Goal: Task Accomplishment & Management: Manage account settings

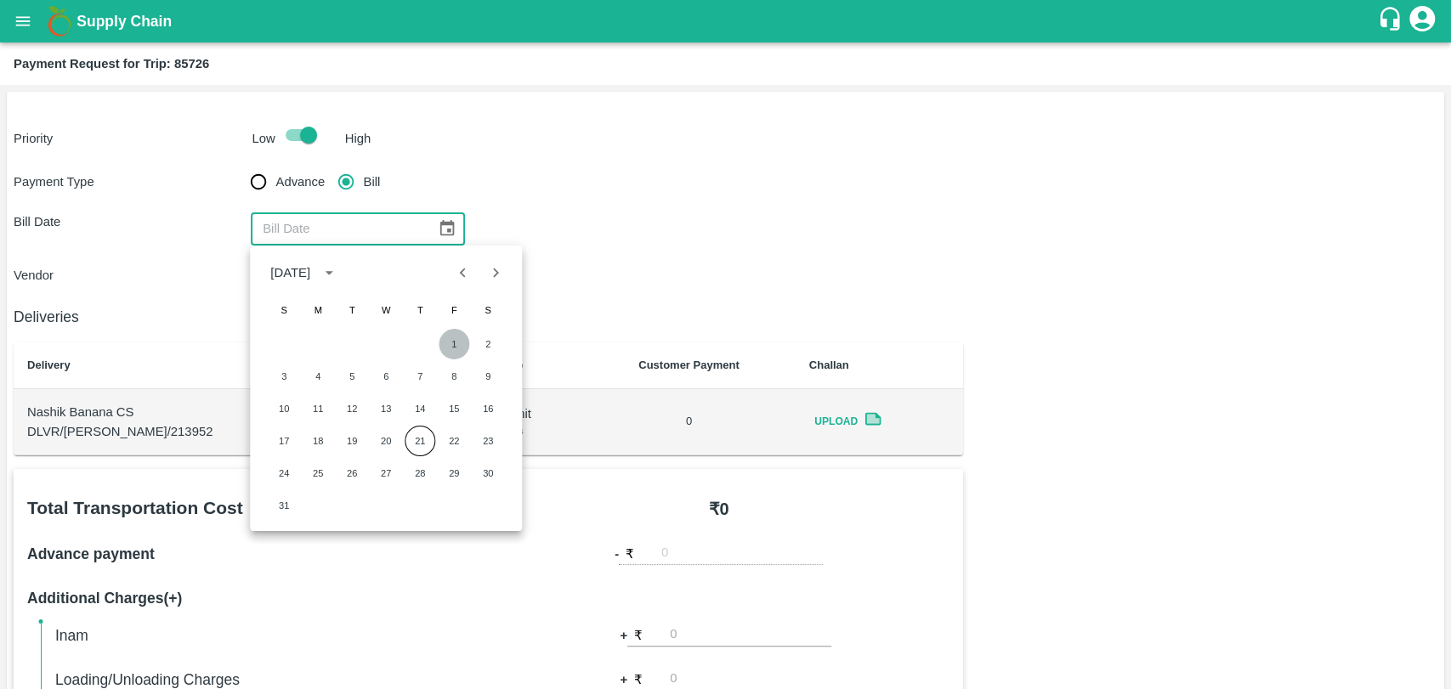
click at [450, 335] on button "1" at bounding box center [454, 344] width 31 height 31
type input "[DATE]"
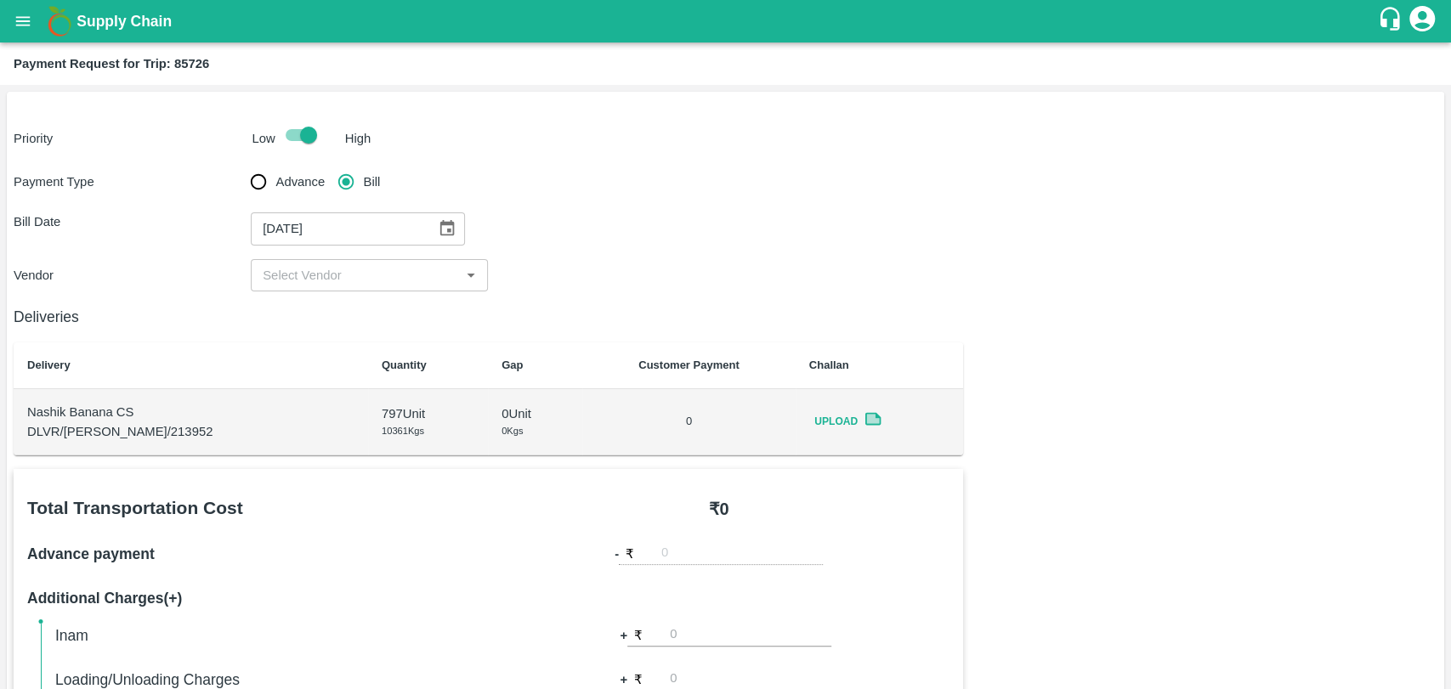
click at [333, 287] on div "​" at bounding box center [369, 275] width 237 height 32
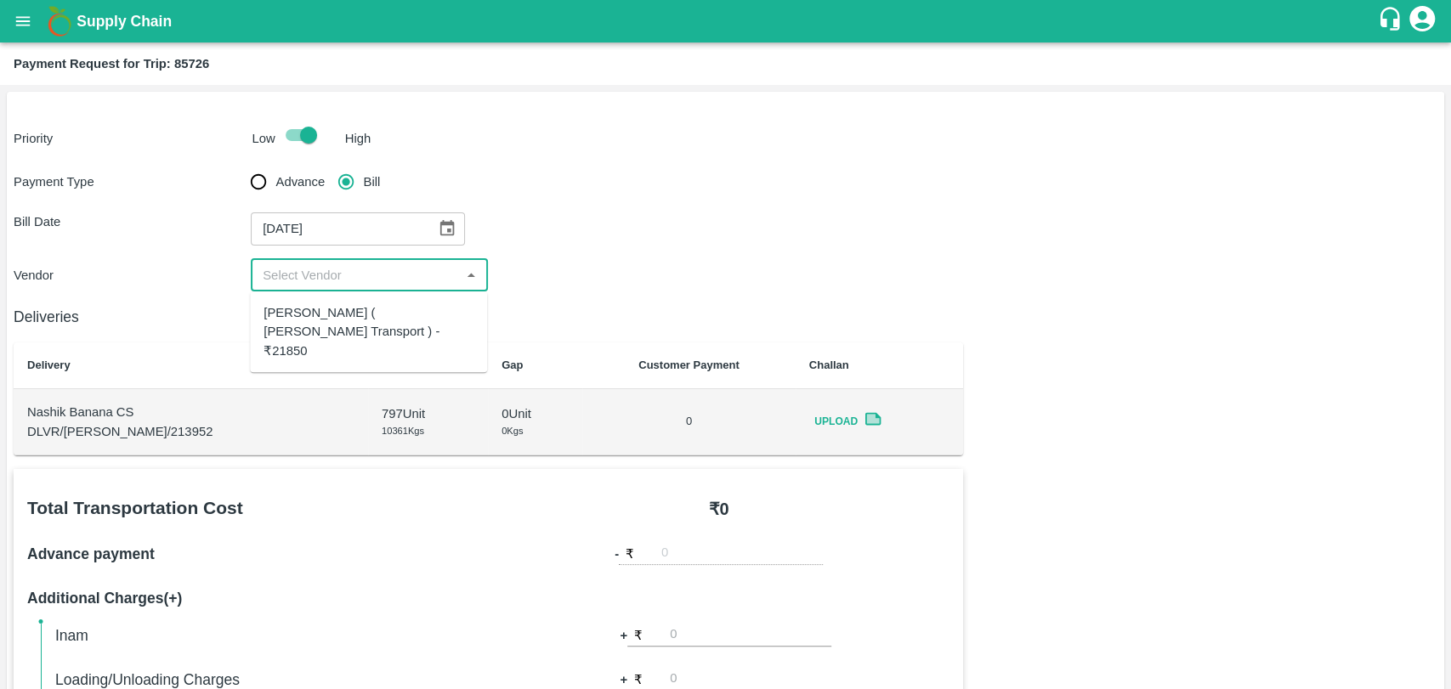
click at [324, 327] on div "Nitin Rasal ( Bhairavnath Transport ) - ₹21850" at bounding box center [368, 331] width 210 height 57
type input "Nitin Rasal ( Bhairavnath Transport ) - ₹21850"
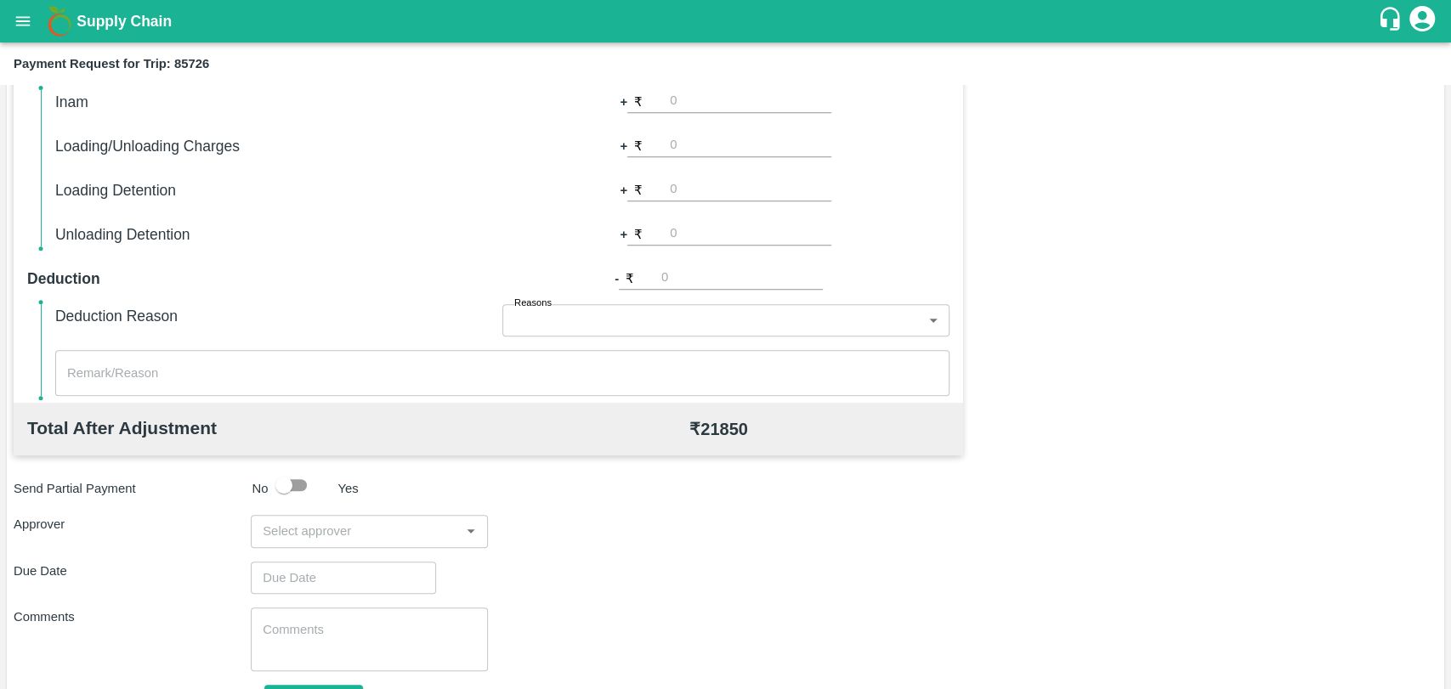
scroll to position [622, 0]
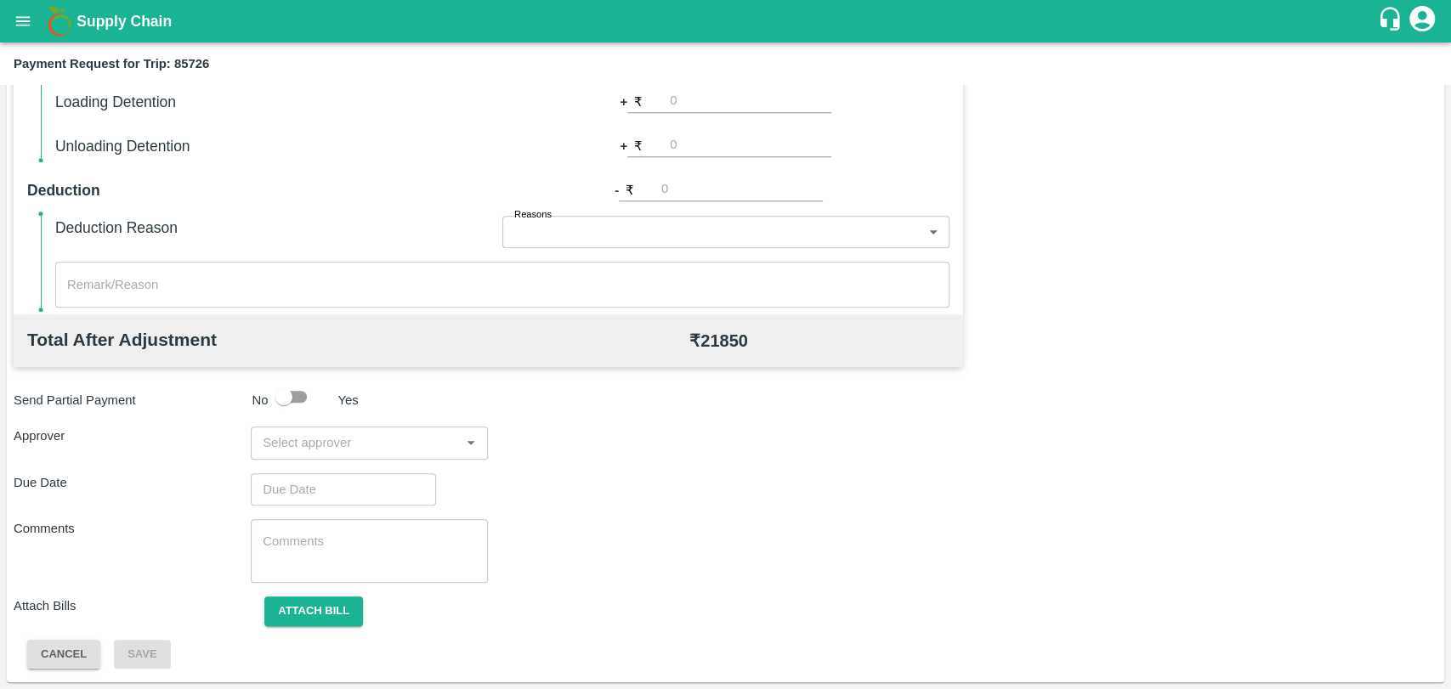
click at [303, 452] on input "input" at bounding box center [355, 443] width 199 height 22
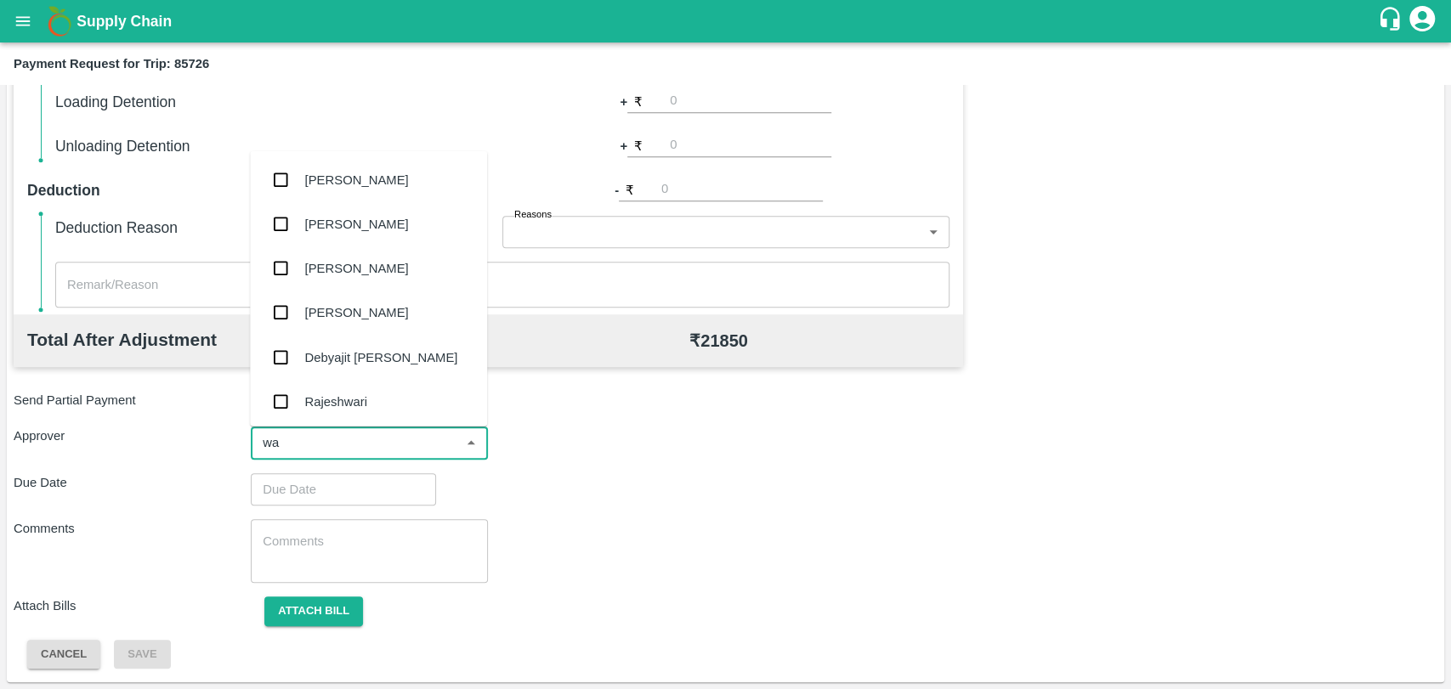
type input "wag"
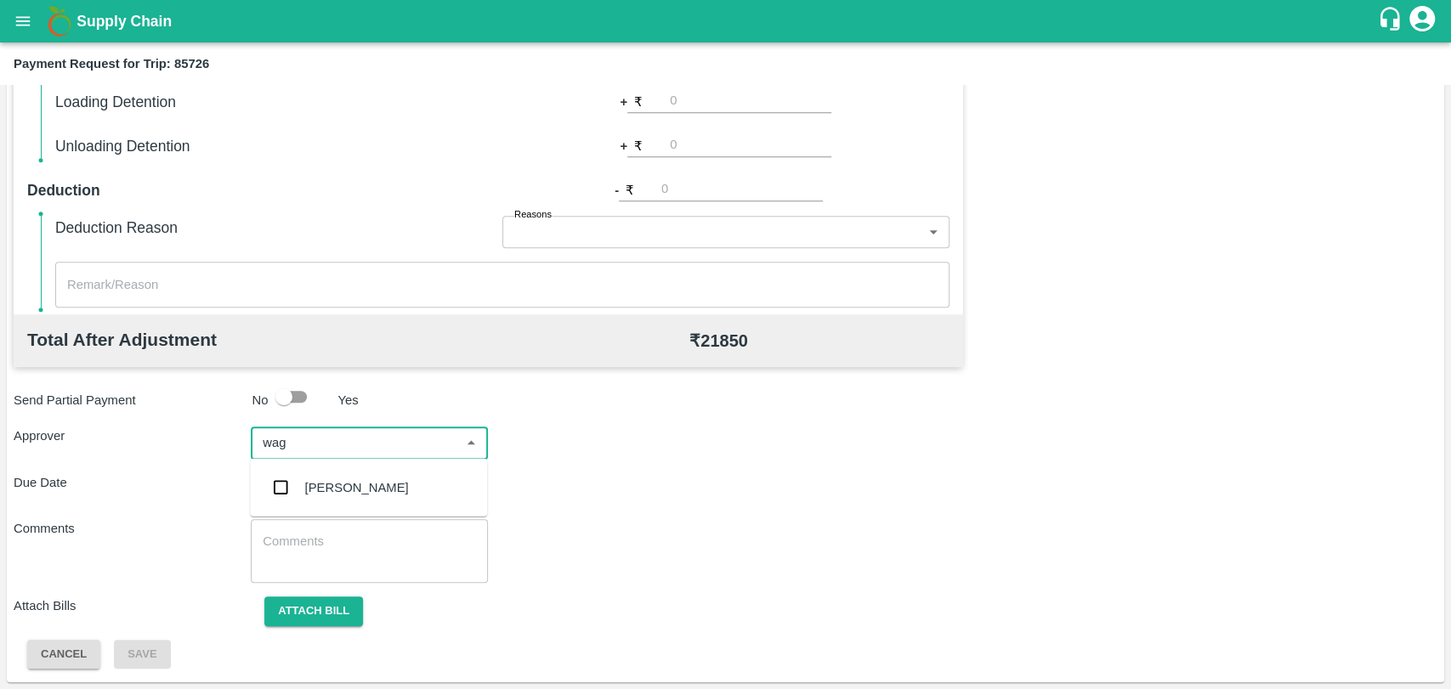
click at [308, 484] on div "[PERSON_NAME]" at bounding box center [357, 488] width 104 height 19
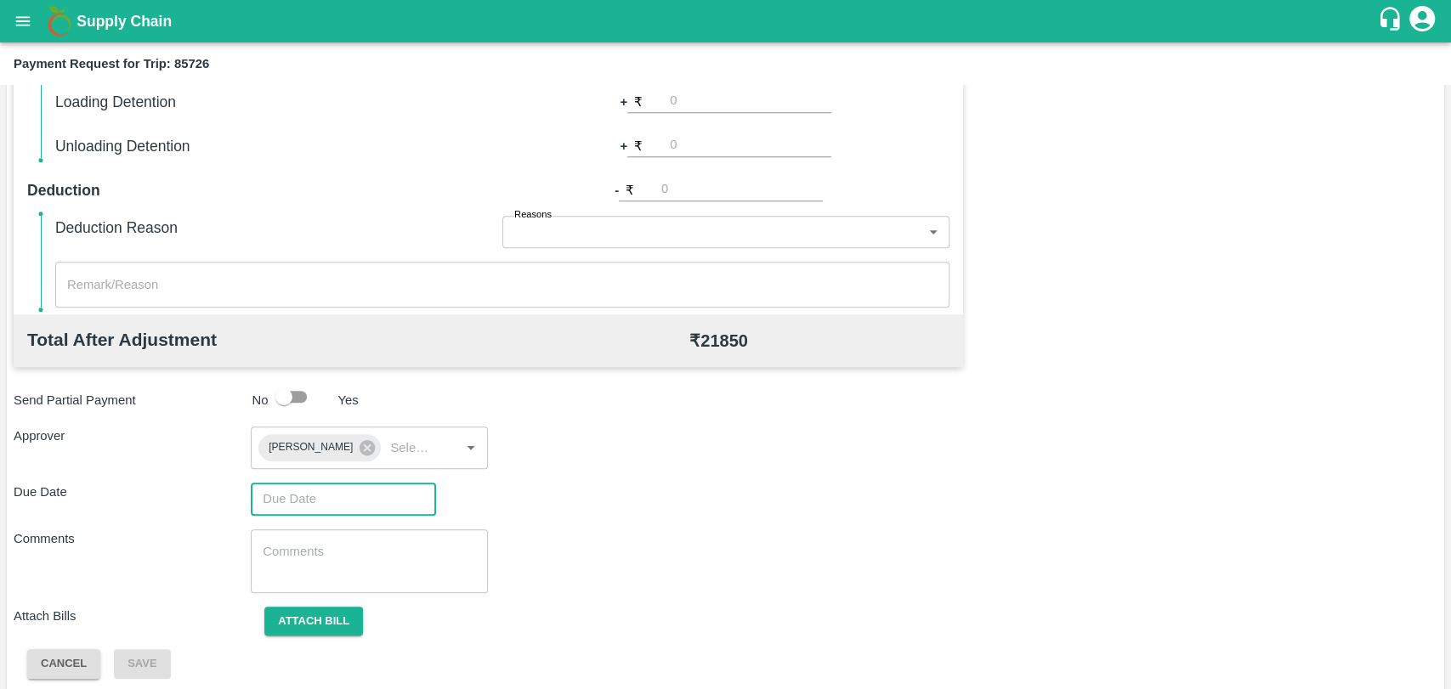
type input "DD/MM/YYYY hh:mm aa"
click at [306, 490] on input "DD/MM/YYYY hh:mm aa" at bounding box center [337, 499] width 173 height 32
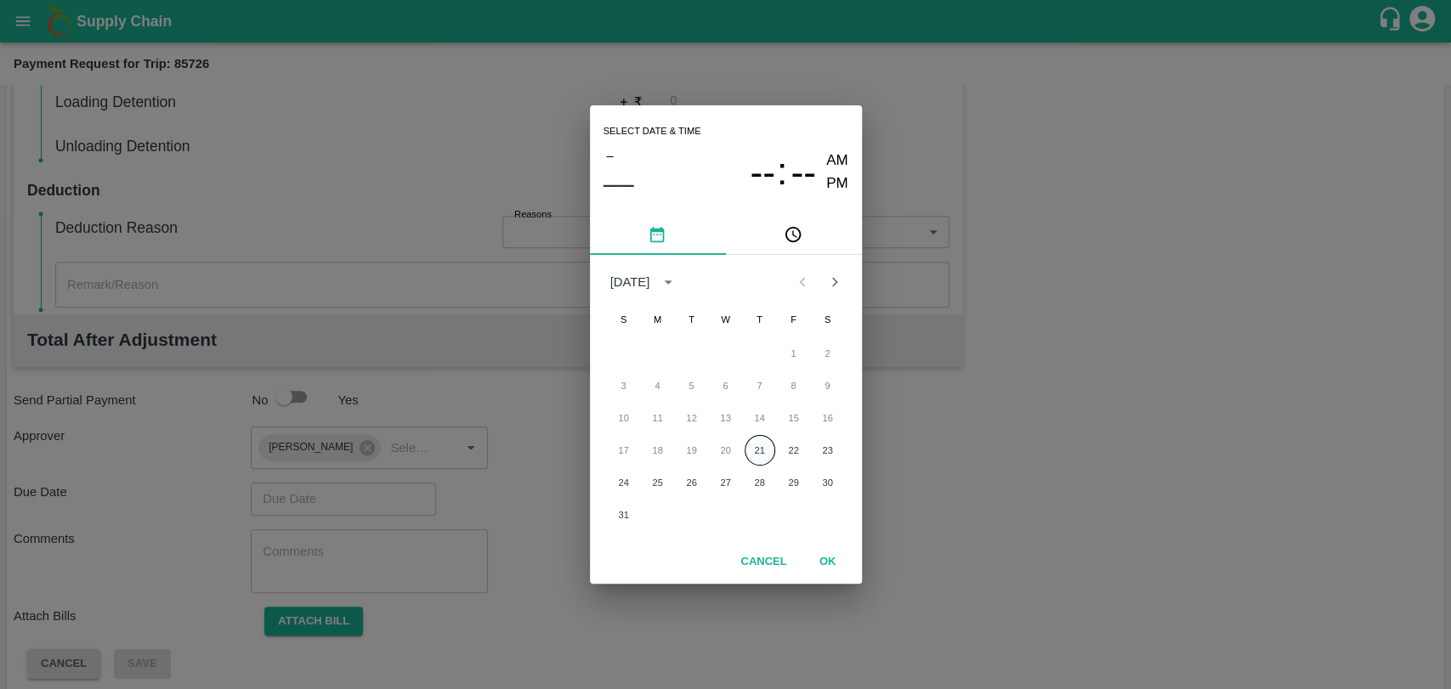
click at [768, 442] on button "21" at bounding box center [760, 450] width 31 height 31
type input "21/08/2025 12:00 AM"
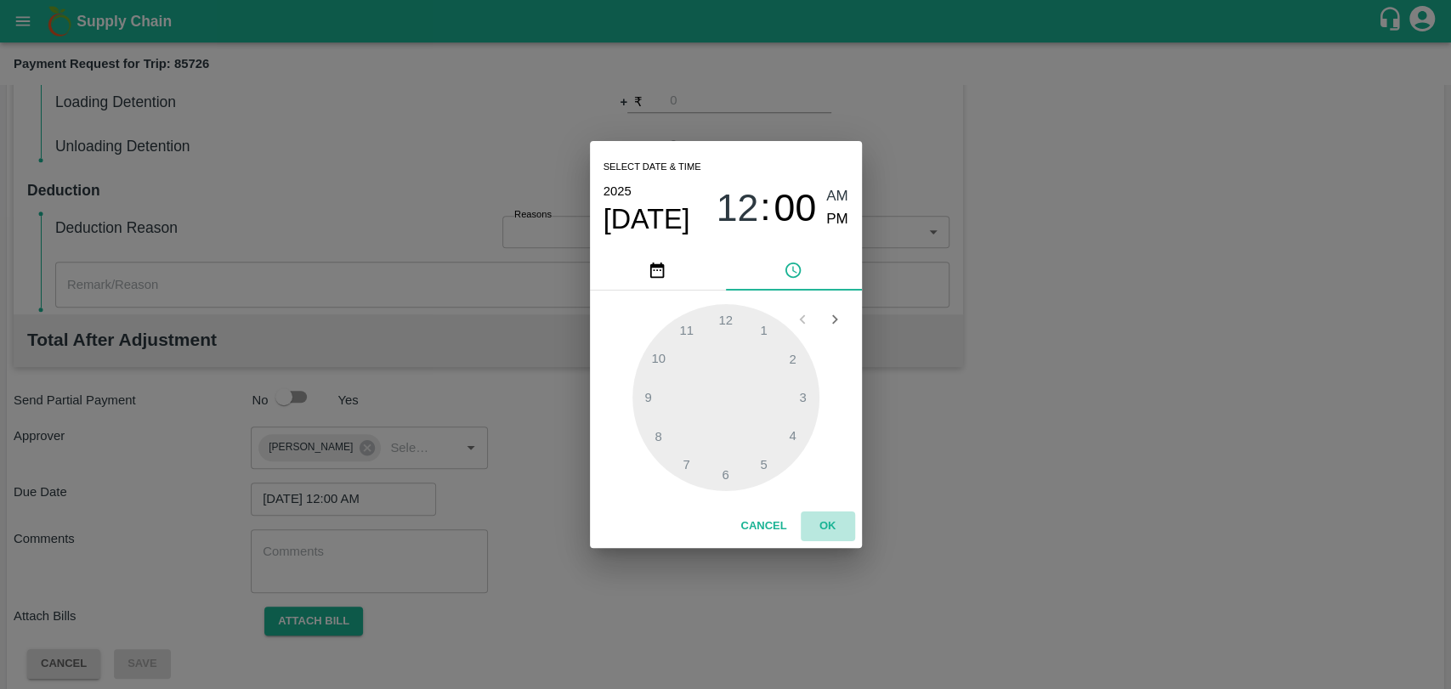
click at [828, 533] on button "OK" at bounding box center [828, 527] width 54 height 30
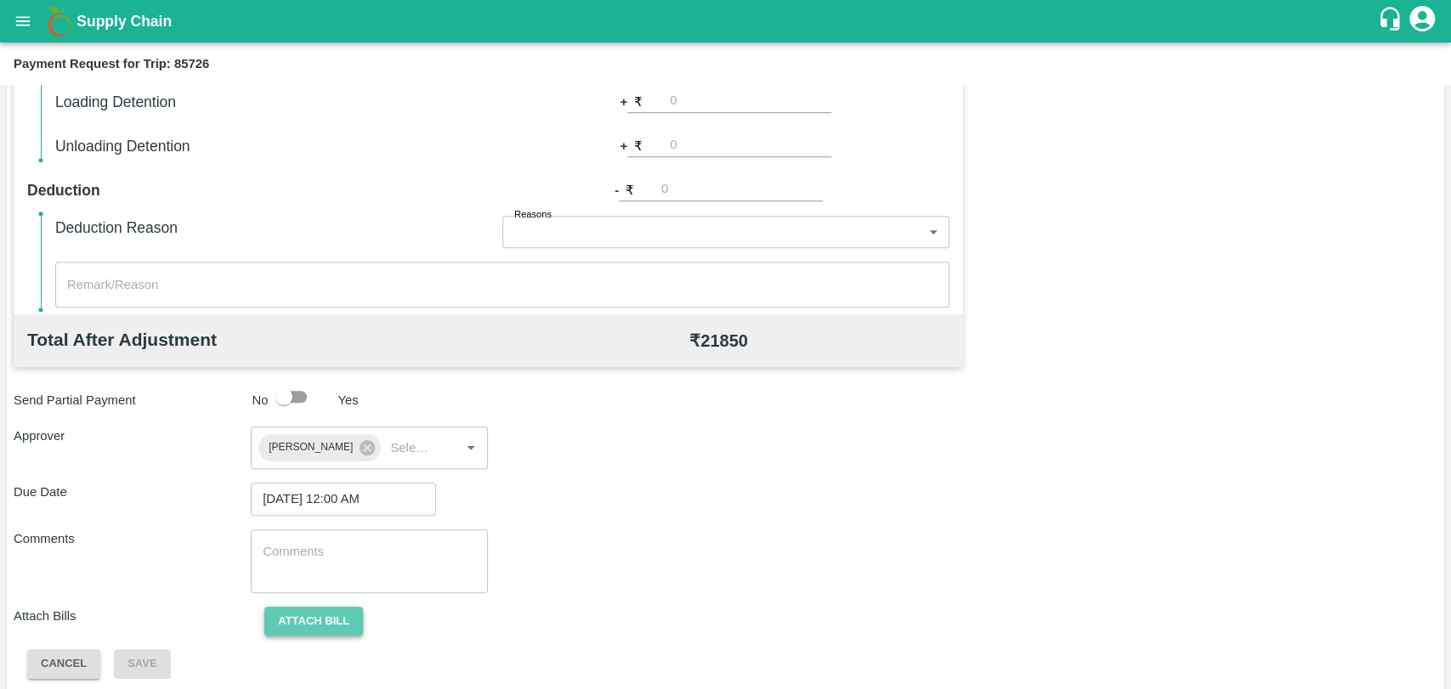
click at [320, 624] on button "Attach bill" at bounding box center [313, 622] width 99 height 30
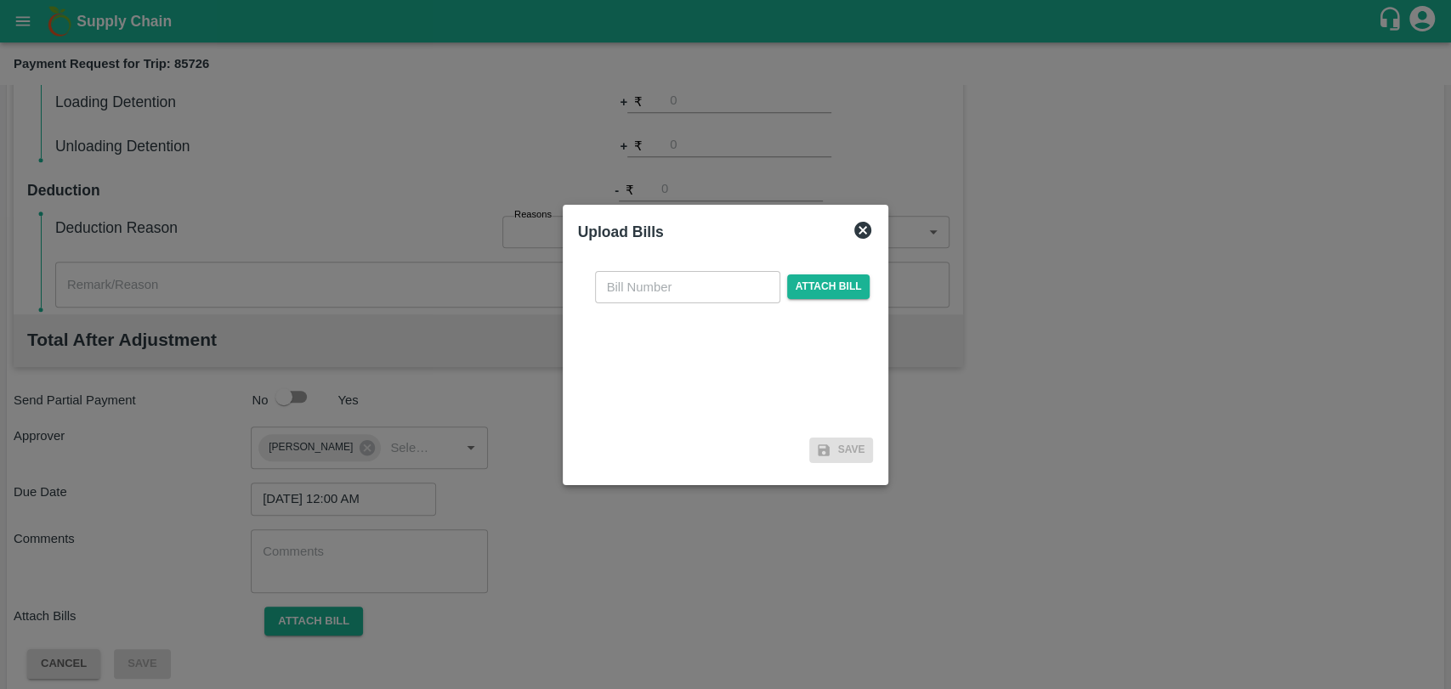
click at [683, 294] on input "text" at bounding box center [687, 287] width 185 height 32
type input "3832"
click at [826, 284] on span "Attach bill" at bounding box center [828, 287] width 83 height 25
click at [0, 0] on input "Attach bill" at bounding box center [0, 0] width 0 height 0
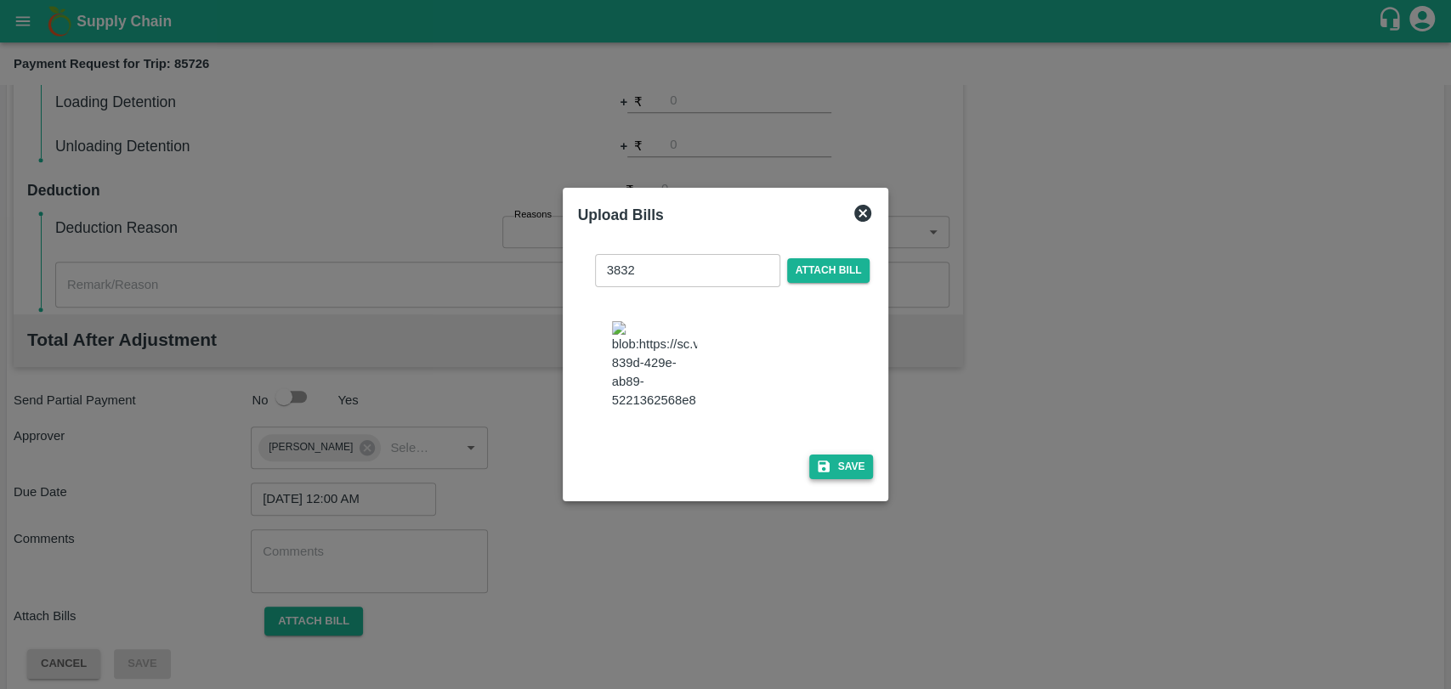
click at [834, 462] on button "Save" at bounding box center [841, 467] width 65 height 25
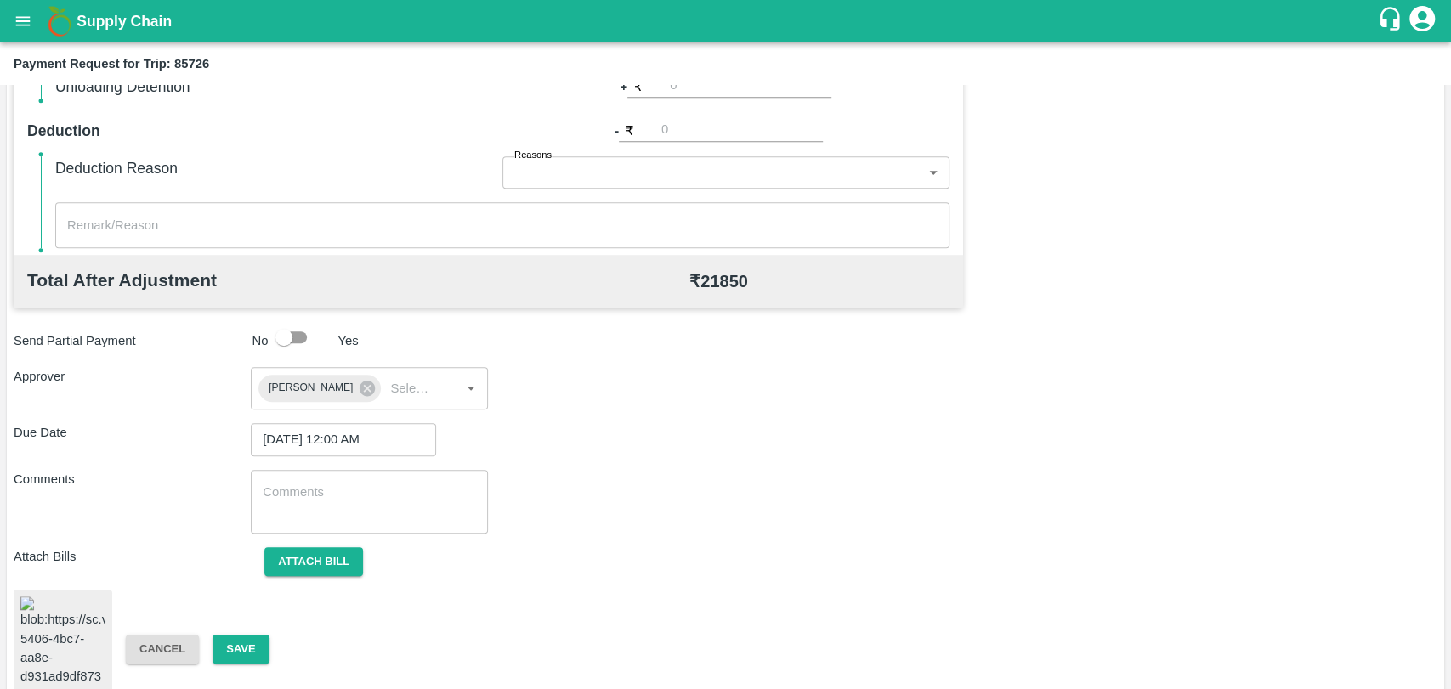
scroll to position [708, 0]
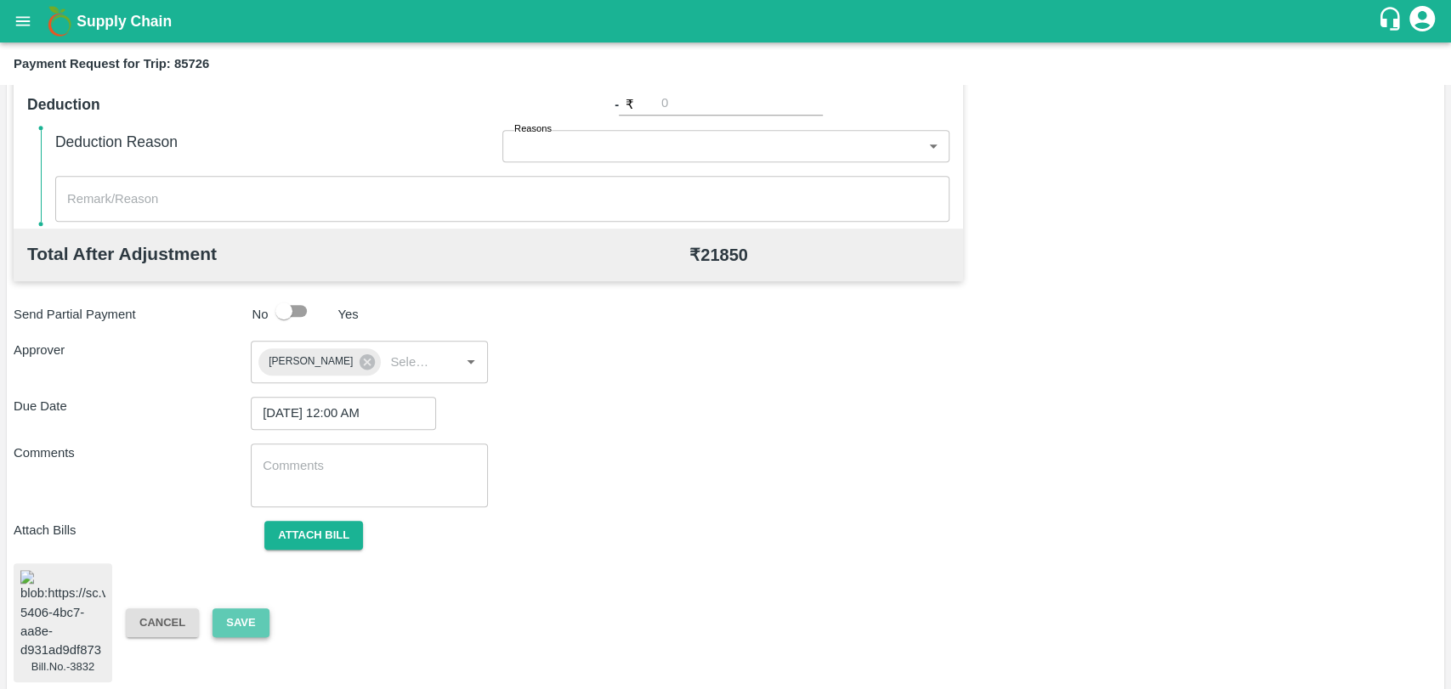
click at [229, 615] on button "Save" at bounding box center [240, 624] width 56 height 30
drag, startPoint x: 231, startPoint y: 614, endPoint x: 269, endPoint y: 482, distance: 137.2
click at [230, 614] on button "Save" at bounding box center [240, 624] width 56 height 30
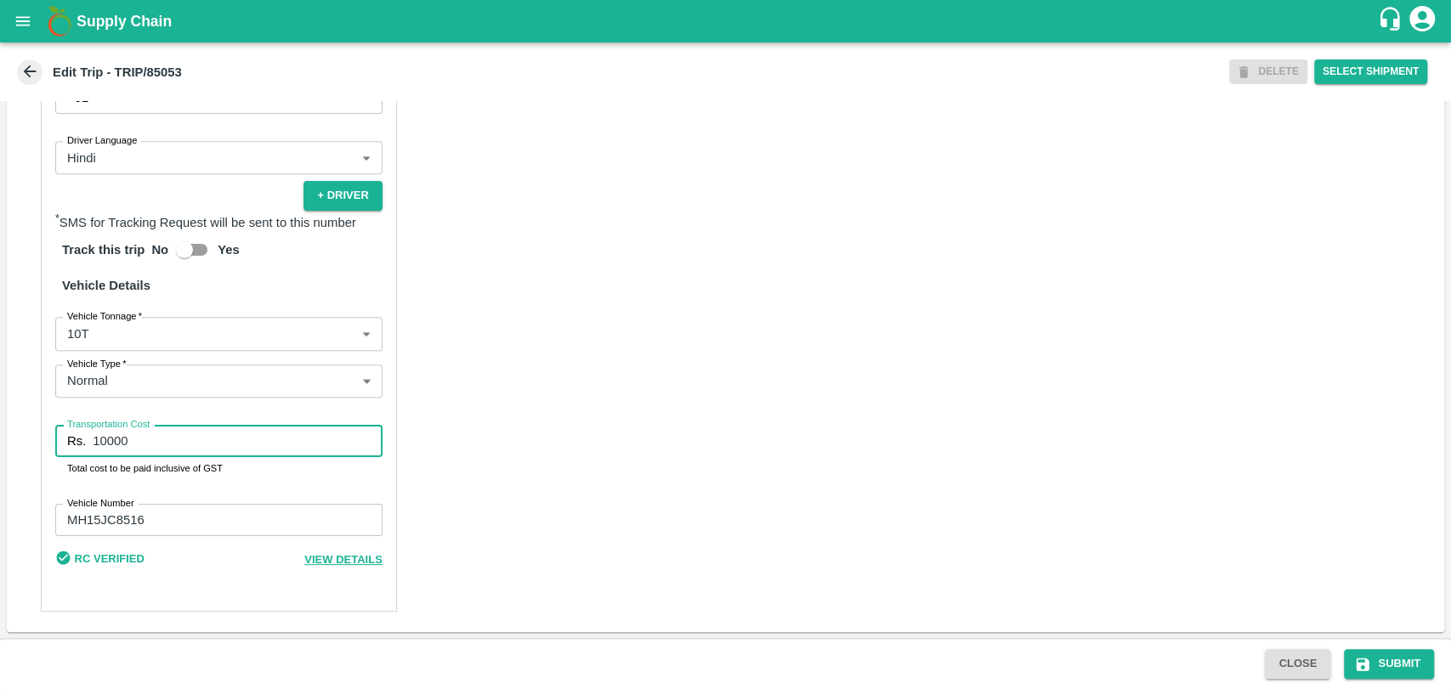
drag, startPoint x: 153, startPoint y: 447, endPoint x: 52, endPoint y: 428, distance: 102.9
click at [54, 428] on div "Partner Details Partner   * Partner Add Transporter Driver 1 Details Driver Nam…" at bounding box center [219, 216] width 356 height 791
type input "20000"
click at [1363, 665] on icon "submit" at bounding box center [1362, 664] width 17 height 17
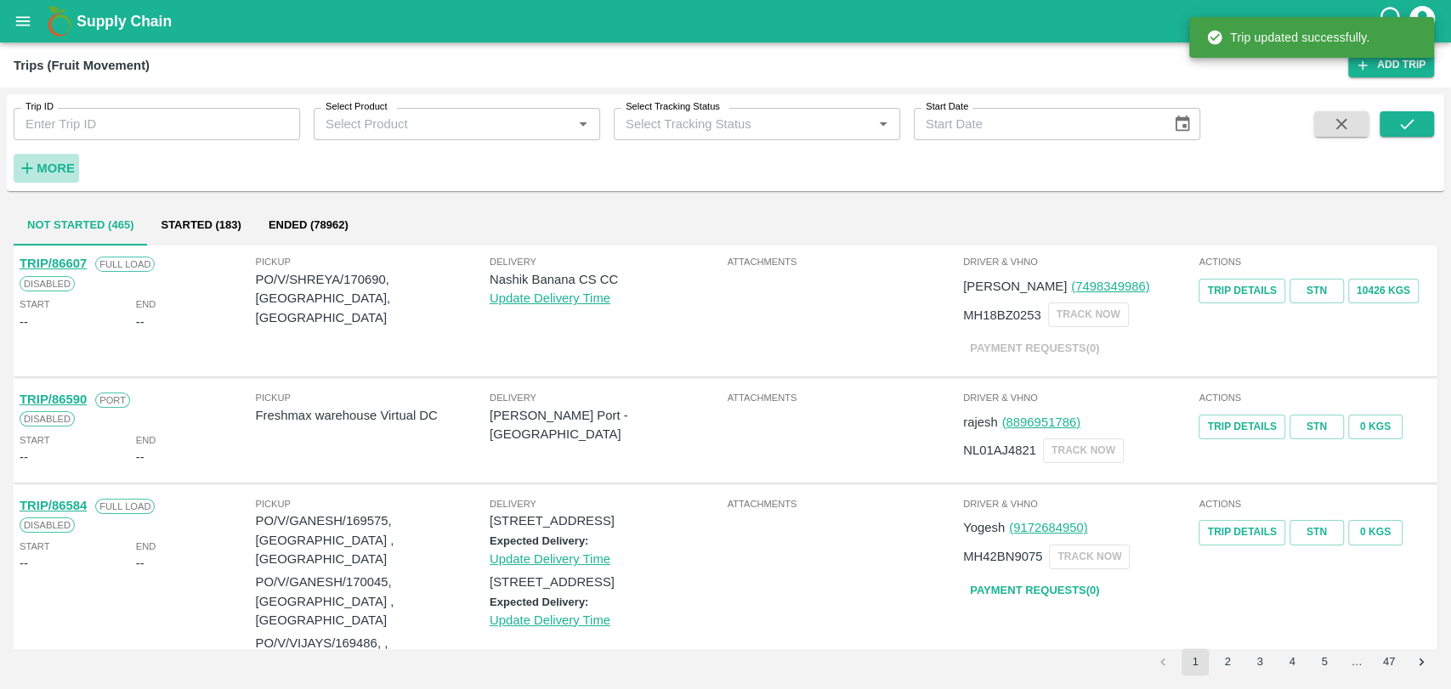
click at [40, 159] on h6 "More" at bounding box center [56, 168] width 38 height 22
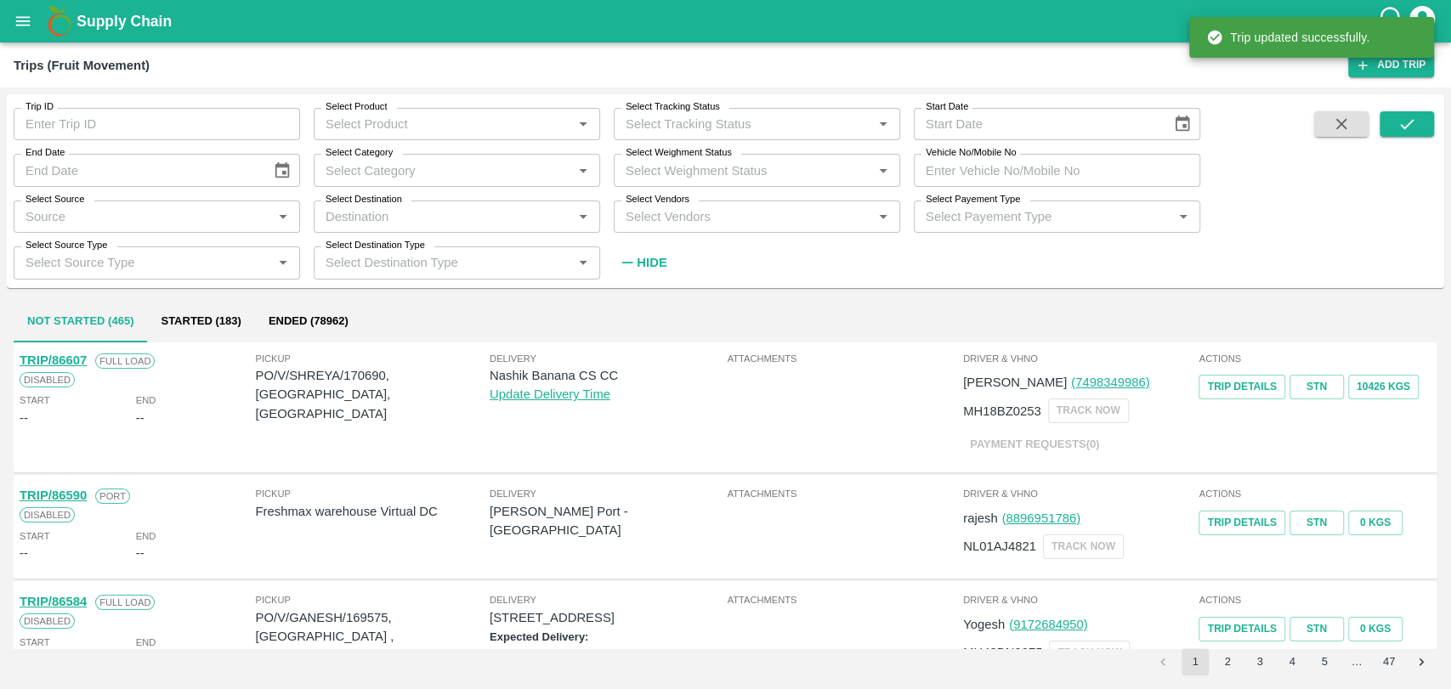
click at [993, 167] on input "Vehicle No/Mobile No" at bounding box center [1057, 170] width 286 height 32
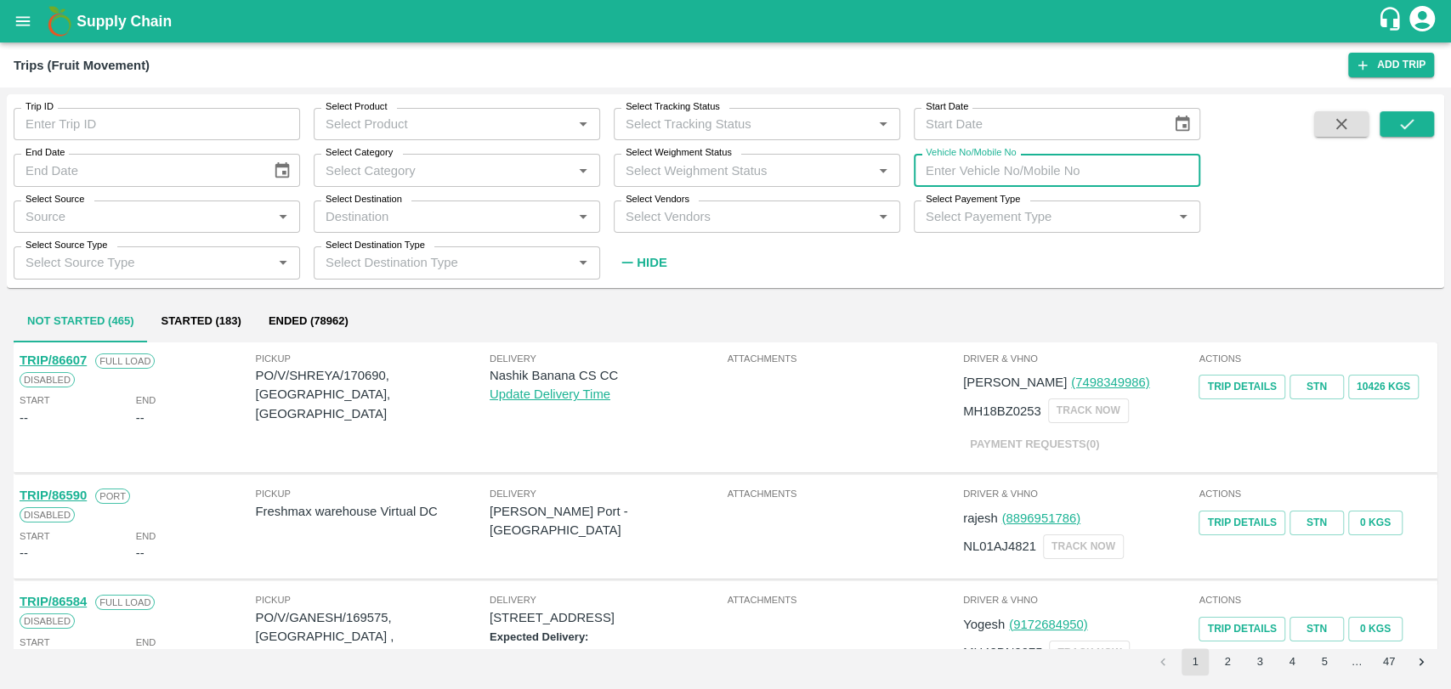
paste input "MH19CY8391"
type input "MH19CY8391"
click at [1397, 130] on icon "submit" at bounding box center [1406, 124] width 19 height 19
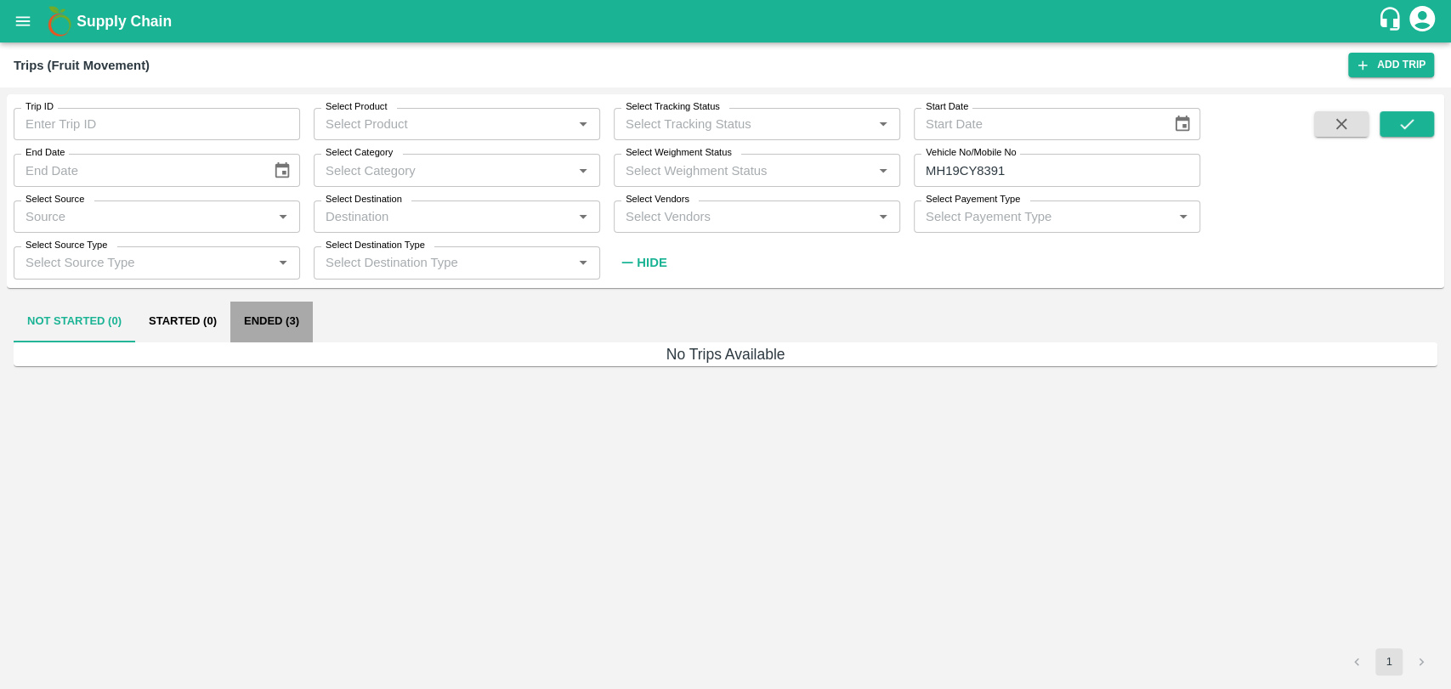
click at [273, 314] on button "Ended (3)" at bounding box center [271, 322] width 82 height 41
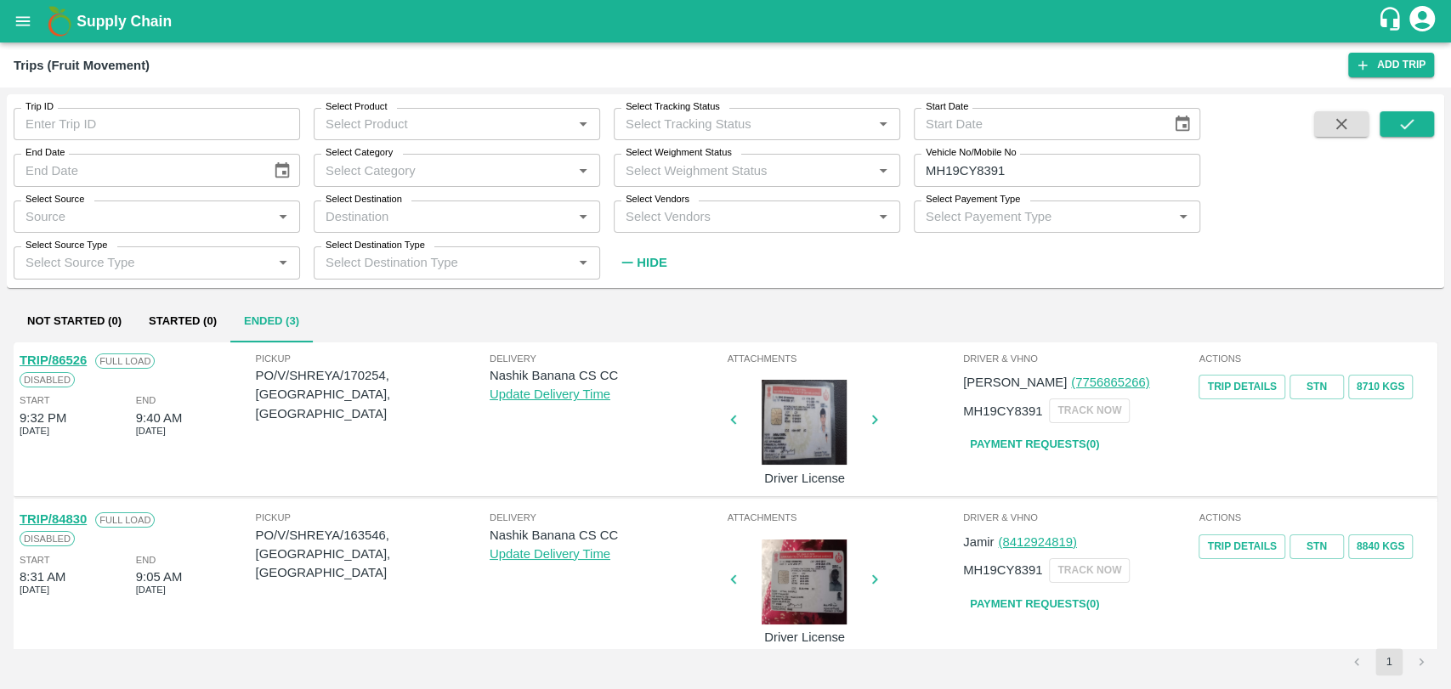
click at [55, 518] on link "TRIP/84830" at bounding box center [53, 520] width 67 height 14
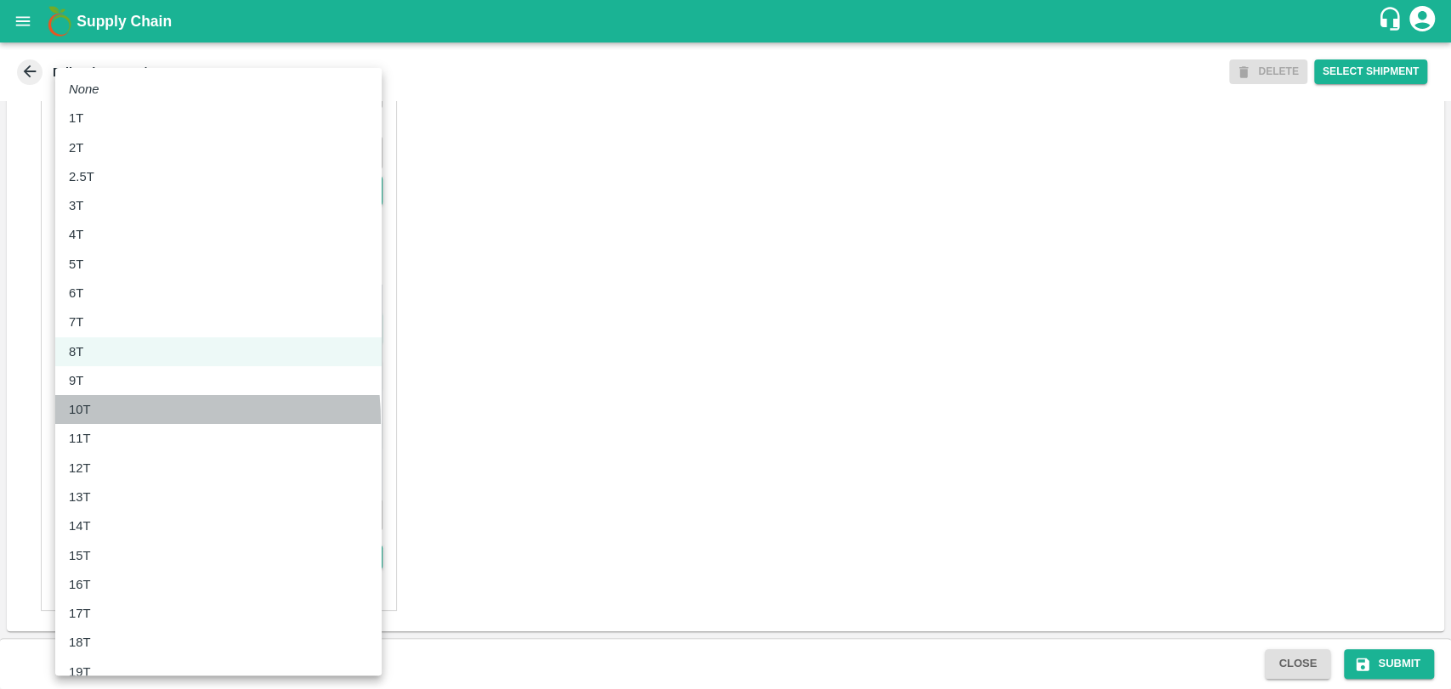
type input "10000"
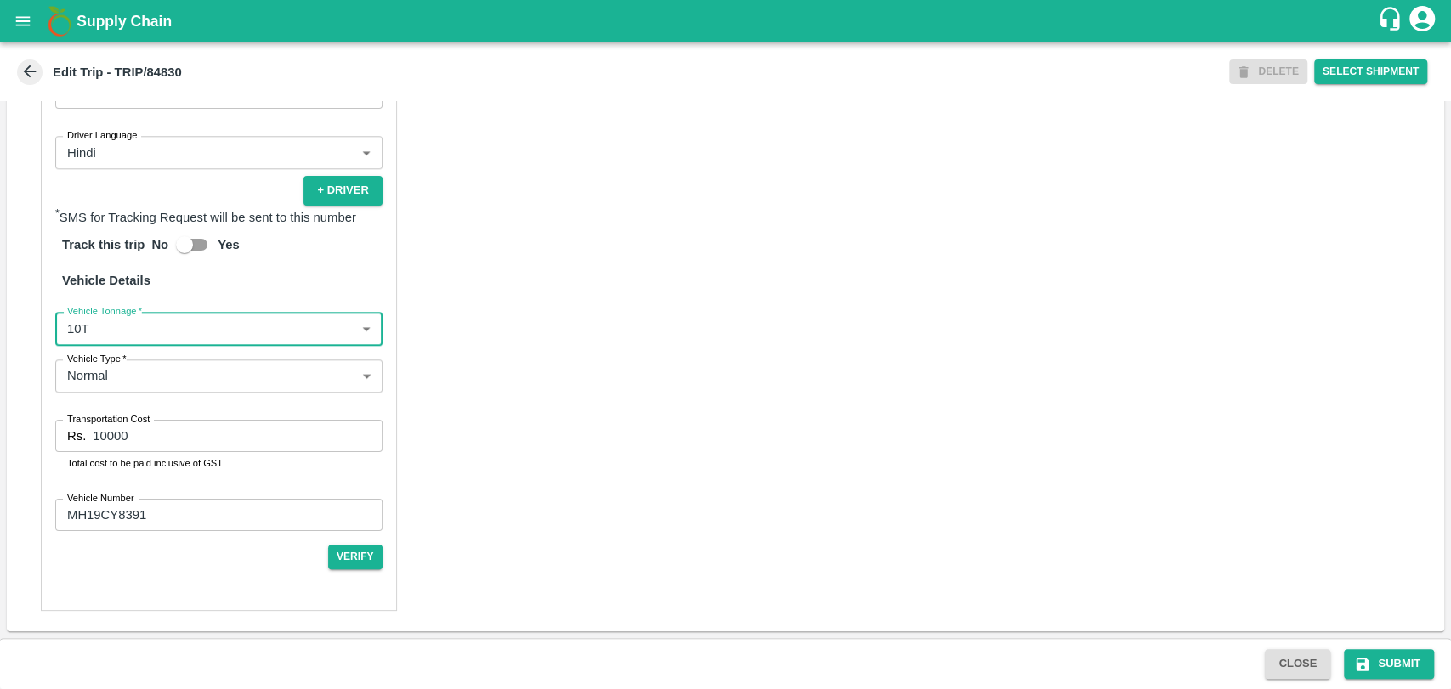
drag, startPoint x: 41, startPoint y: 422, endPoint x: 17, endPoint y: 419, distance: 24.0
click at [40, 422] on div "Partner Details Partner   * Partner Add Transporter Driver 1 Details Driver Nam…" at bounding box center [725, 213] width 1437 height 836
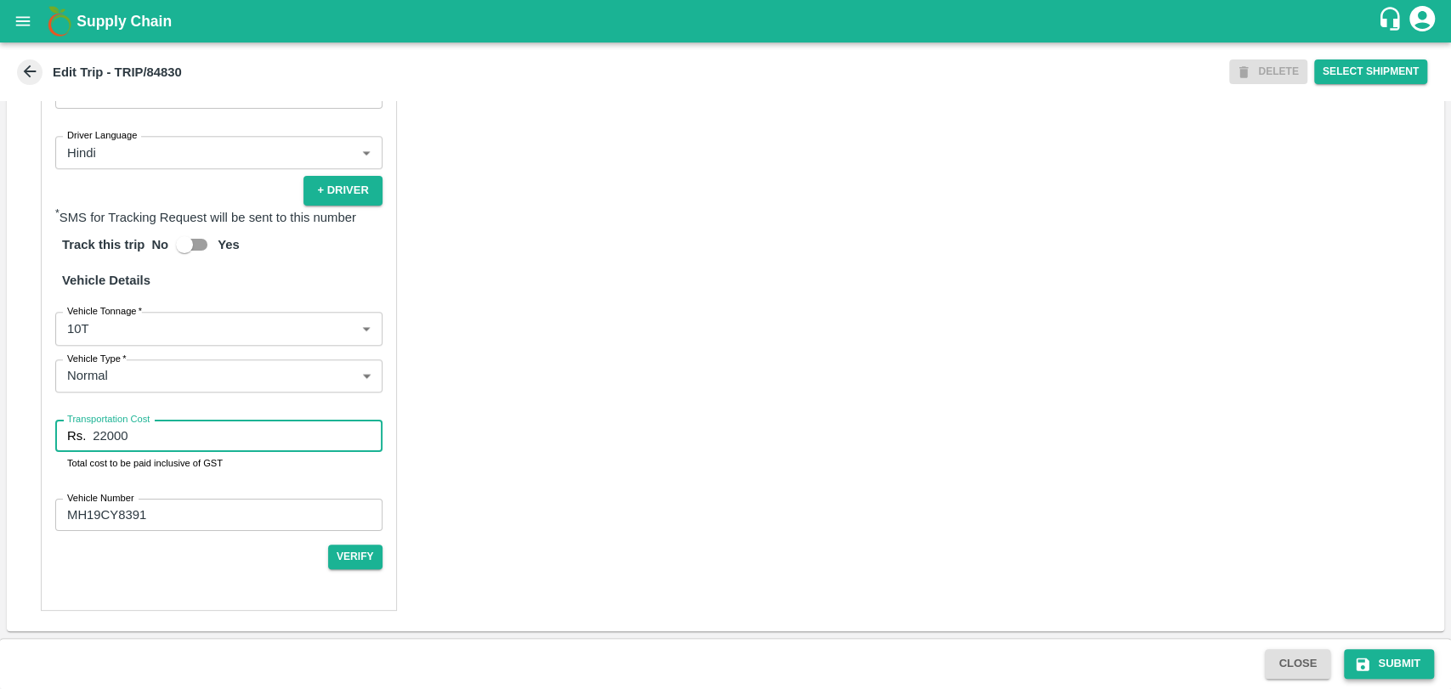
type input "22000"
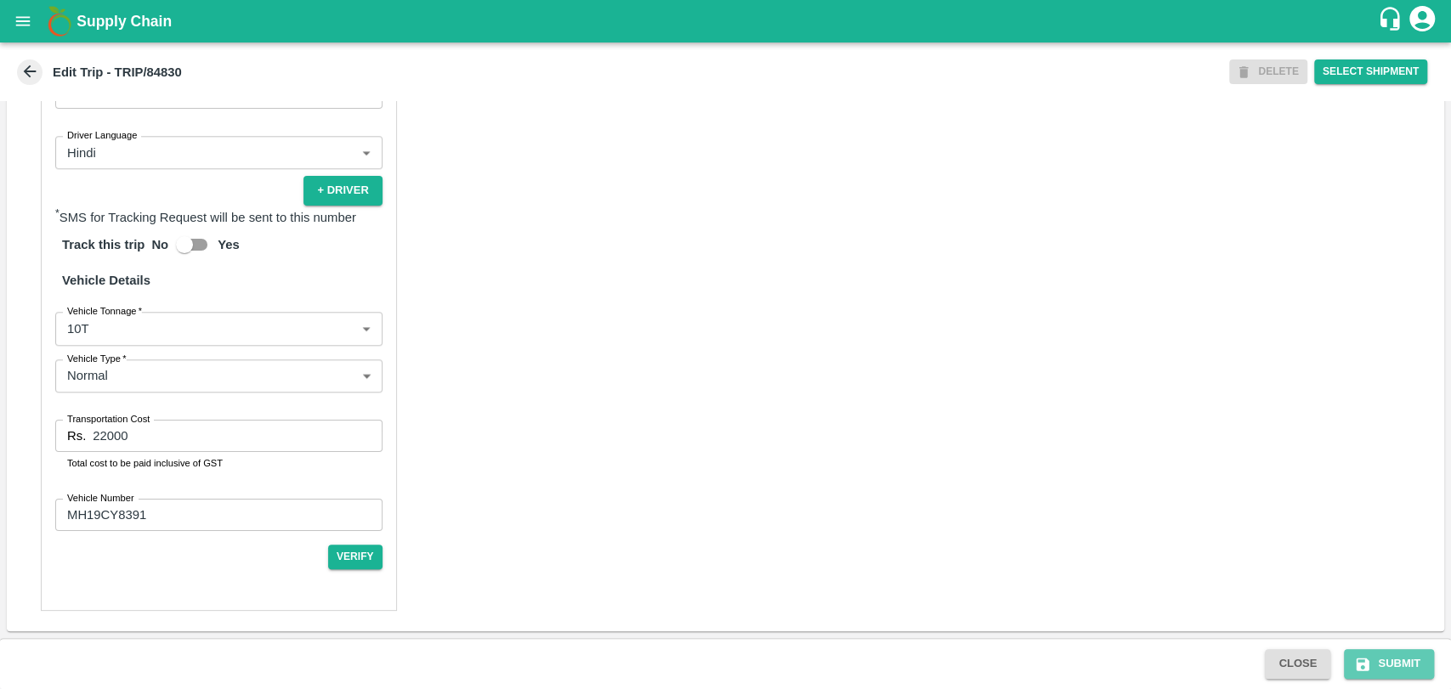
drag, startPoint x: 1355, startPoint y: 660, endPoint x: 1102, endPoint y: 581, distance: 265.1
click at [1354, 660] on icon "submit" at bounding box center [1362, 664] width 17 height 17
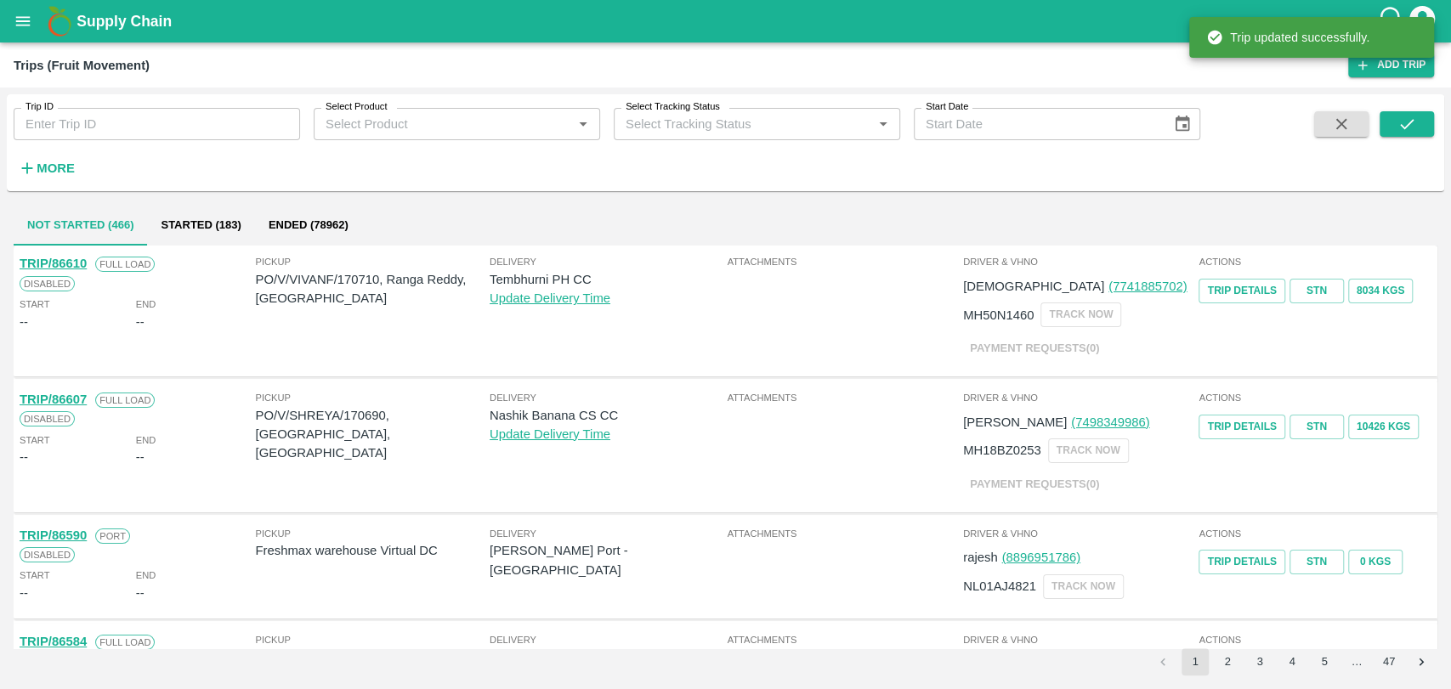
click at [39, 178] on h6 "More" at bounding box center [56, 168] width 38 height 22
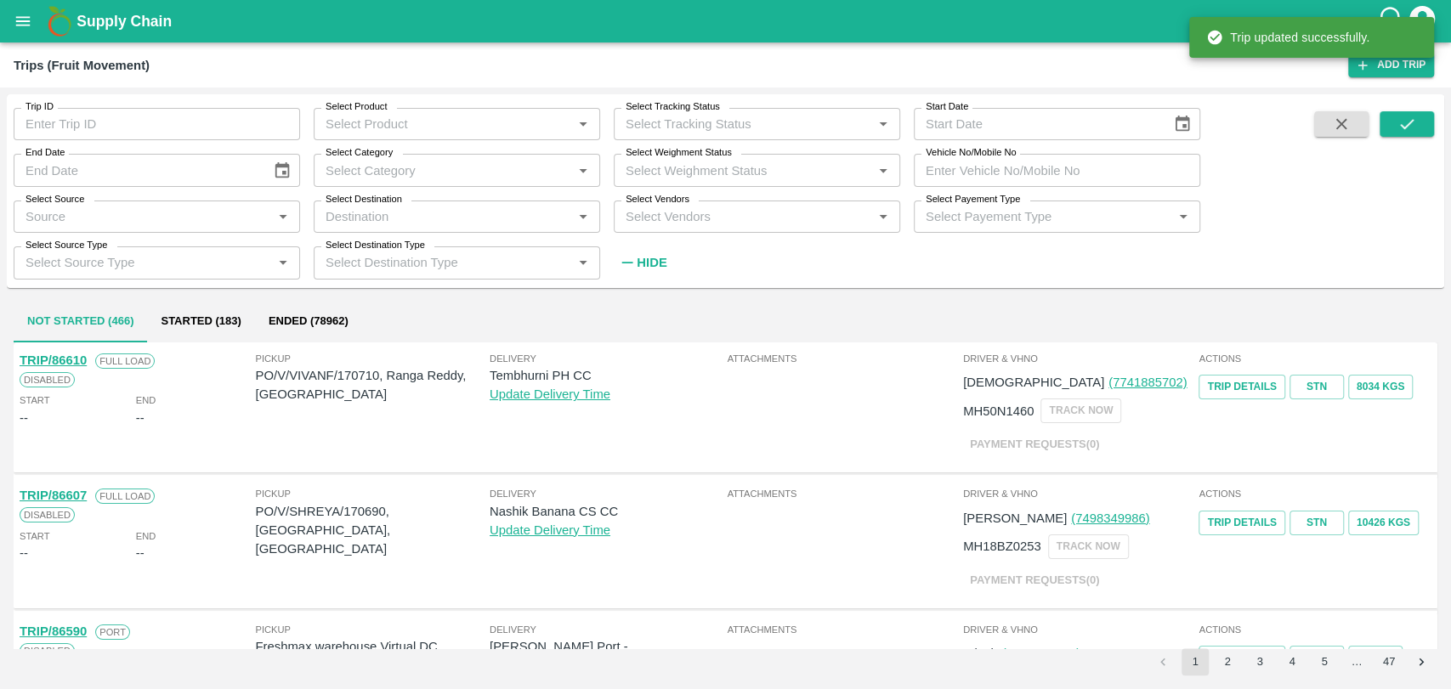
click at [1077, 169] on input "Vehicle No/Mobile No" at bounding box center [1057, 170] width 286 height 32
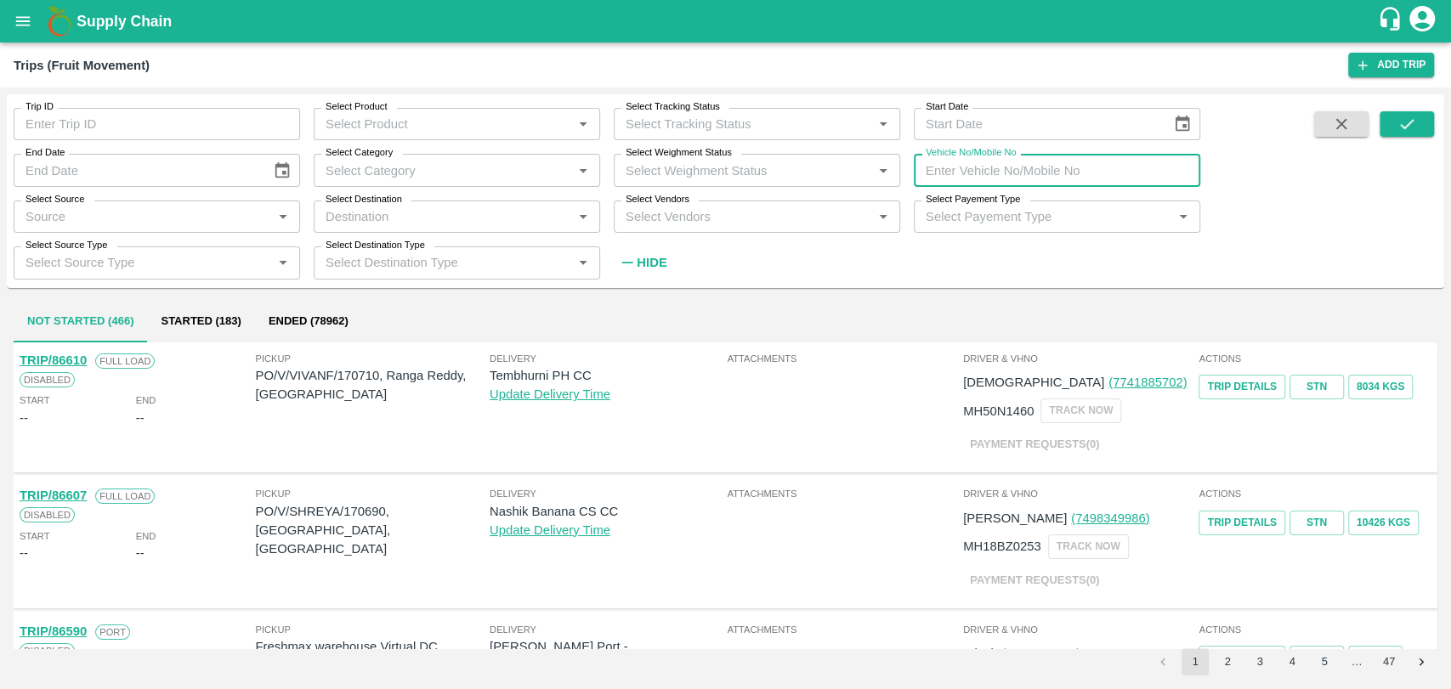
paste input "MH18BG9931"
type input "MH18BG9931"
click at [1387, 123] on button "submit" at bounding box center [1407, 123] width 54 height 25
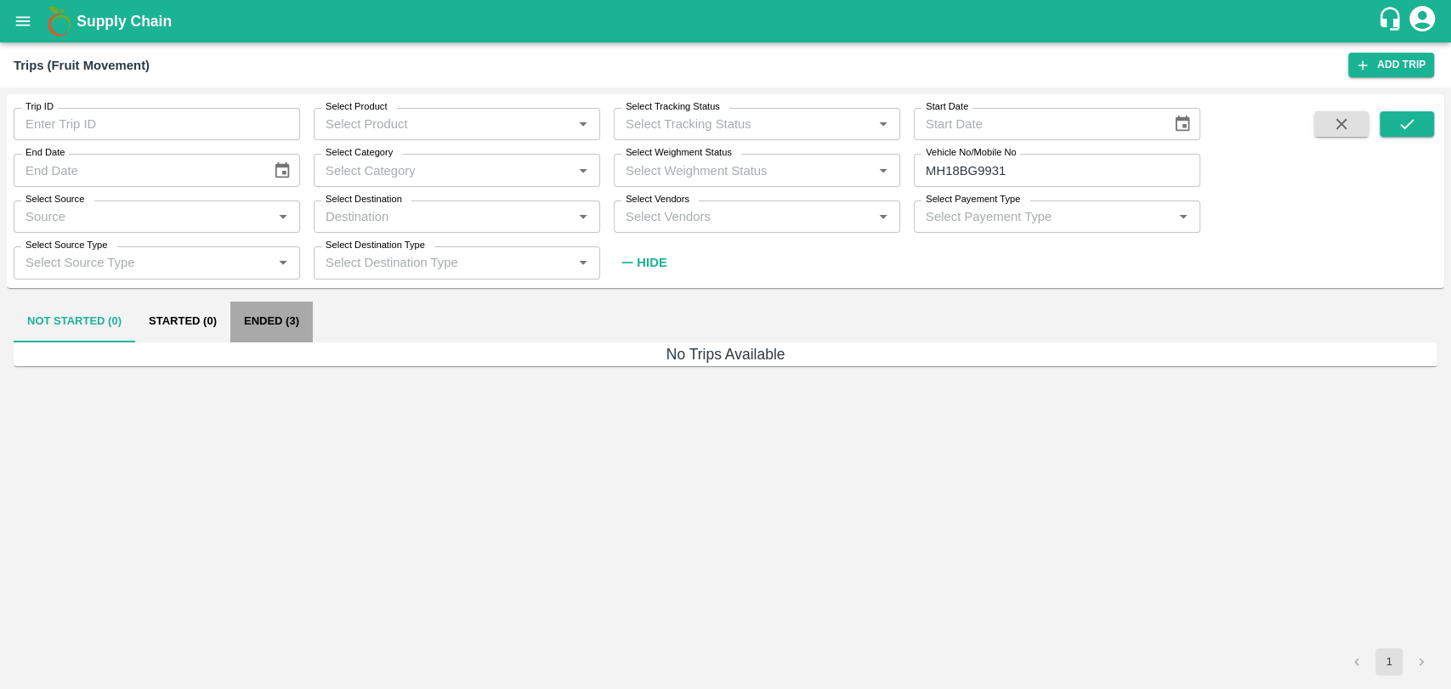
click at [293, 314] on button "Ended (3)" at bounding box center [271, 322] width 82 height 41
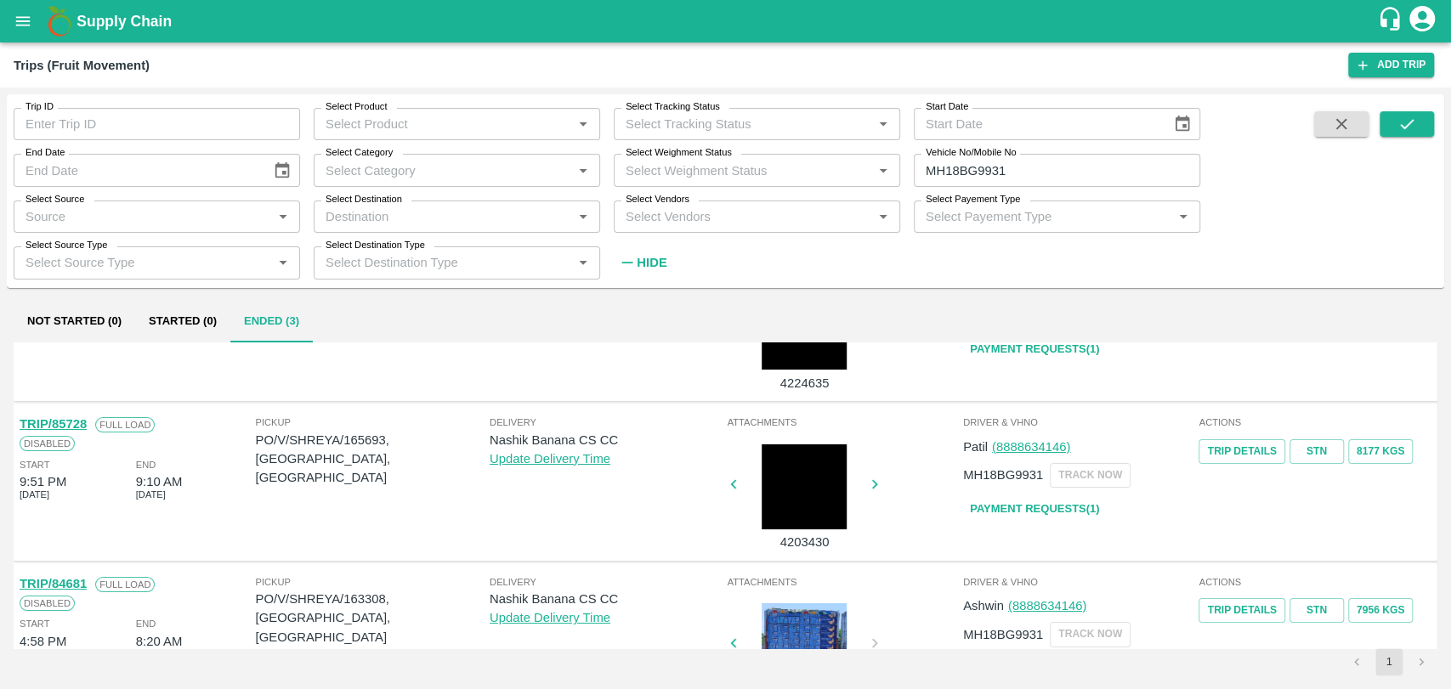
scroll to position [171, 0]
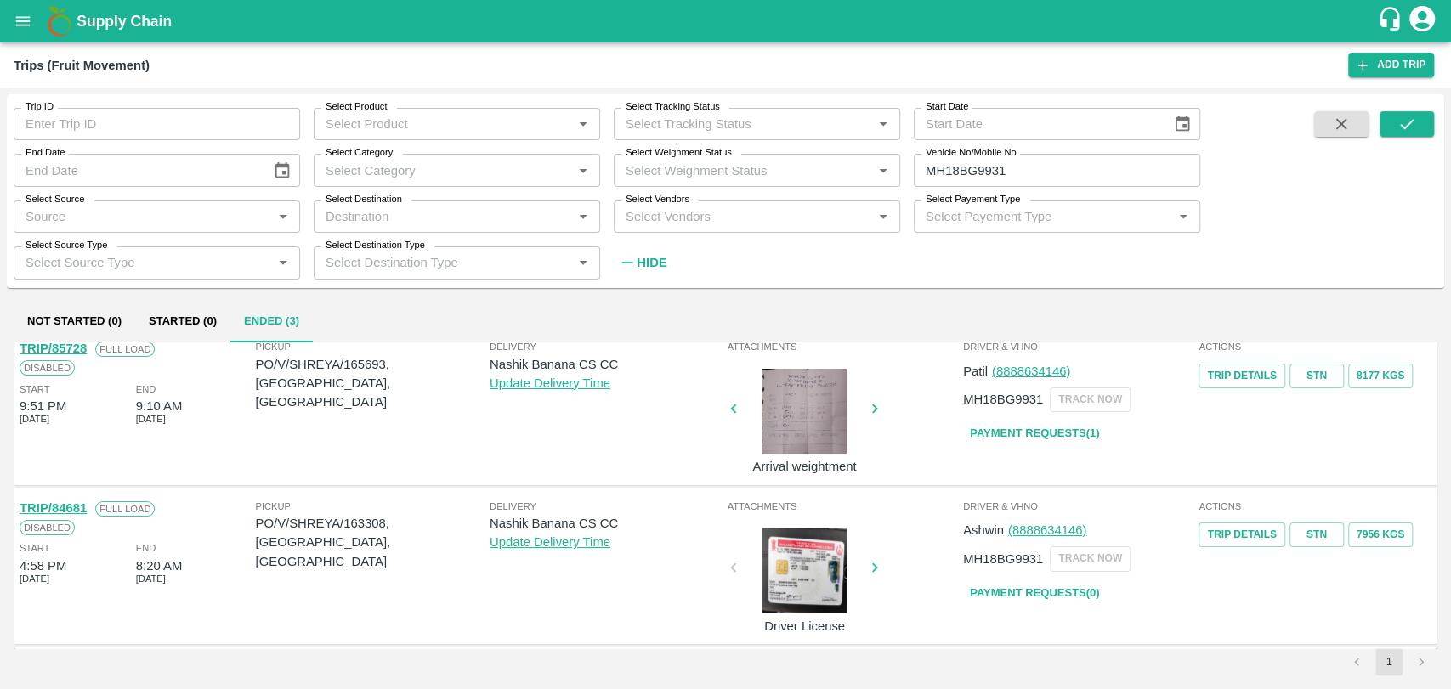
click at [82, 505] on link "TRIP/84681" at bounding box center [53, 508] width 67 height 14
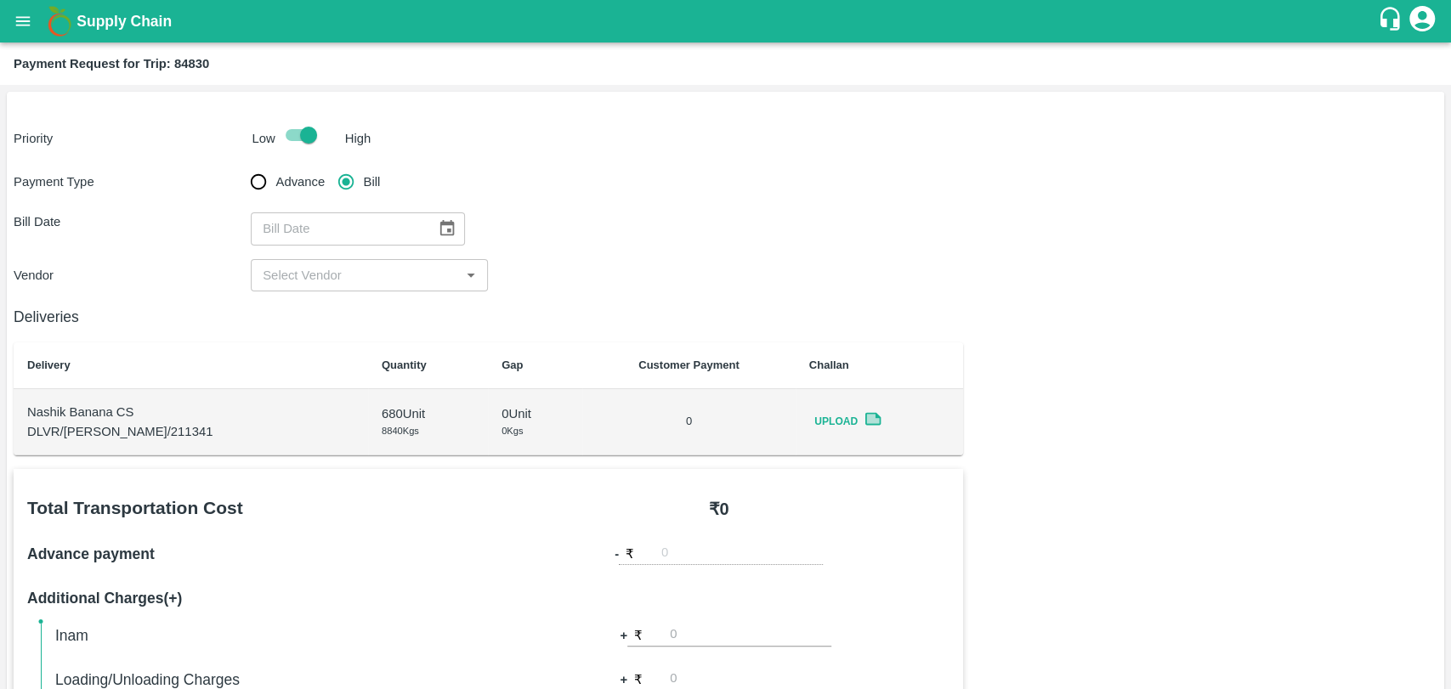
click at [440, 225] on icon "Choose date" at bounding box center [447, 228] width 14 height 16
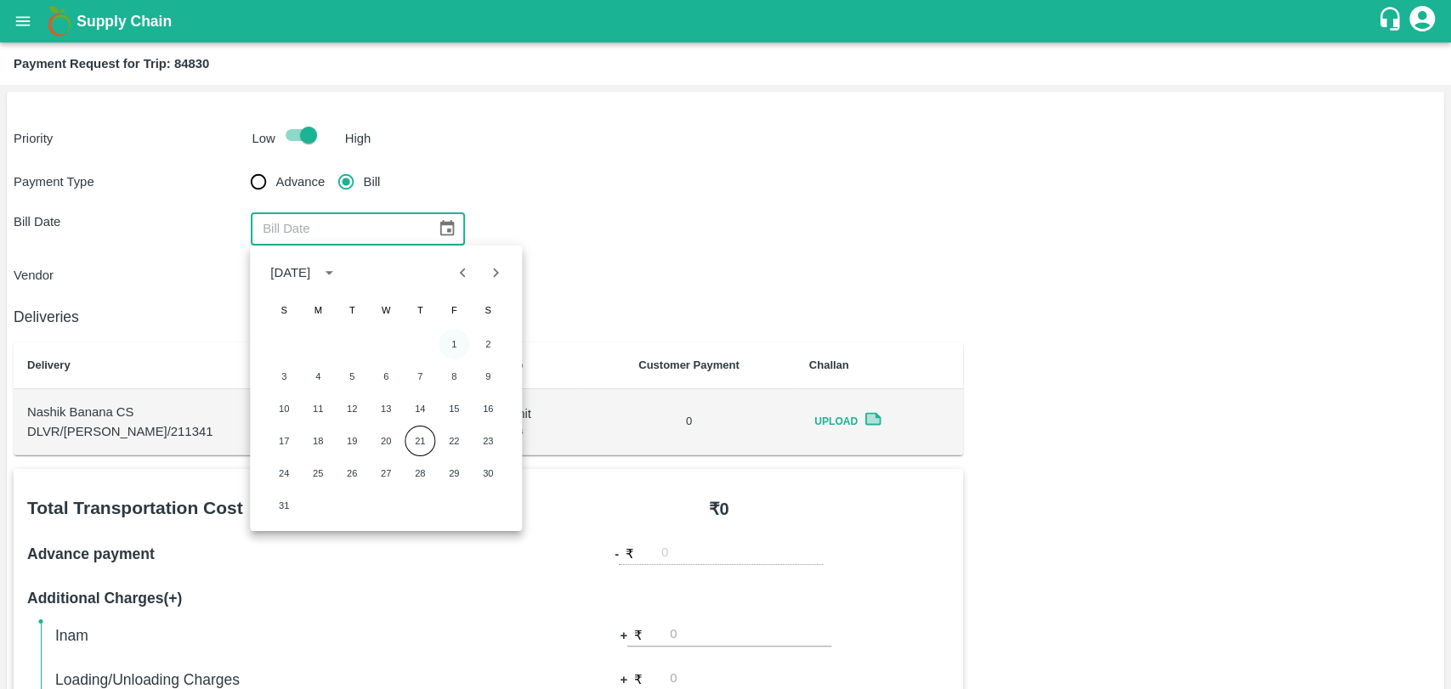
click at [463, 331] on div "1 2" at bounding box center [386, 344] width 272 height 31
drag, startPoint x: 456, startPoint y: 337, endPoint x: 399, endPoint y: 300, distance: 67.7
click at [455, 337] on button "1" at bounding box center [454, 344] width 31 height 31
type input "[DATE]"
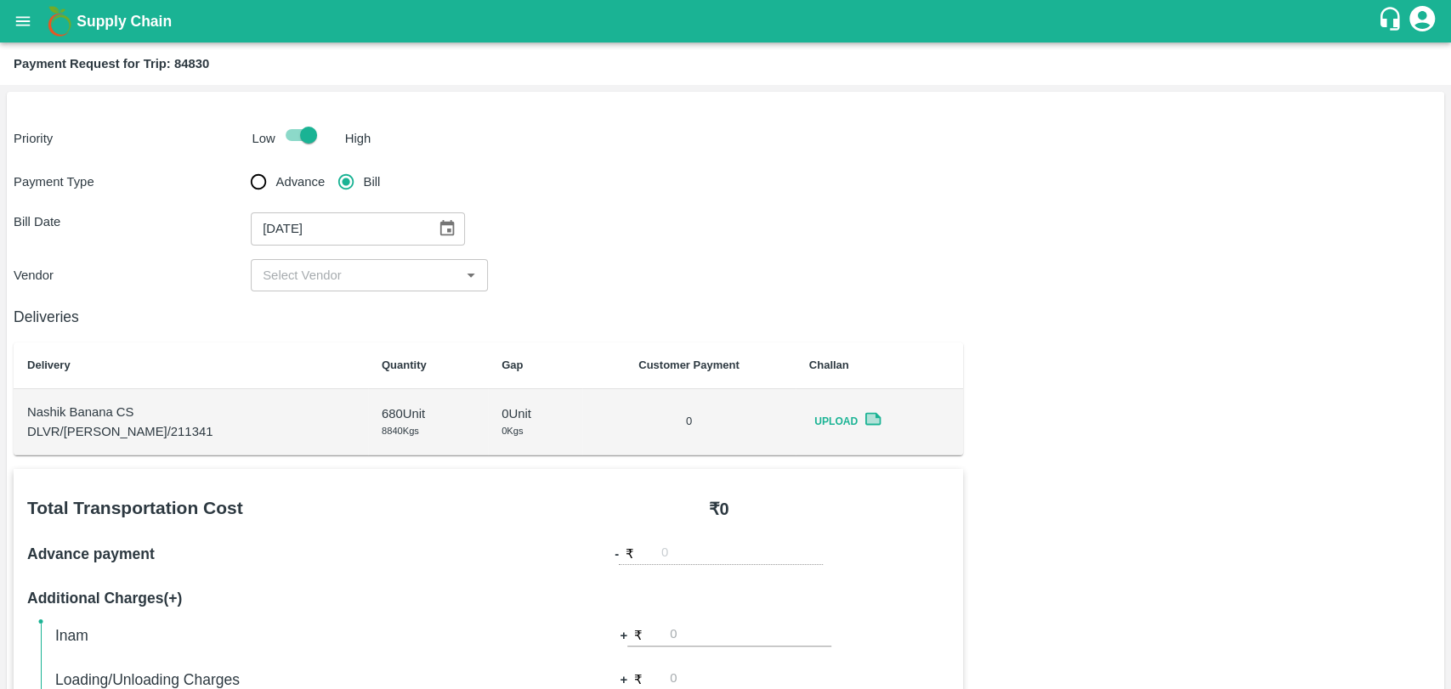
click at [342, 258] on div "Payment Type Advance Bill Bill Date [DATE] ​ Vendor ​" at bounding box center [726, 228] width 1424 height 127
click at [334, 278] on input "input" at bounding box center [355, 275] width 199 height 22
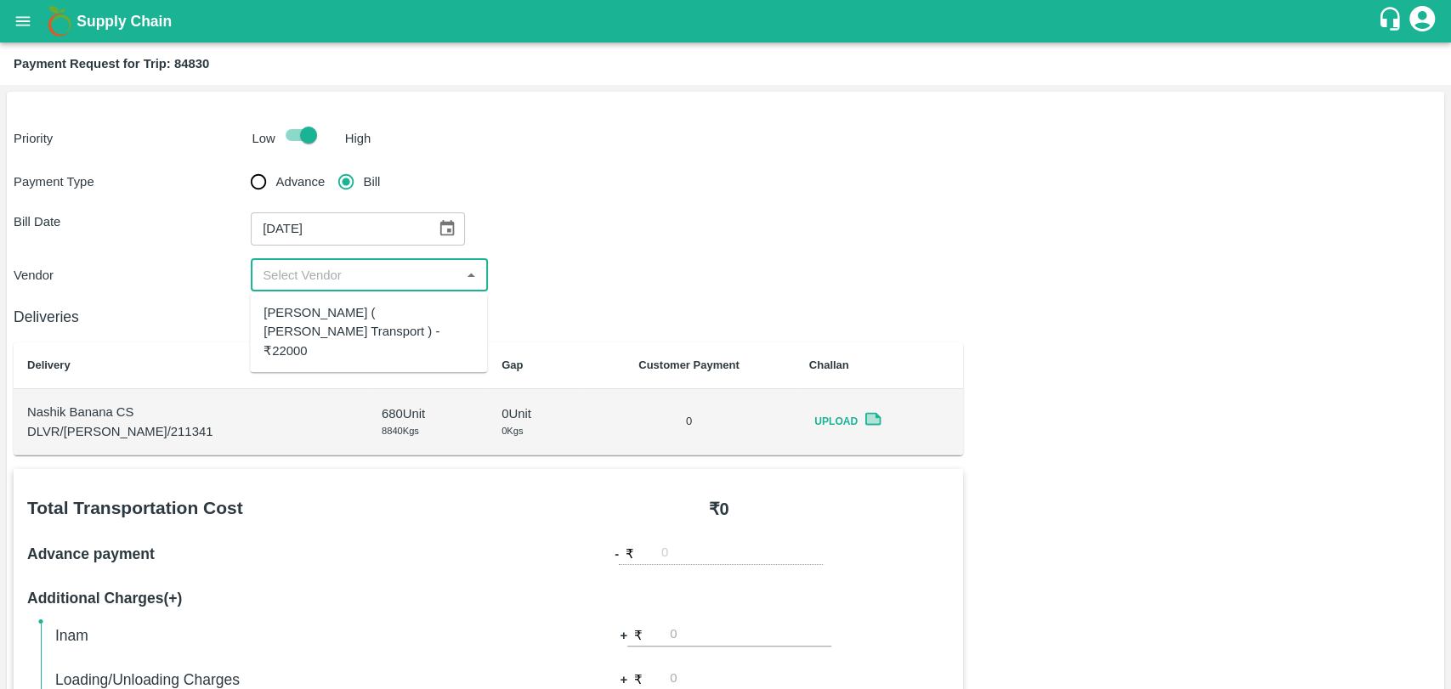
click at [337, 306] on div "[PERSON_NAME] ( [PERSON_NAME] Transport ) - ₹22000" at bounding box center [368, 331] width 210 height 57
type input "[PERSON_NAME] ( [PERSON_NAME] Transport ) - ₹22000"
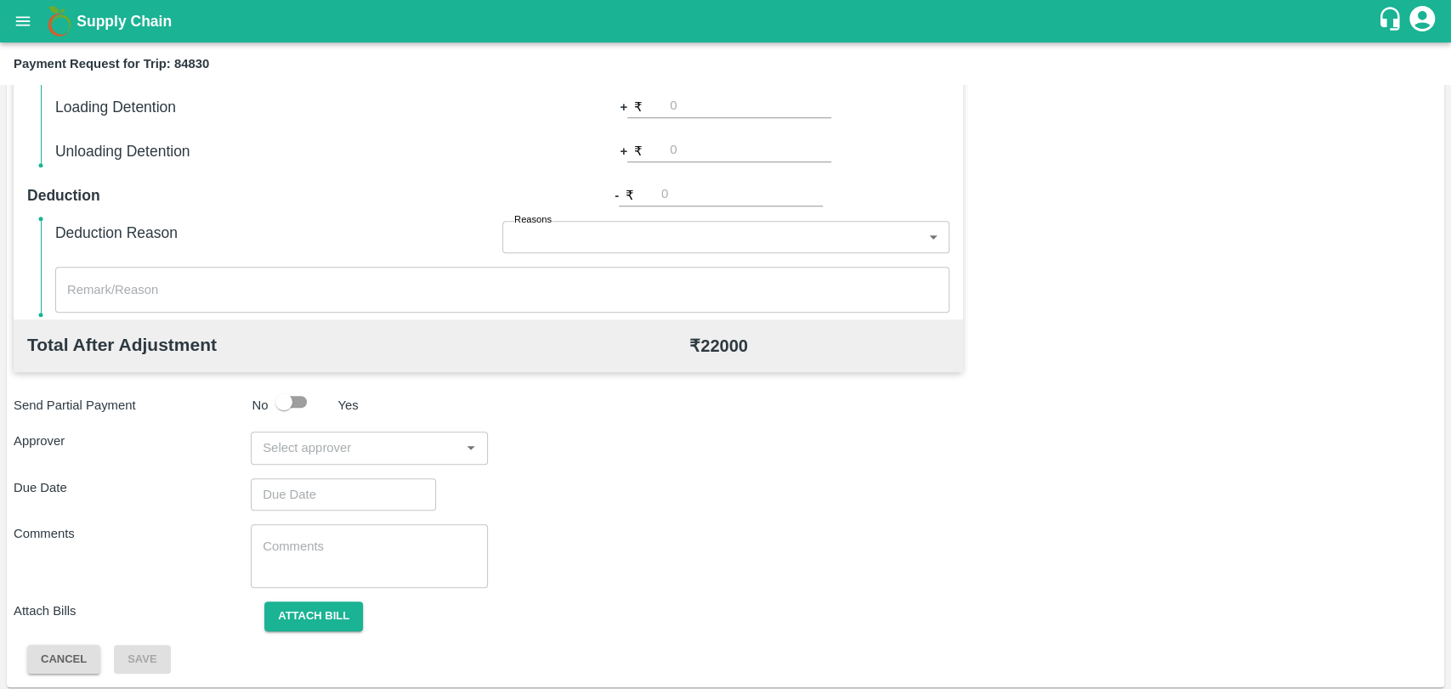
scroll to position [622, 0]
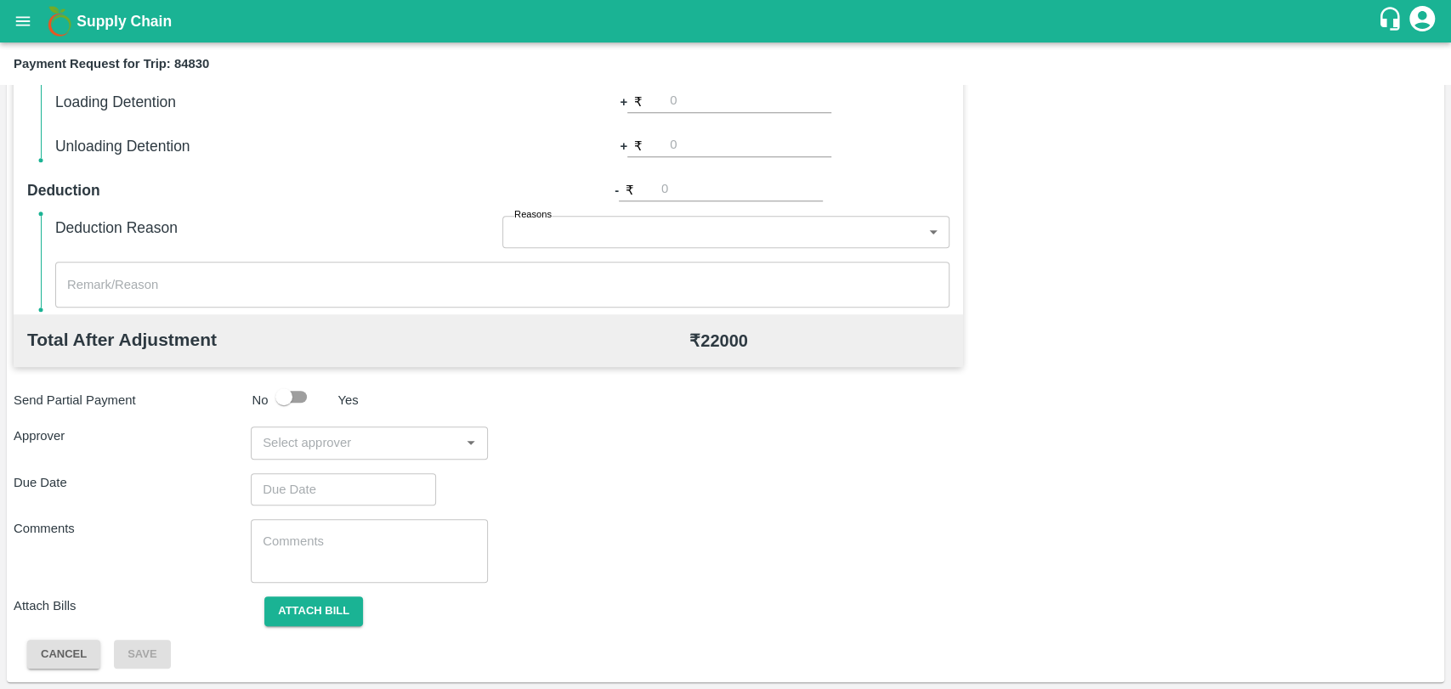
click at [321, 448] on input "input" at bounding box center [355, 443] width 199 height 22
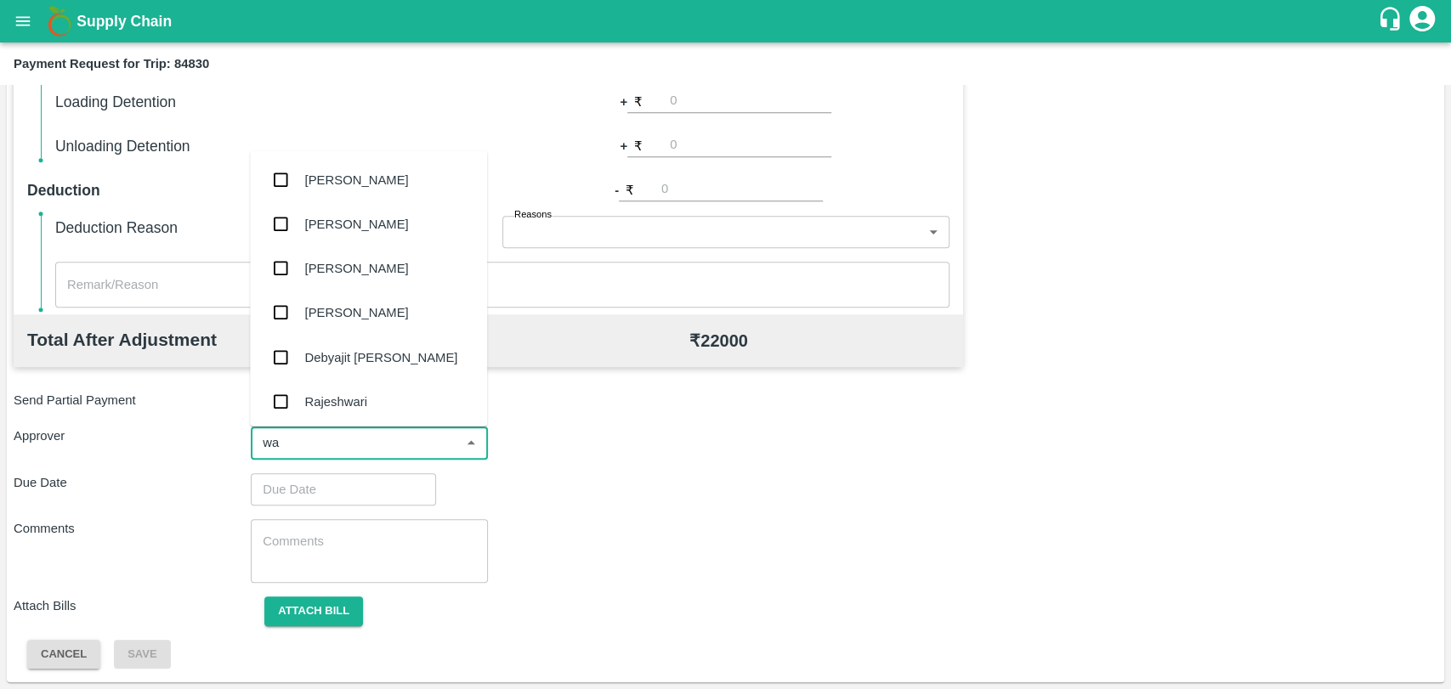
type input "wag"
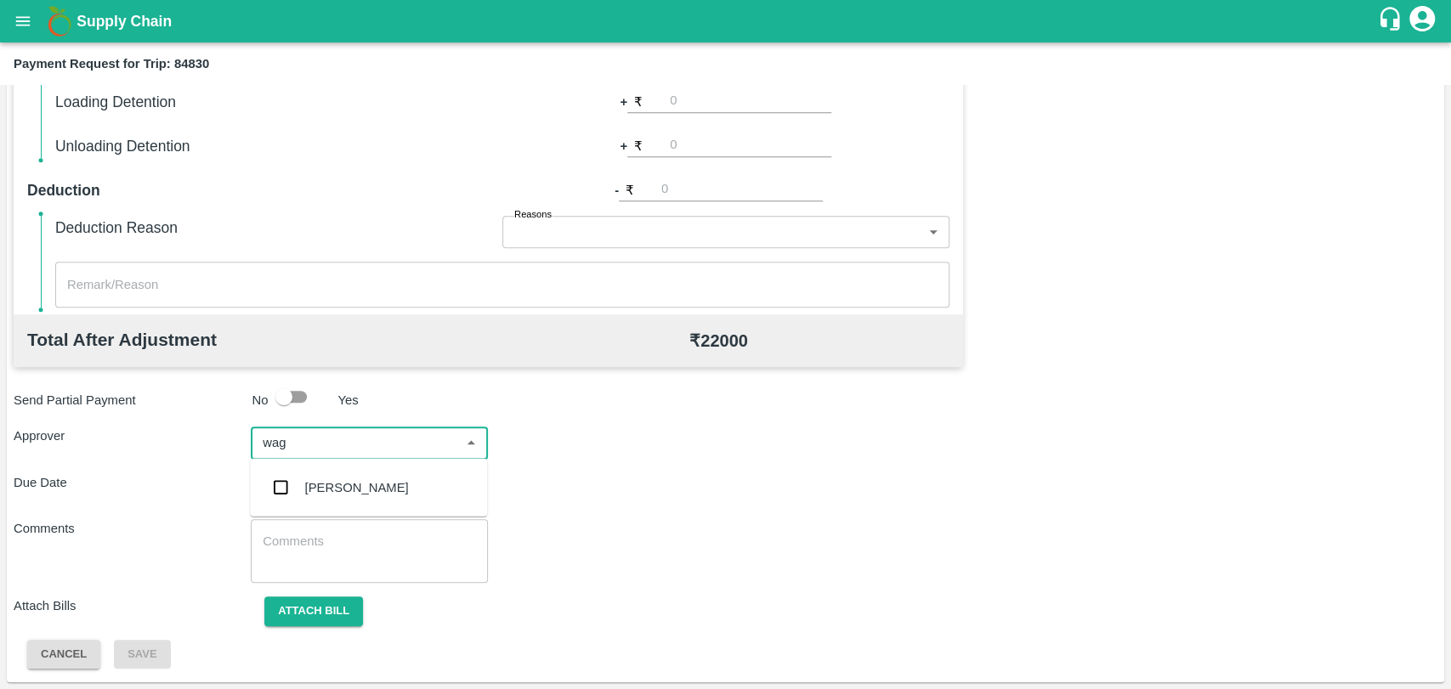
click at [310, 507] on div "[PERSON_NAME]" at bounding box center [368, 488] width 237 height 44
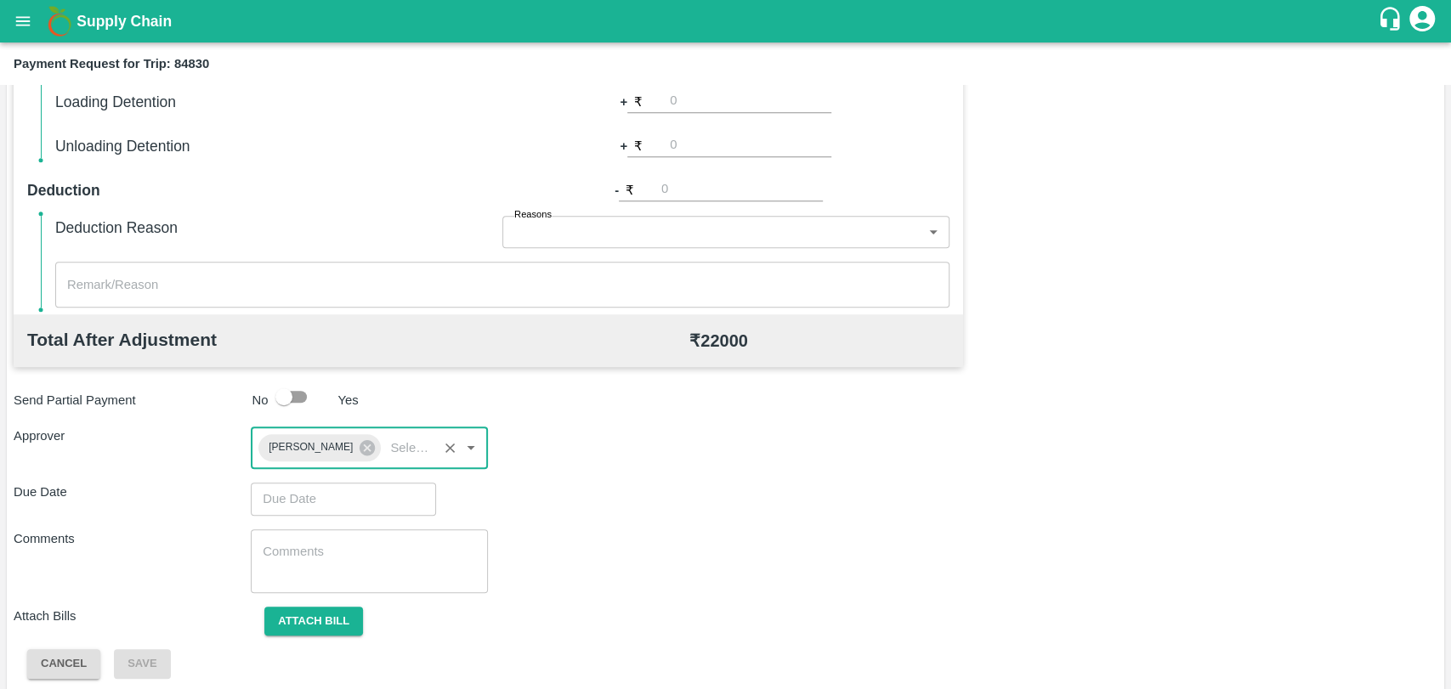
click at [292, 498] on input "Choose date" at bounding box center [337, 499] width 173 height 32
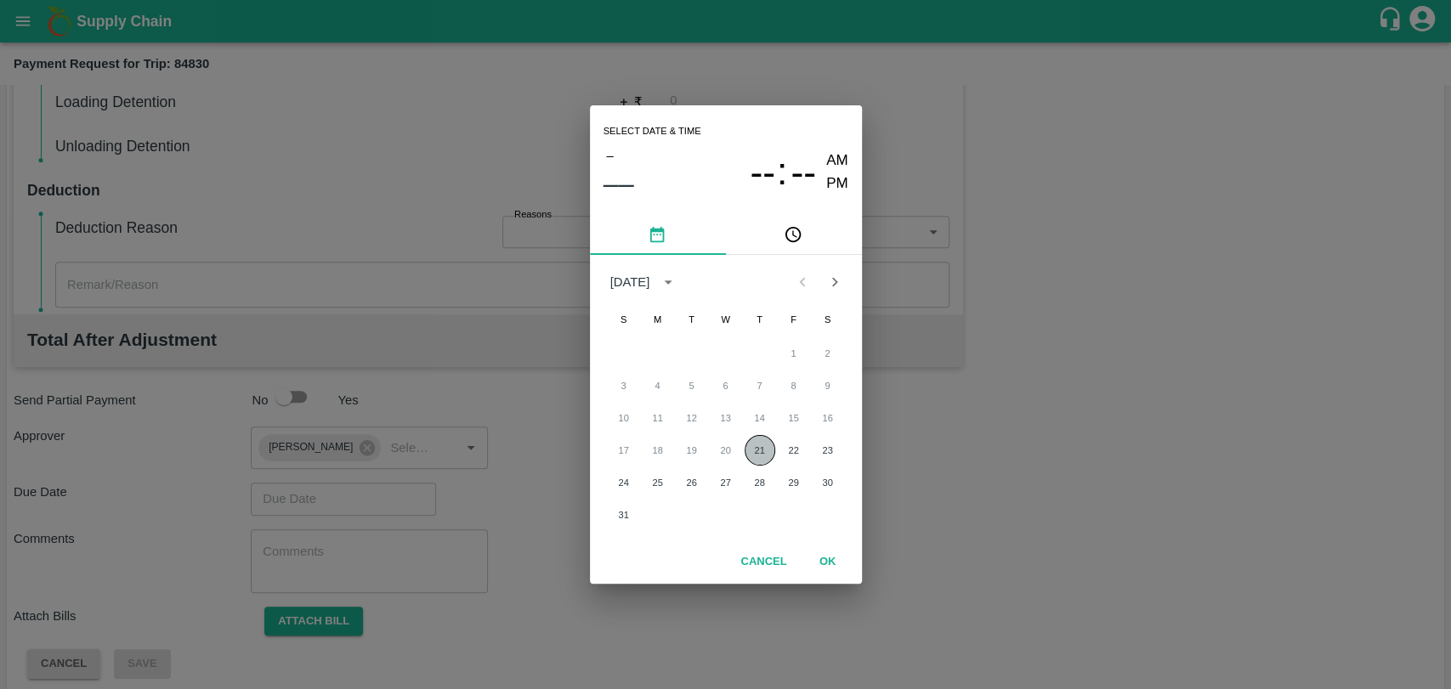
click at [768, 454] on button "21" at bounding box center [760, 450] width 31 height 31
type input "[DATE] 12:00 AM"
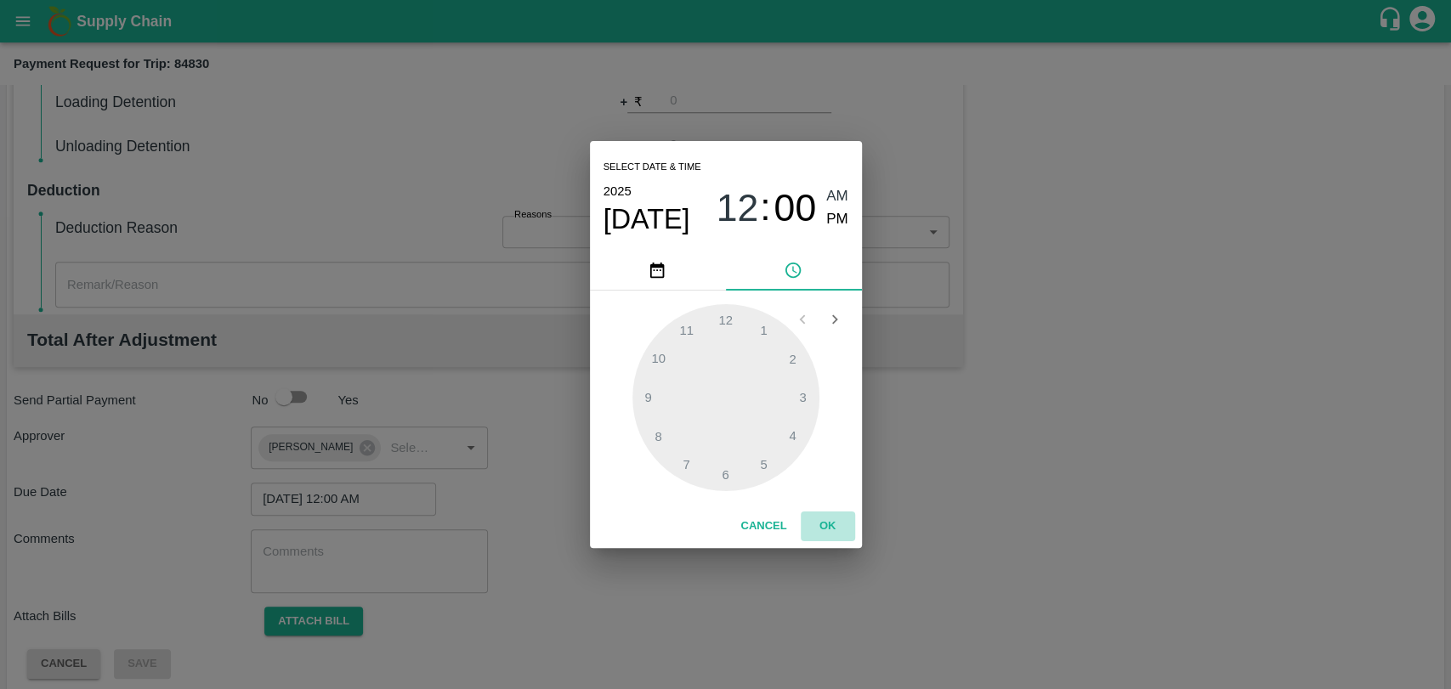
click at [811, 532] on button "OK" at bounding box center [828, 527] width 54 height 30
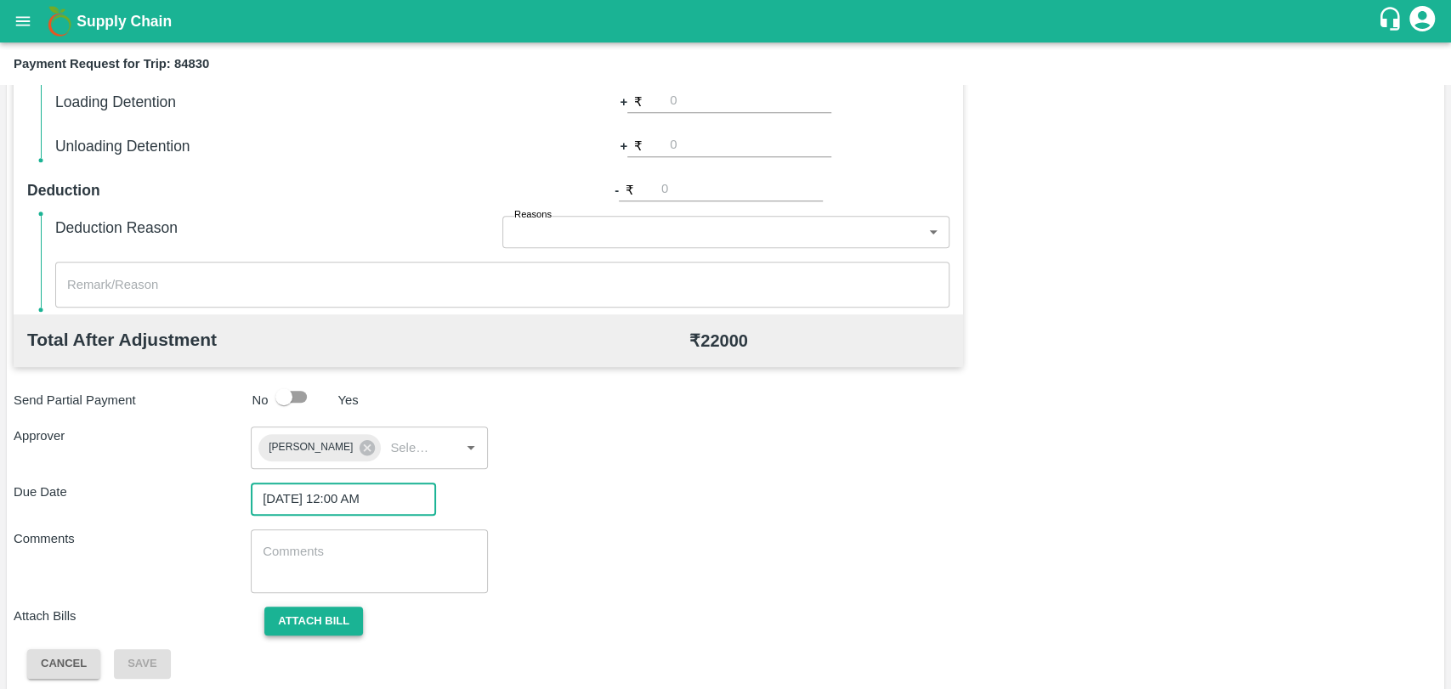
click at [324, 627] on button "Attach bill" at bounding box center [313, 622] width 99 height 30
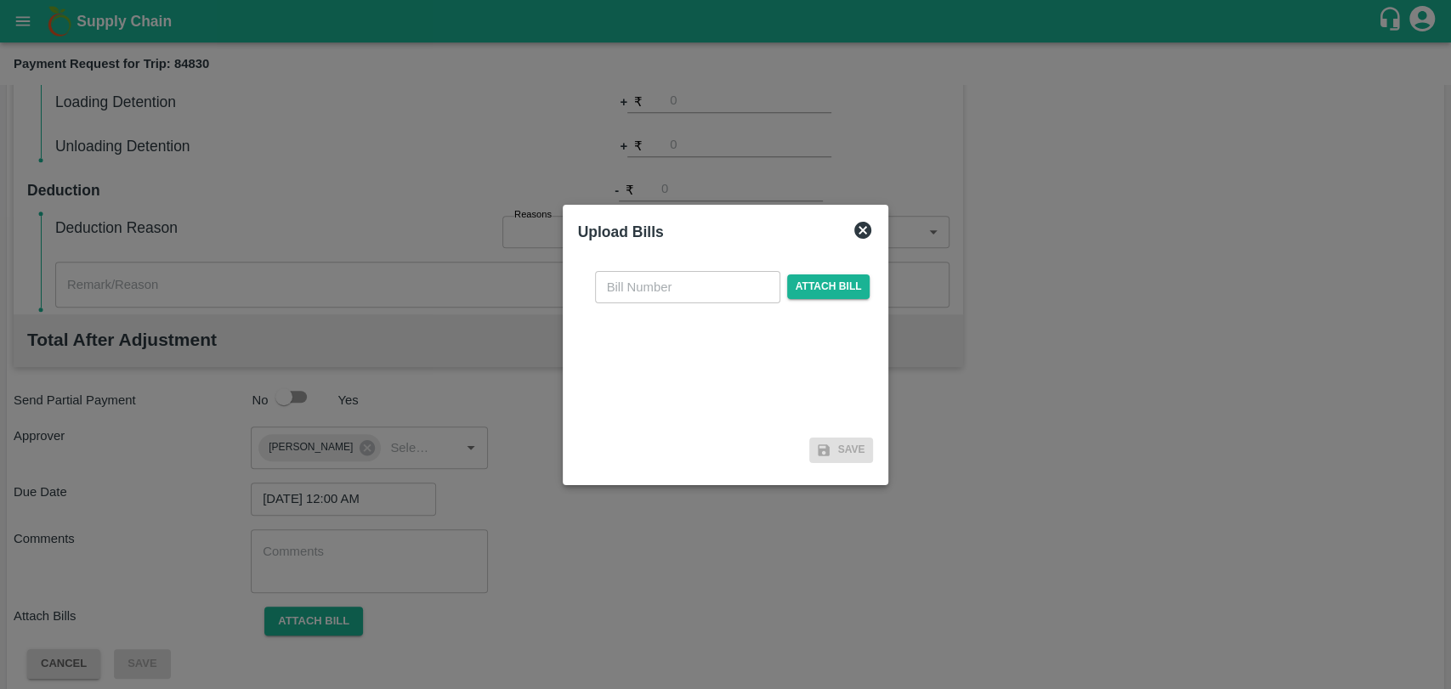
click at [615, 284] on input "text" at bounding box center [687, 287] width 185 height 32
type input "3769"
click at [843, 291] on span "Attach bill" at bounding box center [828, 287] width 83 height 25
click at [0, 0] on input "Attach bill" at bounding box center [0, 0] width 0 height 0
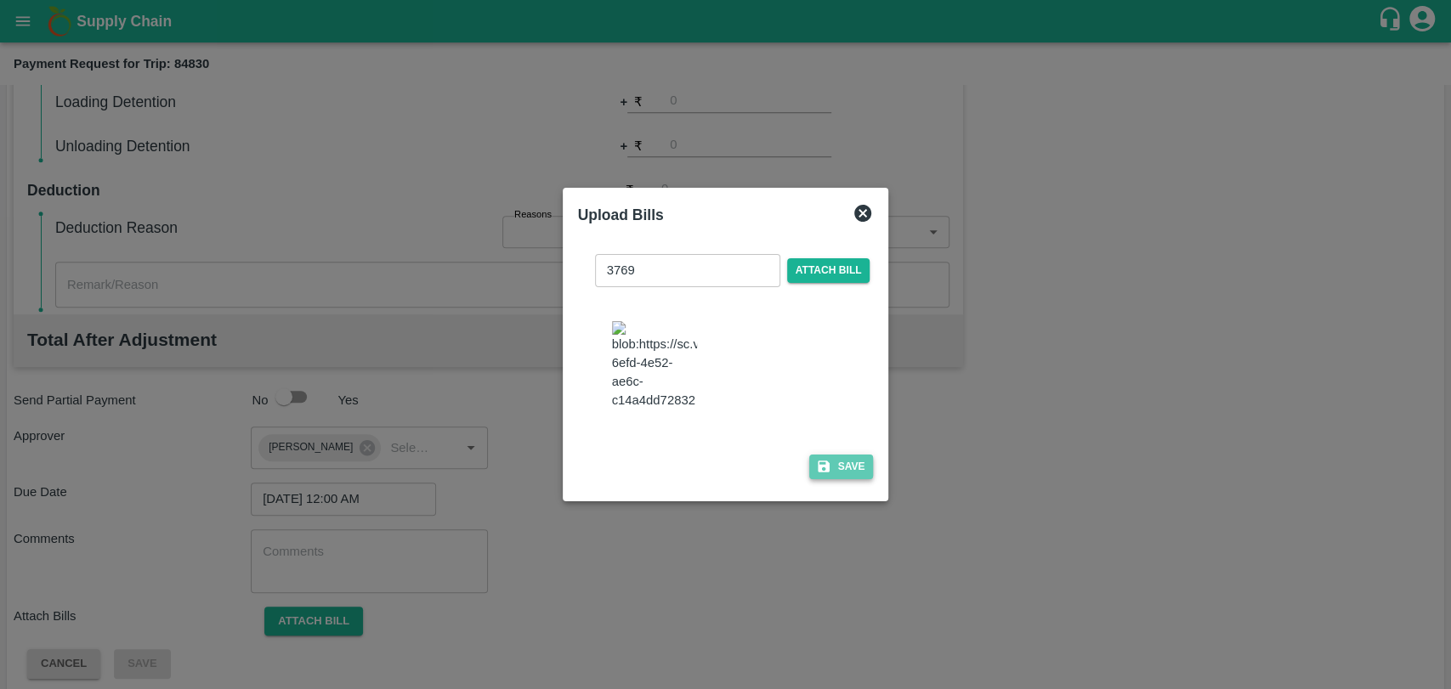
click at [818, 461] on icon "button" at bounding box center [824, 467] width 12 height 12
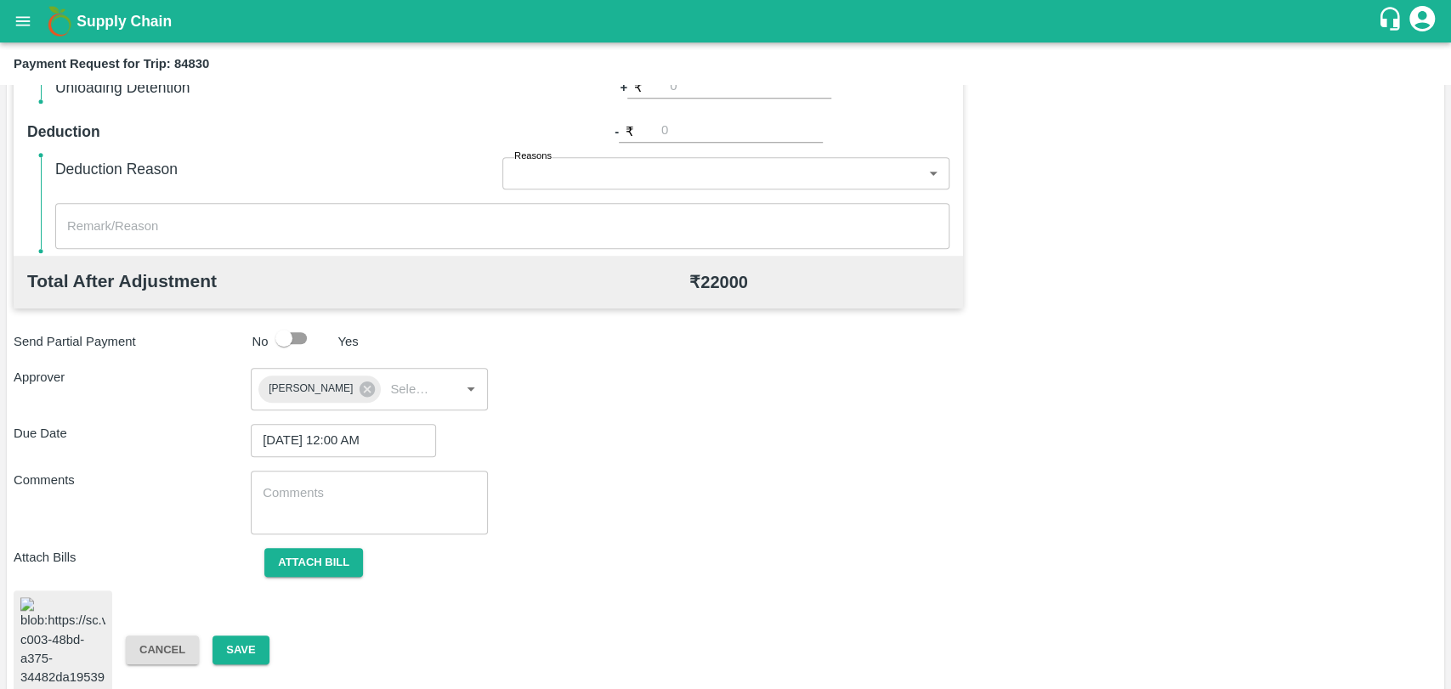
scroll to position [713, 0]
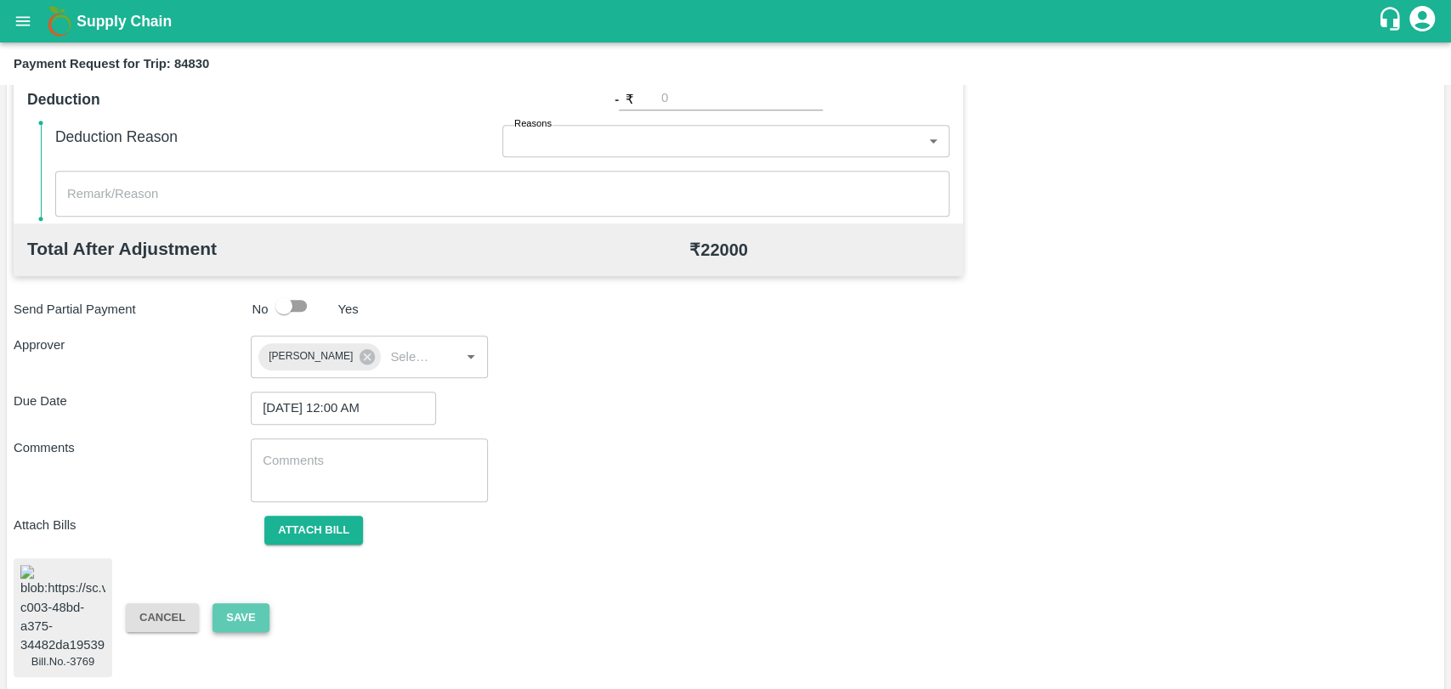
click at [231, 609] on button "Save" at bounding box center [240, 618] width 56 height 30
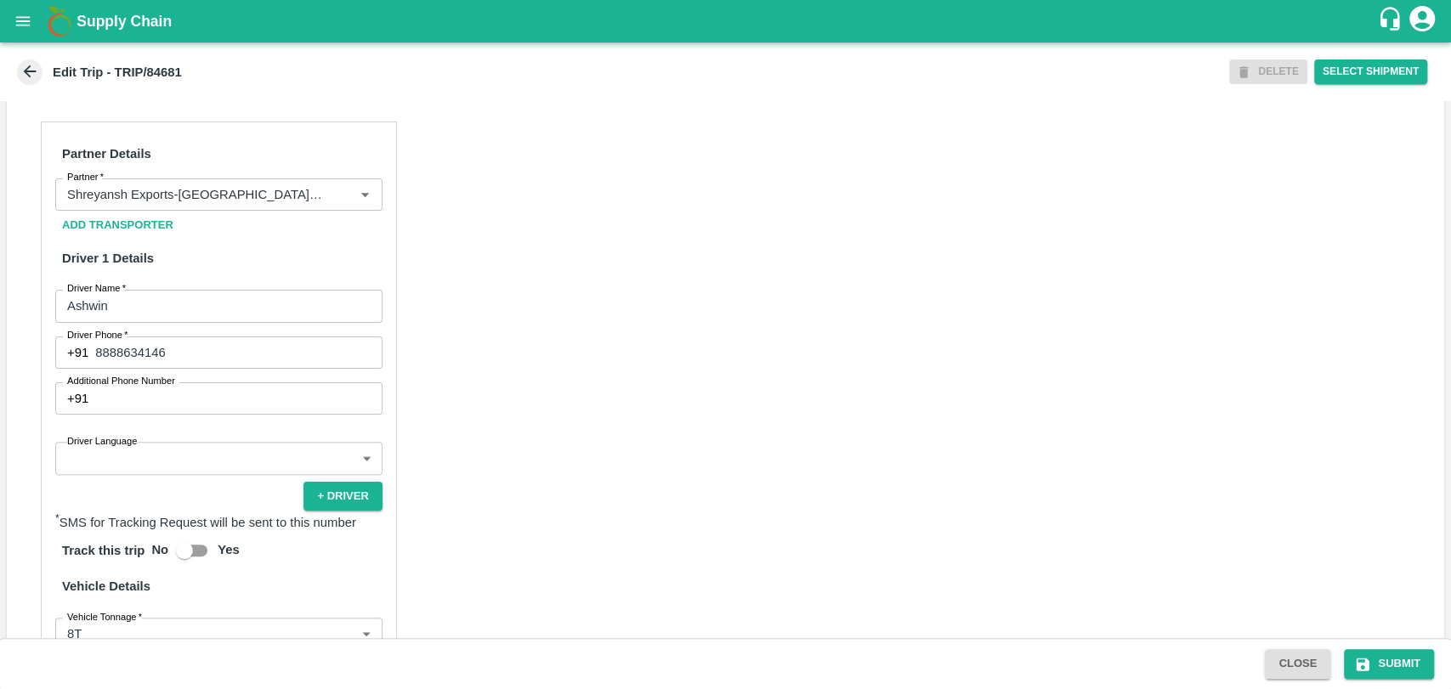
scroll to position [850, 0]
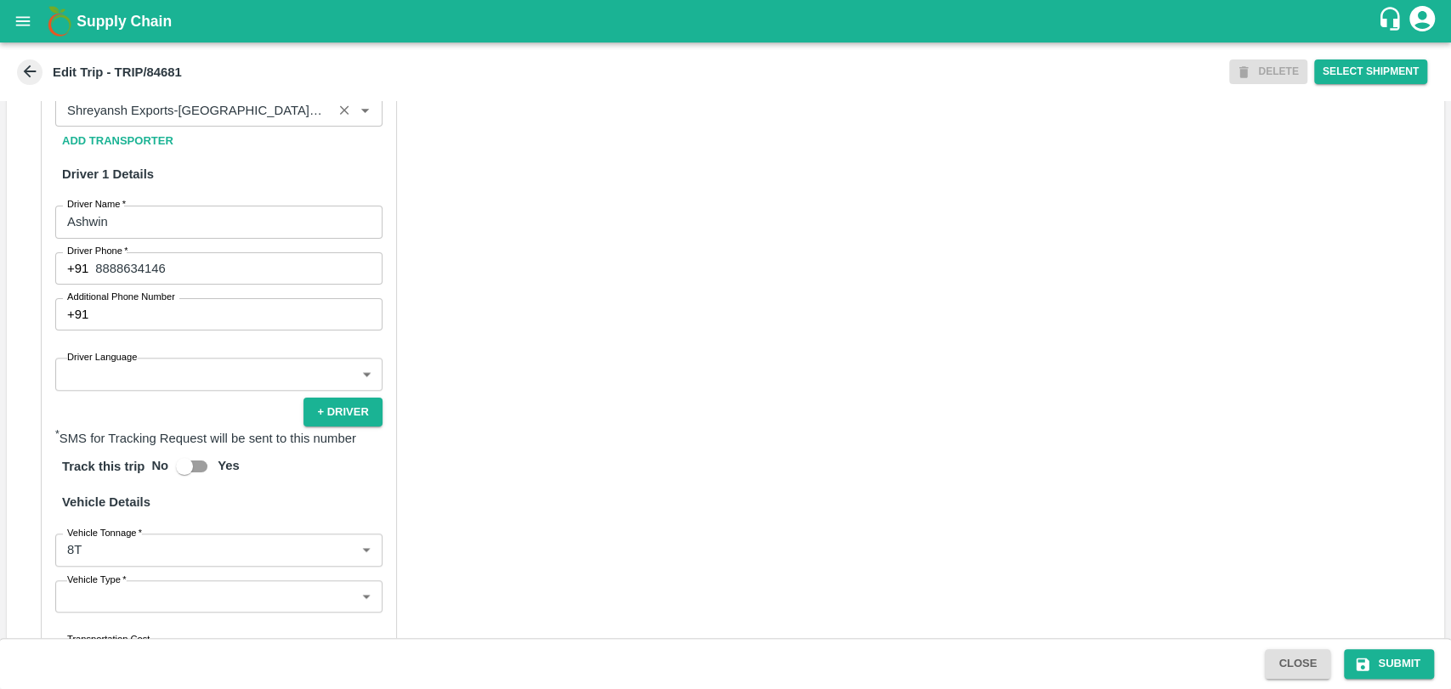
click at [211, 117] on input "Partner   *" at bounding box center [193, 110] width 267 height 22
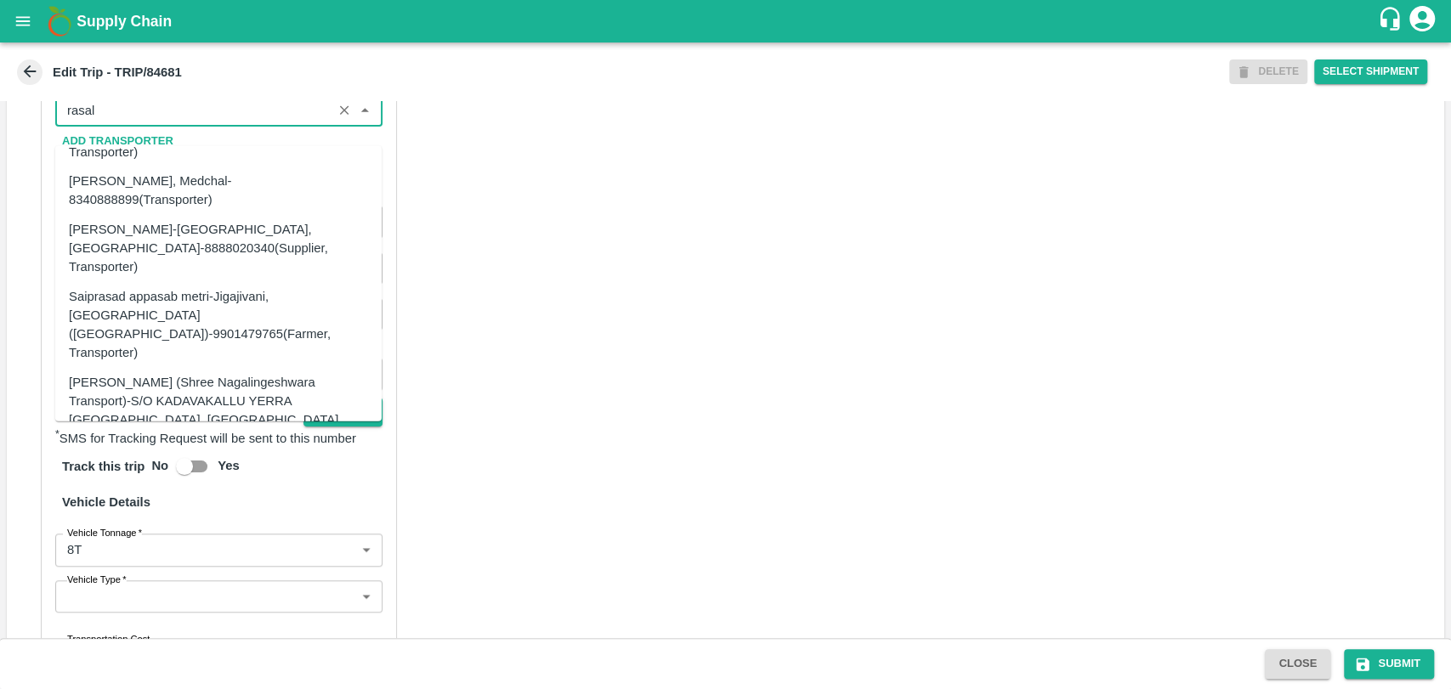
scroll to position [0, 0]
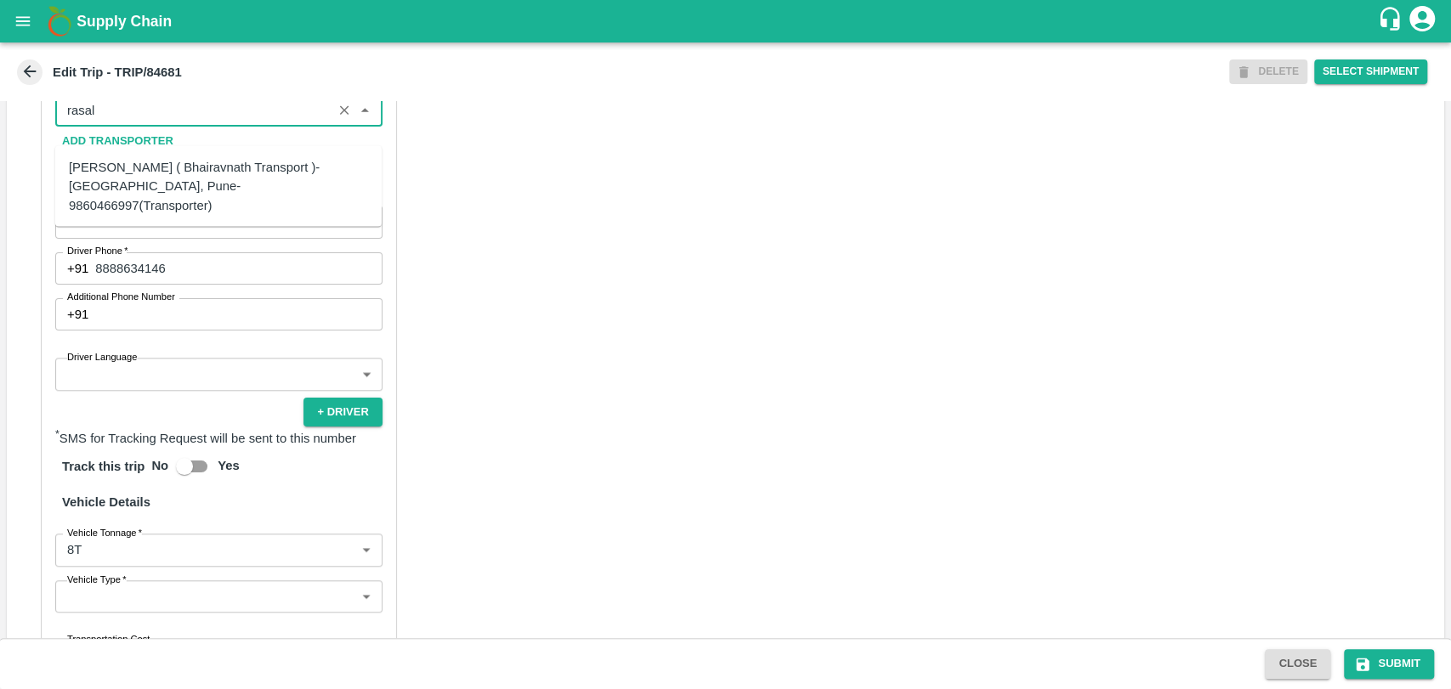
click at [137, 170] on div "[PERSON_NAME] ( Bhairavnath Transport )-[GEOGRAPHIC_DATA], Pune-9860466997(Tran…" at bounding box center [218, 186] width 299 height 57
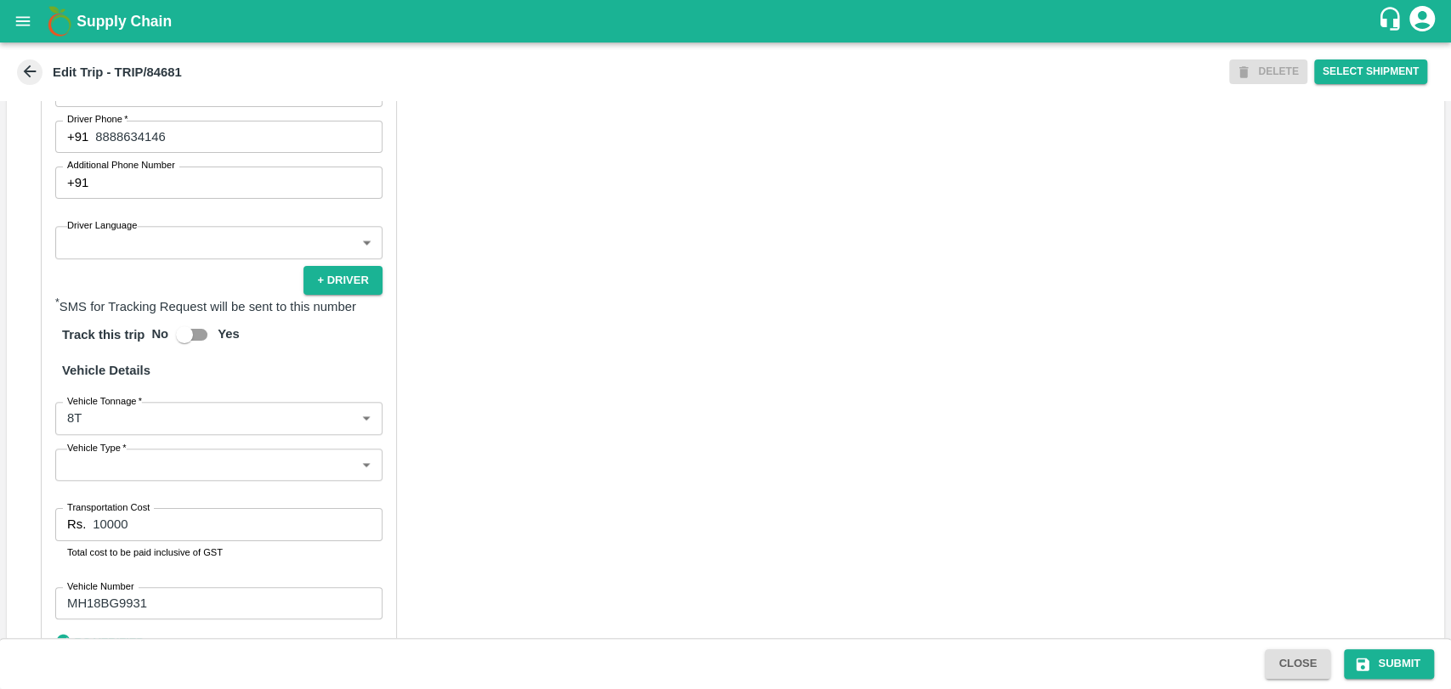
scroll to position [1084, 0]
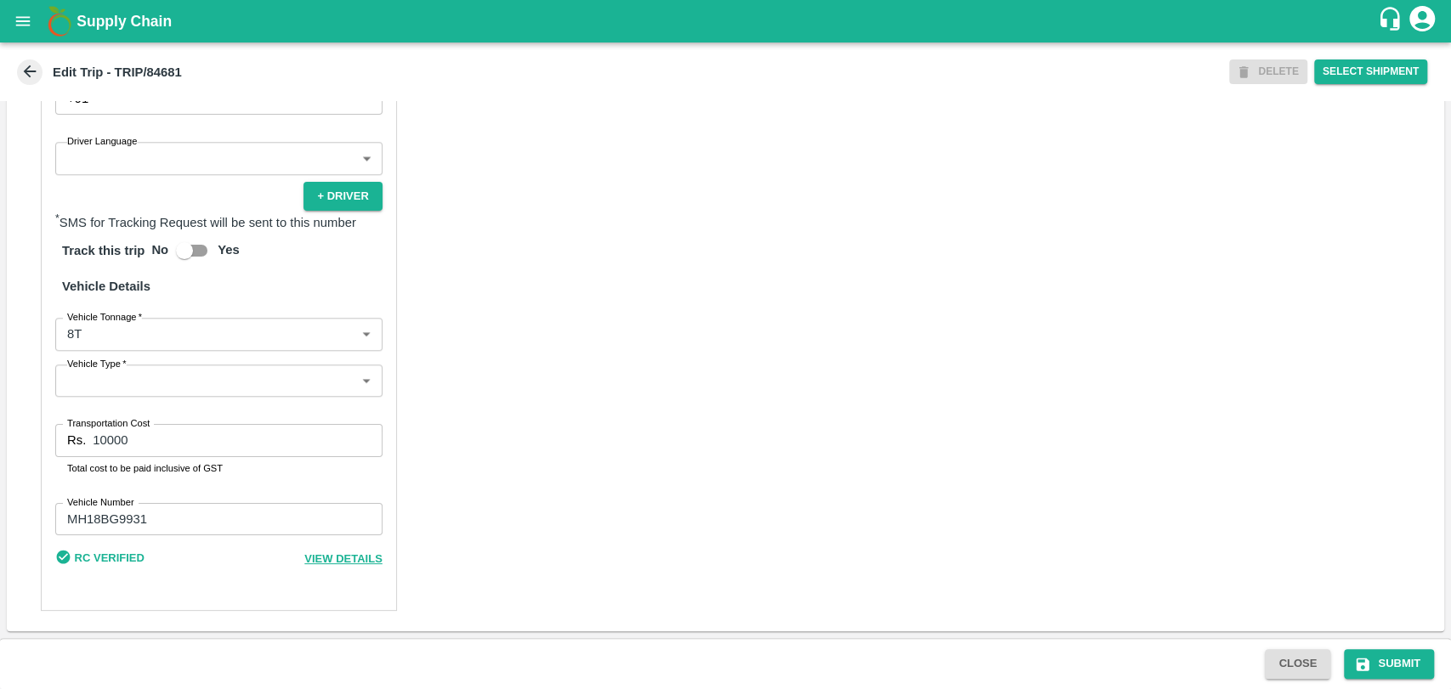
type input "Nitin Rasal ( Bhairavnath Transport )-Deulgaon, Pune-9860466997(Transporter)"
click at [116, 339] on body "Supply Chain Edit Trip - TRIP/84681 DELETE Select Shipment Trip Details Trip Ty…" at bounding box center [725, 344] width 1451 height 689
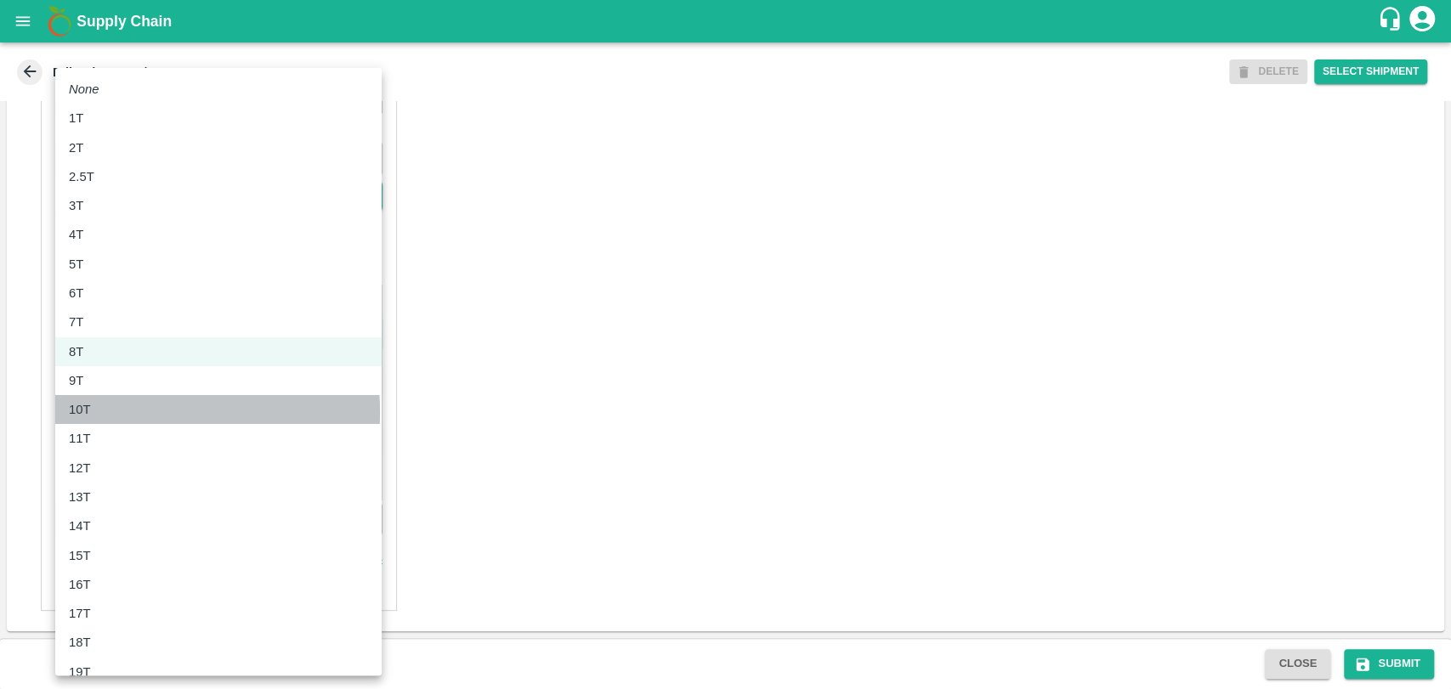
click at [111, 412] on div "10T" at bounding box center [218, 409] width 299 height 19
type input "10000"
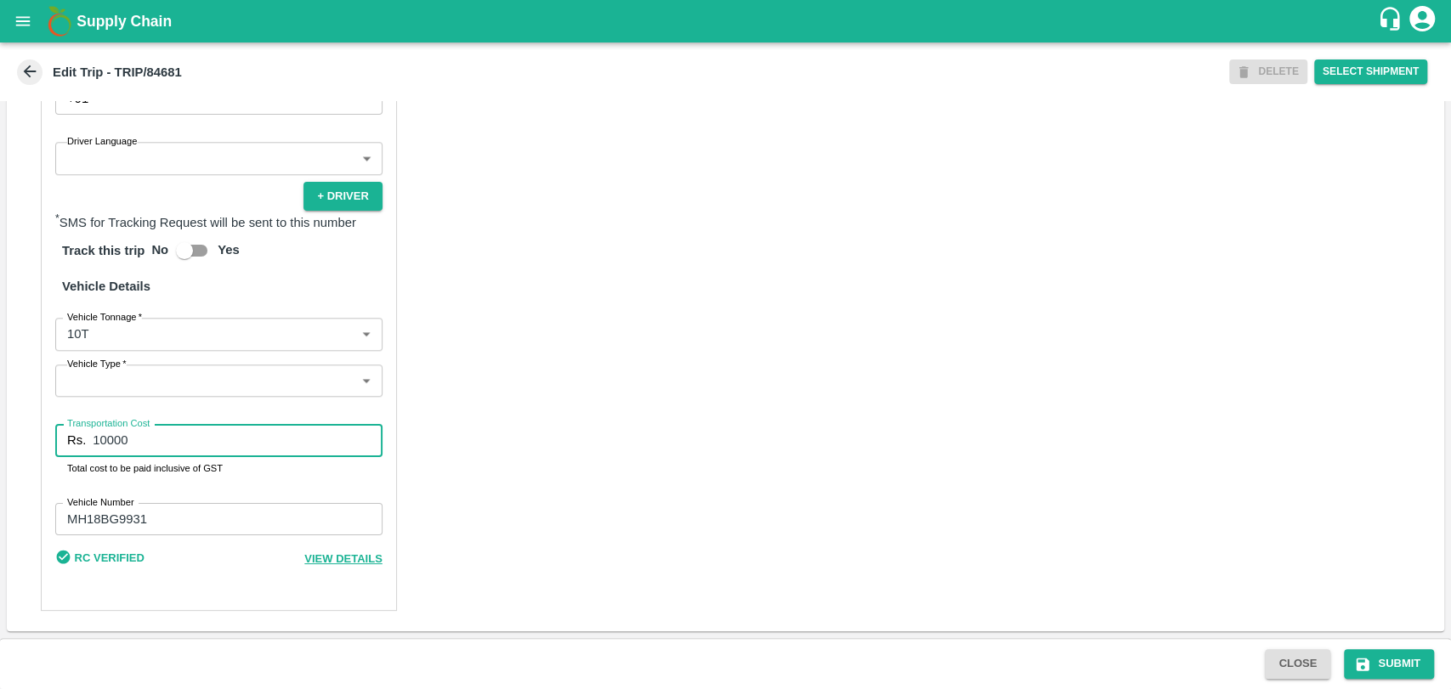
drag, startPoint x: 141, startPoint y: 444, endPoint x: 0, endPoint y: 438, distance: 141.2
click at [0, 438] on div "Trip Details Trip Type Fruit Movement 1 Trip Type Trip Pickup Order SHIP/NASH/3…" at bounding box center [725, 369] width 1451 height 537
type input "19000"
click at [1413, 664] on button "Submit" at bounding box center [1389, 664] width 90 height 30
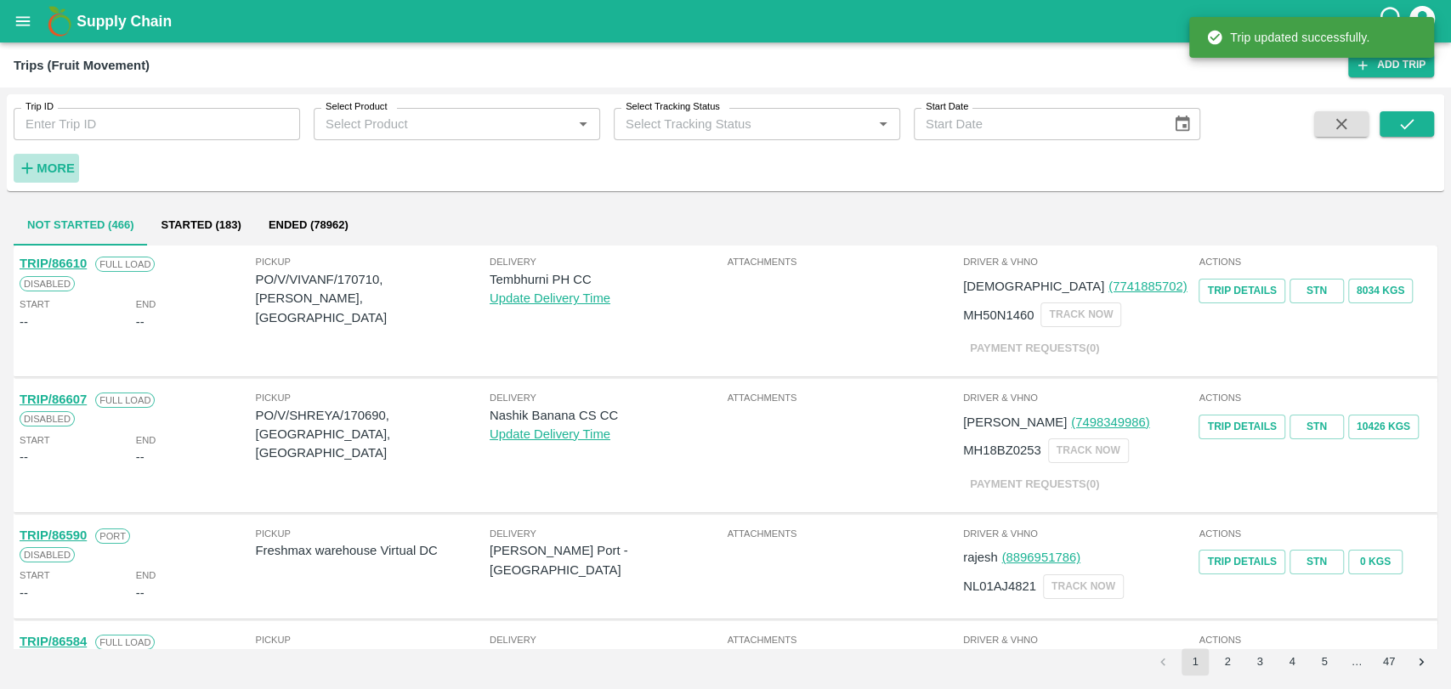
click at [35, 182] on button "More" at bounding box center [46, 168] width 65 height 29
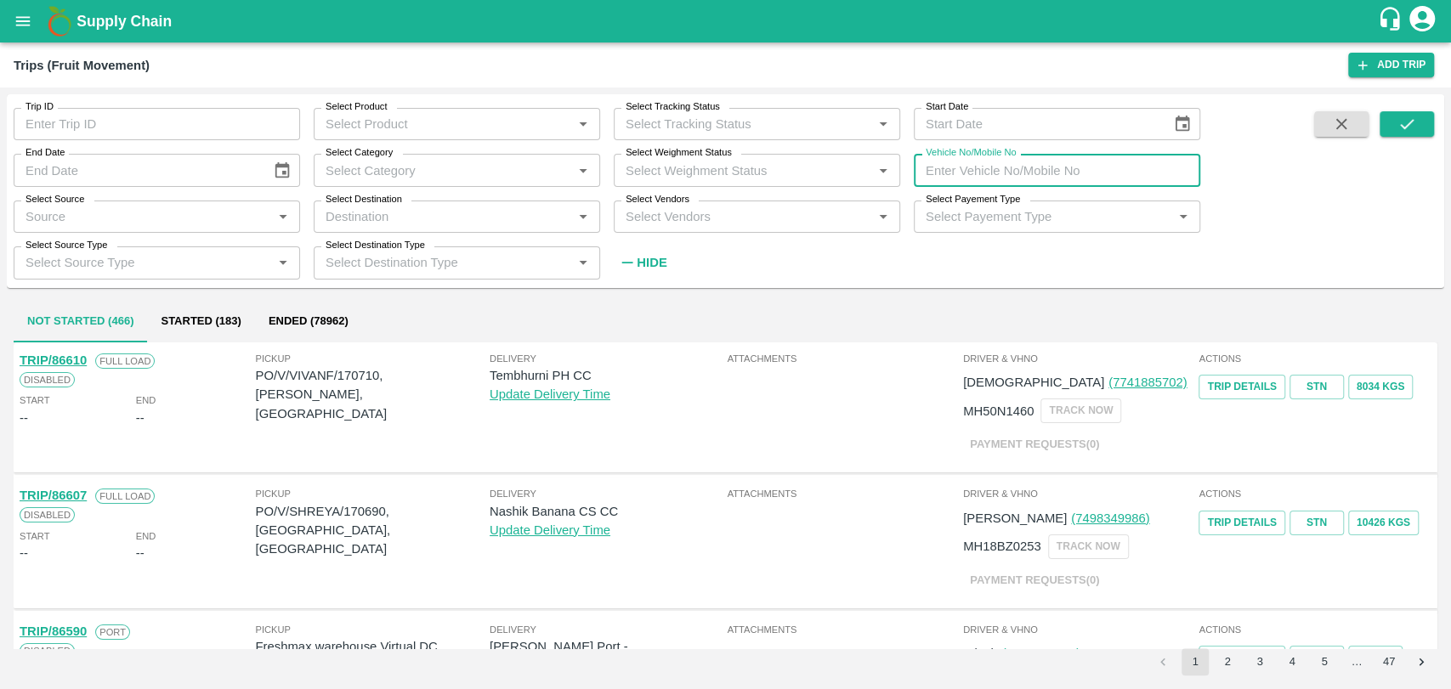
click at [1021, 172] on input "Vehicle No/Mobile No" at bounding box center [1057, 170] width 286 height 32
paste input "MH18BG1013"
click at [1424, 123] on button "submit" at bounding box center [1407, 123] width 54 height 25
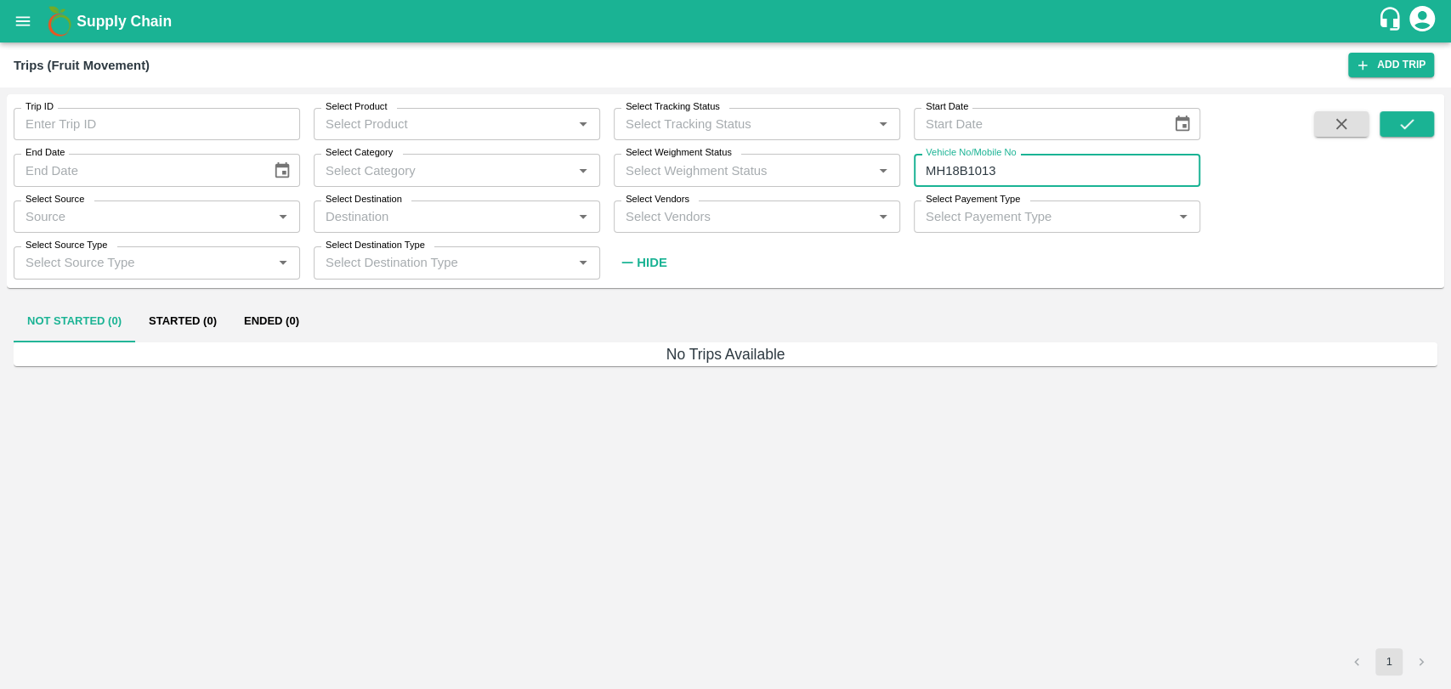
click at [978, 172] on input "MH18B1013" at bounding box center [1057, 170] width 286 height 32
type input "M"
type input "1013"
click at [1402, 124] on icon "submit" at bounding box center [1406, 124] width 19 height 19
click at [318, 300] on div "Not Started (0) Started (0) Ended (415) No Trips Available 1" at bounding box center [725, 489] width 1437 height 388
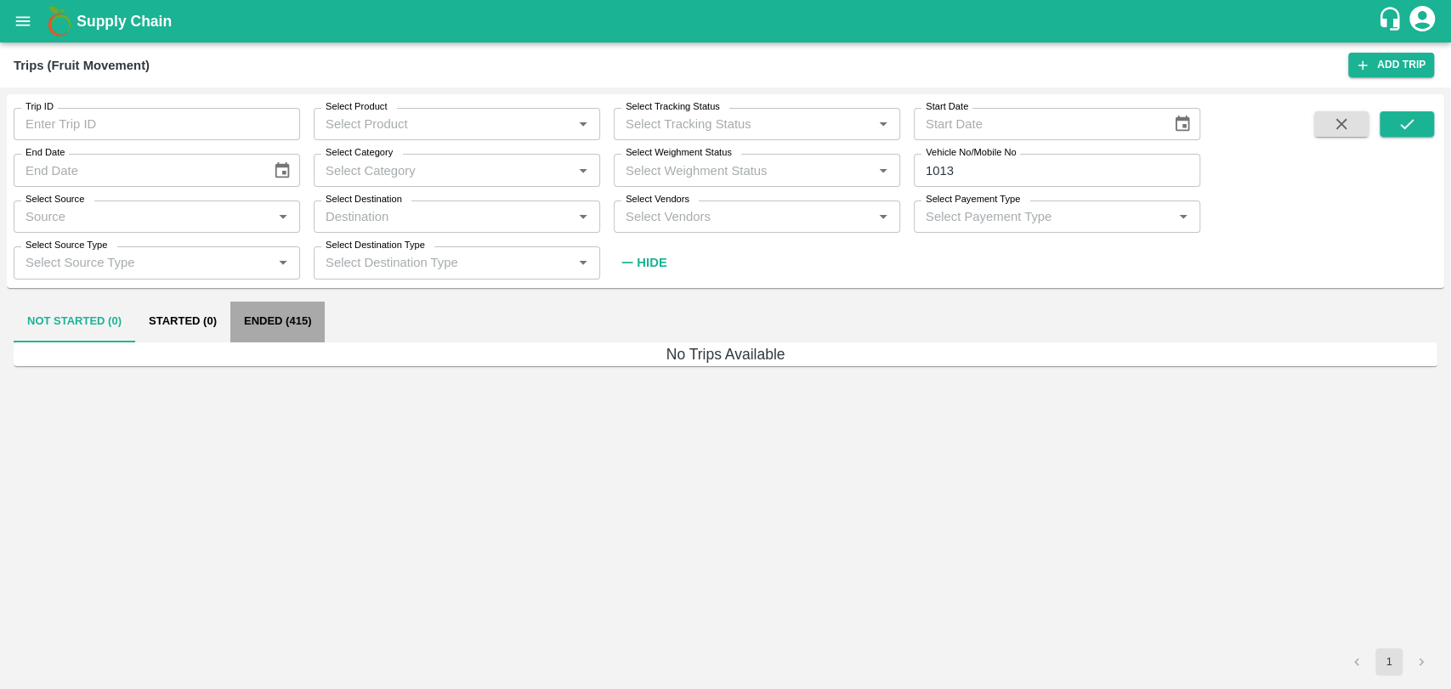
click at [297, 320] on button "Ended (415)" at bounding box center [277, 322] width 94 height 41
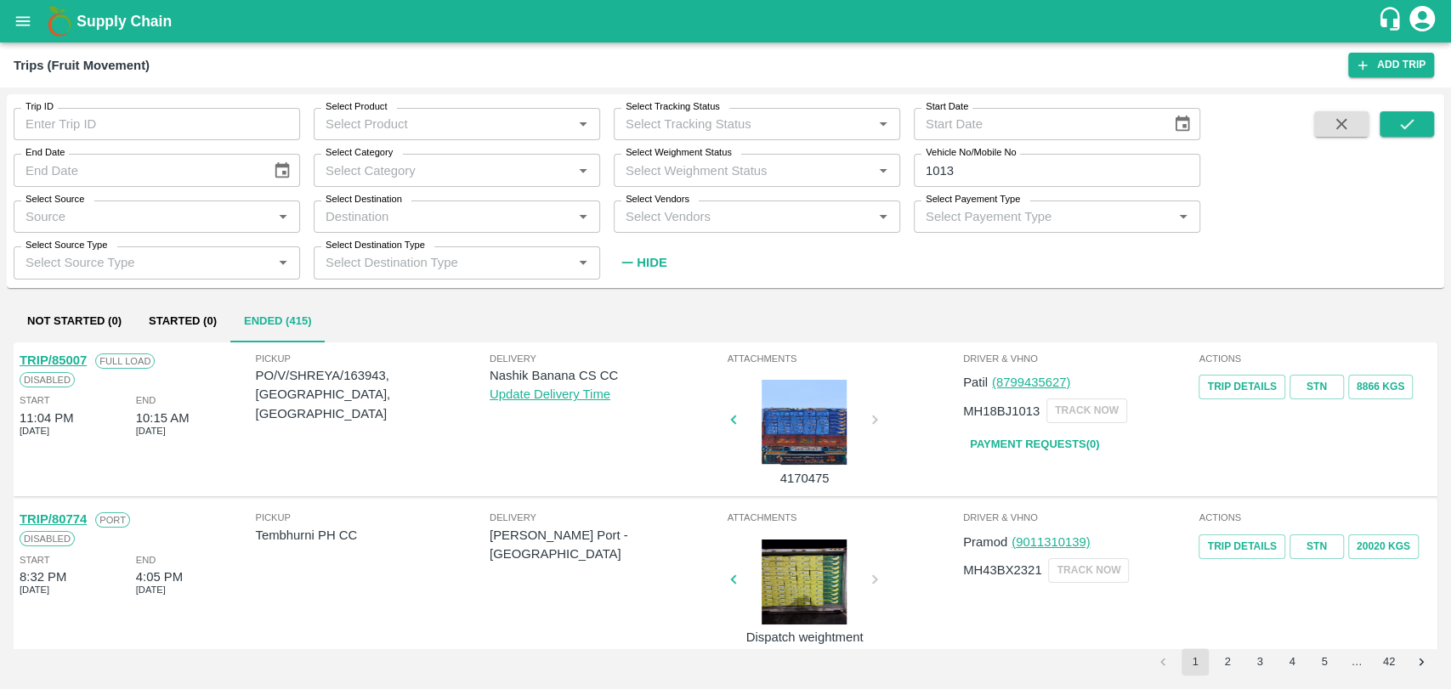
click at [56, 356] on link "TRIP/85007" at bounding box center [53, 361] width 67 height 14
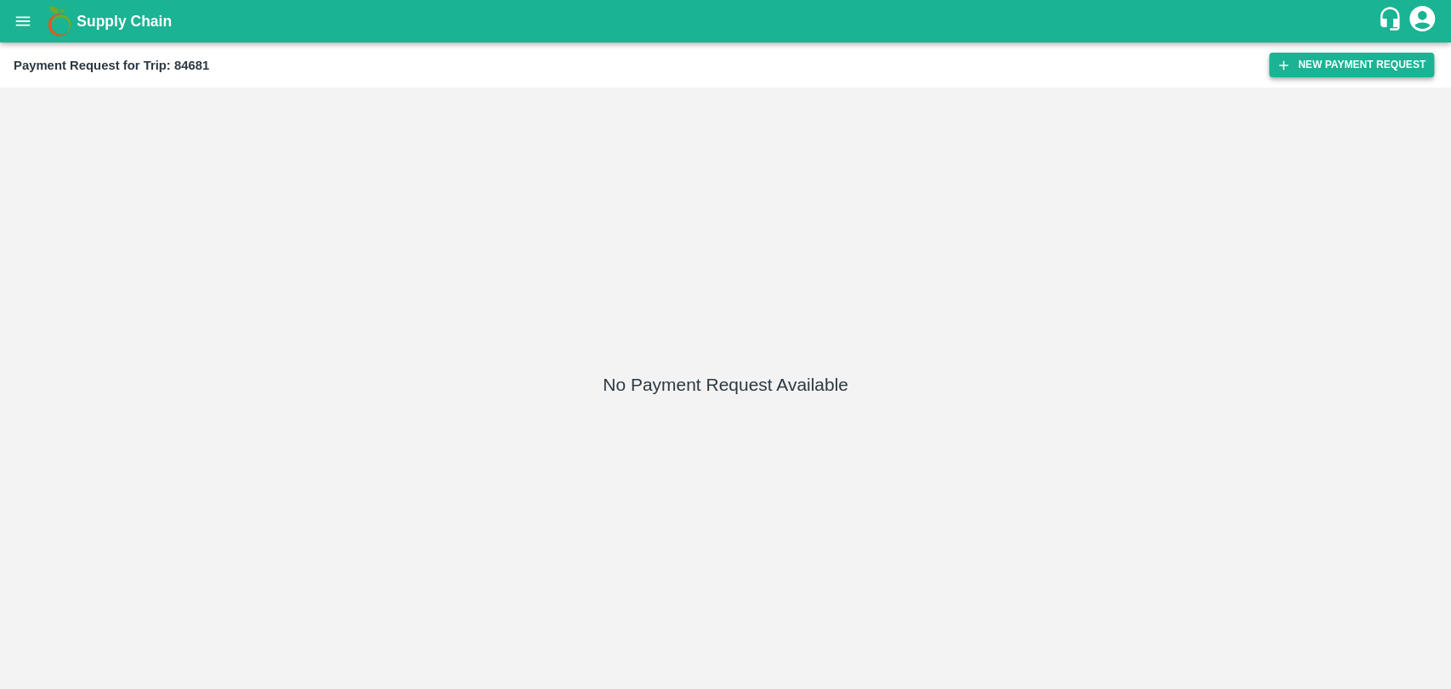
click at [1326, 63] on button "New Payment Request" at bounding box center [1351, 65] width 165 height 25
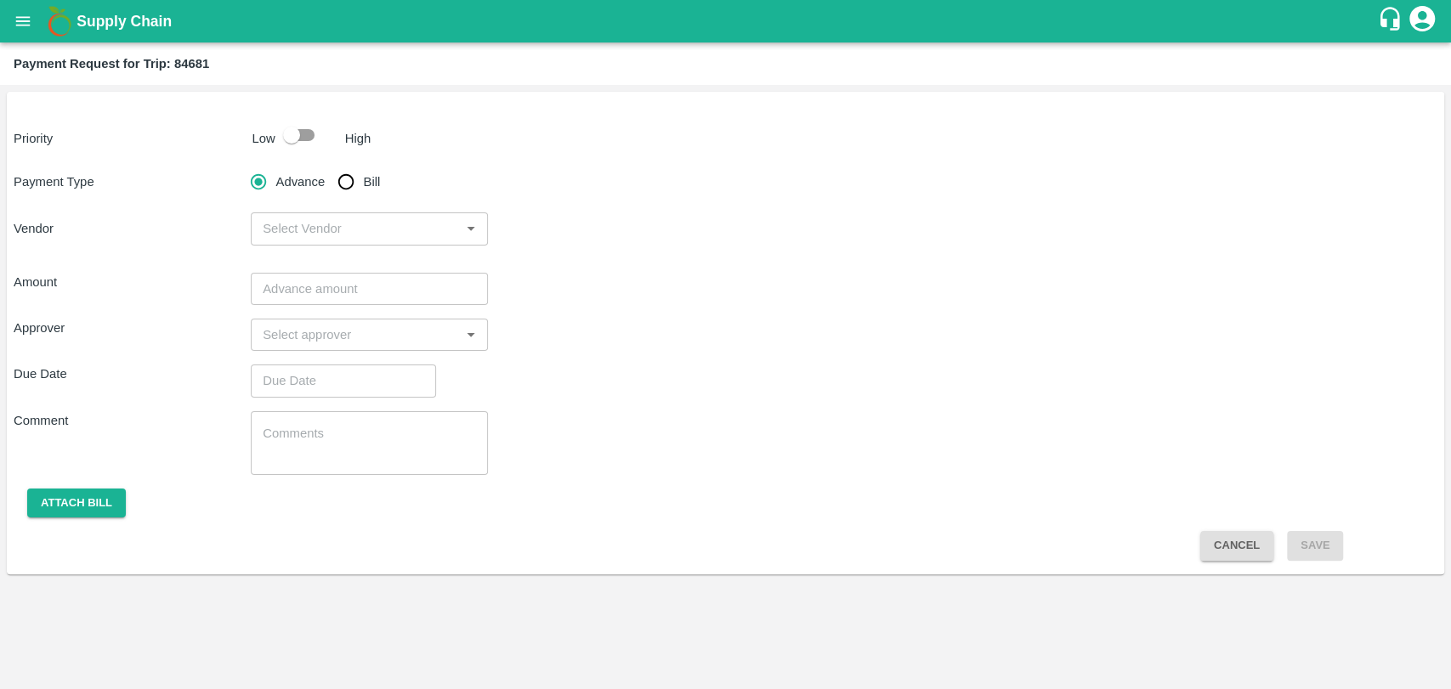
click at [311, 155] on div "Priority Low High Payment Type Advance Bill Vendor ​ Amount ​ Approver ​ Due Da…" at bounding box center [725, 333] width 1437 height 483
click at [299, 141] on input "checkbox" at bounding box center [291, 135] width 97 height 32
checkbox input "true"
click at [335, 180] on input "Bill" at bounding box center [346, 182] width 34 height 34
radio input "true"
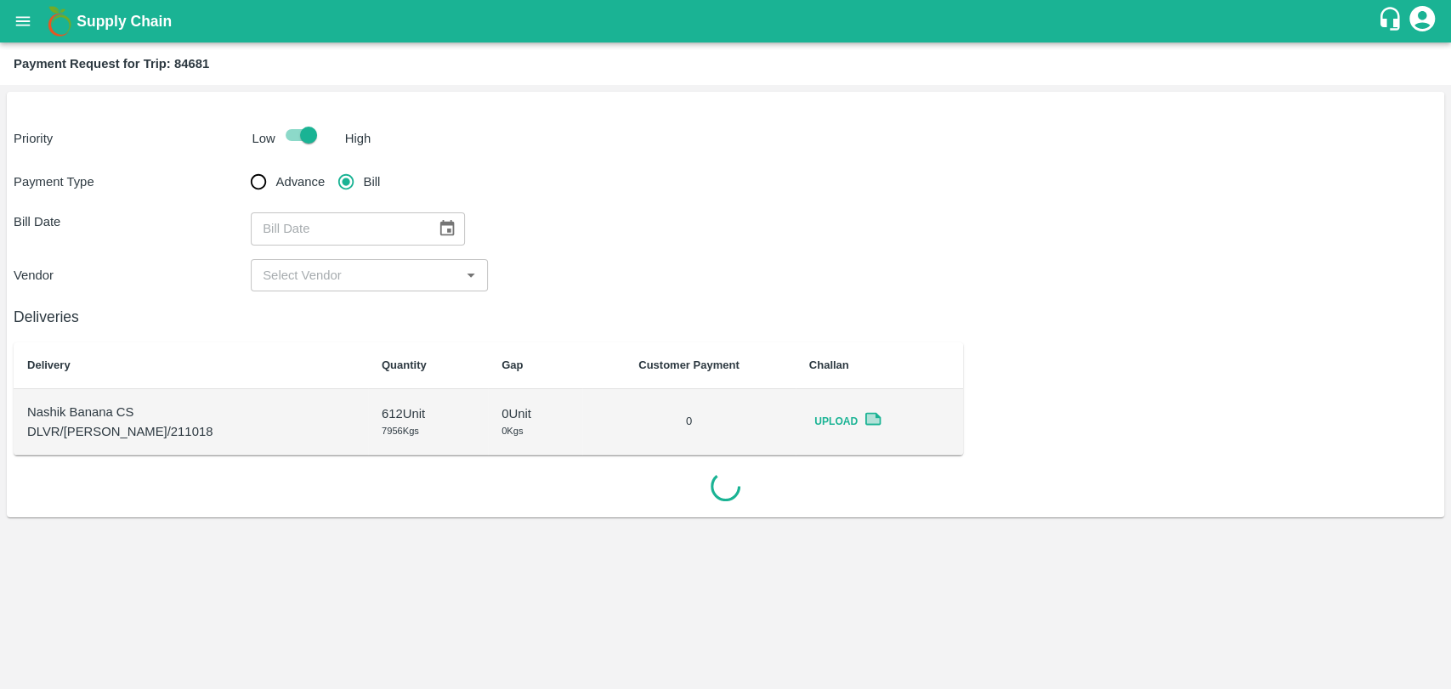
click at [422, 220] on div "​" at bounding box center [358, 228] width 214 height 32
type input "DD/MM/YYYY"
click at [431, 225] on button "Choose date" at bounding box center [447, 228] width 32 height 32
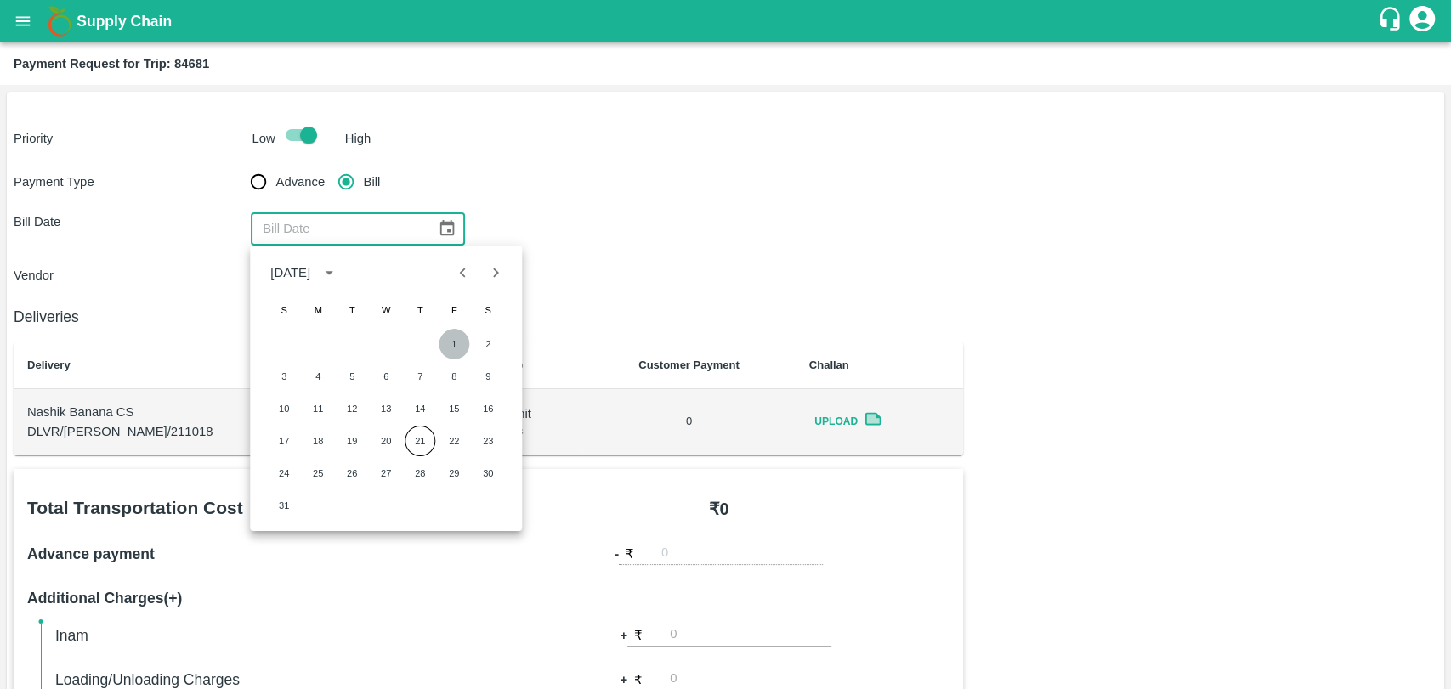
click at [449, 339] on button "1" at bounding box center [454, 344] width 31 height 31
type input "[DATE]"
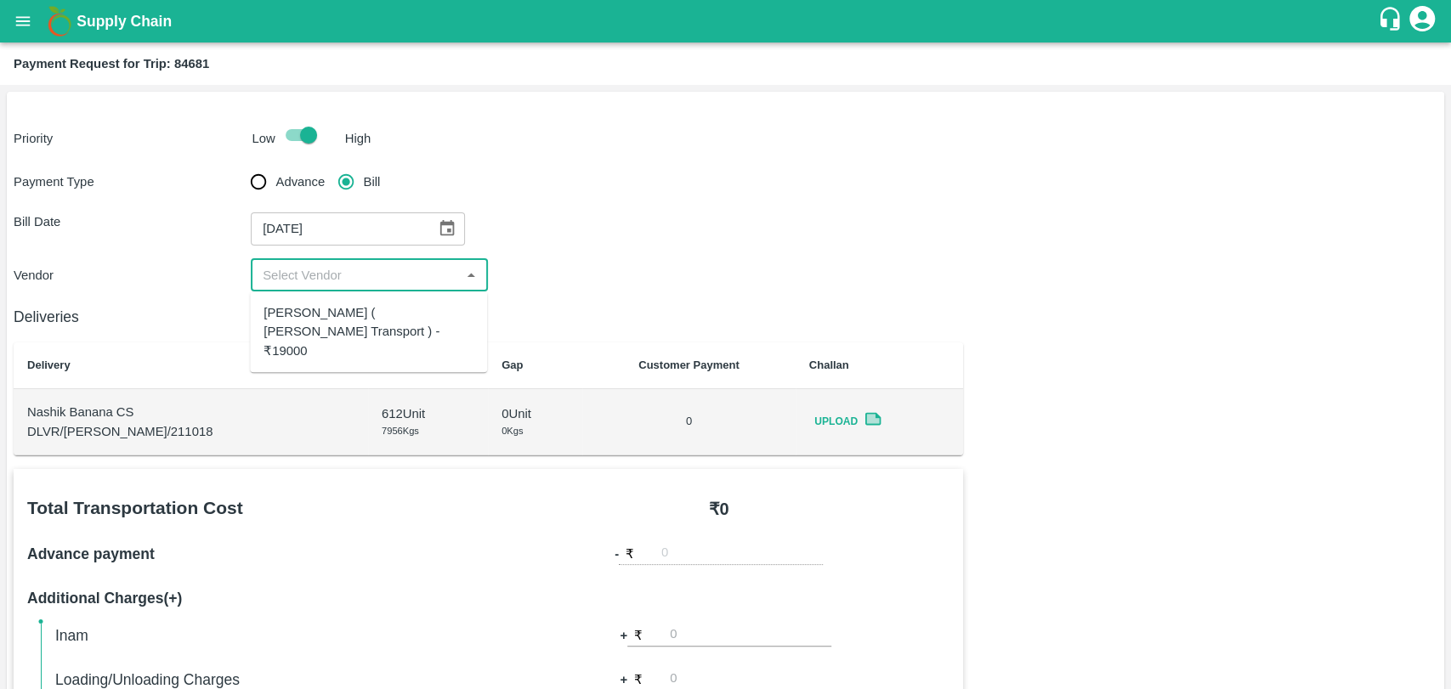
click at [341, 269] on input "input" at bounding box center [355, 275] width 199 height 22
click at [344, 301] on div "[PERSON_NAME] ( [PERSON_NAME] Transport ) - ₹19000" at bounding box center [368, 331] width 237 height 67
type input "[PERSON_NAME] ( [PERSON_NAME] Transport ) - ₹19000"
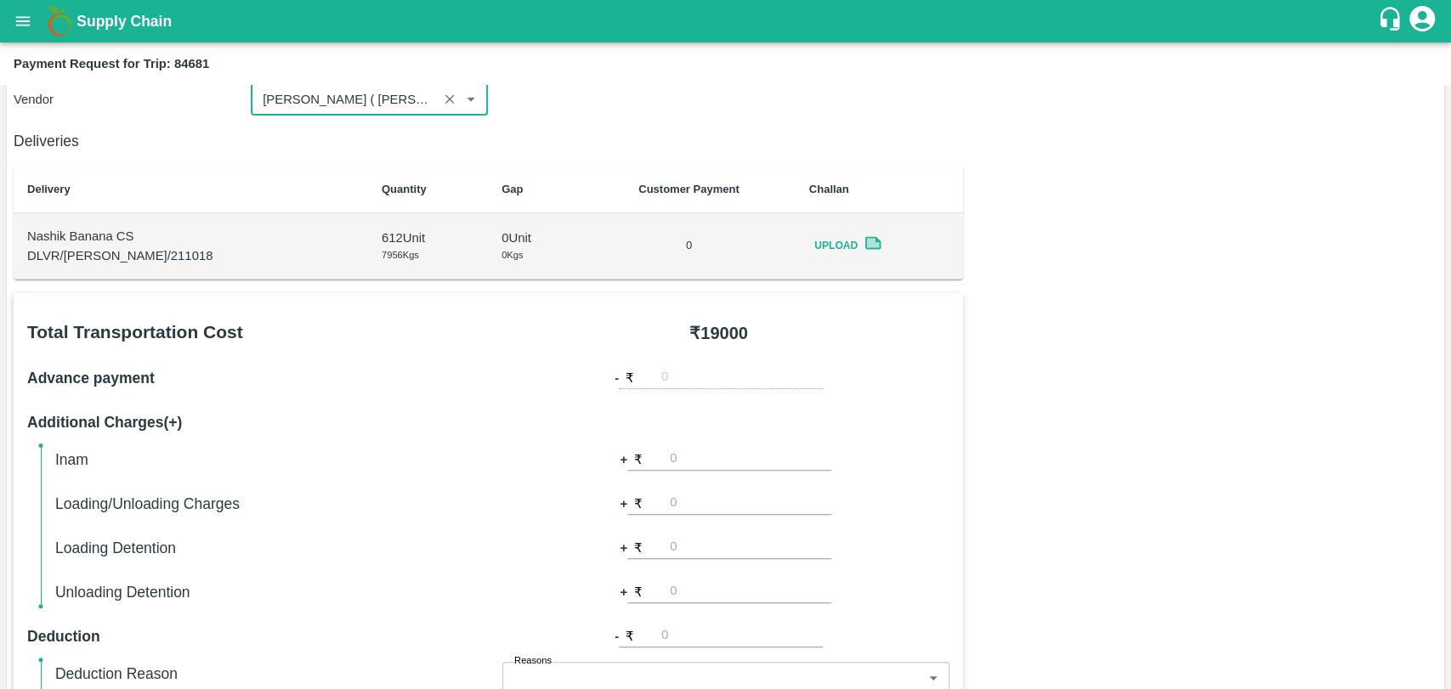
scroll to position [472, 0]
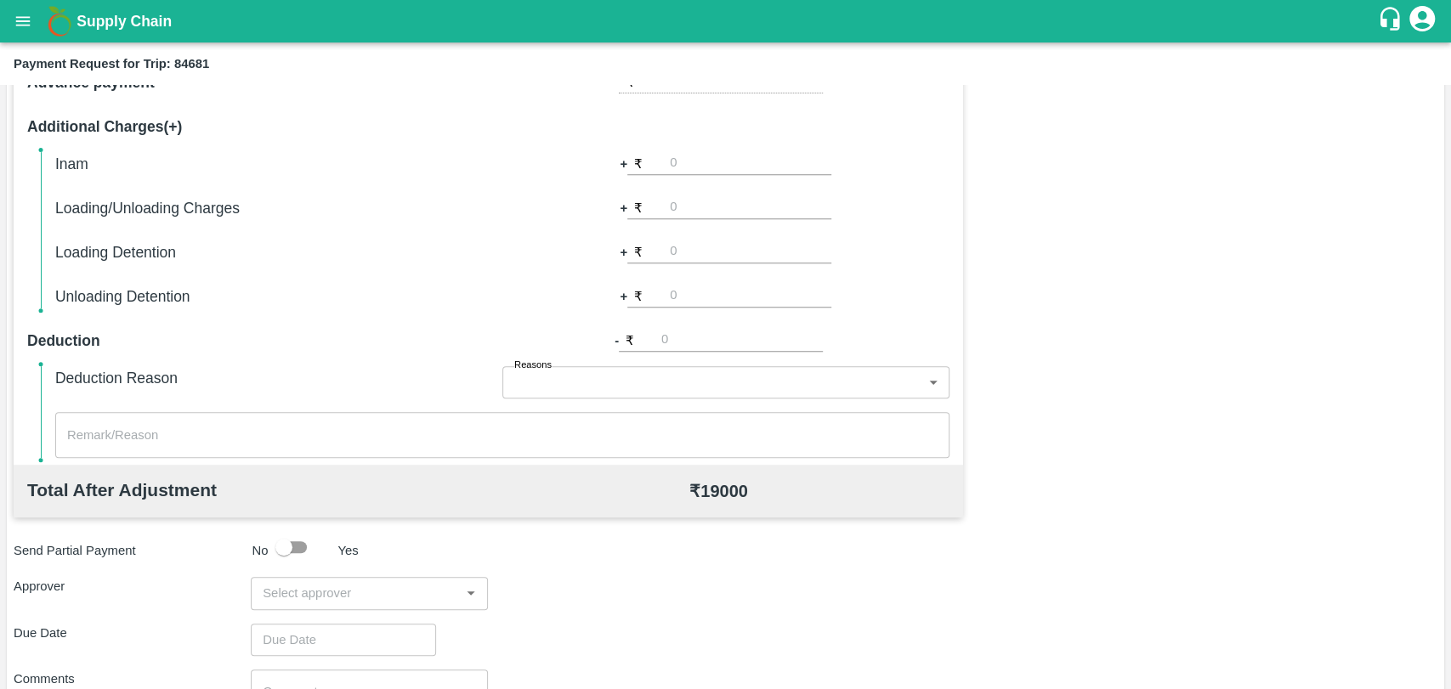
click at [673, 213] on input "number" at bounding box center [750, 207] width 161 height 23
type input "500"
click at [1011, 226] on div "Total Transportation Cost ₹ 19000 Advance payment - ₹ Additional Charges(+) Ina…" at bounding box center [726, 408] width 1424 height 823
click at [285, 586] on input "input" at bounding box center [355, 593] width 199 height 22
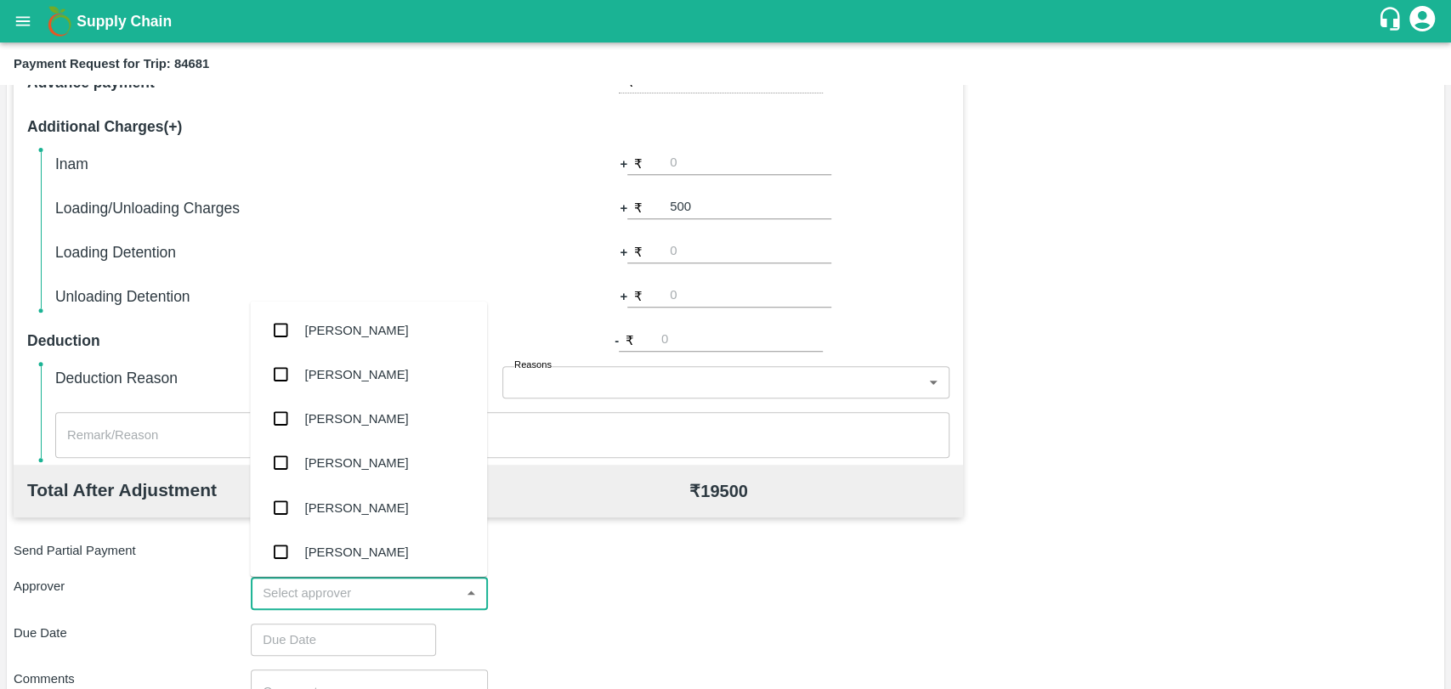
type input "e"
type input "wag"
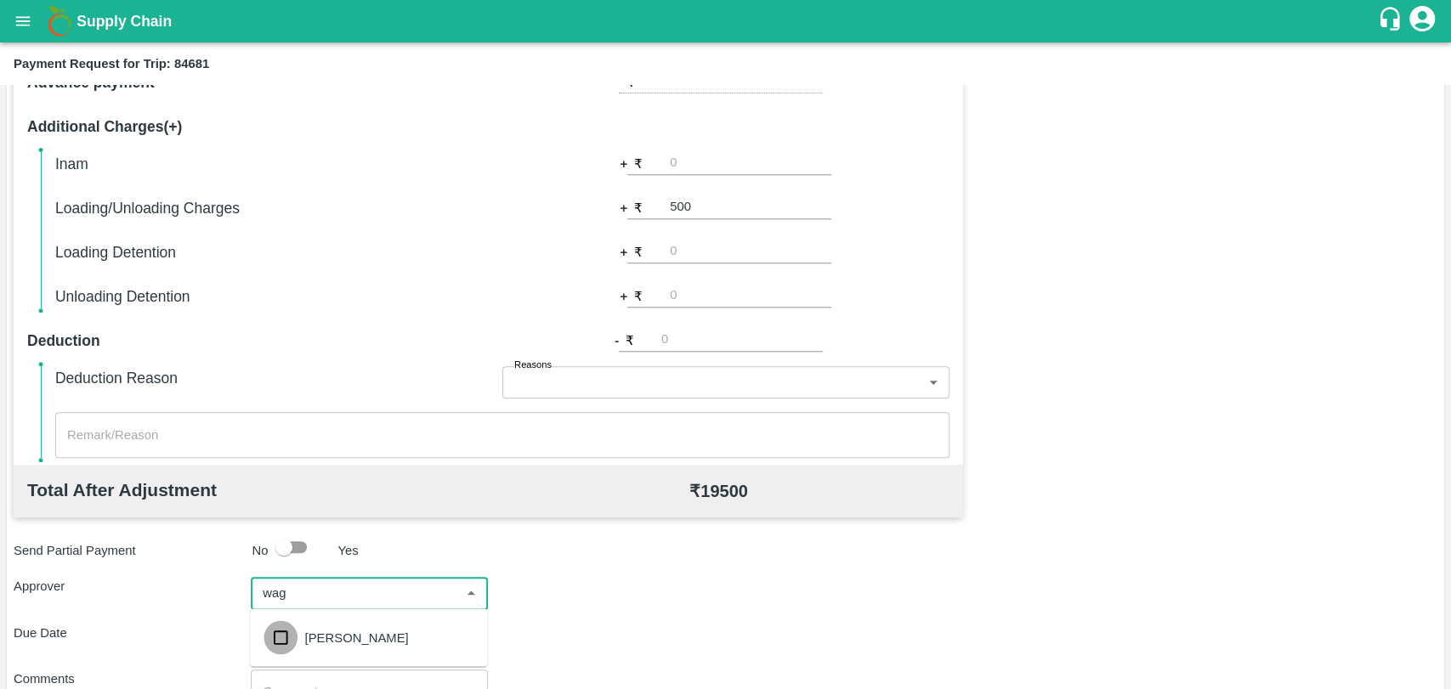
click at [297, 628] on input "checkbox" at bounding box center [280, 637] width 34 height 34
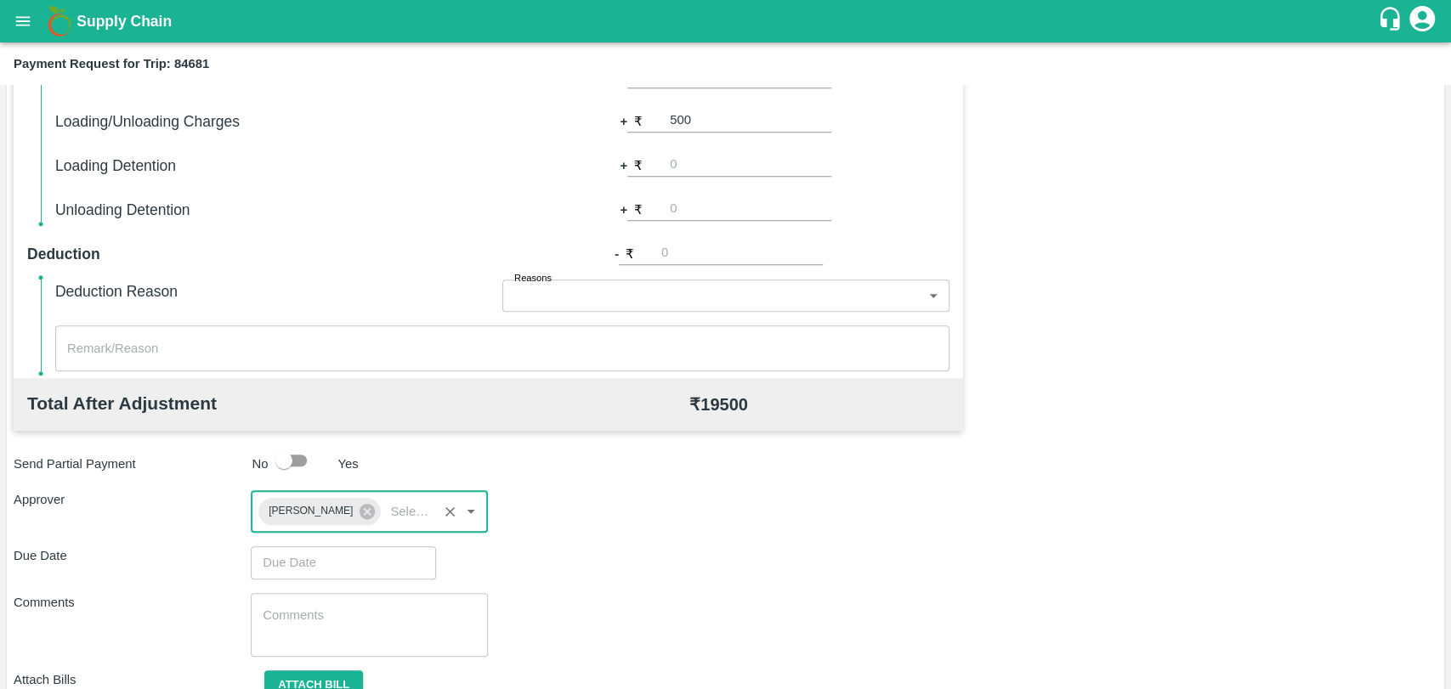
scroll to position [632, 0]
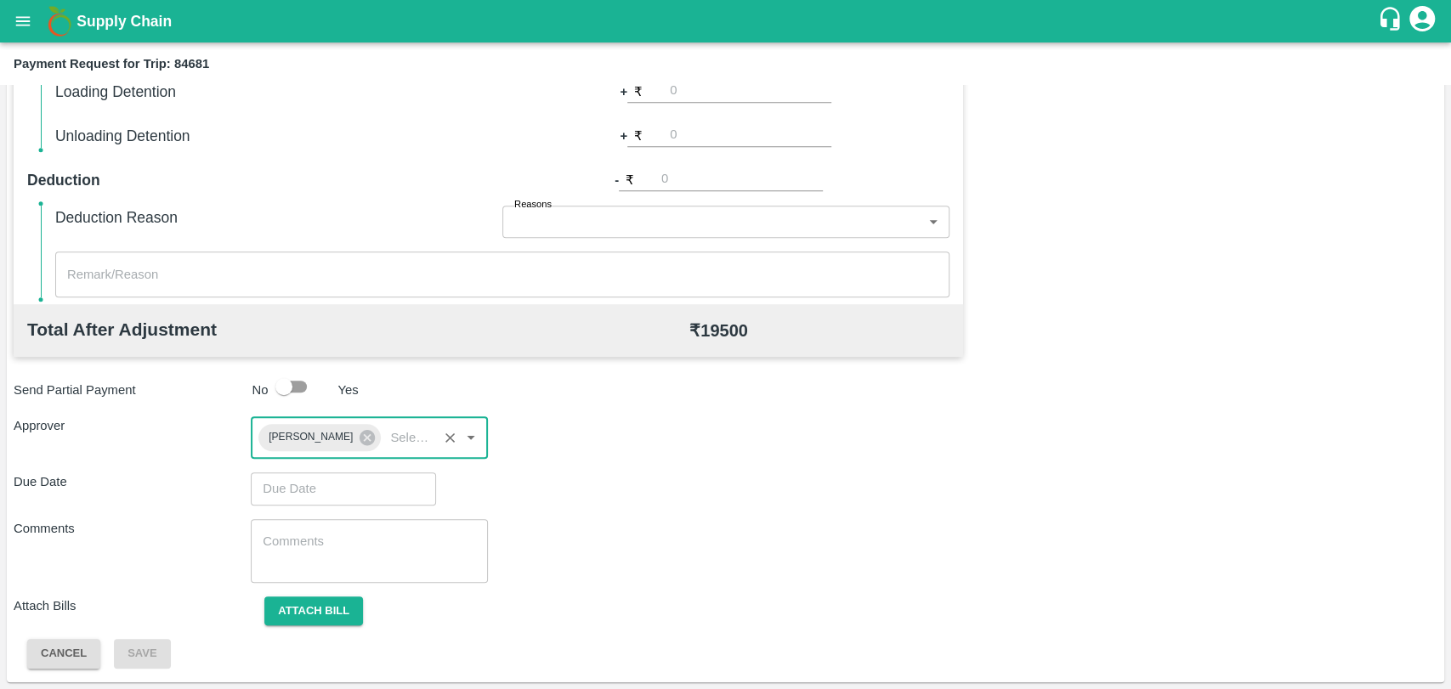
click at [275, 471] on div "Total Transportation Cost ₹ 19000 Advance payment - ₹ Additional Charges(+) Ina…" at bounding box center [726, 253] width 1424 height 832
type input "DD/MM/YYYY hh:mm aa"
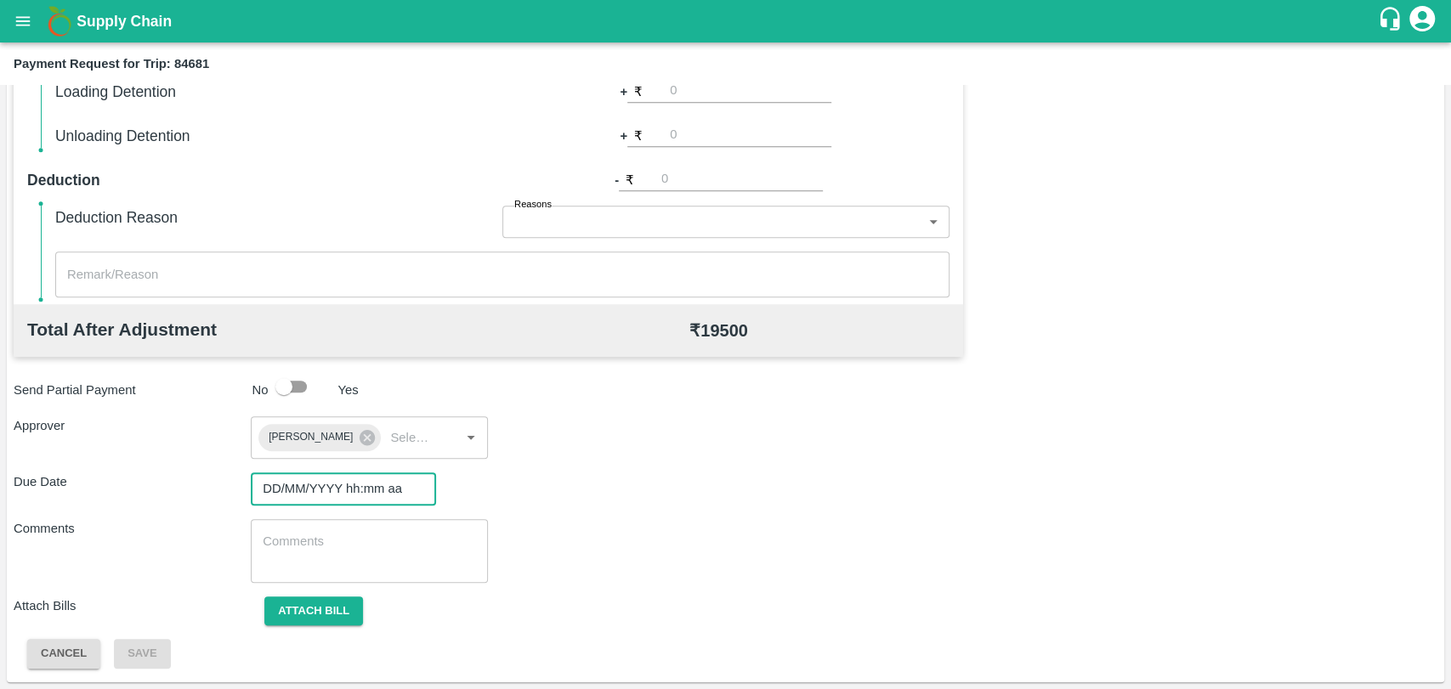
click at [279, 483] on input "DD/MM/YYYY hh:mm aa" at bounding box center [337, 489] width 173 height 32
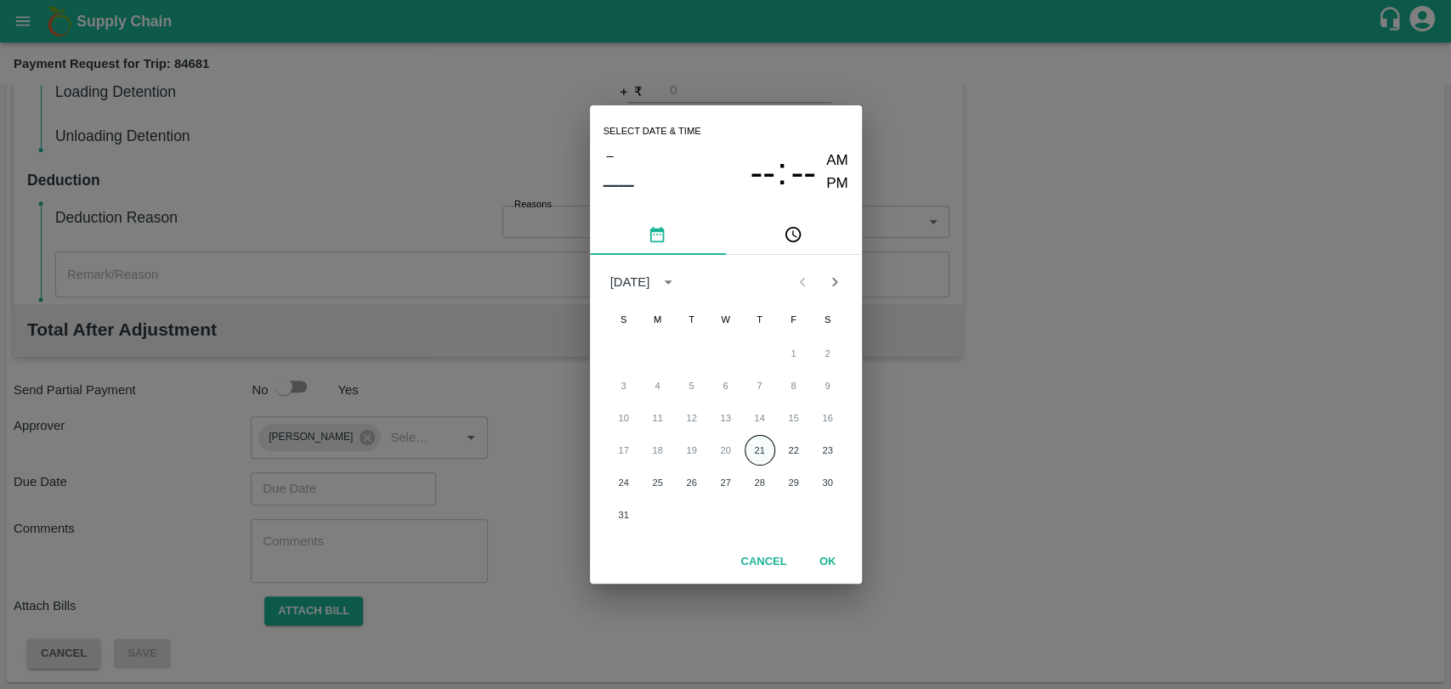
click at [751, 451] on button "21" at bounding box center [760, 450] width 31 height 31
type input "[DATE] 12:00 AM"
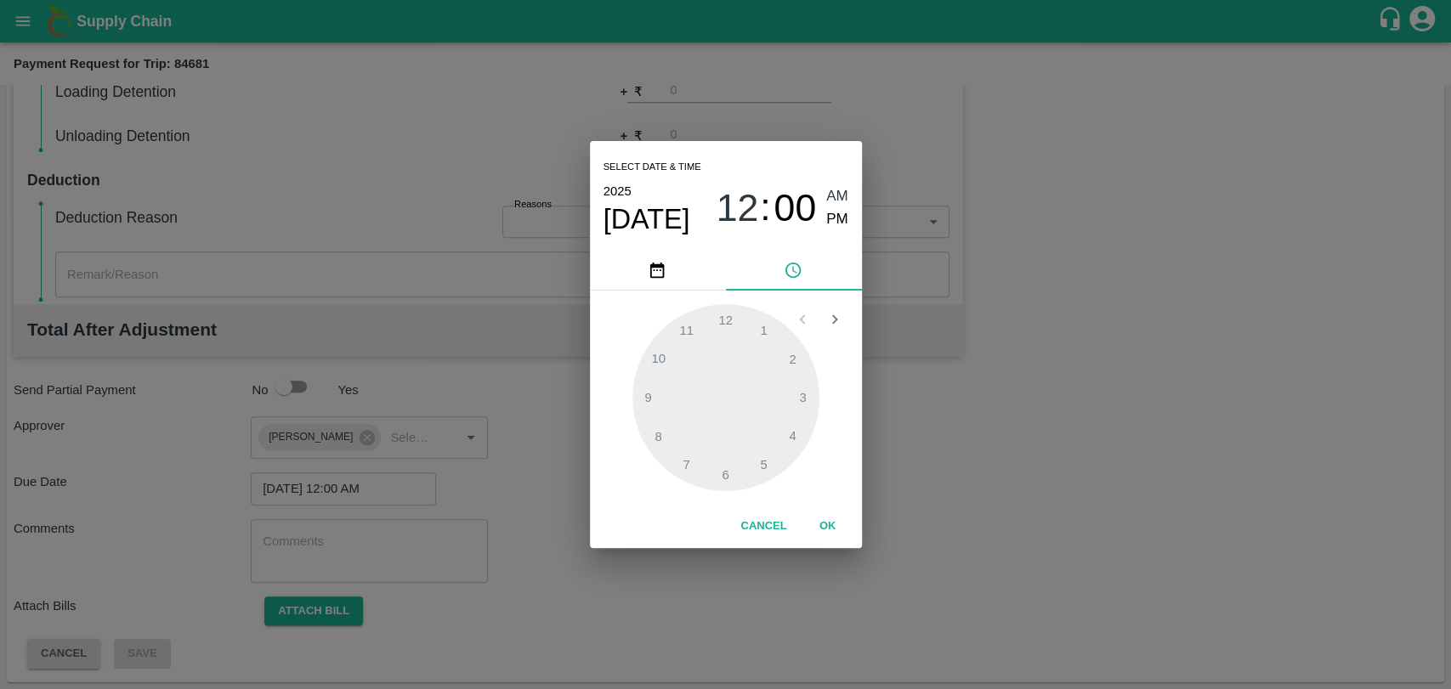
click at [831, 538] on button "OK" at bounding box center [828, 527] width 54 height 30
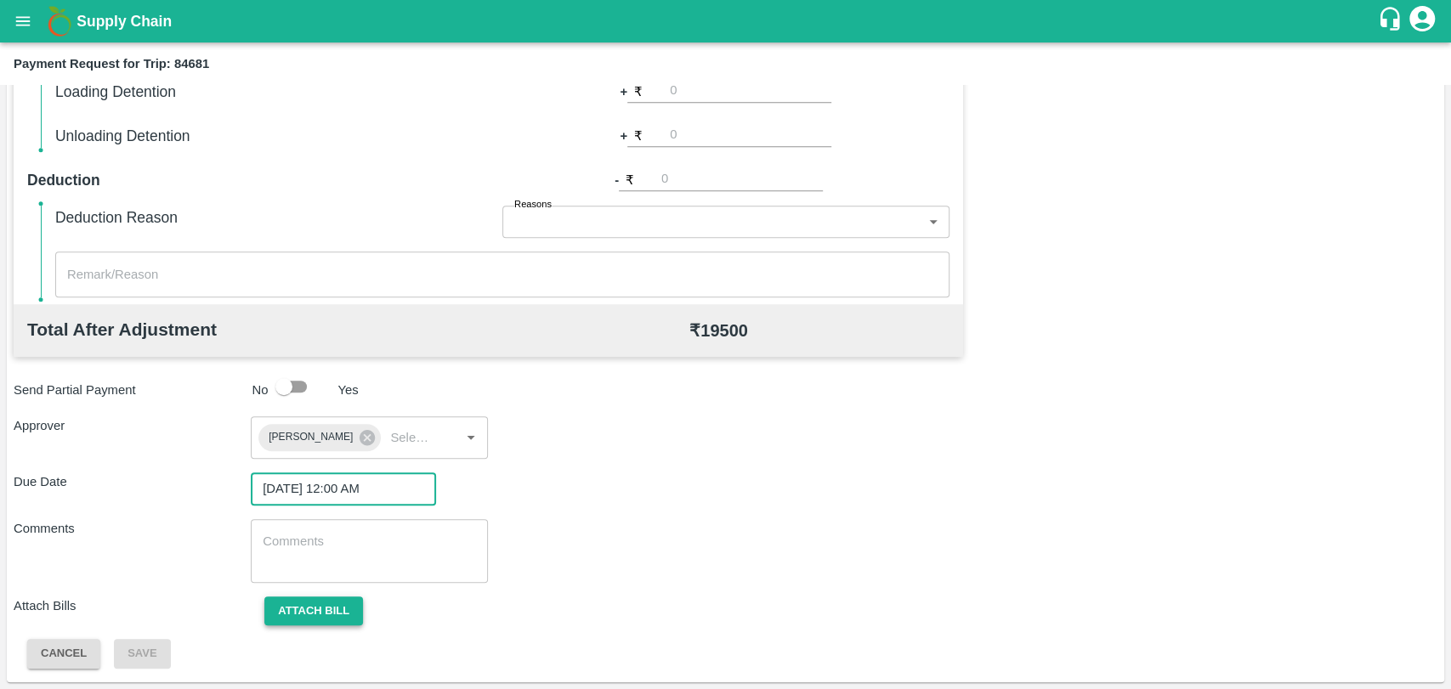
click at [336, 609] on button "Attach bill" at bounding box center [313, 612] width 99 height 30
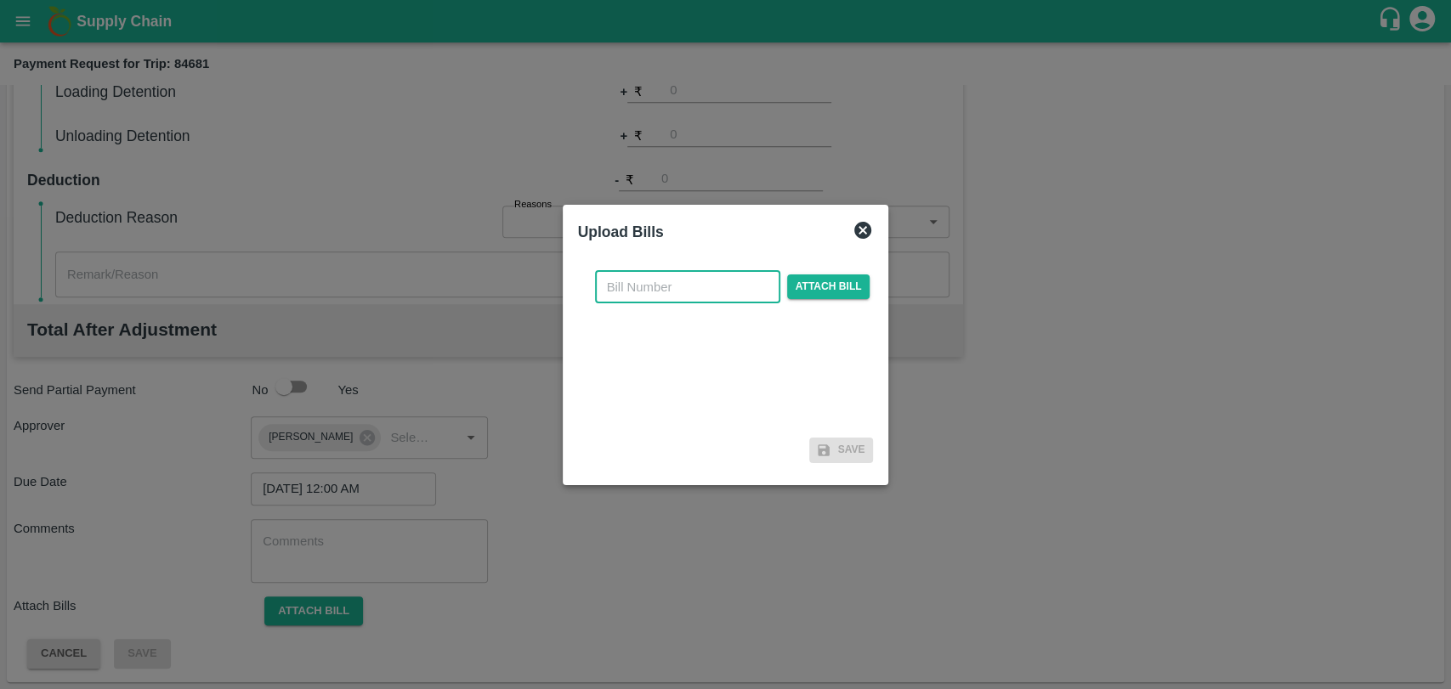
click at [620, 299] on input "text" at bounding box center [687, 287] width 185 height 32
type input "3764"
click at [836, 284] on span "Attach bill" at bounding box center [828, 287] width 83 height 25
click at [0, 0] on input "Attach bill" at bounding box center [0, 0] width 0 height 0
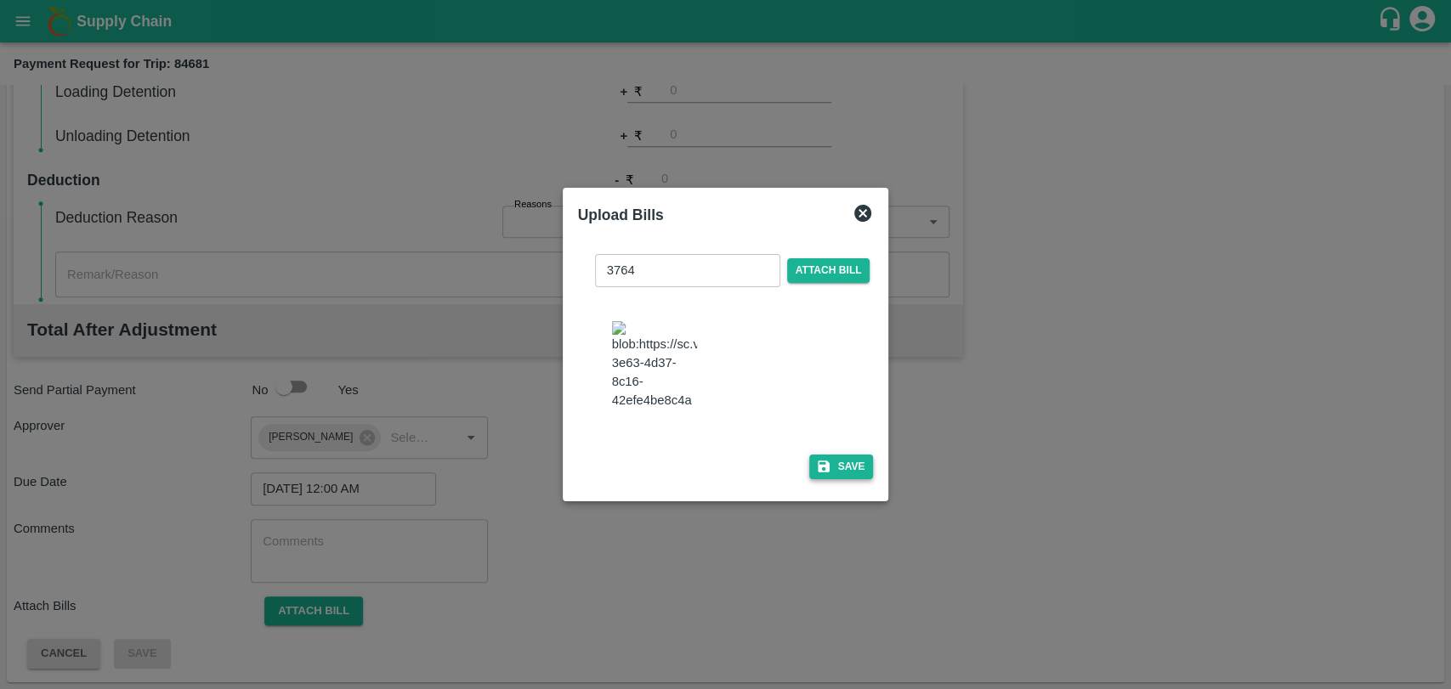
click at [830, 458] on button "Save" at bounding box center [841, 467] width 65 height 25
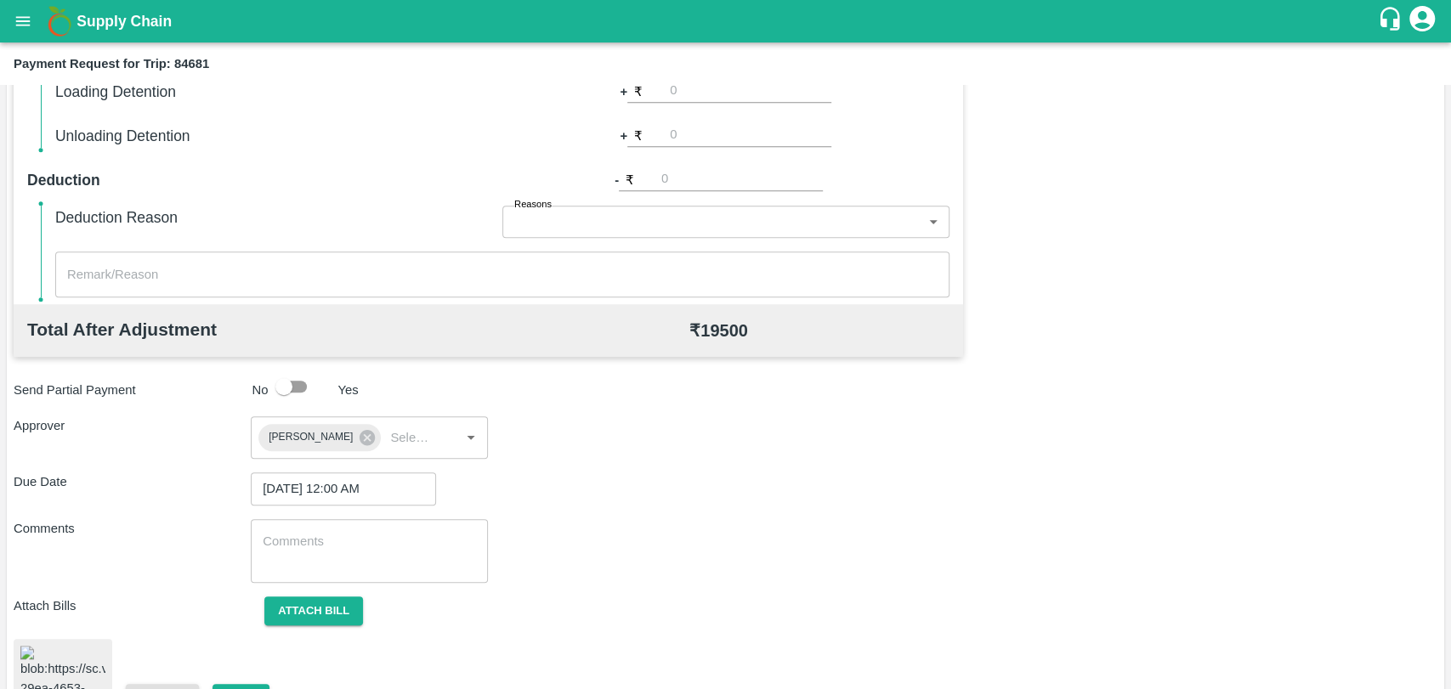
scroll to position [711, 0]
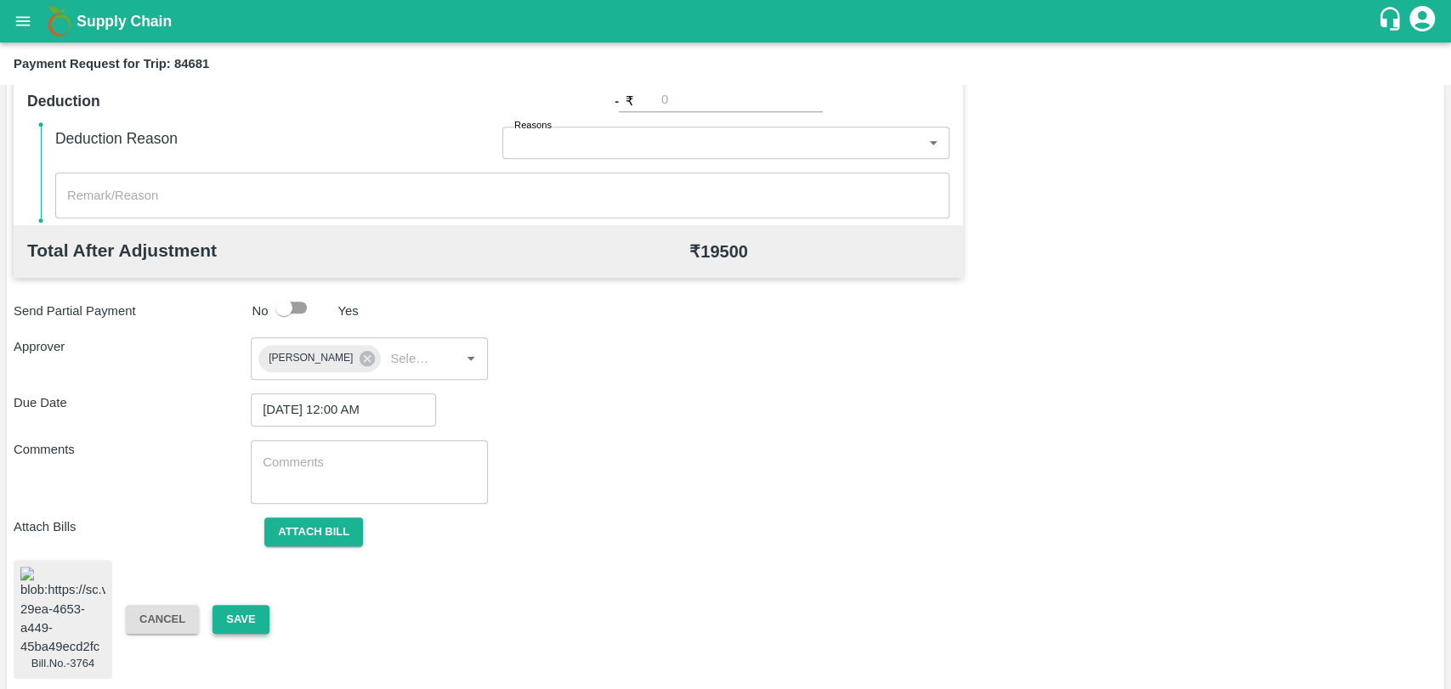
click at [224, 612] on button "Save" at bounding box center [240, 620] width 56 height 30
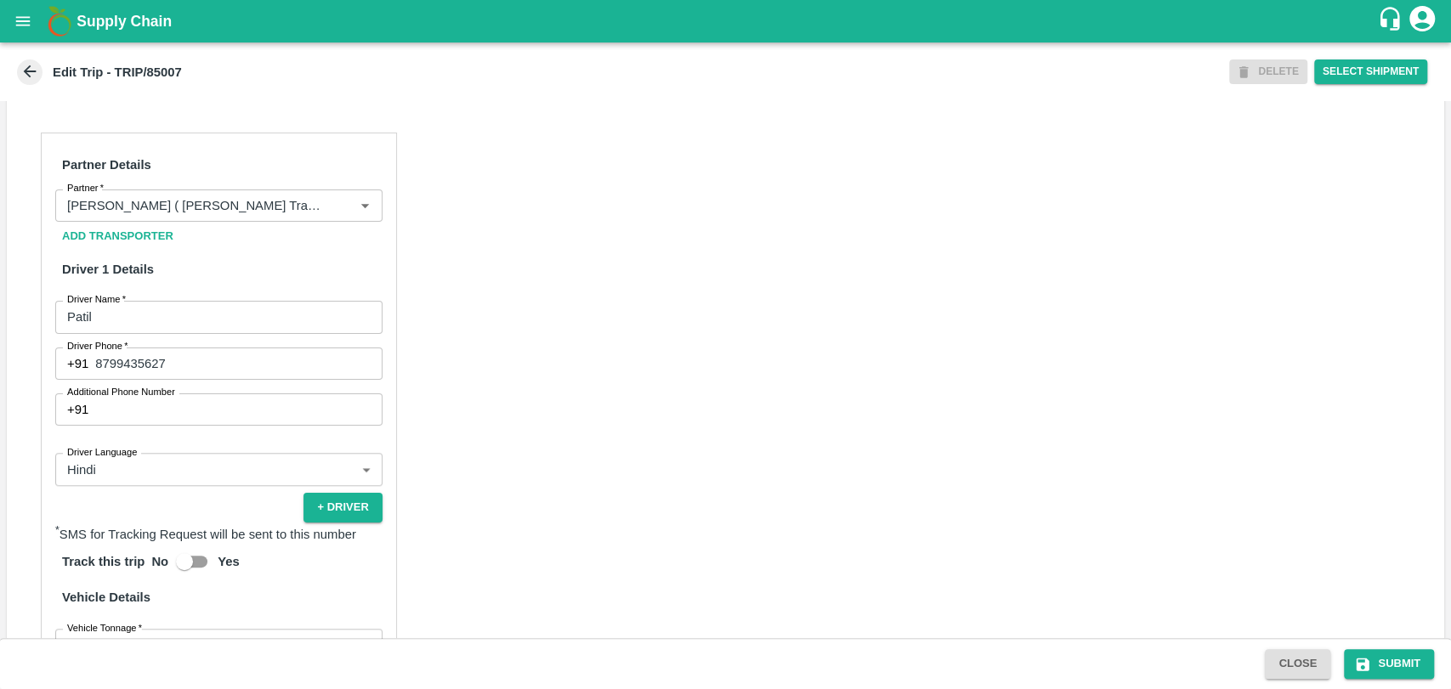
scroll to position [1085, 0]
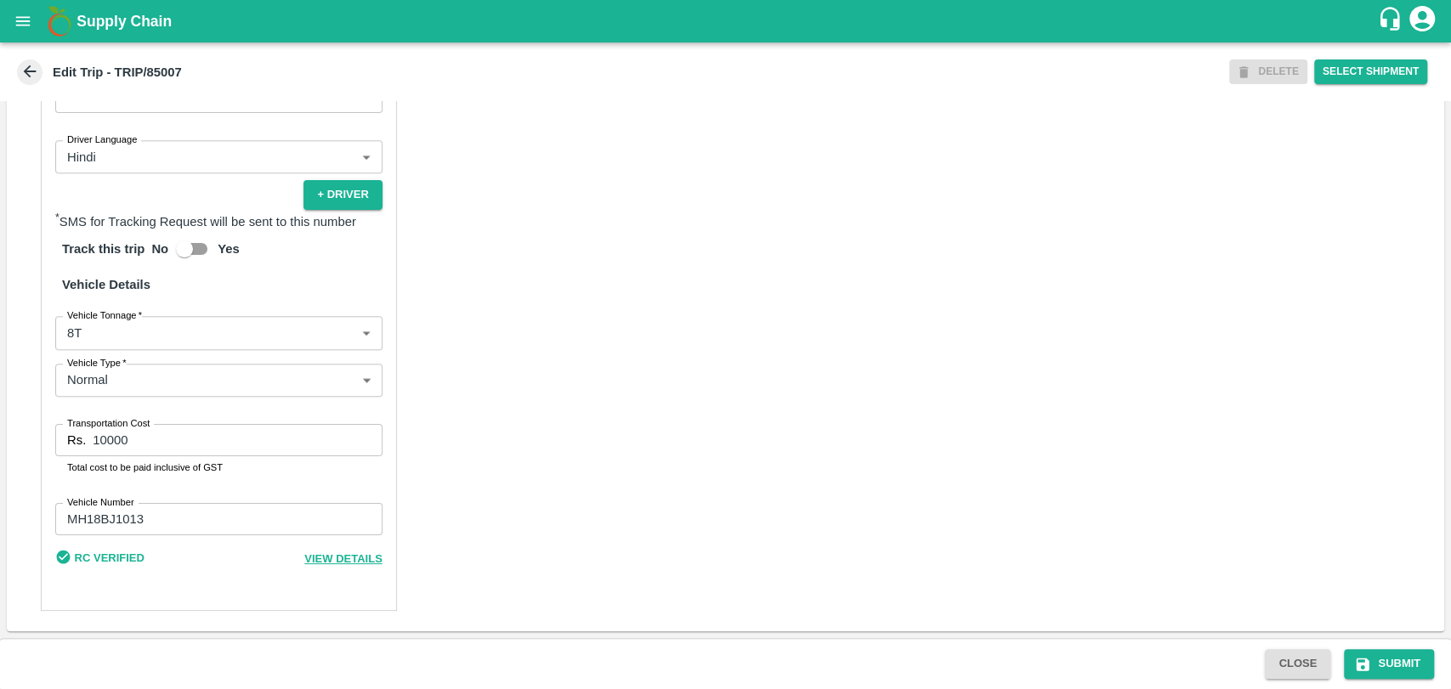
click at [107, 334] on body "Supply Chain Edit Trip - TRIP/85007 DELETE Select Shipment Trip Details Trip Ty…" at bounding box center [725, 344] width 1451 height 689
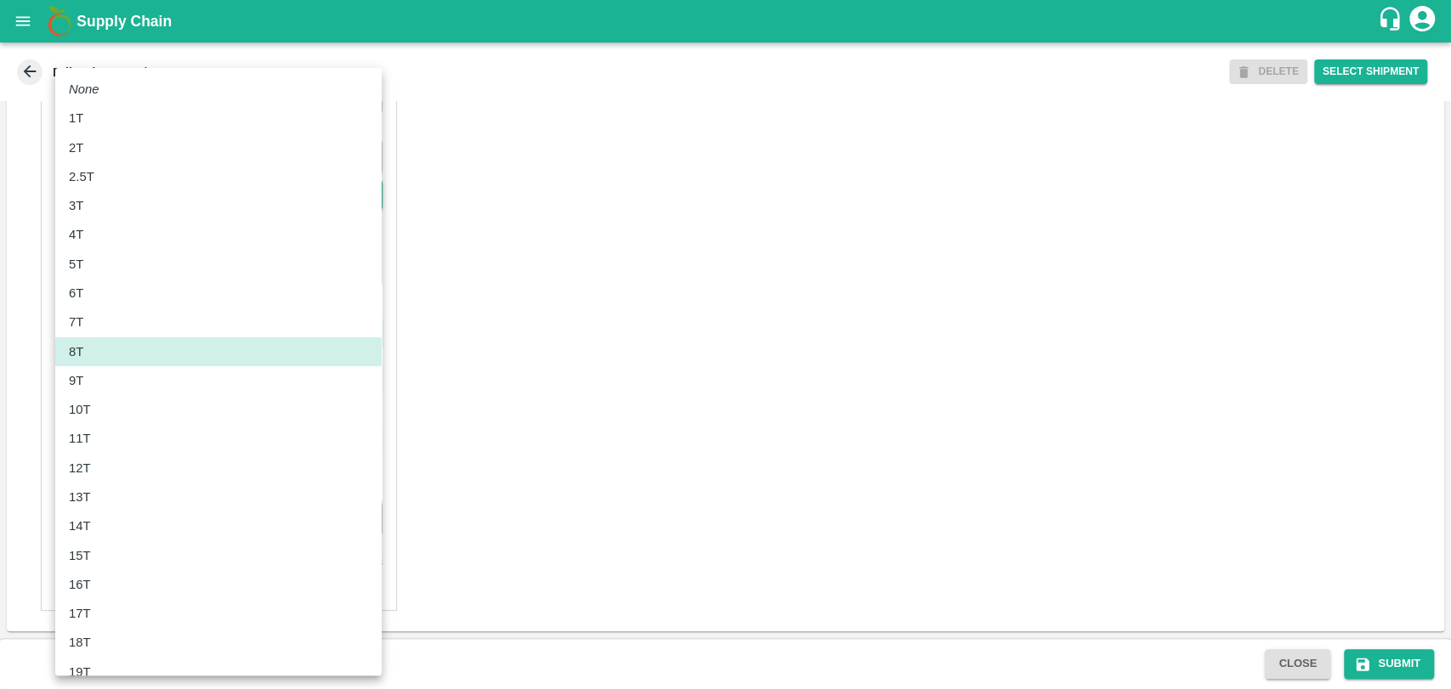
click at [104, 410] on div "10T" at bounding box center [218, 409] width 299 height 19
type input "10000"
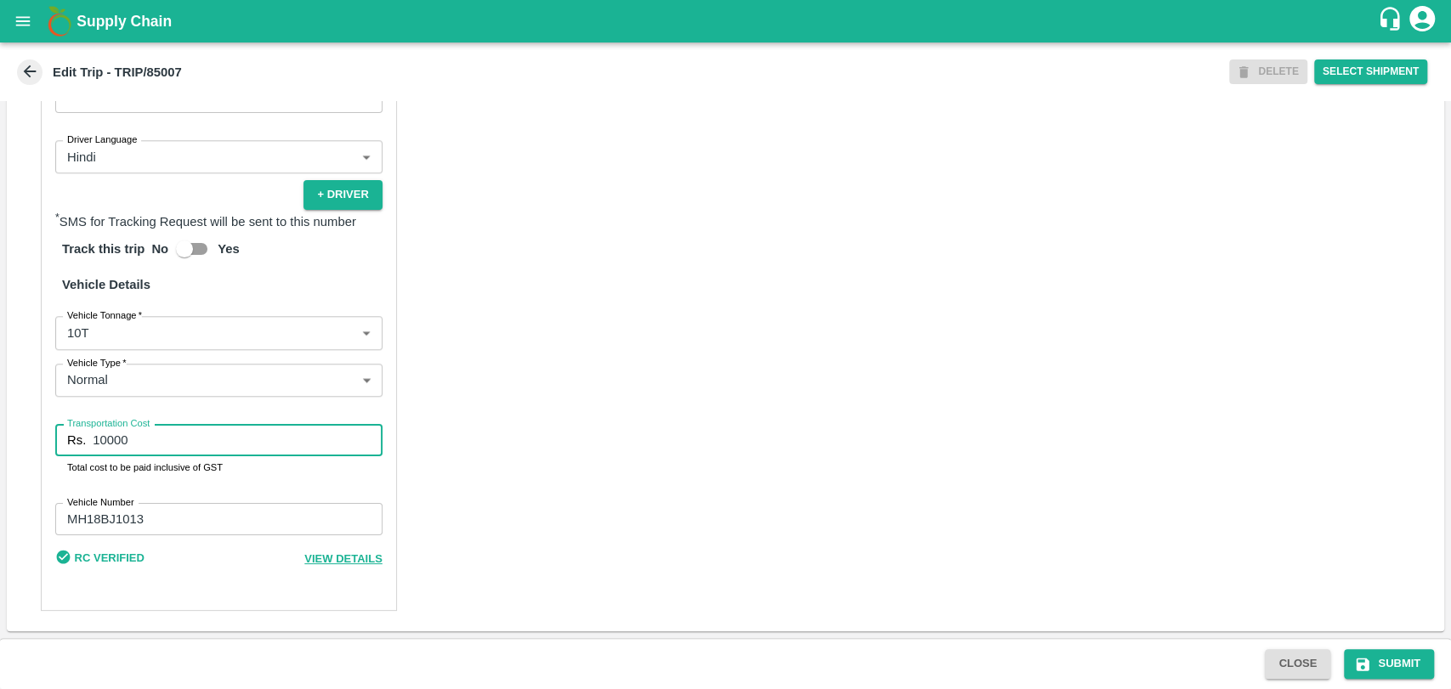
drag, startPoint x: 140, startPoint y: 450, endPoint x: 0, endPoint y: 444, distance: 140.4
click at [0, 444] on div "Trip Details Trip Type Fruit Movement 1 Trip Type Trip Pickup Order SHIP/NASH/3…" at bounding box center [725, 369] width 1451 height 537
type input "22000"
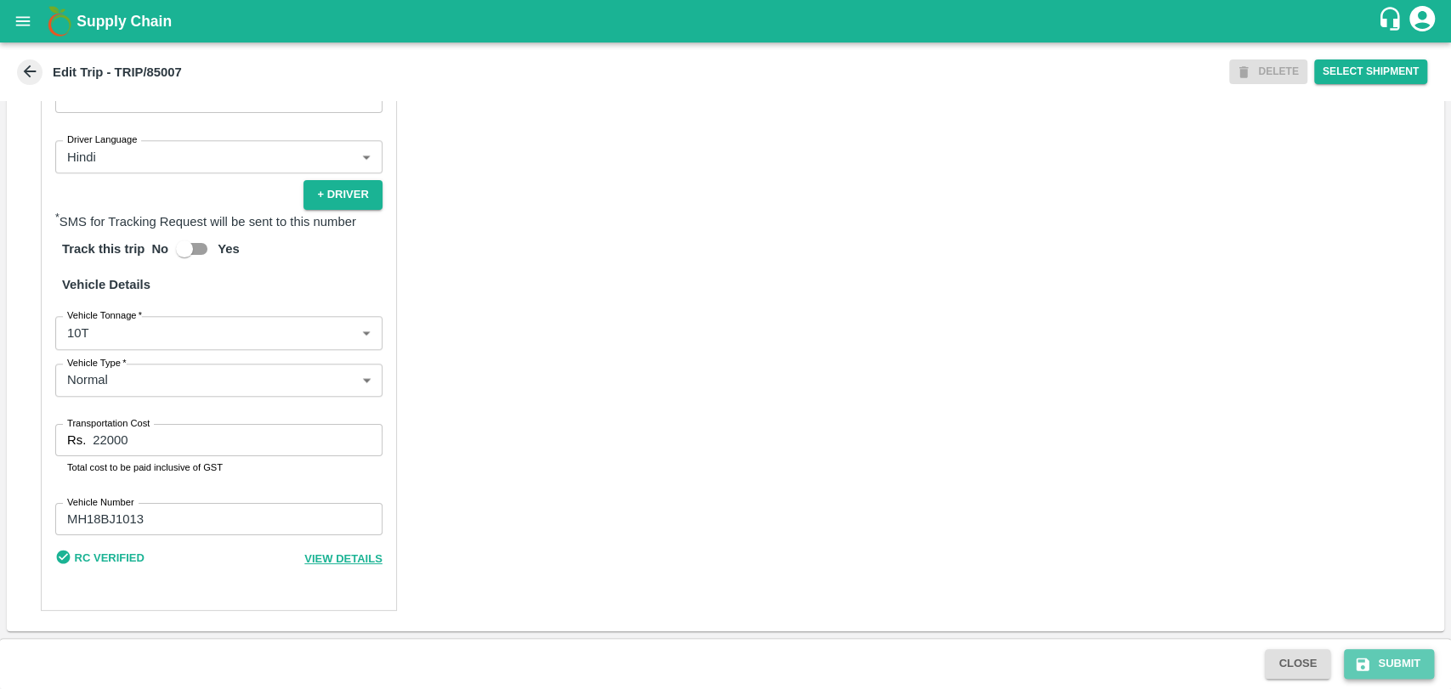
click at [1378, 667] on button "Submit" at bounding box center [1389, 664] width 90 height 30
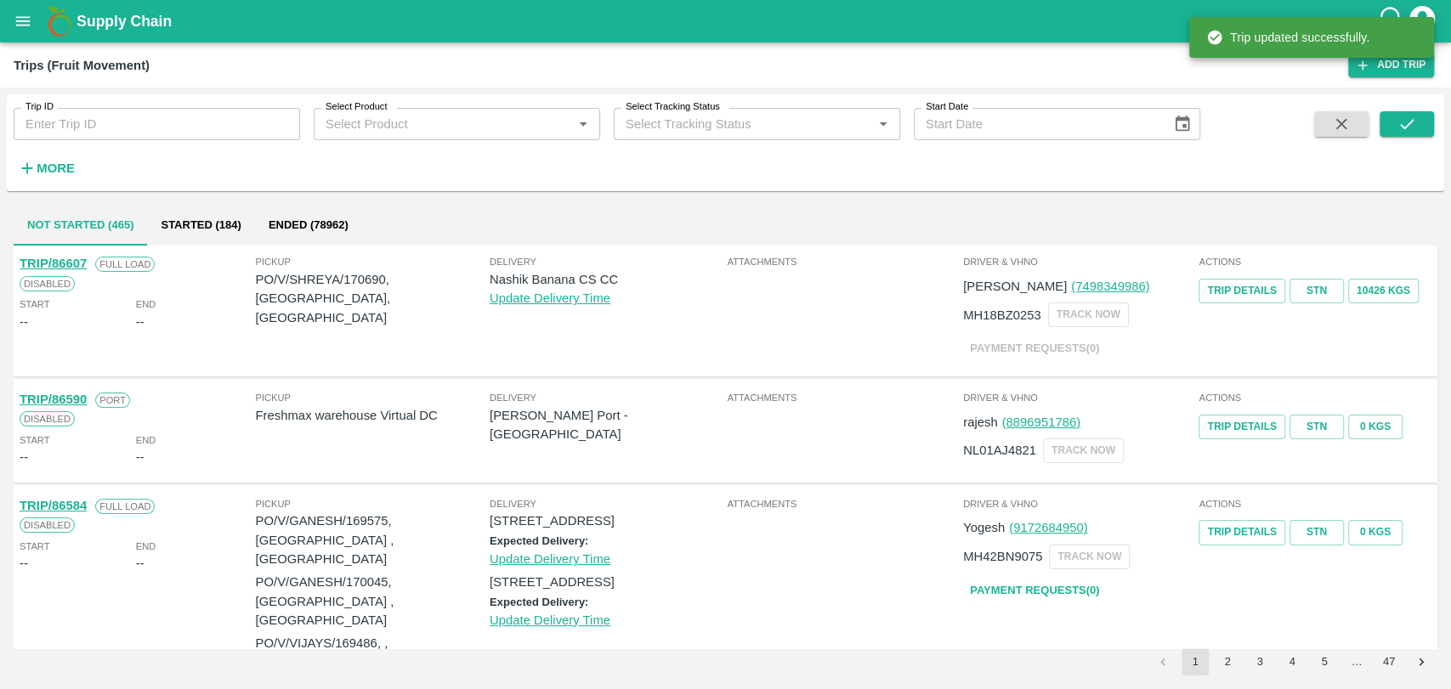
click at [54, 163] on strong "More" at bounding box center [56, 168] width 38 height 14
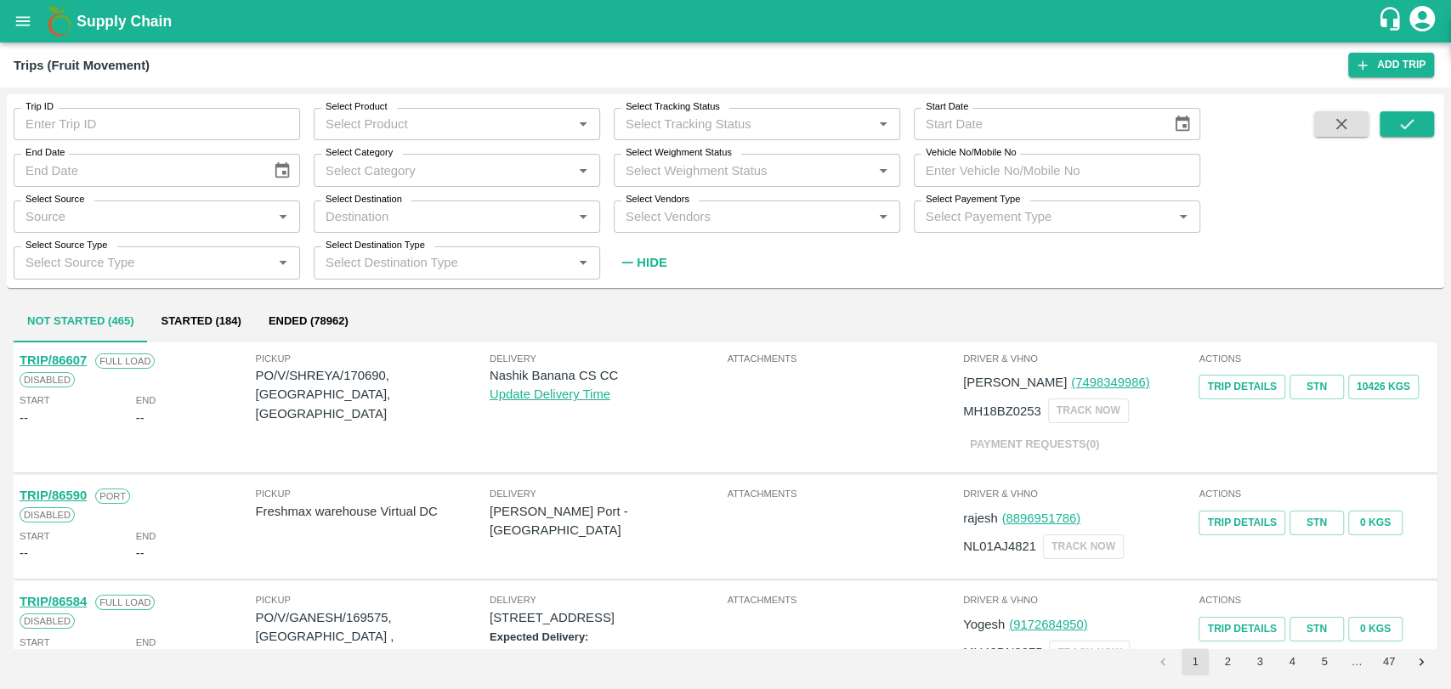
click at [1056, 168] on input "Vehicle No/Mobile No" at bounding box center [1057, 170] width 286 height 32
paste input "MH19CY7854"
type input "MH19CY7854"
click at [1392, 116] on button "submit" at bounding box center [1407, 123] width 54 height 25
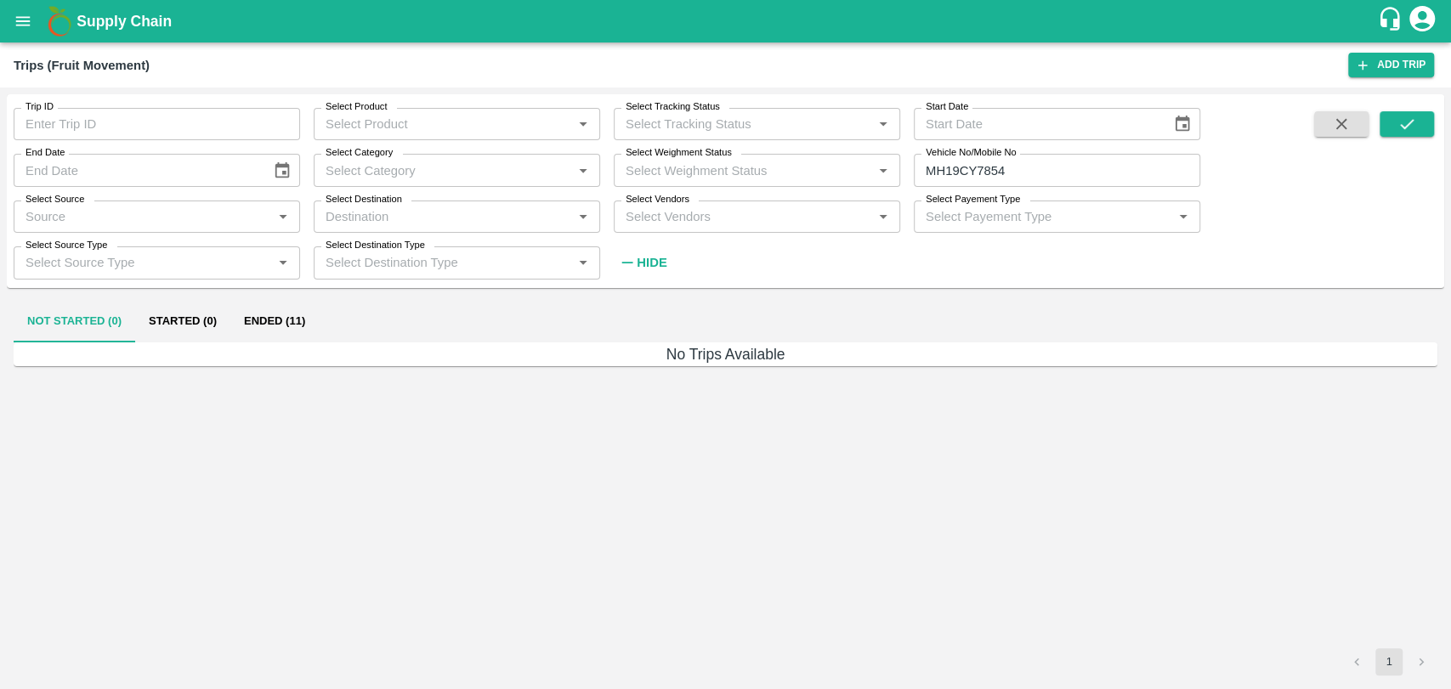
click at [301, 321] on button "Ended (11)" at bounding box center [274, 322] width 88 height 41
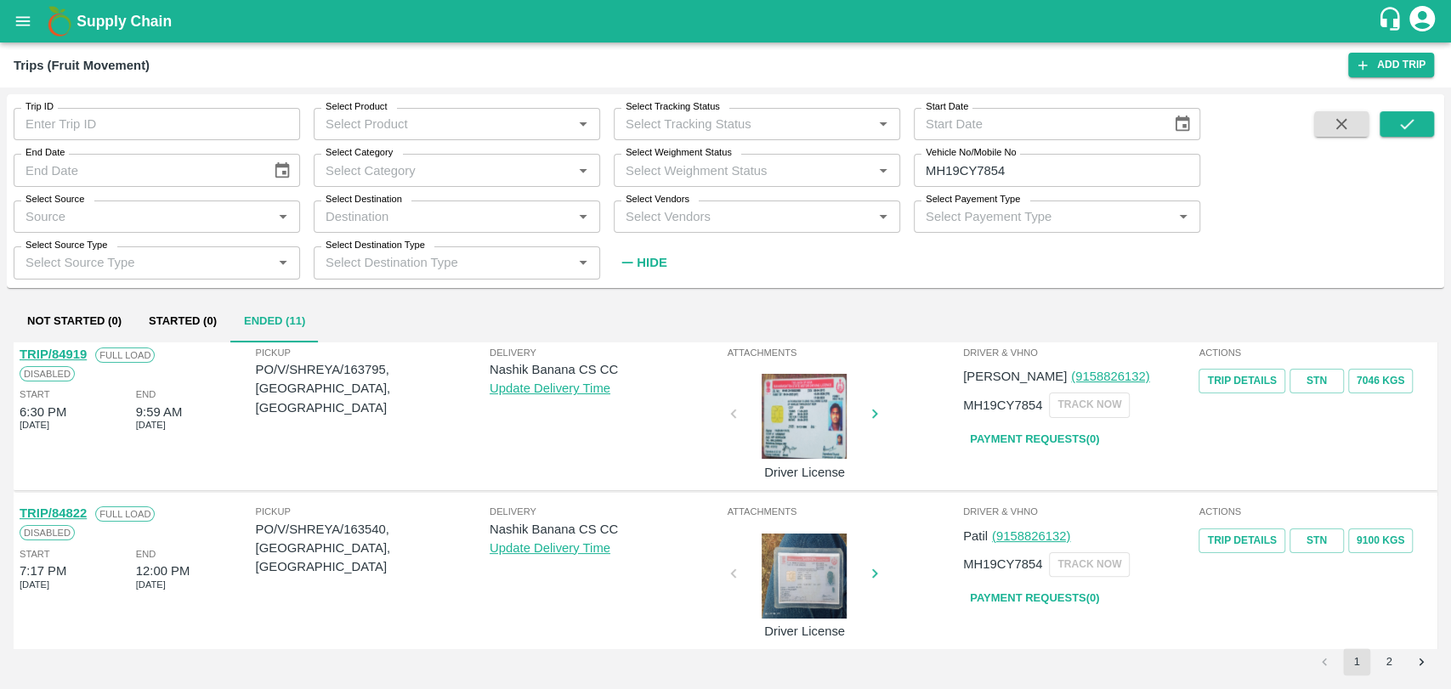
scroll to position [283, 0]
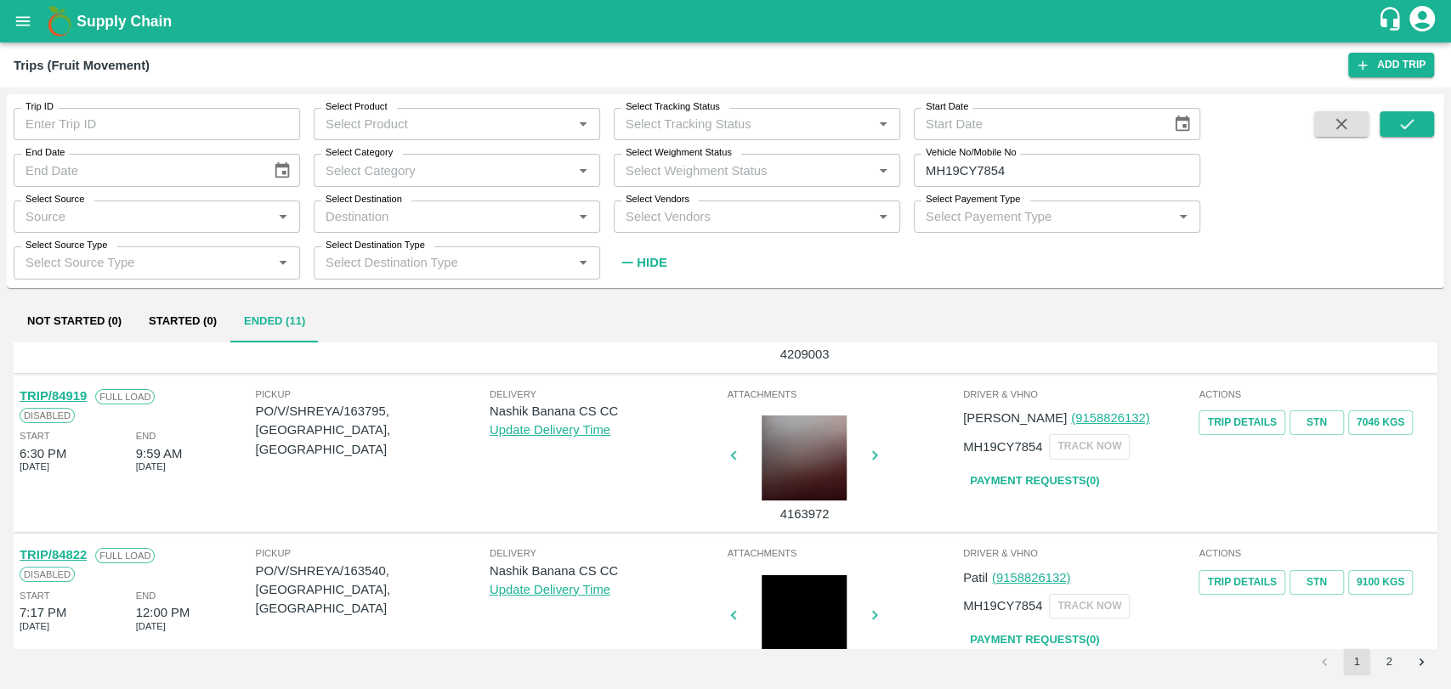
click at [78, 396] on link "TRIP/84919" at bounding box center [53, 396] width 67 height 14
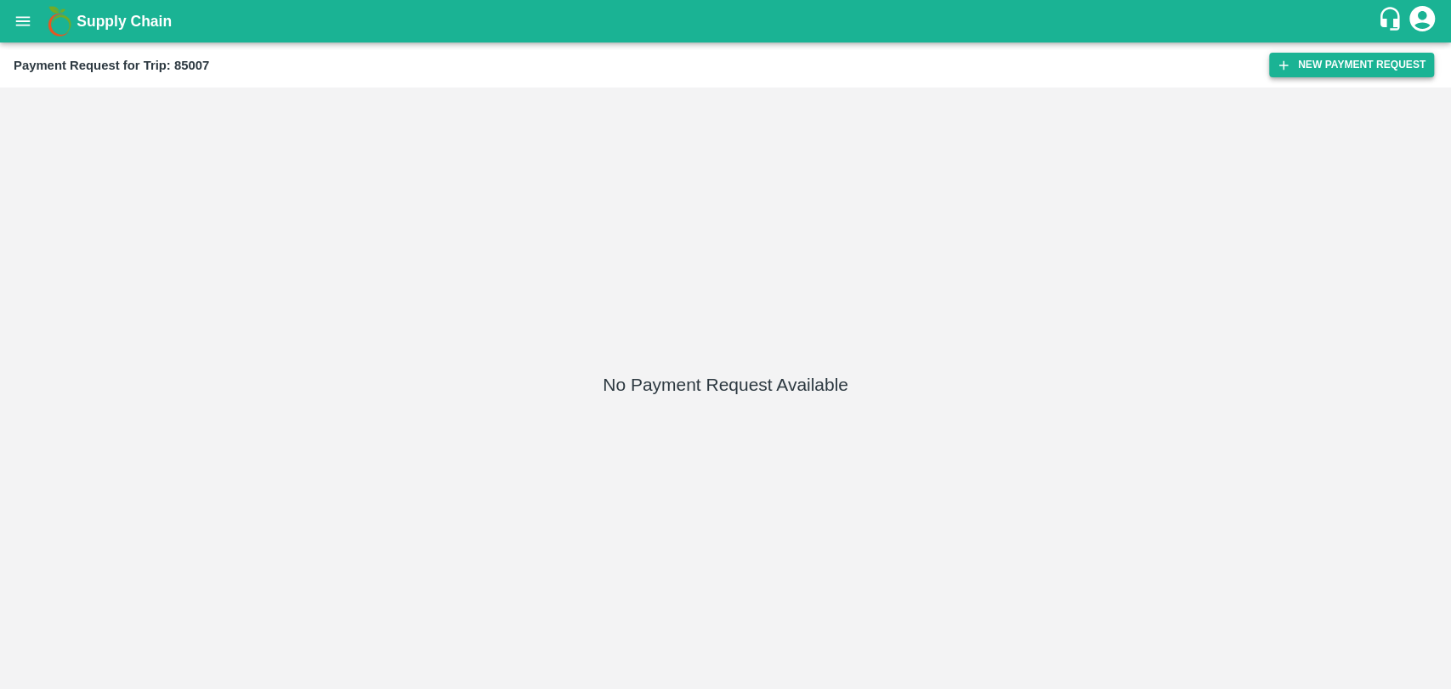
click at [1367, 70] on button "New Payment Request" at bounding box center [1351, 65] width 165 height 25
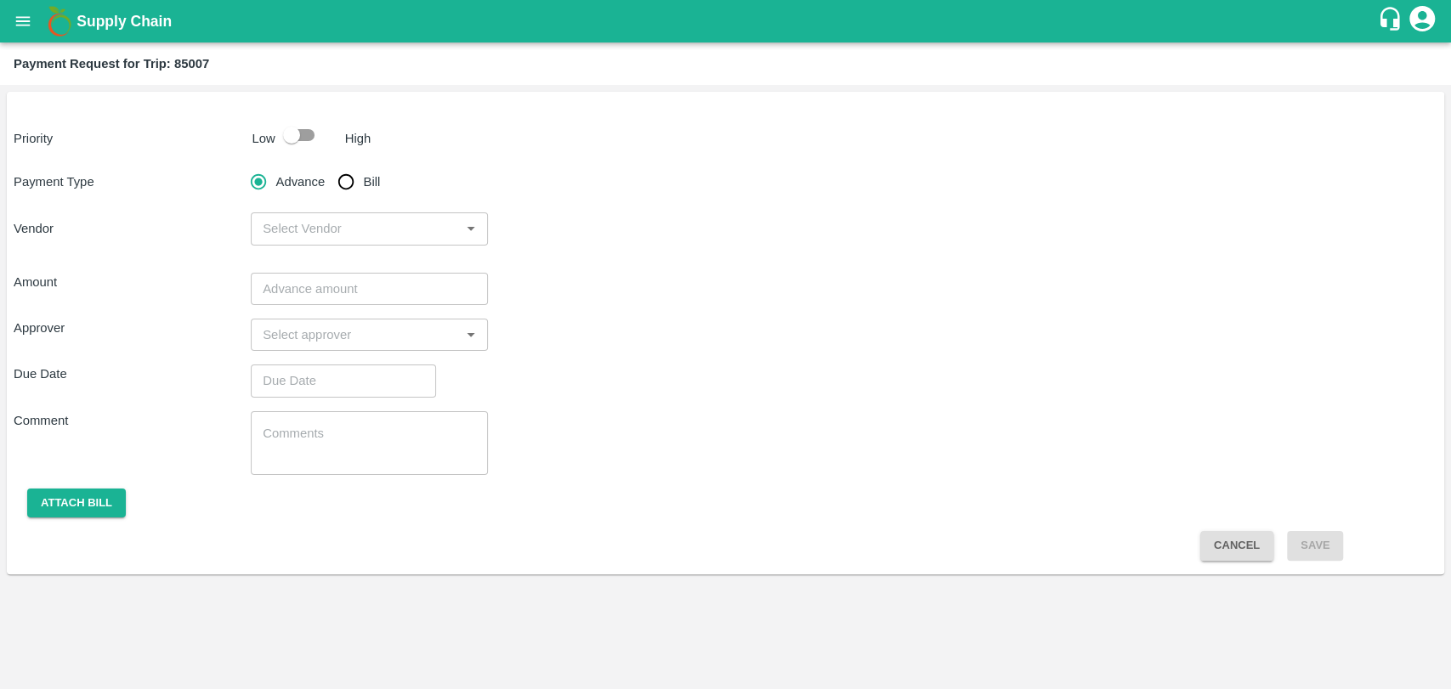
click at [289, 113] on div "Priority Low High Payment Type Advance Bill Vendor ​ Amount ​ Approver ​ Due Da…" at bounding box center [725, 333] width 1437 height 483
click at [296, 138] on input "checkbox" at bounding box center [291, 135] width 97 height 32
checkbox input "true"
click at [345, 184] on input "Bill" at bounding box center [346, 182] width 34 height 34
radio input "true"
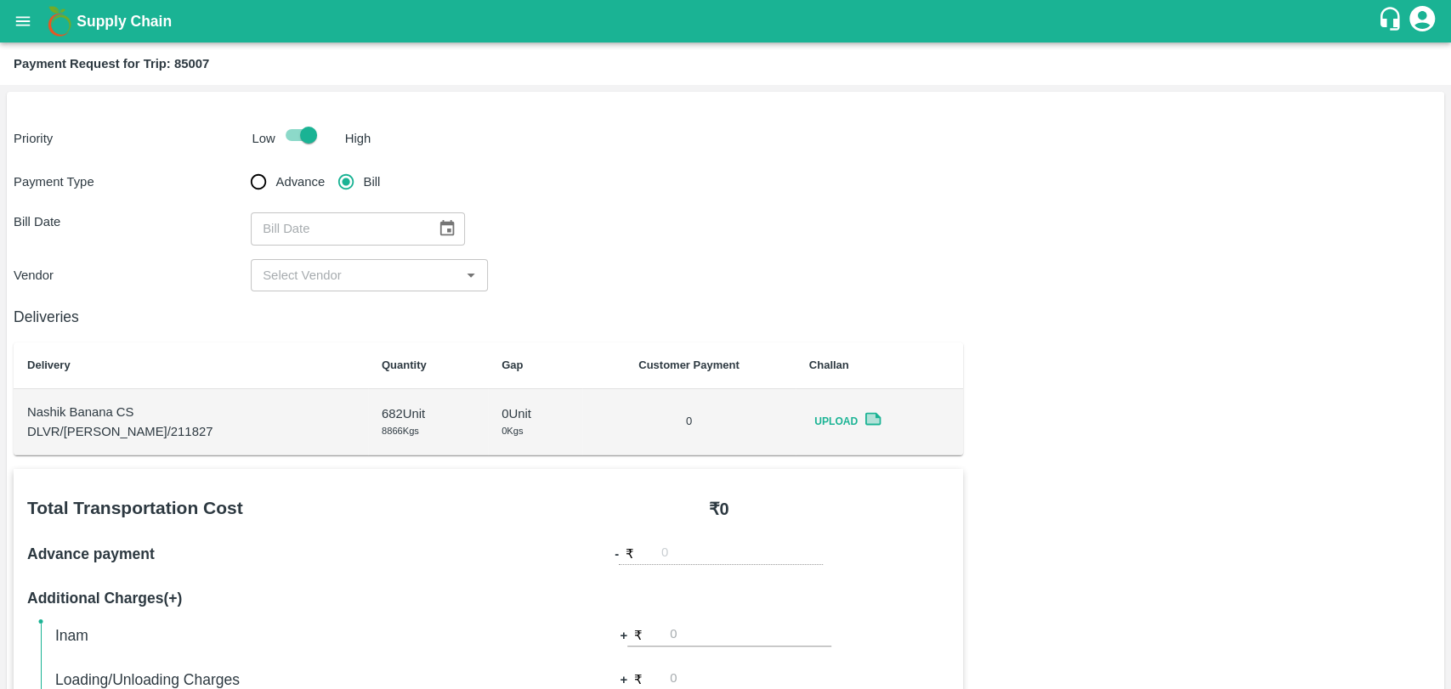
click at [440, 222] on icon "Choose date" at bounding box center [447, 228] width 14 height 16
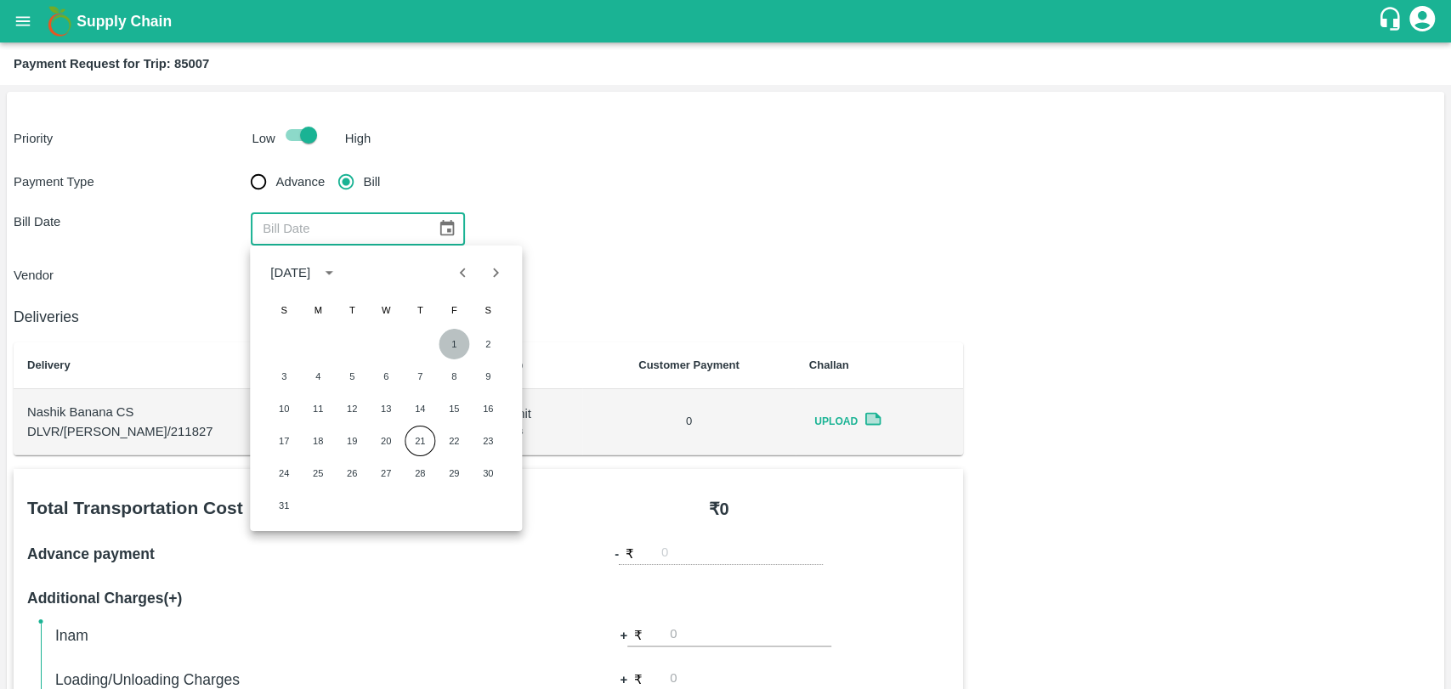
click at [450, 342] on button "1" at bounding box center [454, 344] width 31 height 31
type input "[DATE]"
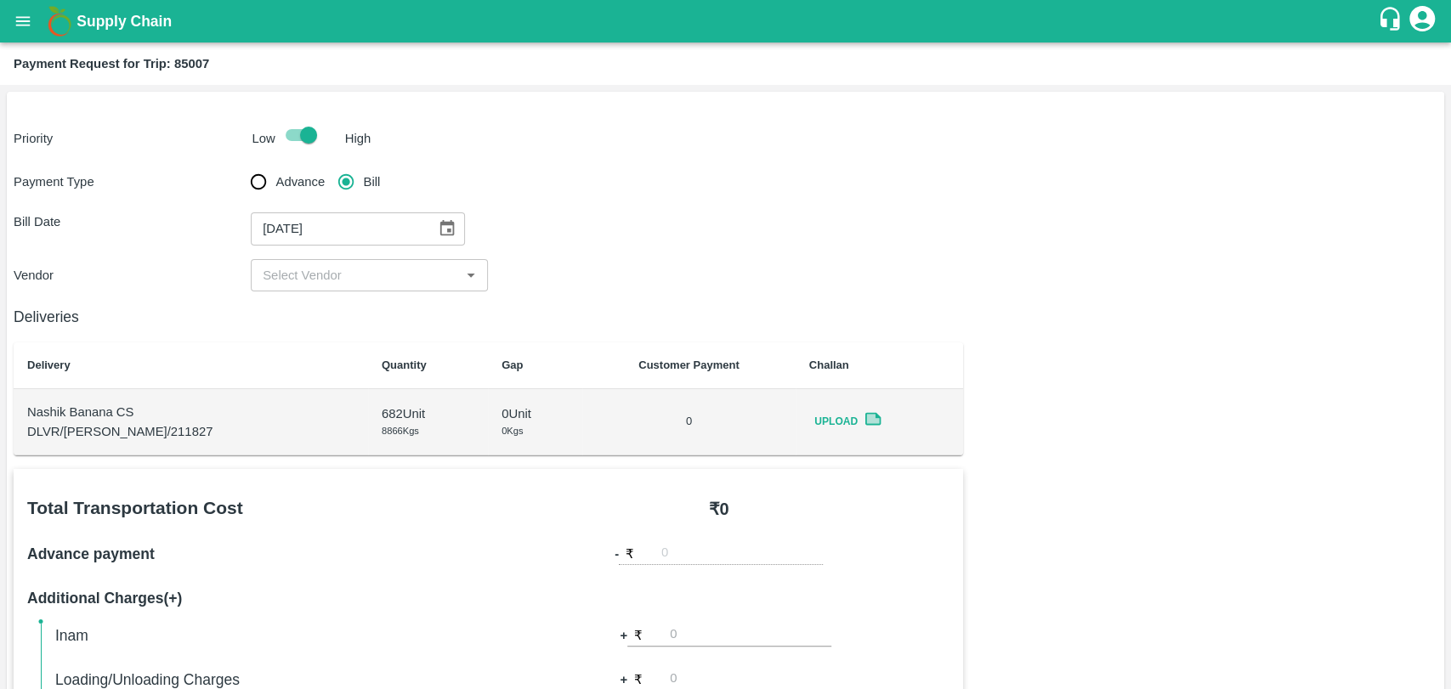
click at [348, 277] on input "input" at bounding box center [355, 275] width 199 height 22
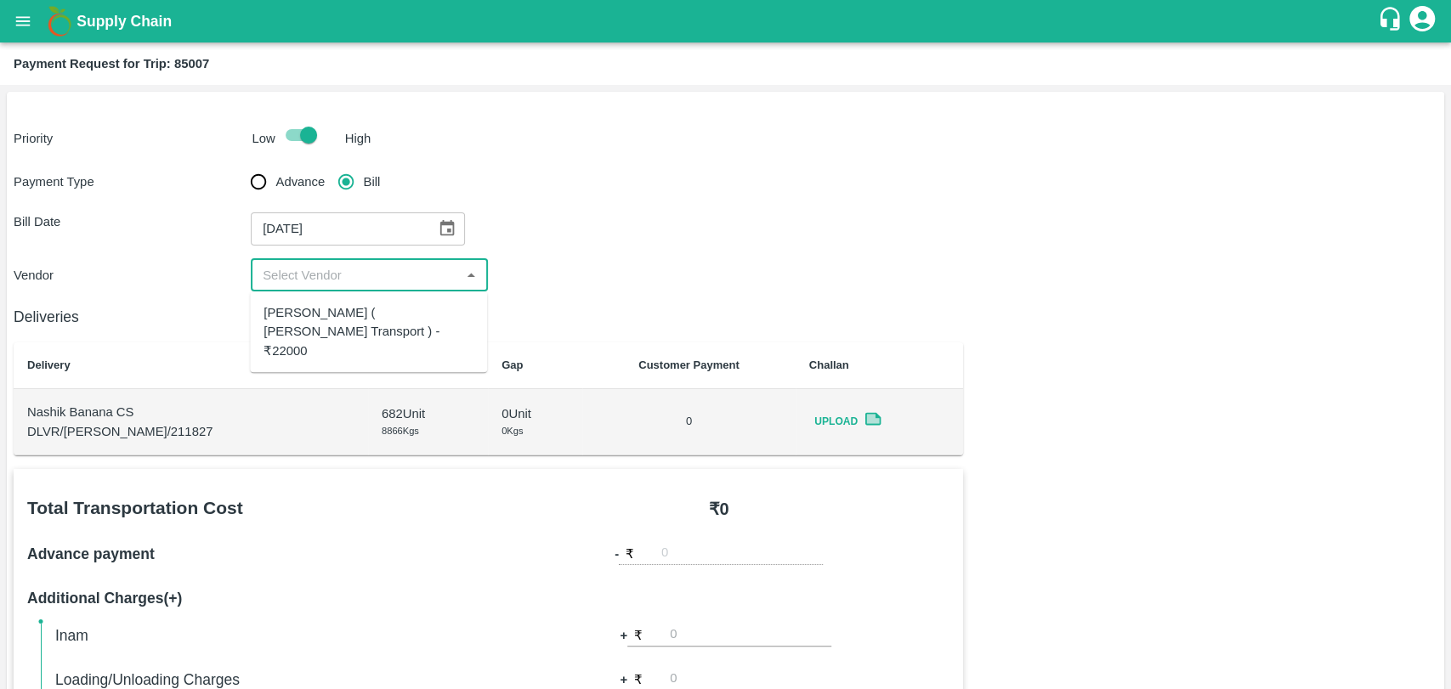
click at [344, 310] on div "[PERSON_NAME] ( [PERSON_NAME] Transport ) - ₹22000" at bounding box center [368, 331] width 210 height 57
type input "[PERSON_NAME] ( [PERSON_NAME] Transport ) - ₹22000"
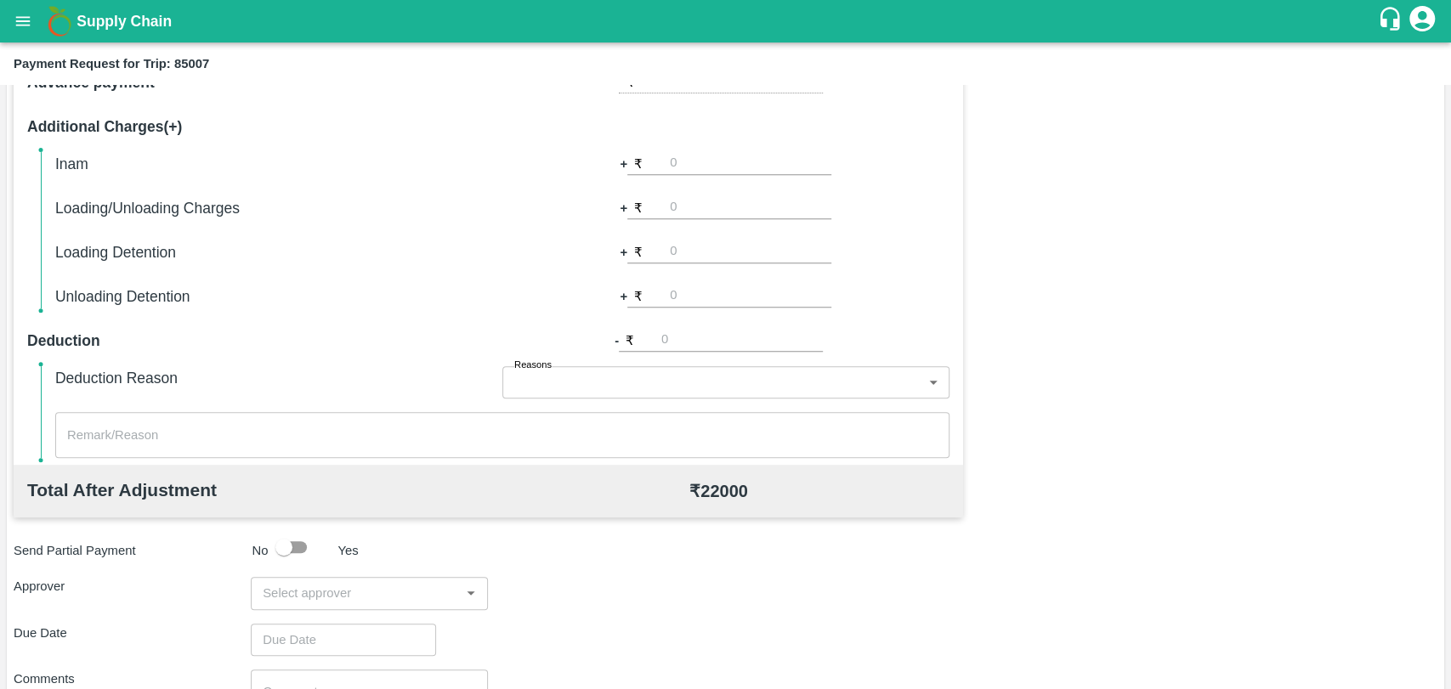
click at [700, 246] on input "number" at bounding box center [750, 252] width 161 height 23
type input "1000"
click at [1285, 408] on div "Total Transportation Cost ₹ 22000 Advance payment - ₹ Additional Charges(+) Ina…" at bounding box center [726, 408] width 1424 height 823
click at [286, 598] on input "input" at bounding box center [355, 593] width 199 height 22
type input "wag"
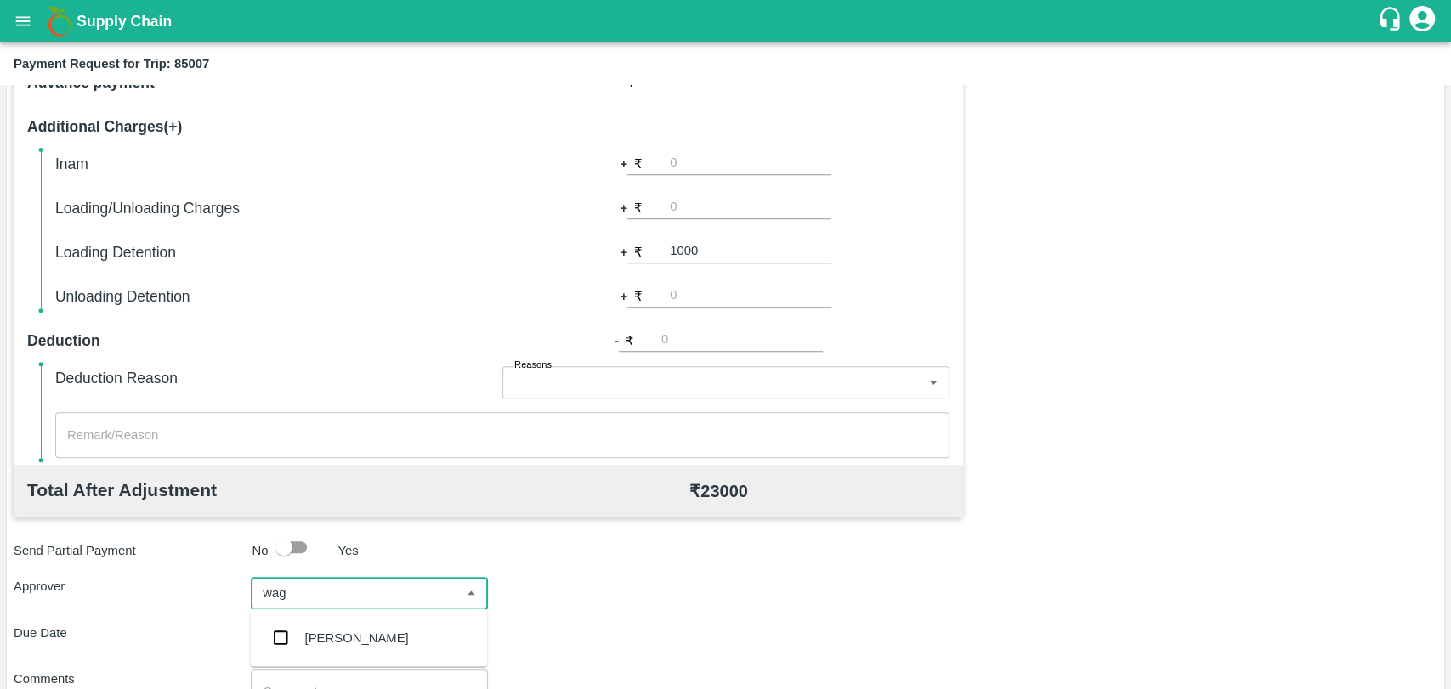
click at [291, 643] on input "checkbox" at bounding box center [280, 637] width 34 height 34
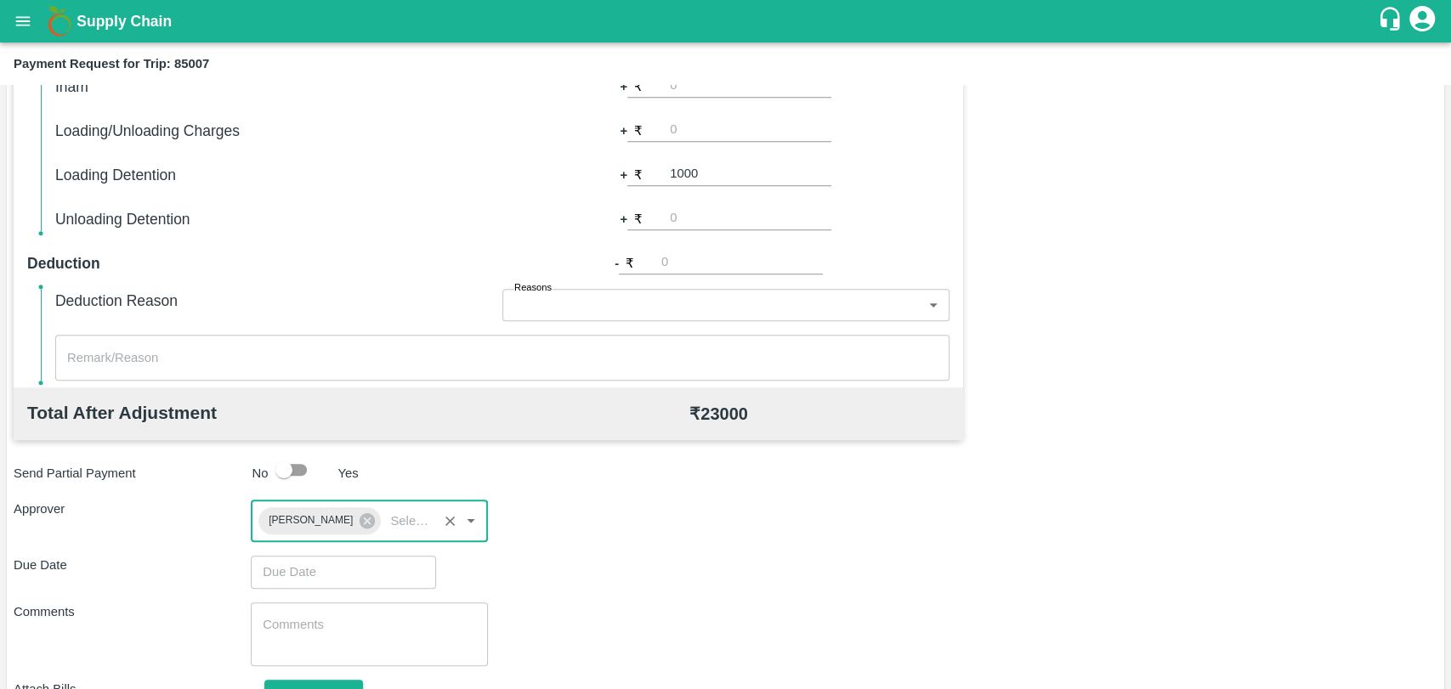
scroll to position [632, 0]
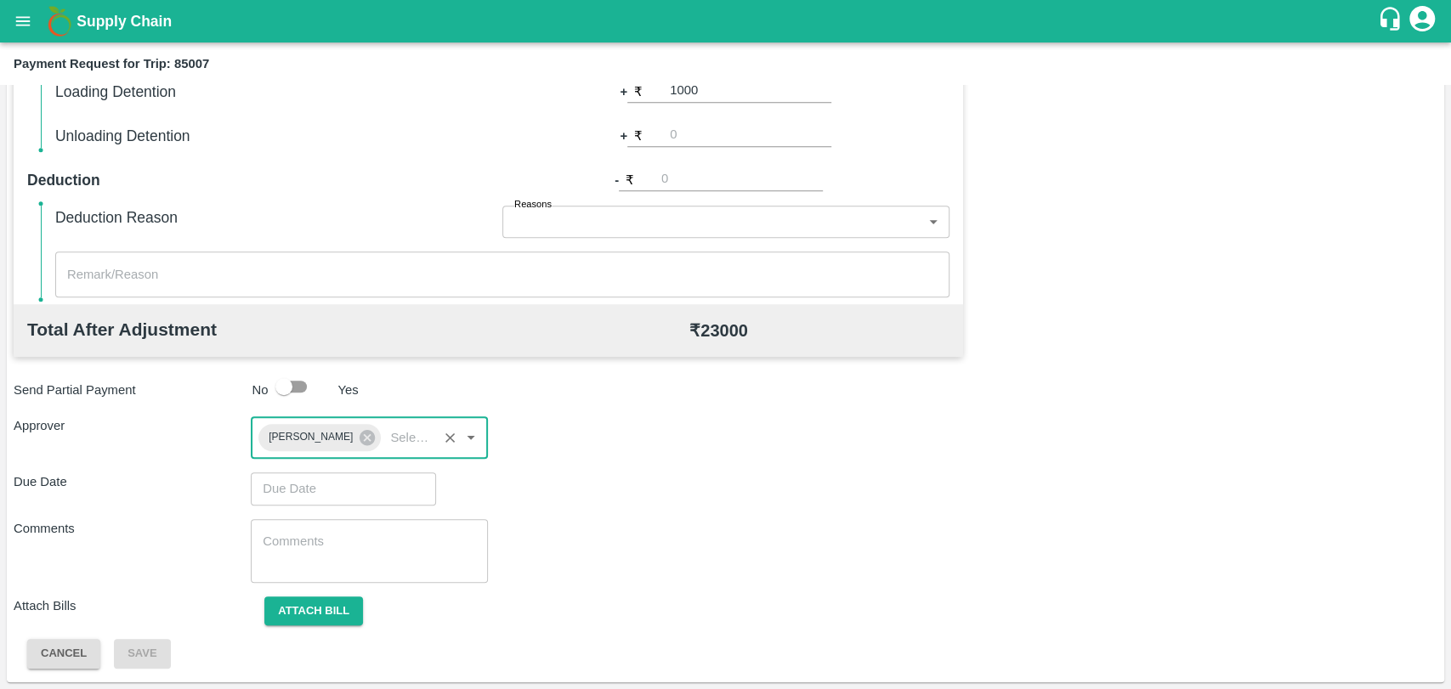
click at [331, 498] on input "Choose date" at bounding box center [337, 489] width 173 height 32
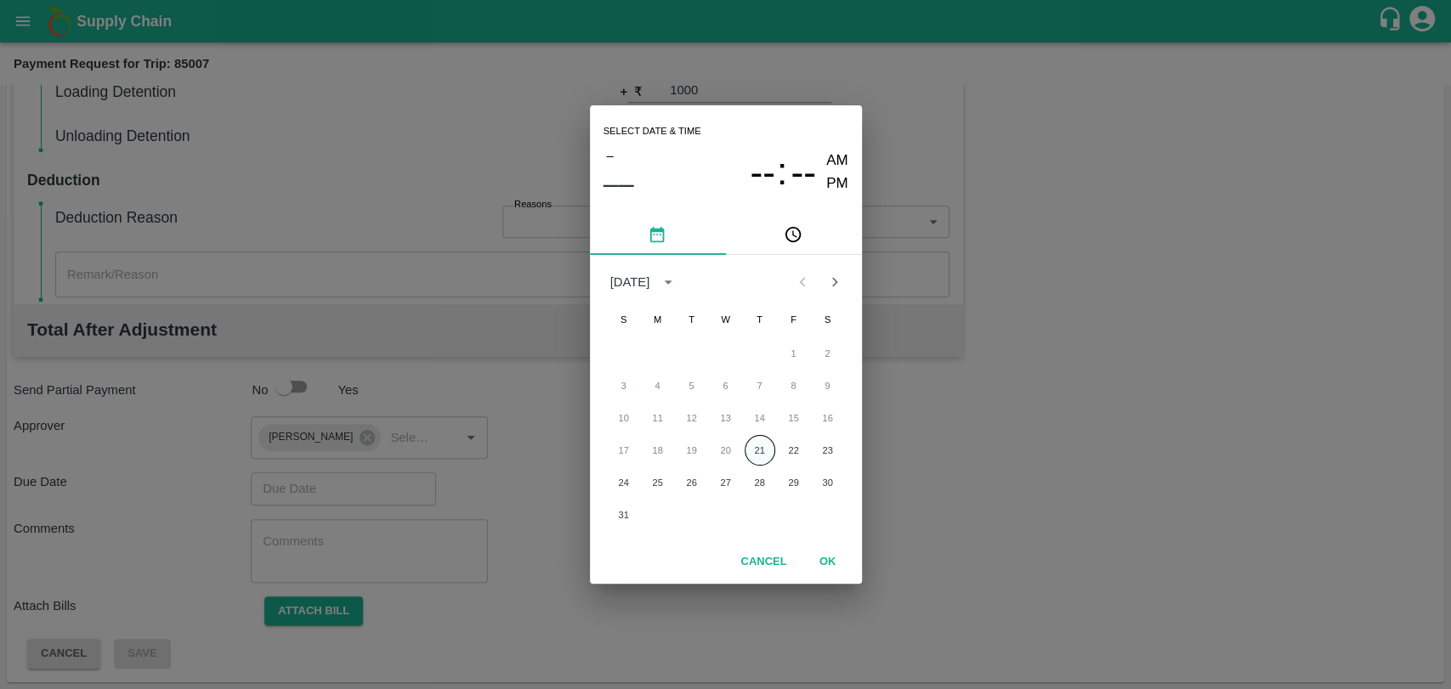
click at [759, 450] on button "21" at bounding box center [760, 450] width 31 height 31
type input "[DATE] 12:00 AM"
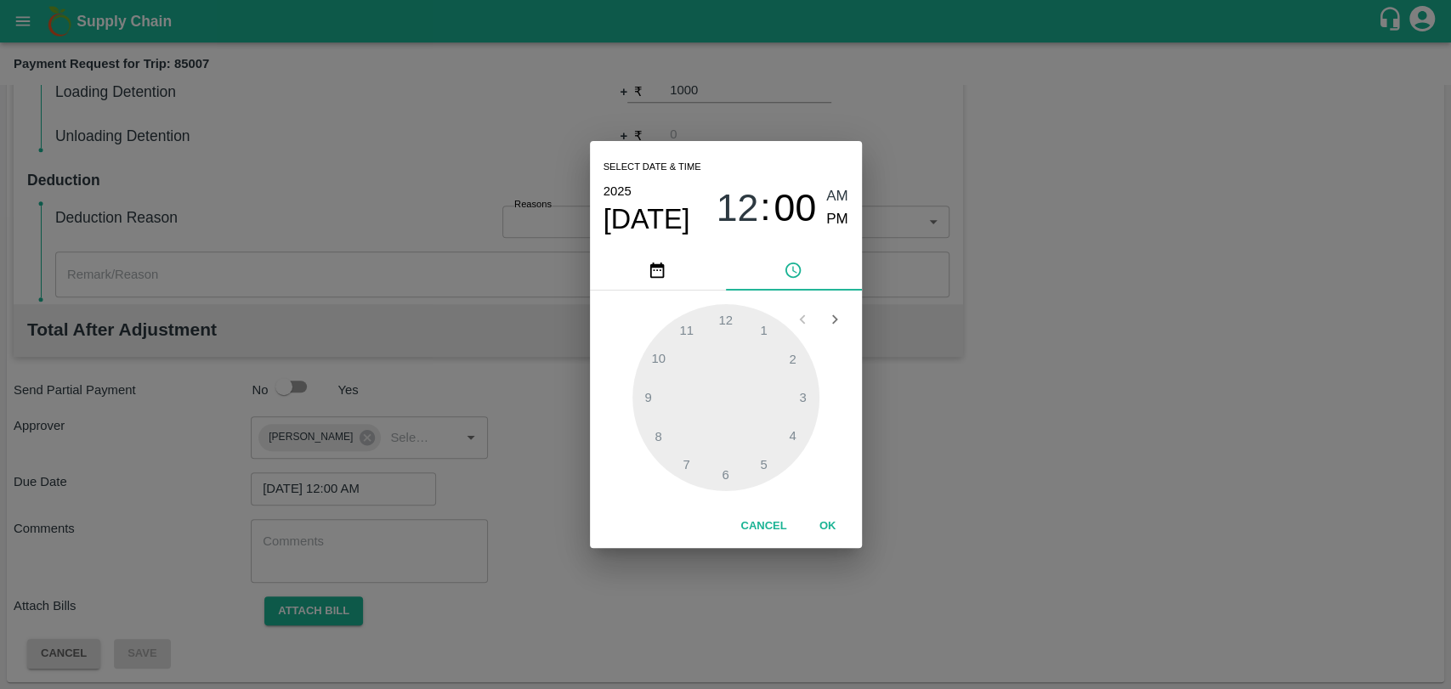
click at [823, 525] on button "OK" at bounding box center [828, 527] width 54 height 30
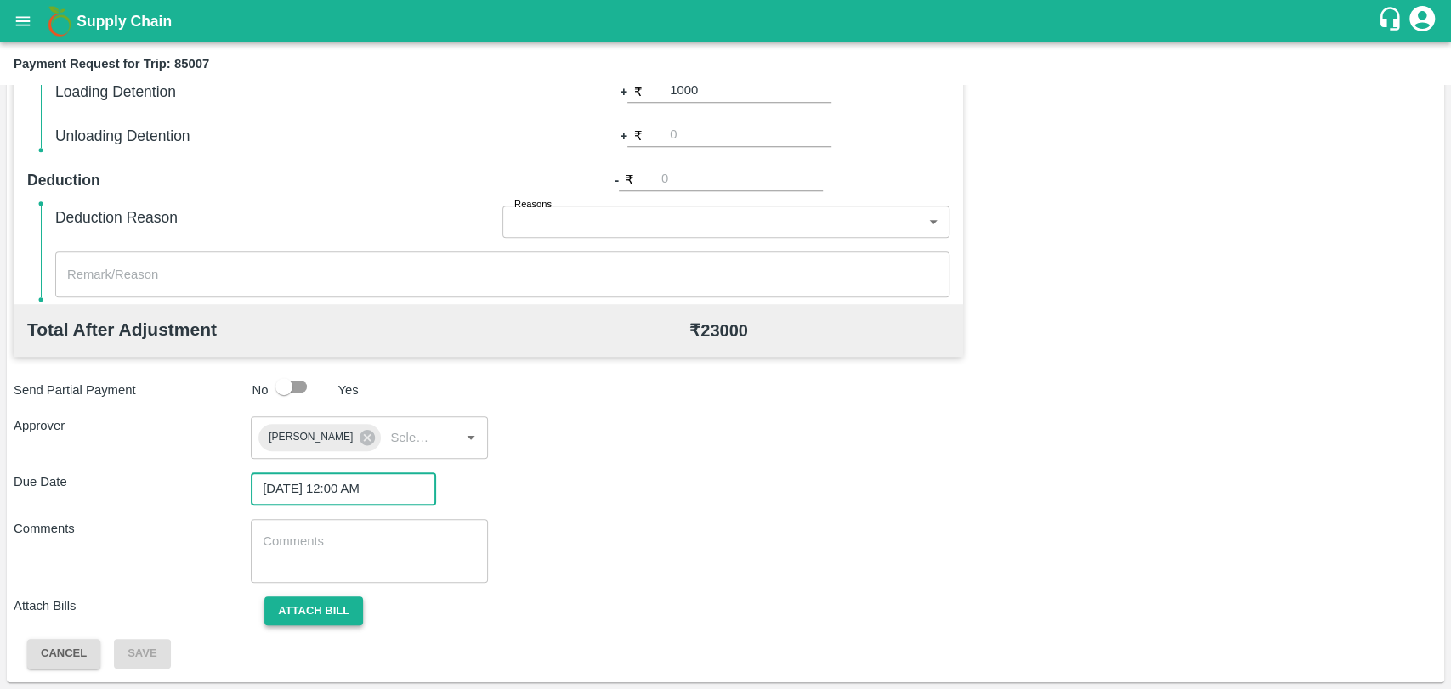
click at [339, 623] on button "Attach bill" at bounding box center [313, 612] width 99 height 30
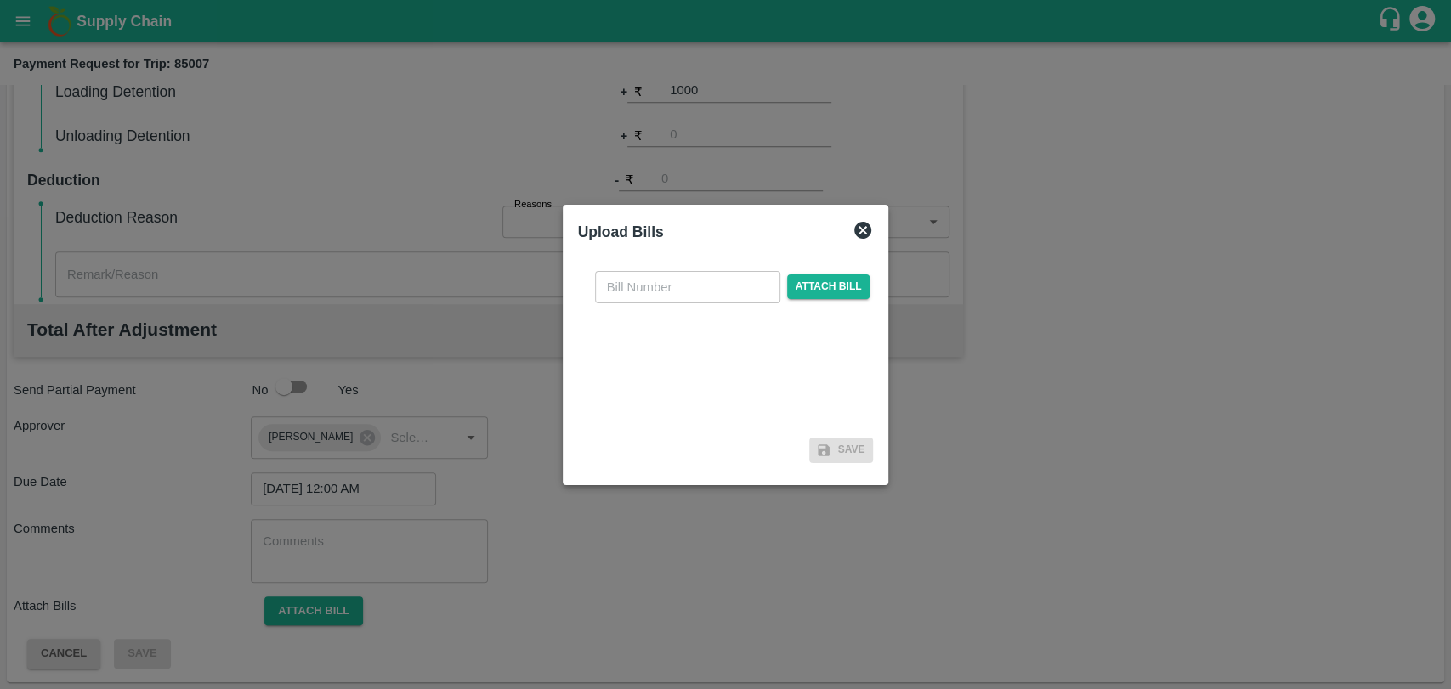
click at [647, 290] on input "text" at bounding box center [687, 287] width 185 height 32
type input "3778"
click at [804, 275] on span "Attach bill" at bounding box center [828, 287] width 83 height 25
click at [0, 0] on input "Attach bill" at bounding box center [0, 0] width 0 height 0
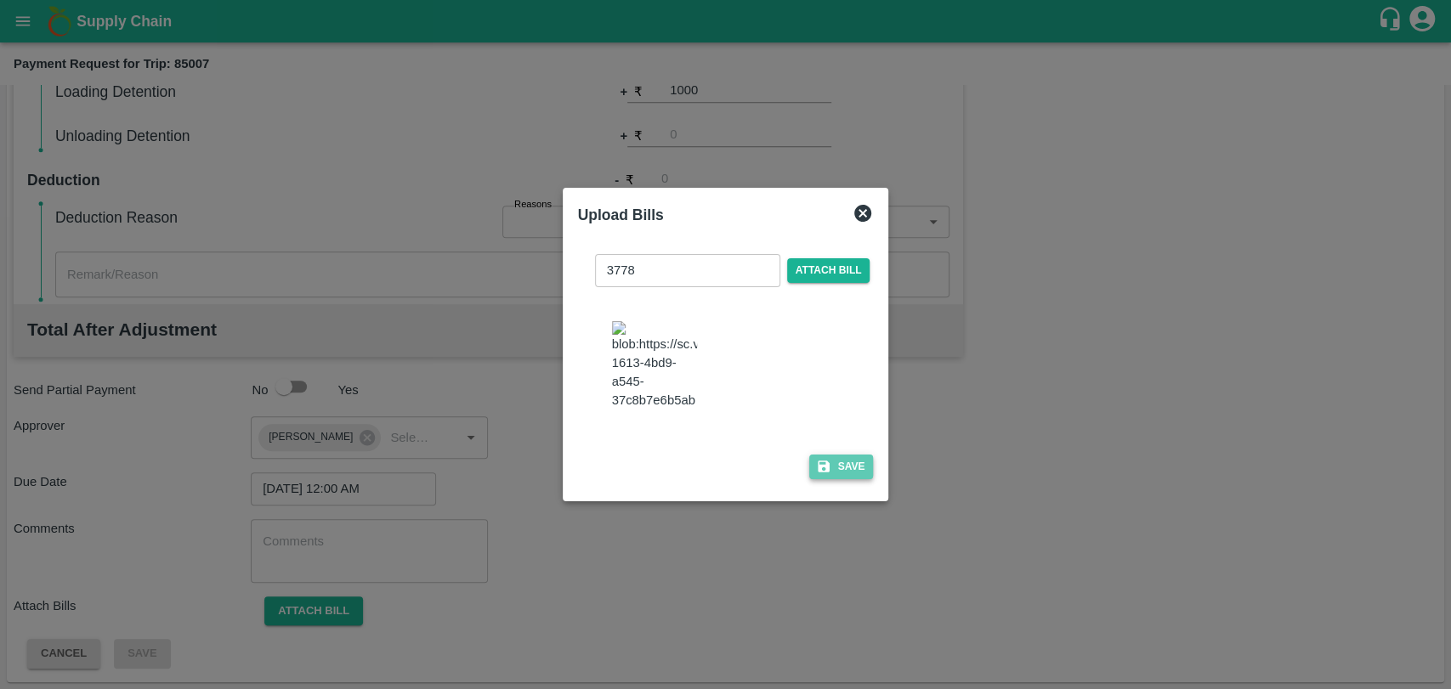
click at [809, 468] on button "Save" at bounding box center [841, 467] width 65 height 25
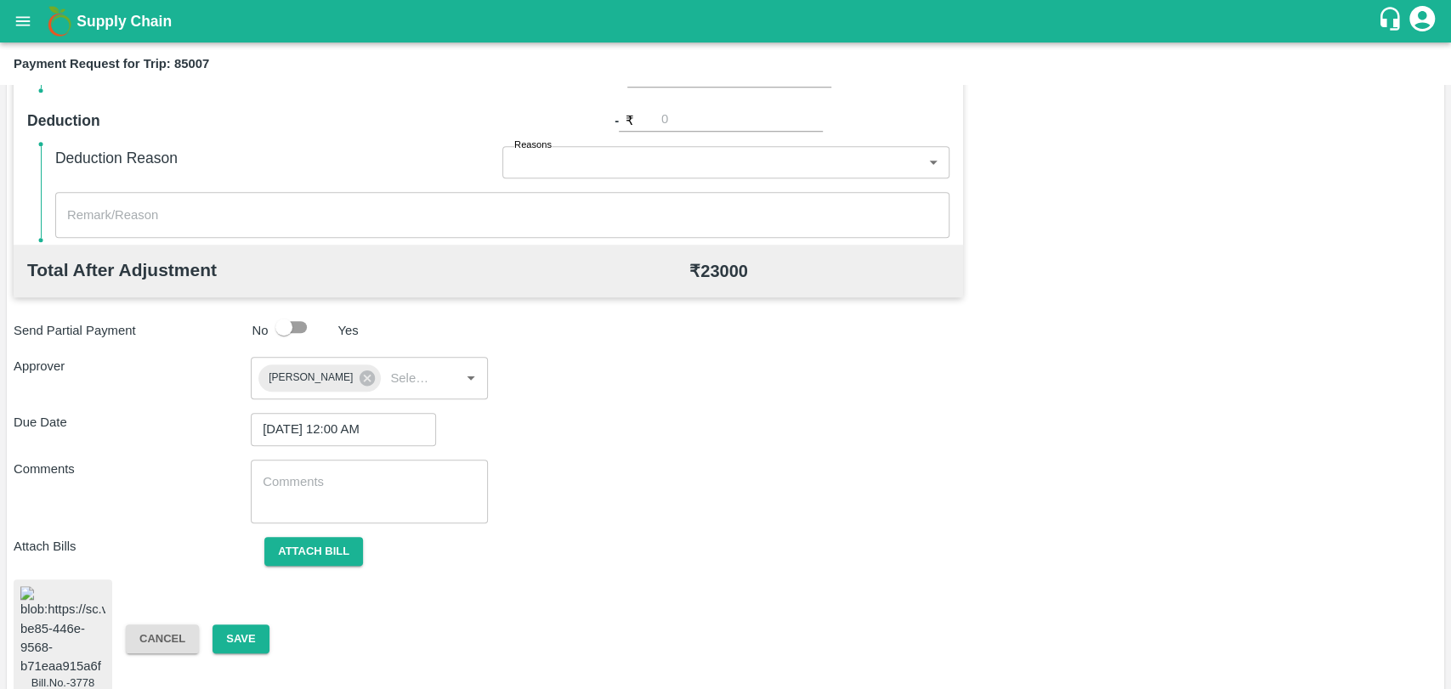
scroll to position [717, 0]
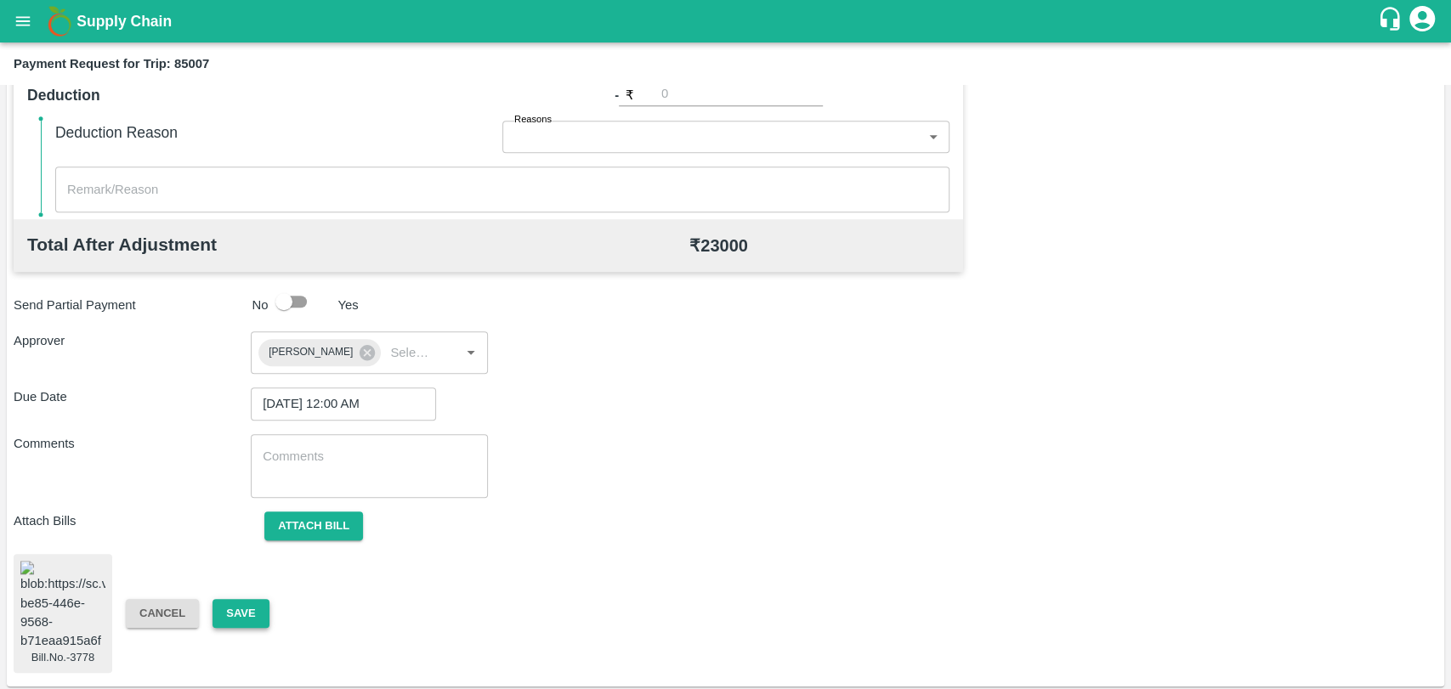
click at [212, 605] on button "Save" at bounding box center [240, 614] width 56 height 30
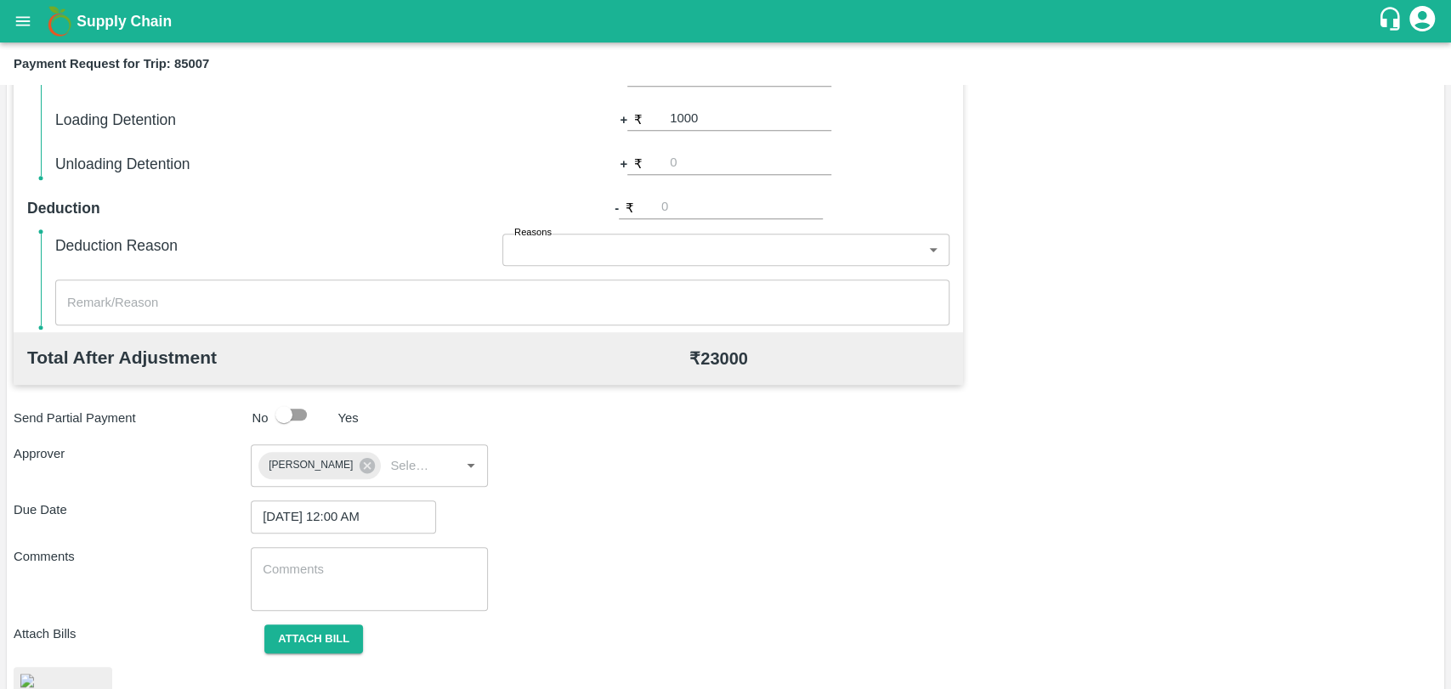
scroll to position [529, 0]
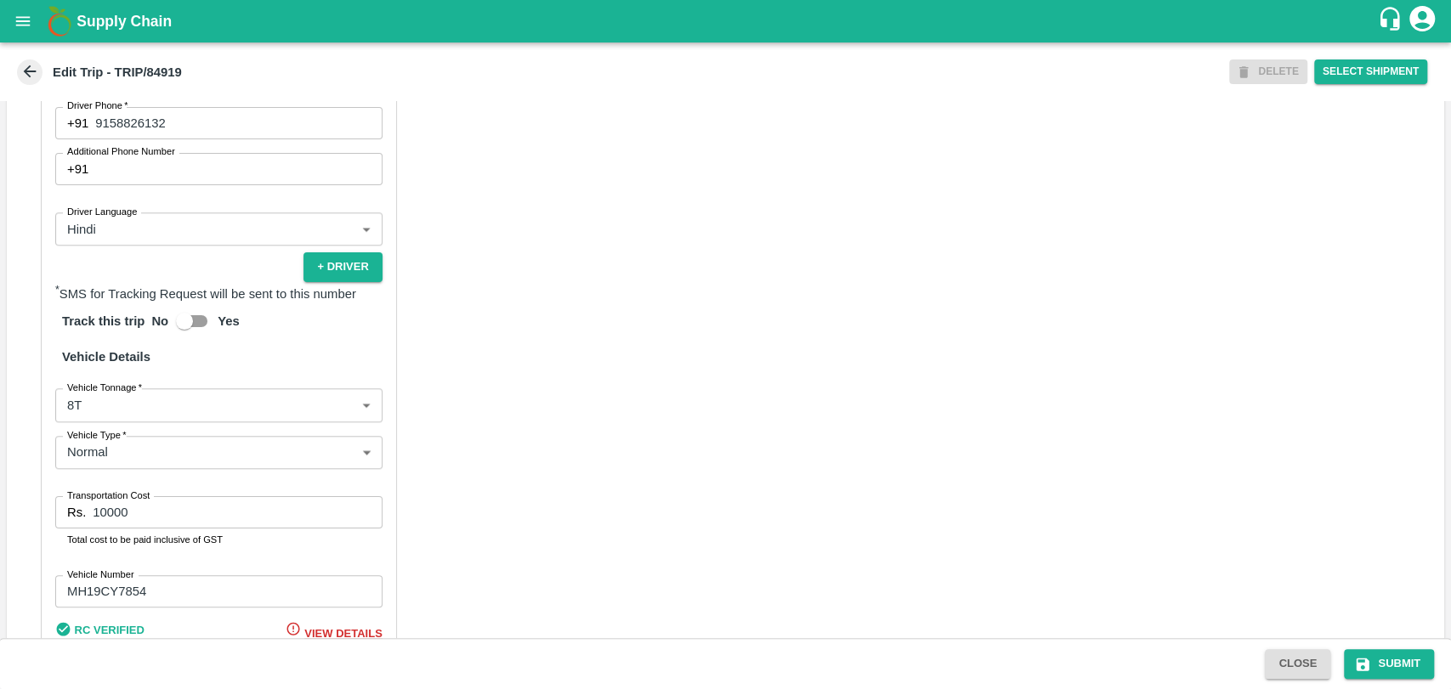
scroll to position [1107, 0]
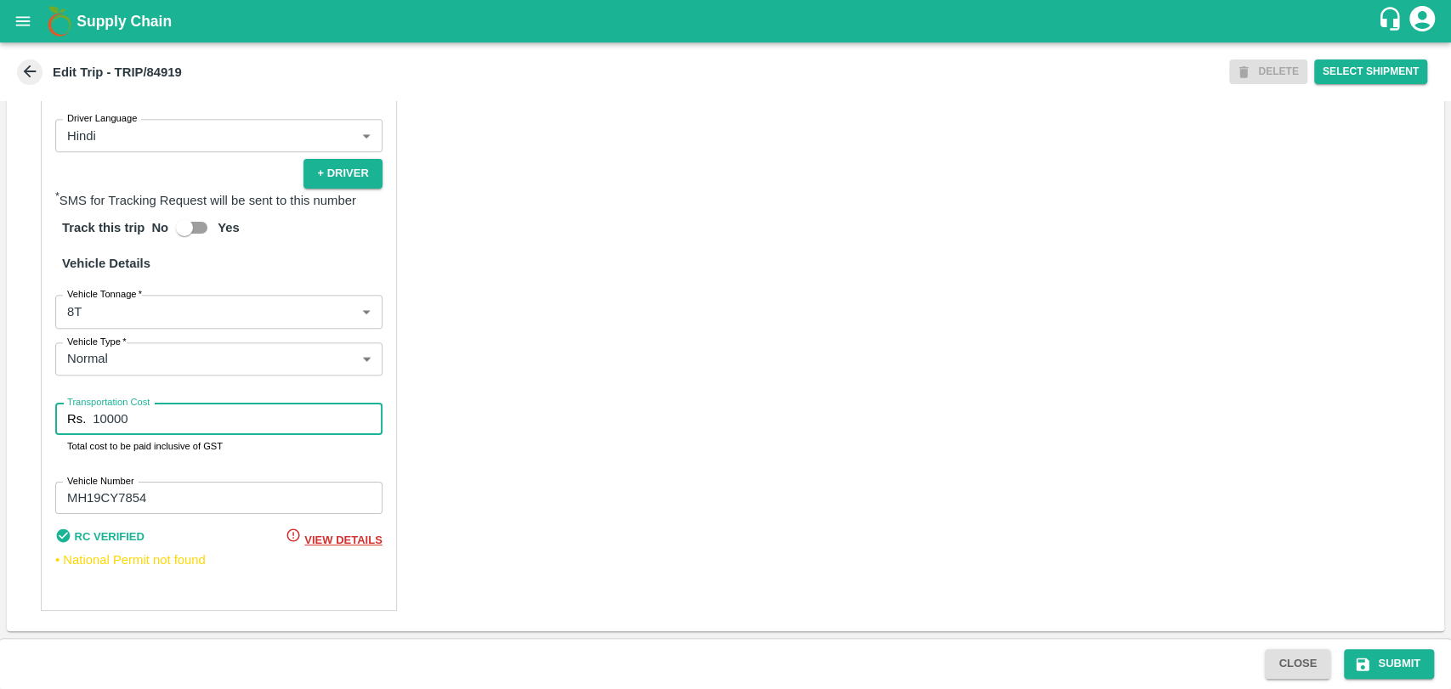
drag, startPoint x: 150, startPoint y: 416, endPoint x: 0, endPoint y: 411, distance: 150.5
click at [25, 413] on div "Partner Details Partner   * Partner Add Transporter Driver 1 Details Driver Nam…" at bounding box center [725, 204] width 1437 height 853
type input "19000"
click at [132, 301] on label "Vehicle Tonnage   *" at bounding box center [104, 294] width 75 height 14
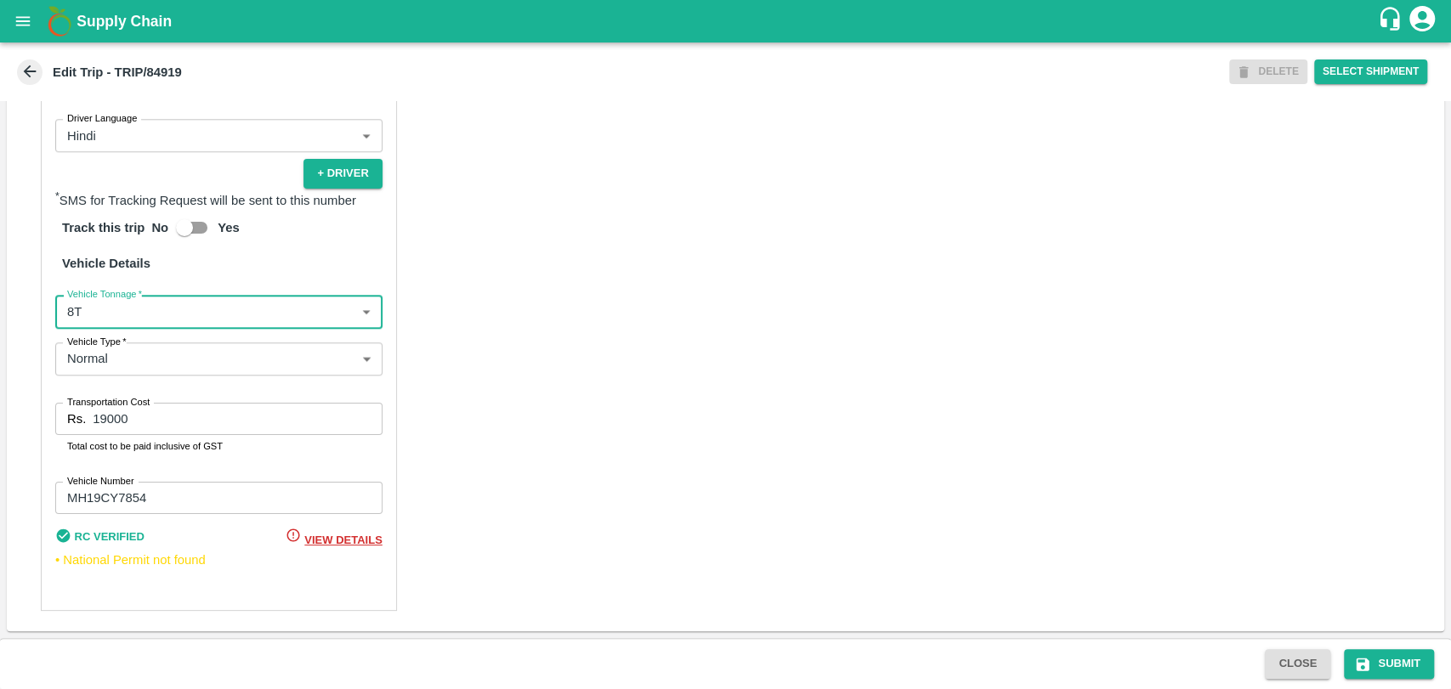
click at [117, 326] on body "Supply Chain Edit Trip - TRIP/84919 DELETE Select Shipment Trip Details Trip Ty…" at bounding box center [725, 344] width 1451 height 689
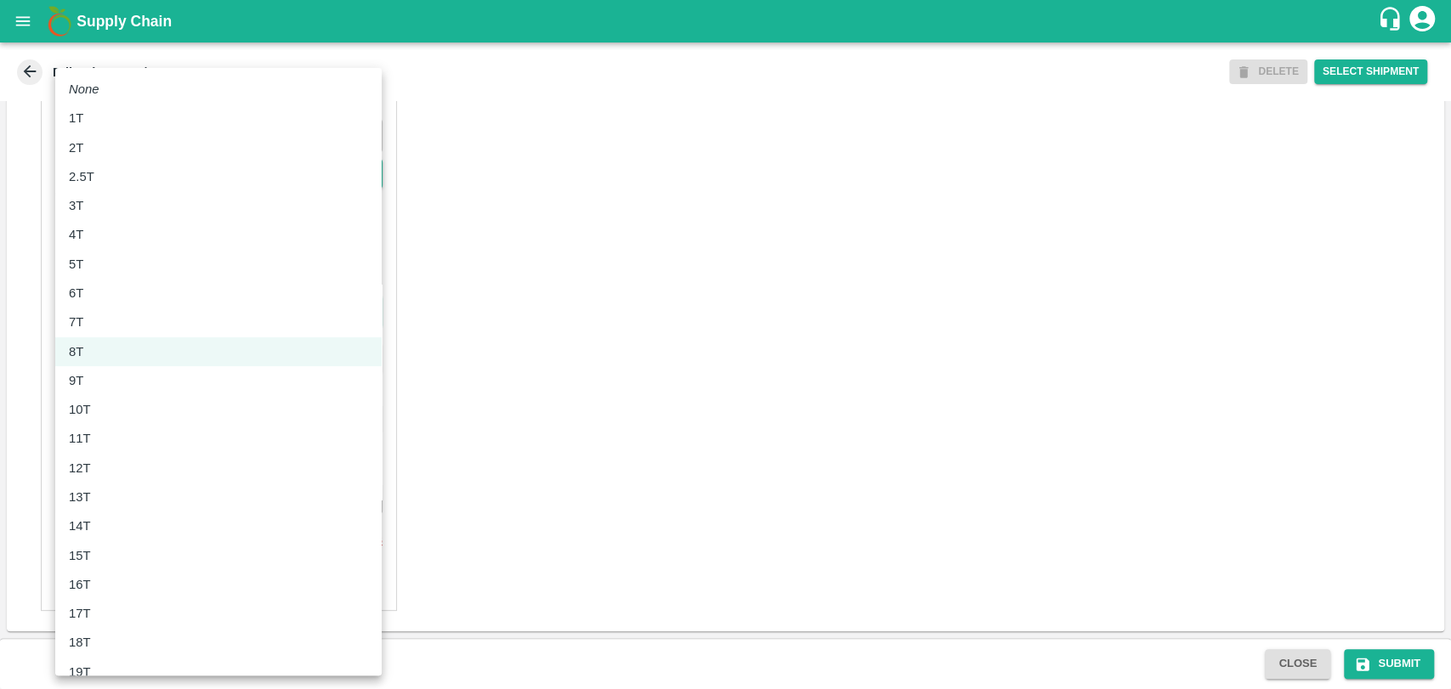
click at [86, 400] on p "10T" at bounding box center [80, 409] width 22 height 19
type input "10000"
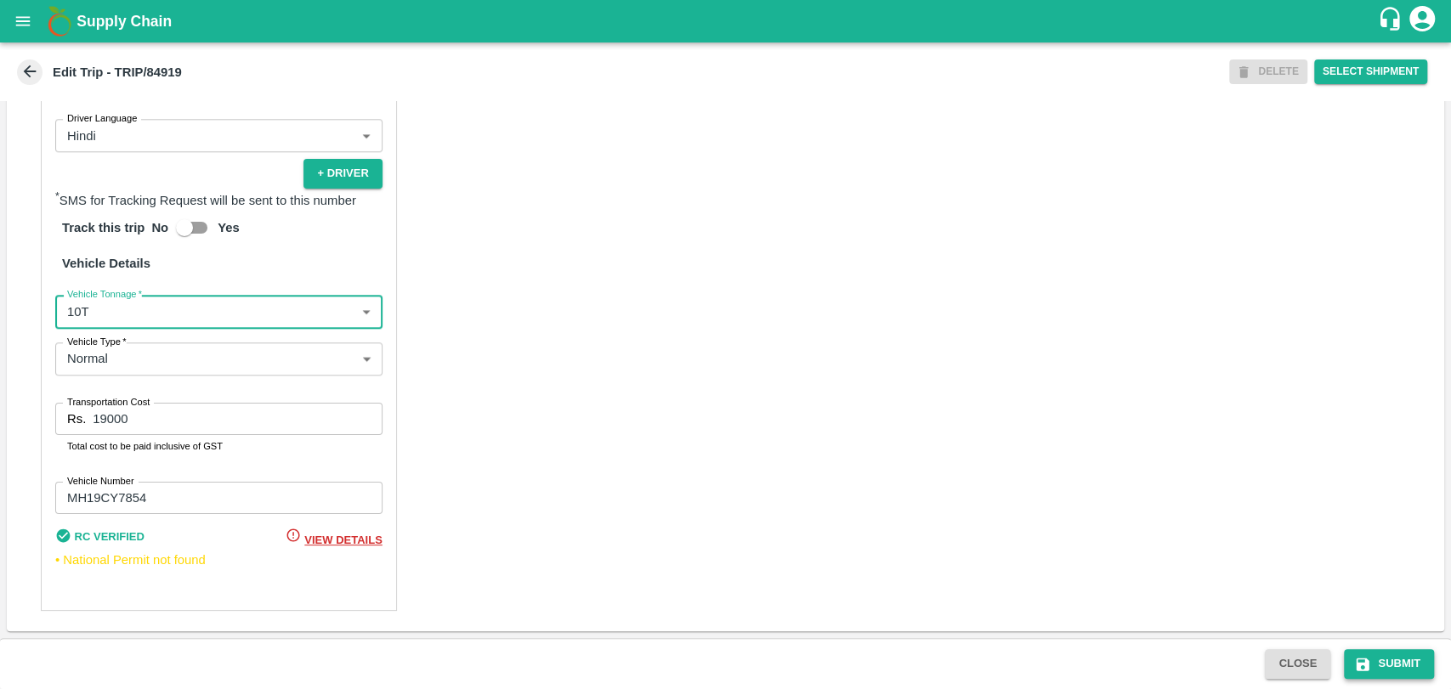
click at [1385, 654] on button "Submit" at bounding box center [1389, 664] width 90 height 30
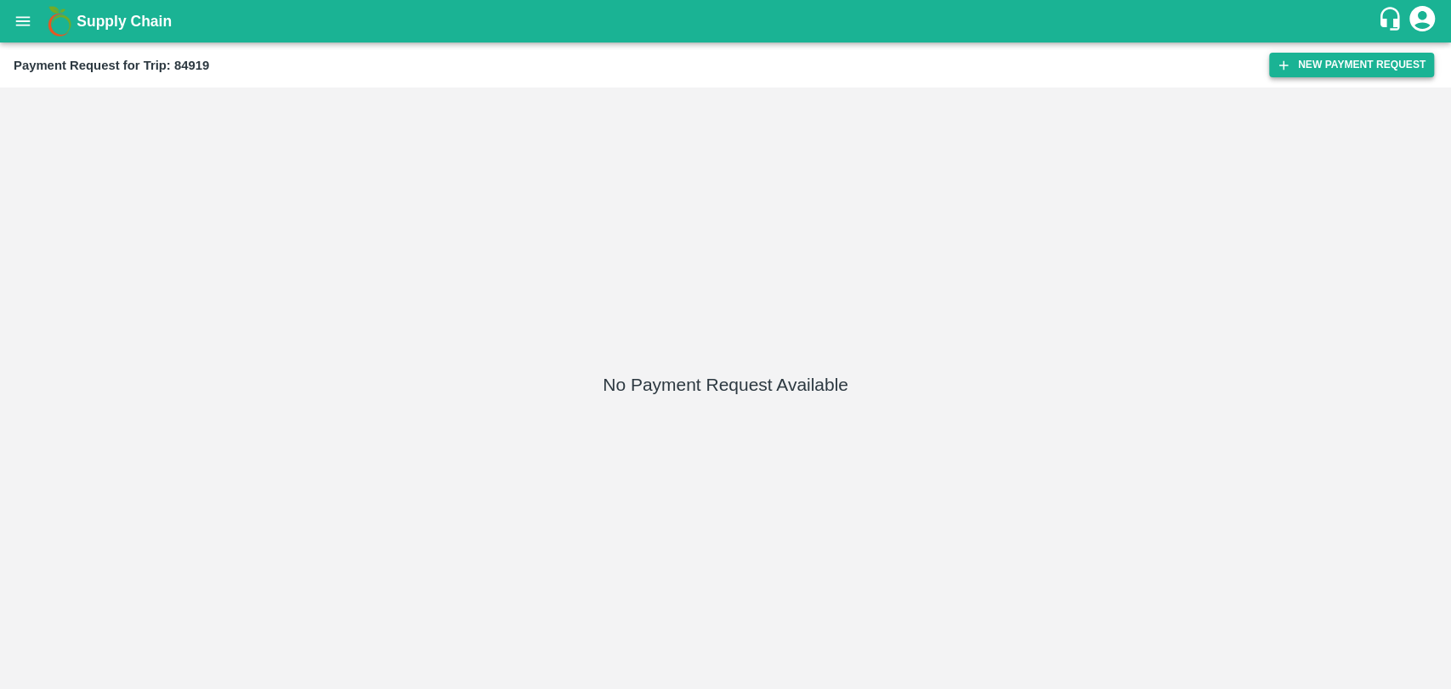
click at [1285, 71] on icon "button" at bounding box center [1283, 65] width 15 height 15
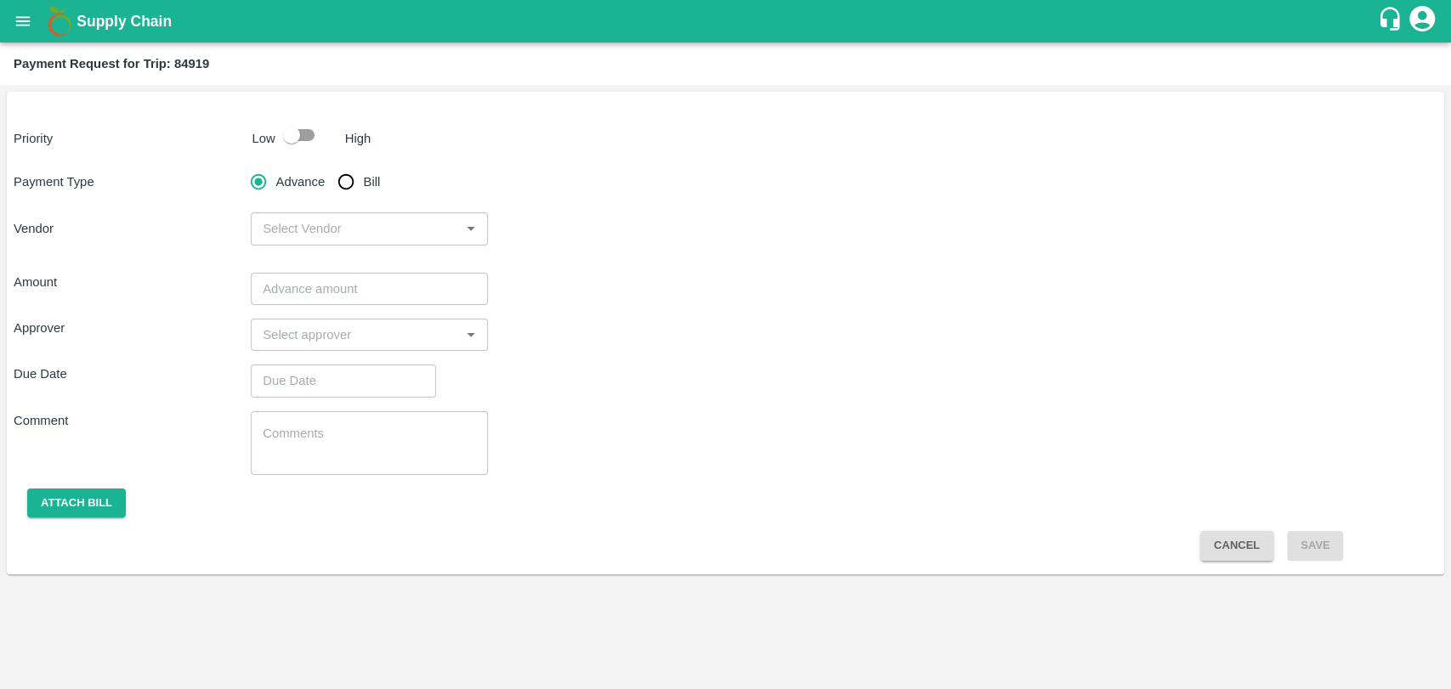
click at [285, 144] on input "checkbox" at bounding box center [291, 135] width 97 height 32
checkbox input "true"
click at [358, 188] on input "Bill" at bounding box center [346, 182] width 34 height 34
radio input "true"
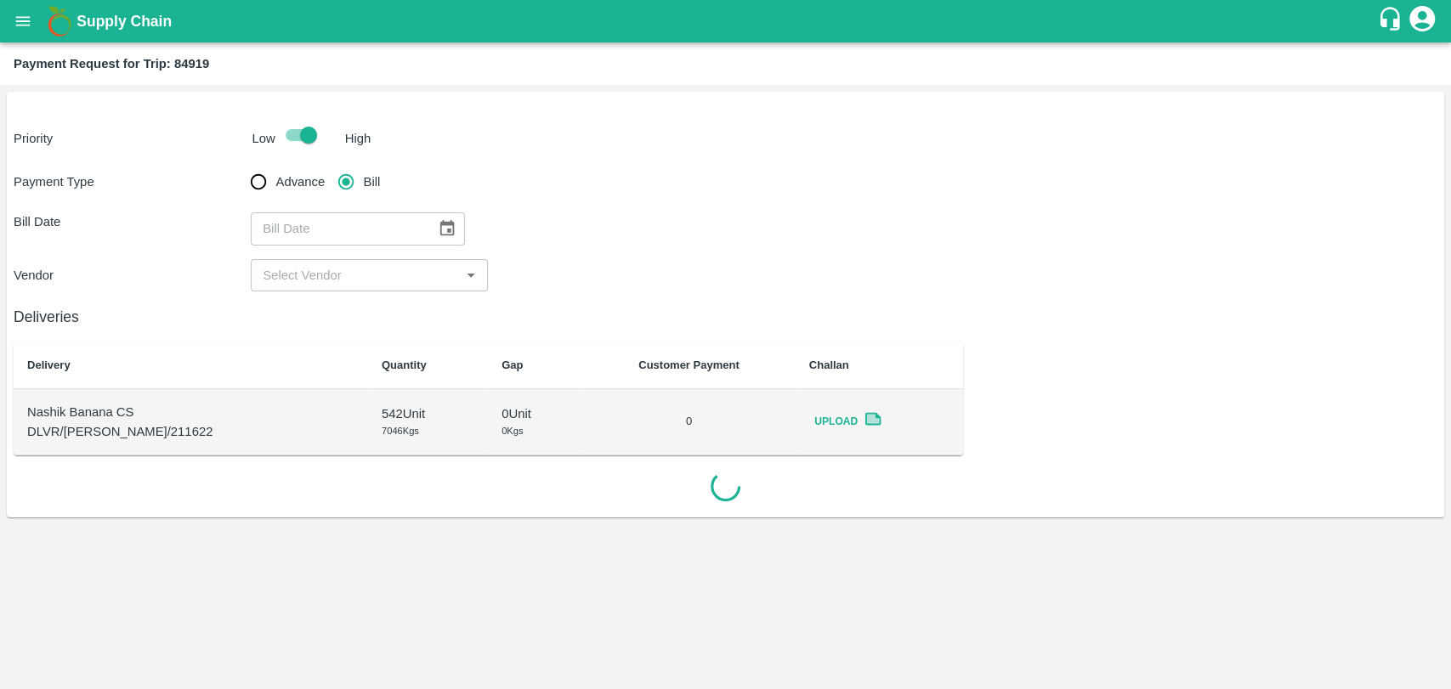
click at [438, 238] on icon "Choose date" at bounding box center [447, 228] width 19 height 19
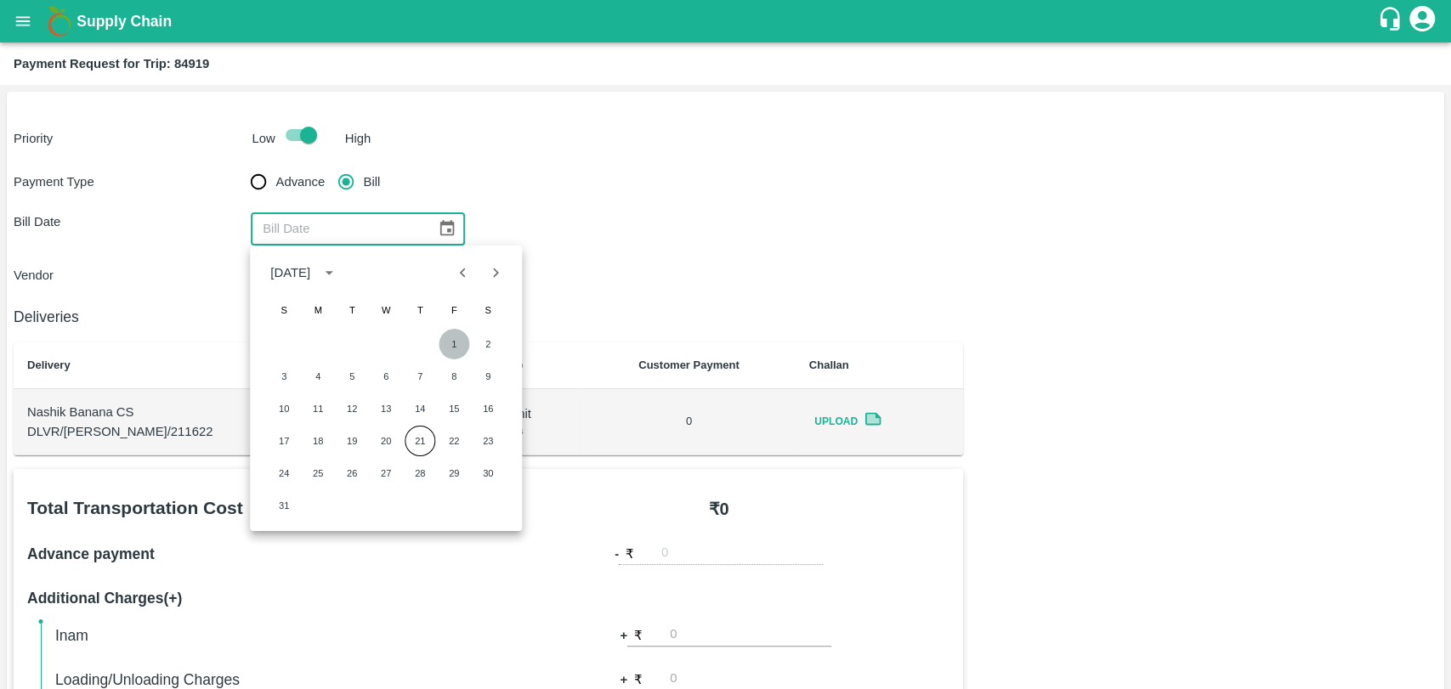
click at [442, 342] on button "1" at bounding box center [454, 344] width 31 height 31
type input "[DATE]"
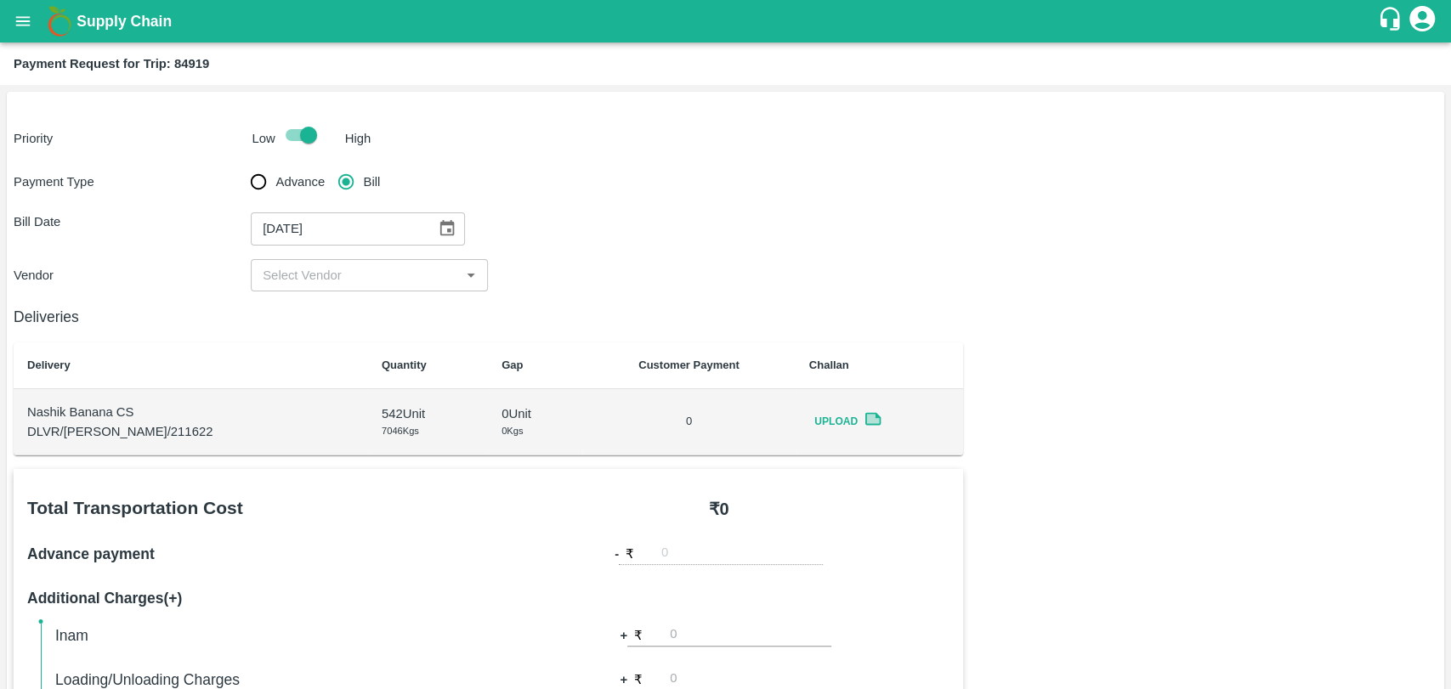
click at [306, 270] on input "input" at bounding box center [355, 275] width 199 height 22
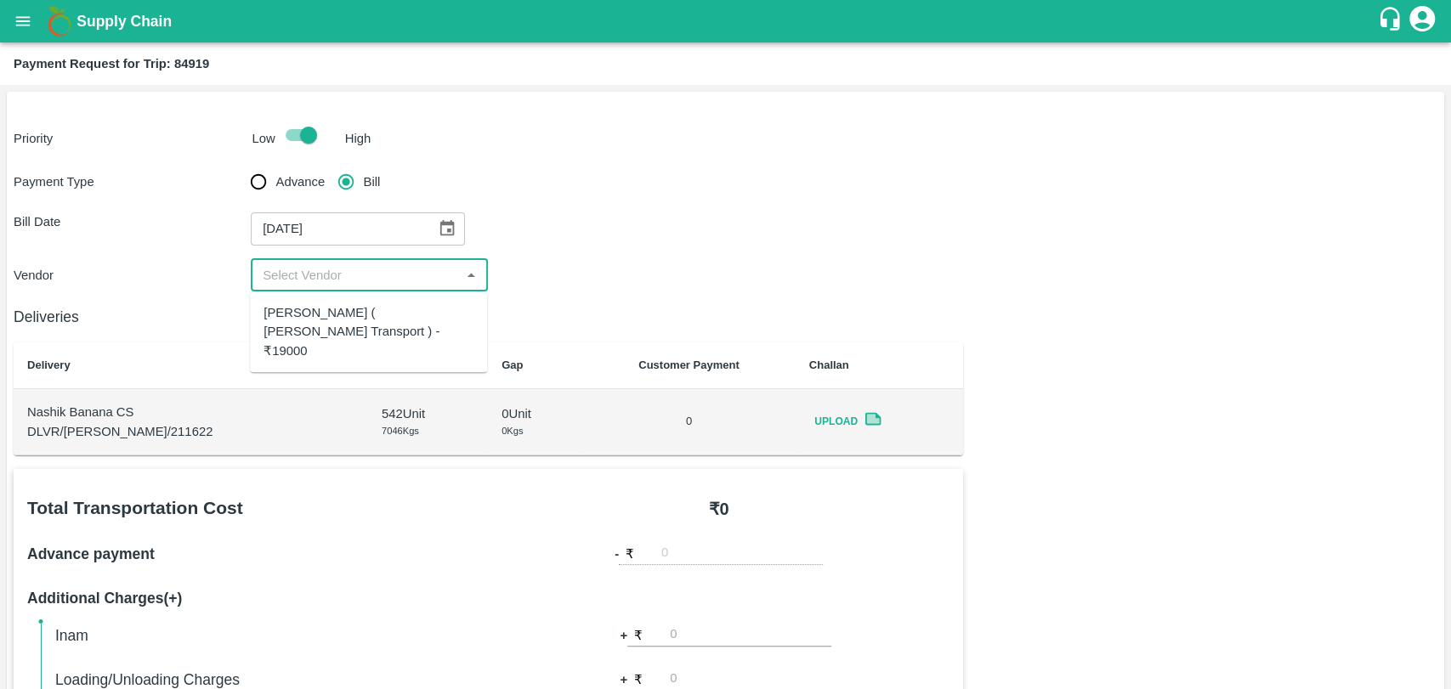
click at [315, 329] on div "[PERSON_NAME] ( [PERSON_NAME] Transport ) - ₹19000" at bounding box center [368, 331] width 210 height 57
type input "[PERSON_NAME] ( [PERSON_NAME] Transport ) - ₹19000"
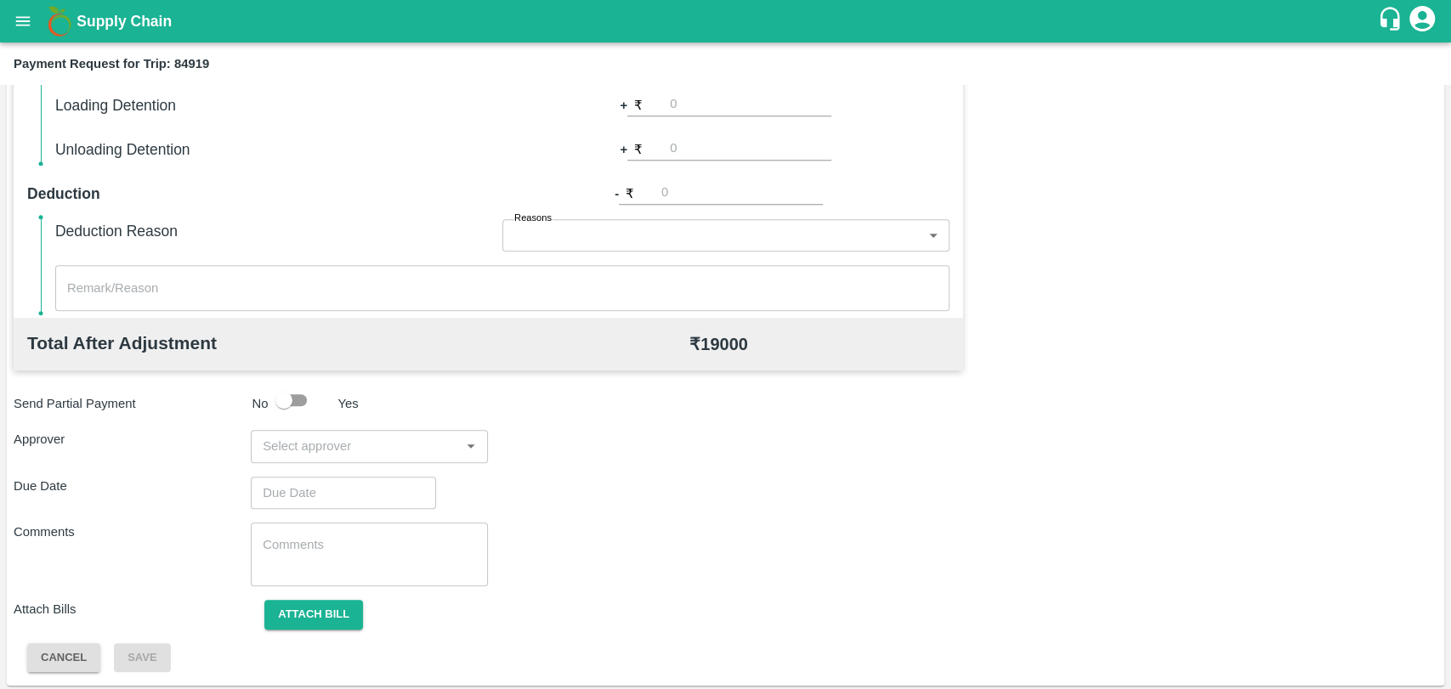
scroll to position [622, 0]
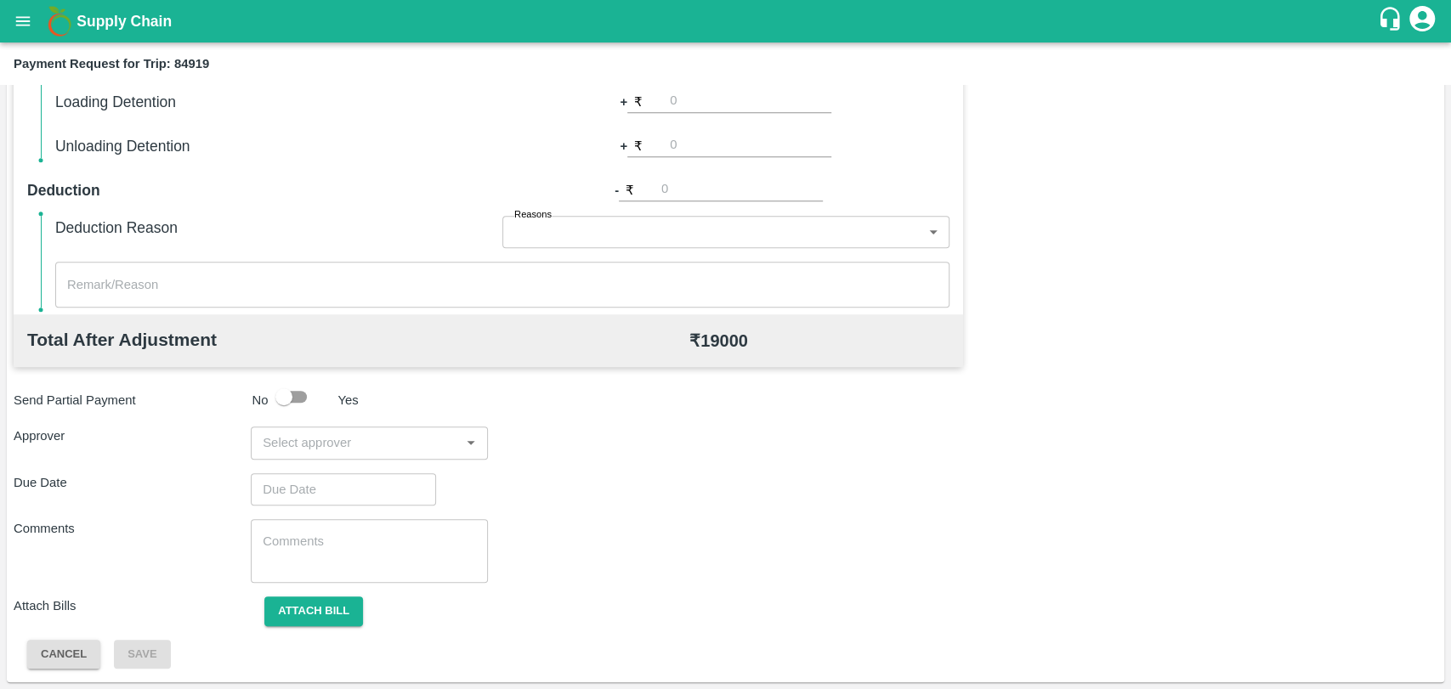
click at [367, 433] on input "input" at bounding box center [355, 443] width 199 height 22
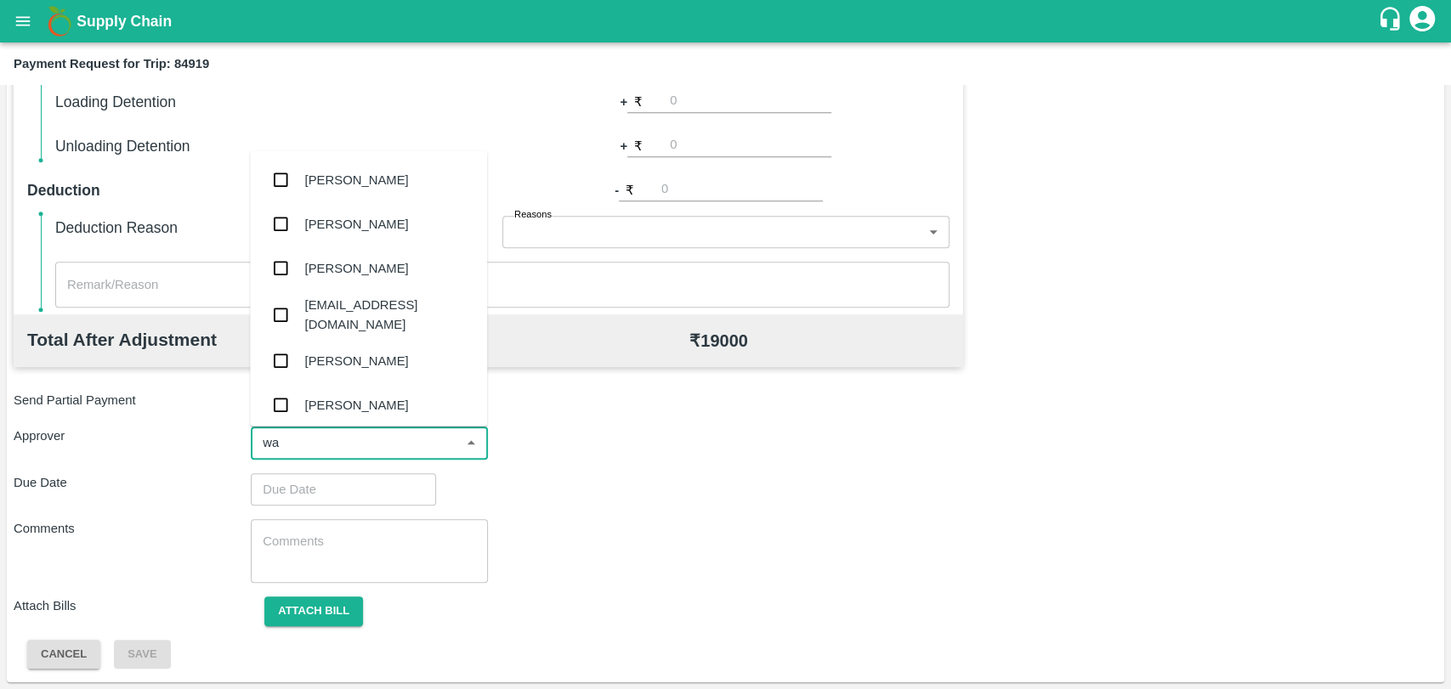
type input "wag"
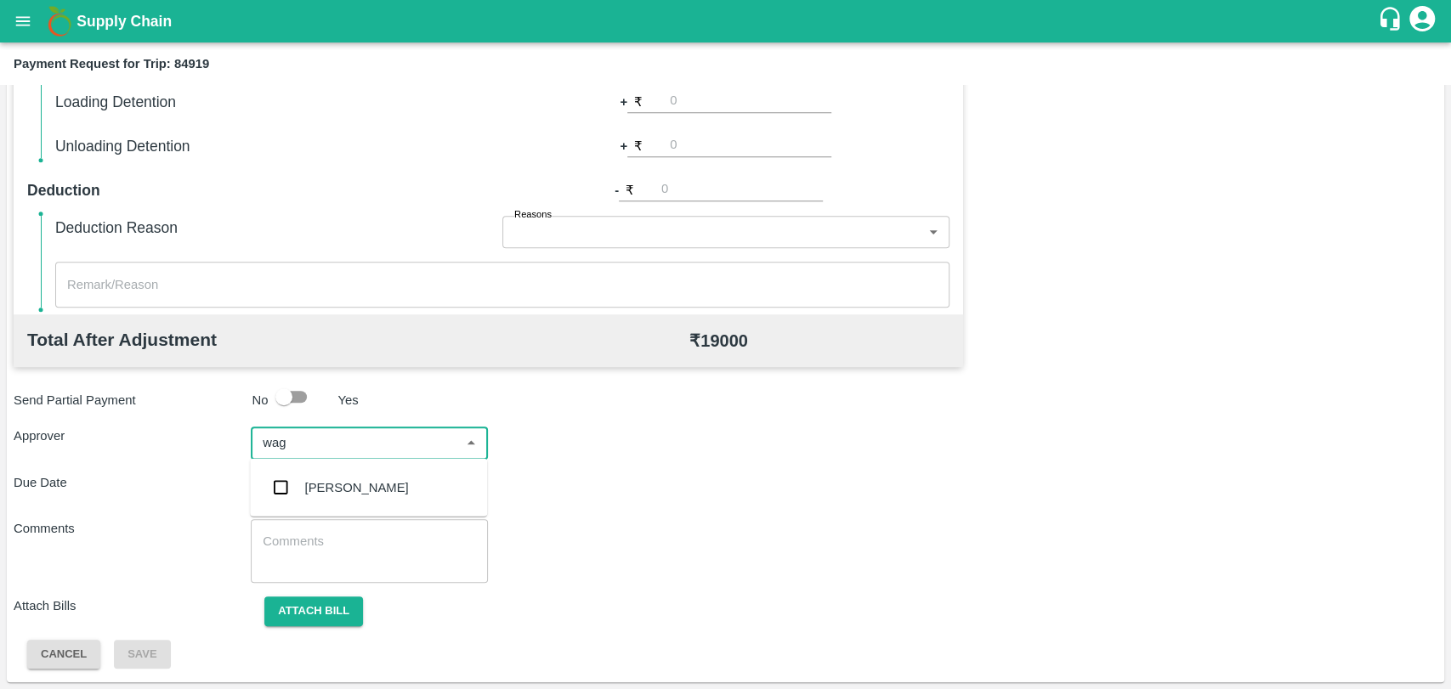
click at [361, 474] on div "[PERSON_NAME]" at bounding box center [368, 488] width 237 height 44
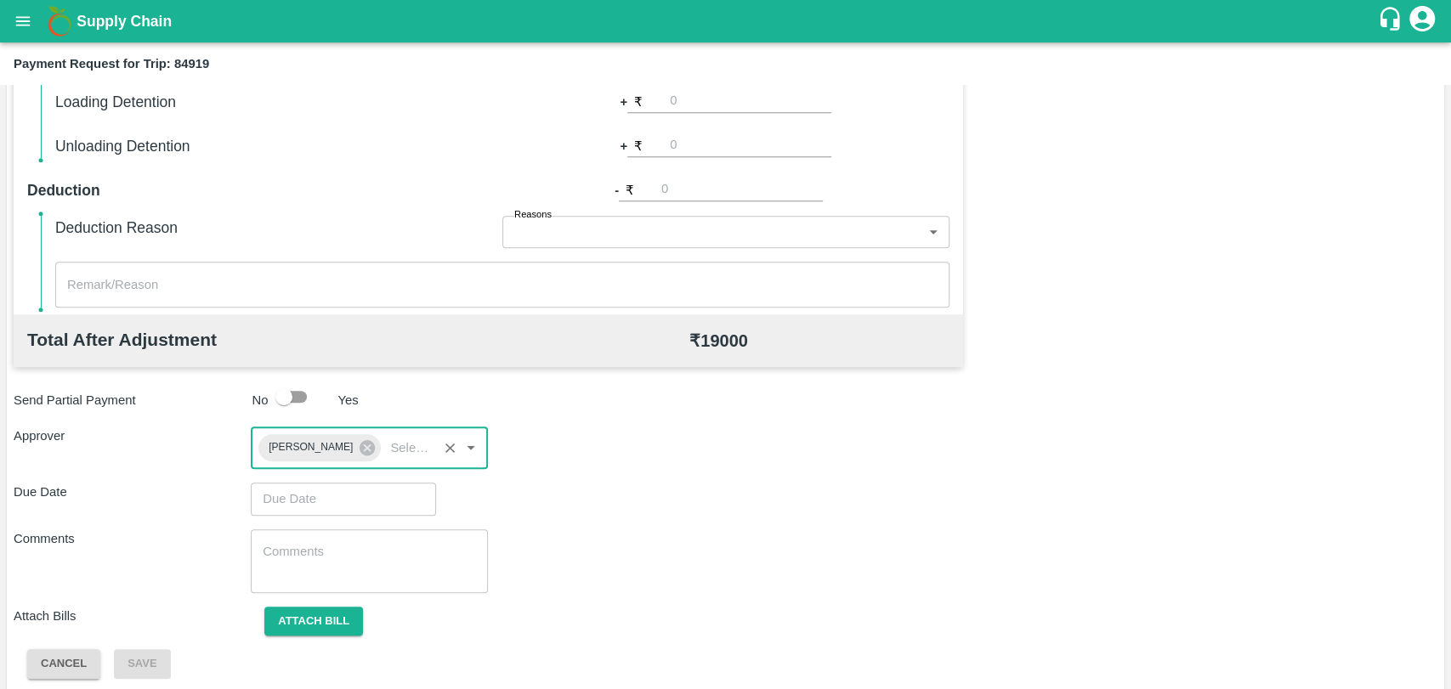
click at [350, 488] on input "Choose date" at bounding box center [337, 499] width 173 height 32
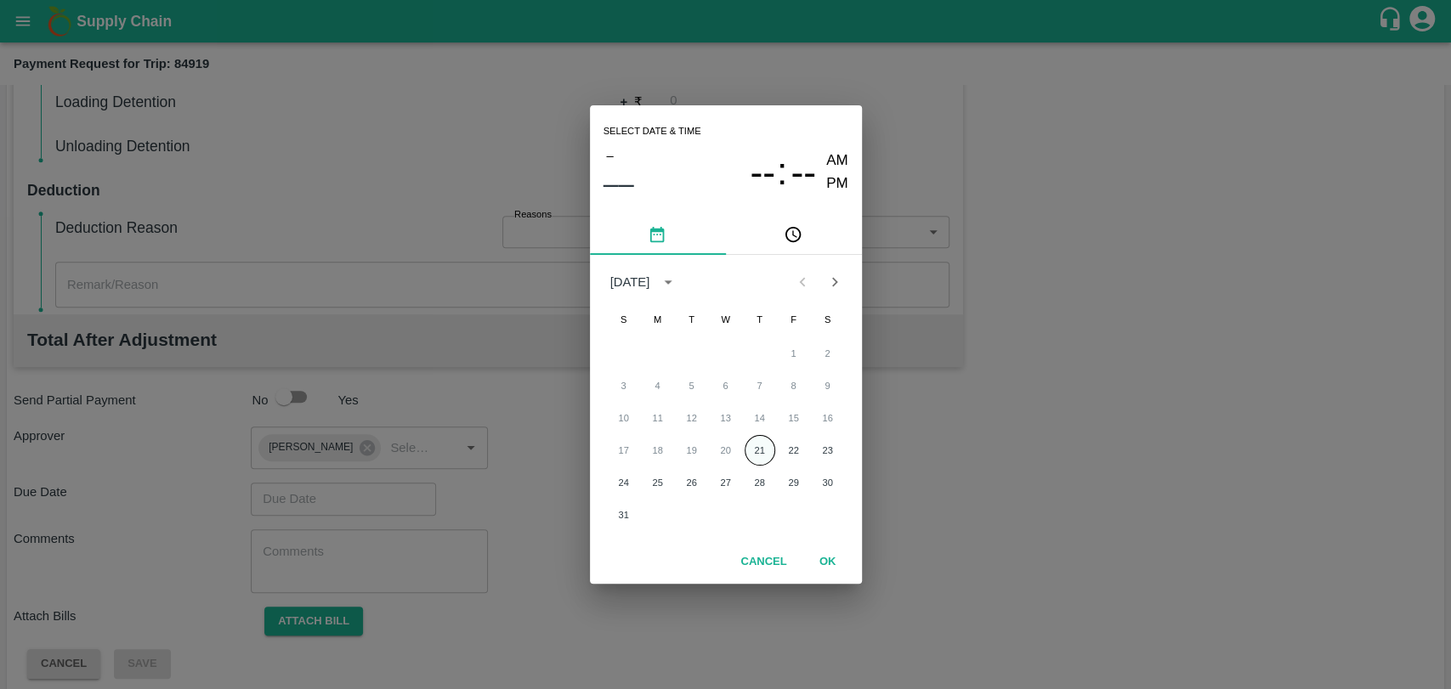
click at [759, 453] on button "21" at bounding box center [760, 450] width 31 height 31
type input "21/08/2025 12:00 AM"
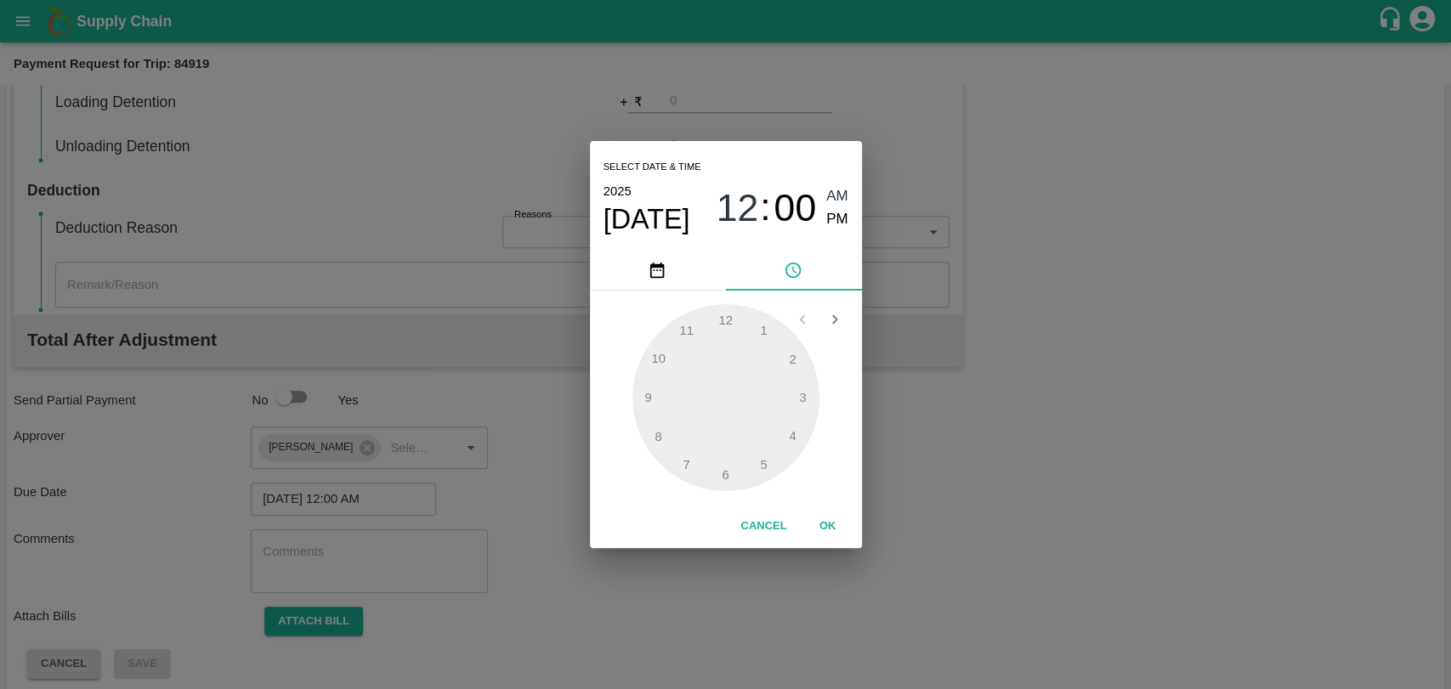
click at [809, 509] on div "Cancel OK" at bounding box center [726, 526] width 272 height 43
click at [820, 519] on button "OK" at bounding box center [828, 527] width 54 height 30
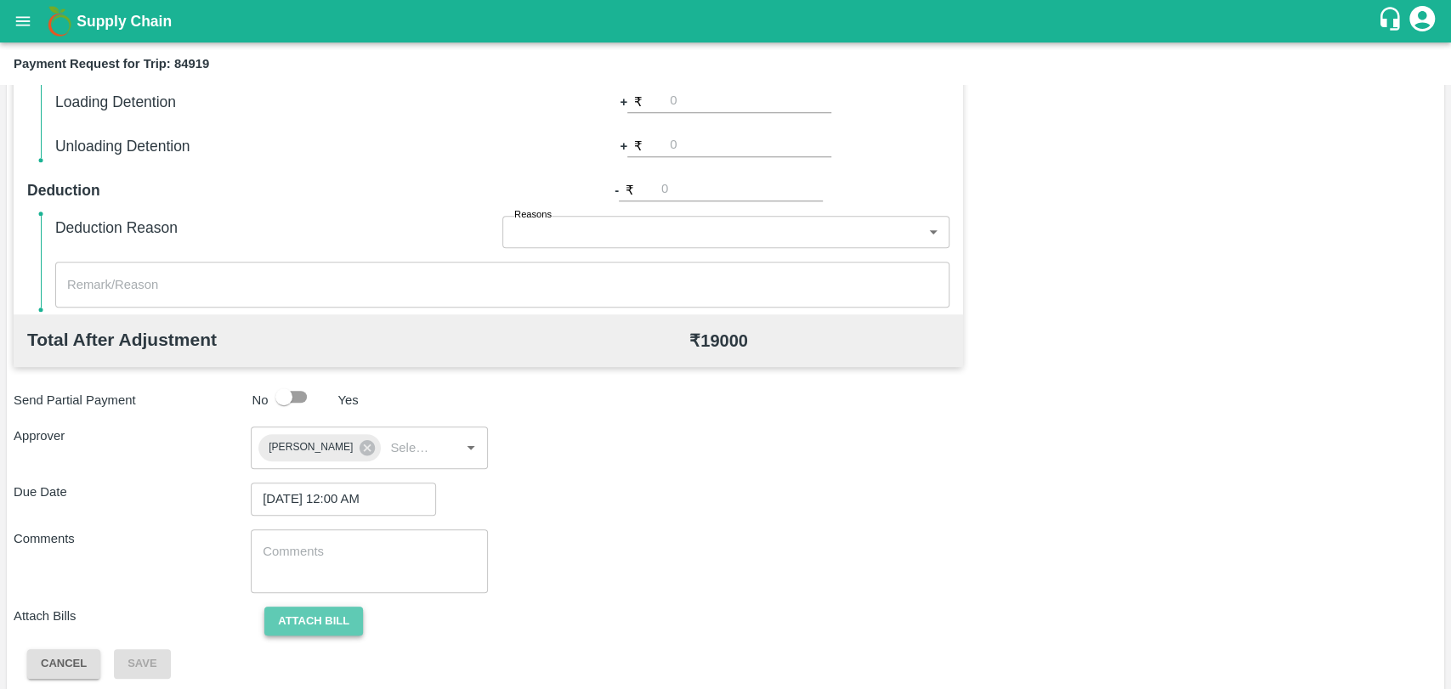
click at [343, 610] on button "Attach bill" at bounding box center [313, 622] width 99 height 30
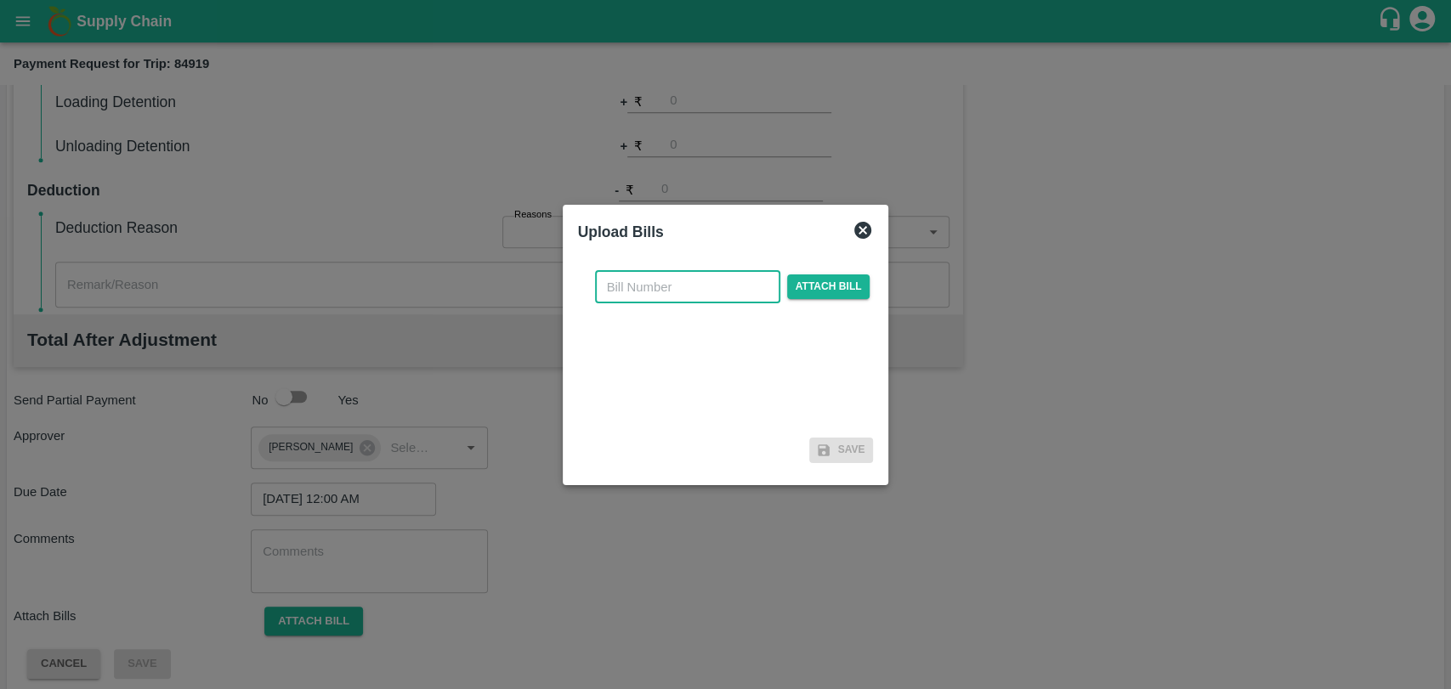
click at [639, 301] on input "text" at bounding box center [687, 287] width 185 height 32
type input "3774"
click at [834, 292] on span "Attach bill" at bounding box center [828, 287] width 83 height 25
click at [0, 0] on input "Attach bill" at bounding box center [0, 0] width 0 height 0
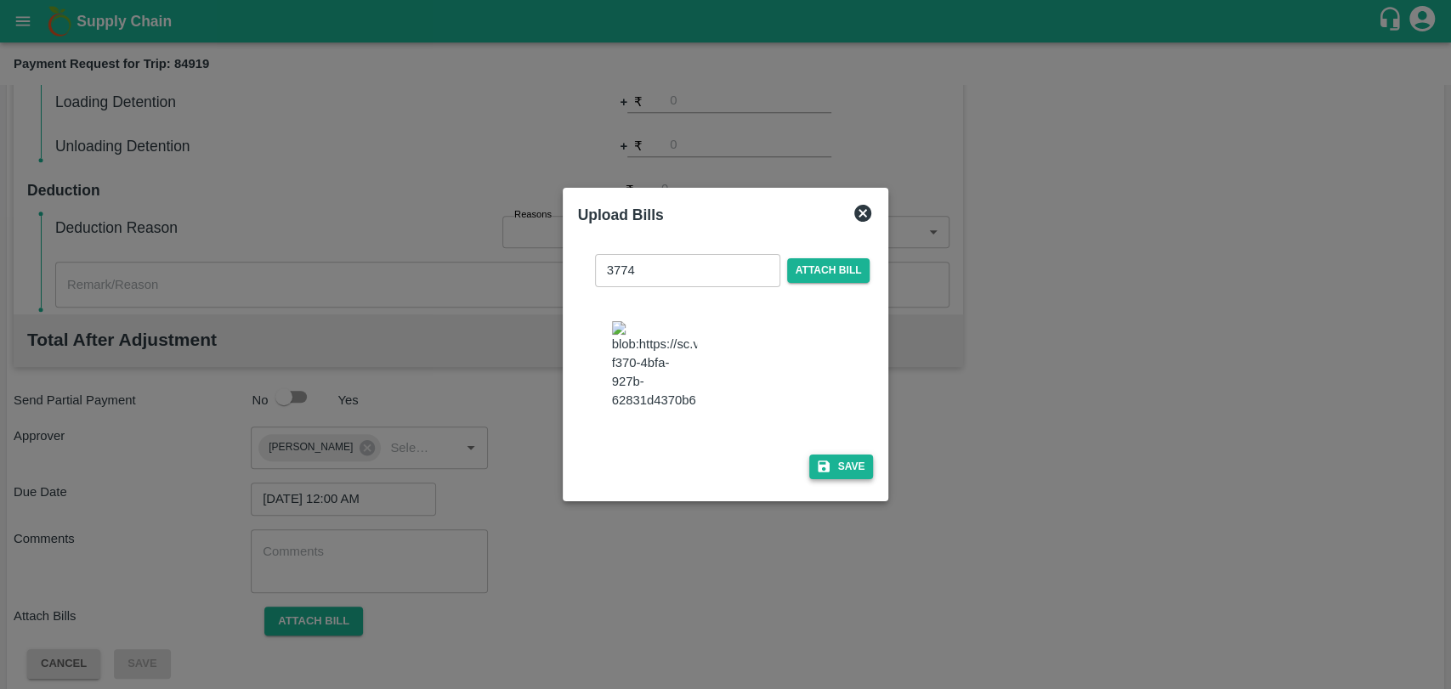
click at [837, 470] on button "Save" at bounding box center [841, 467] width 65 height 25
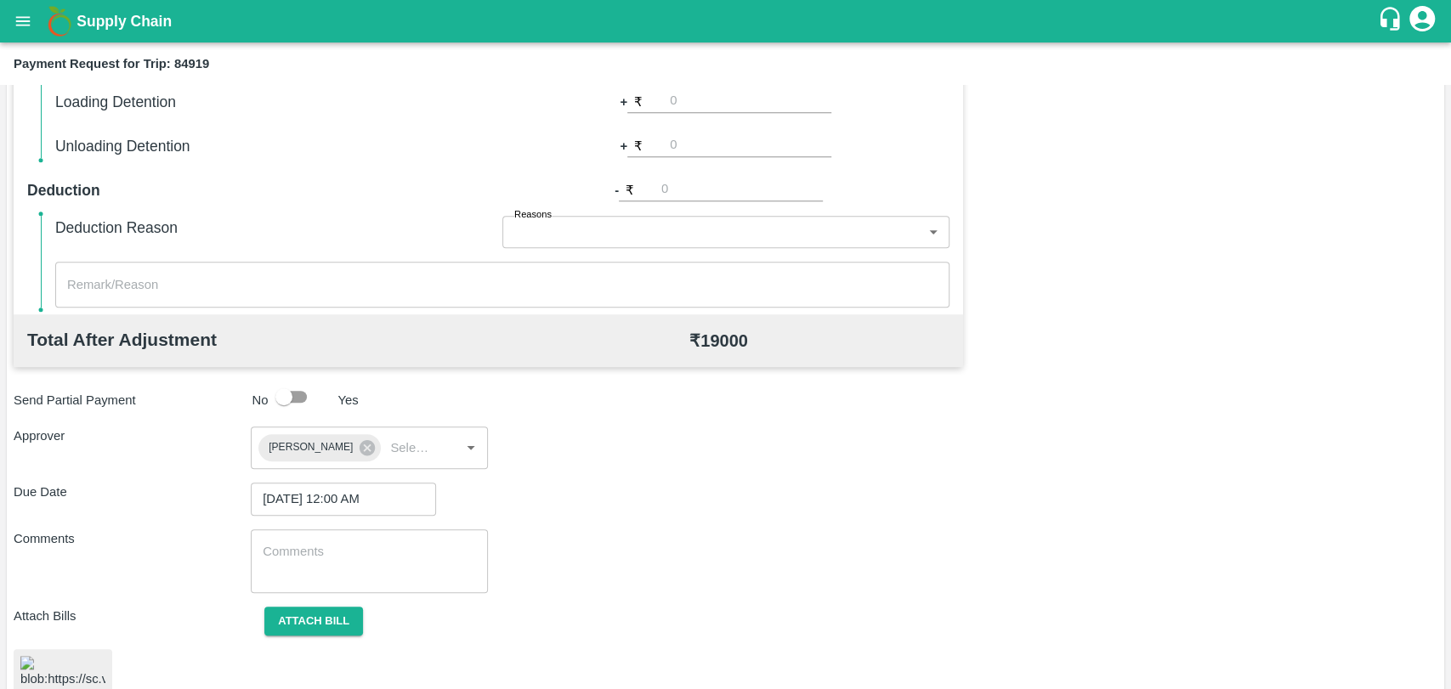
scroll to position [708, 0]
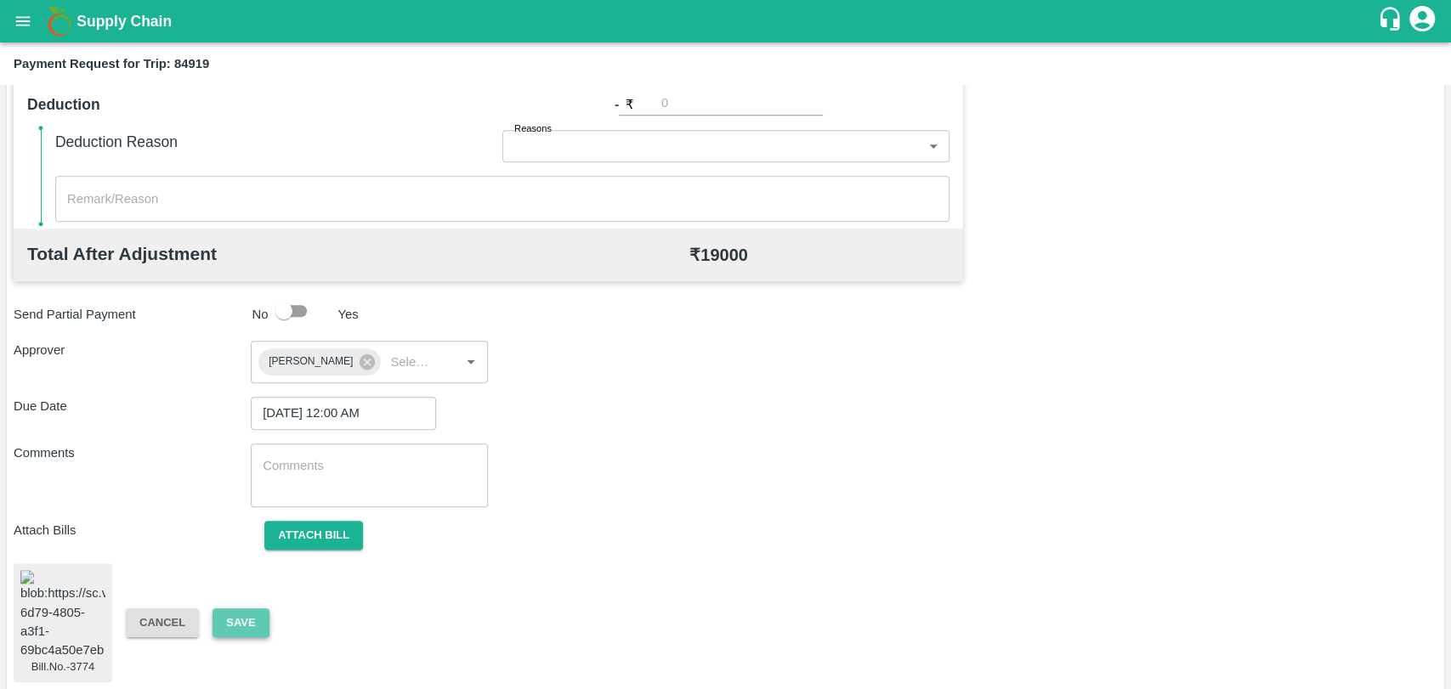
click at [241, 618] on button "Save" at bounding box center [240, 624] width 56 height 30
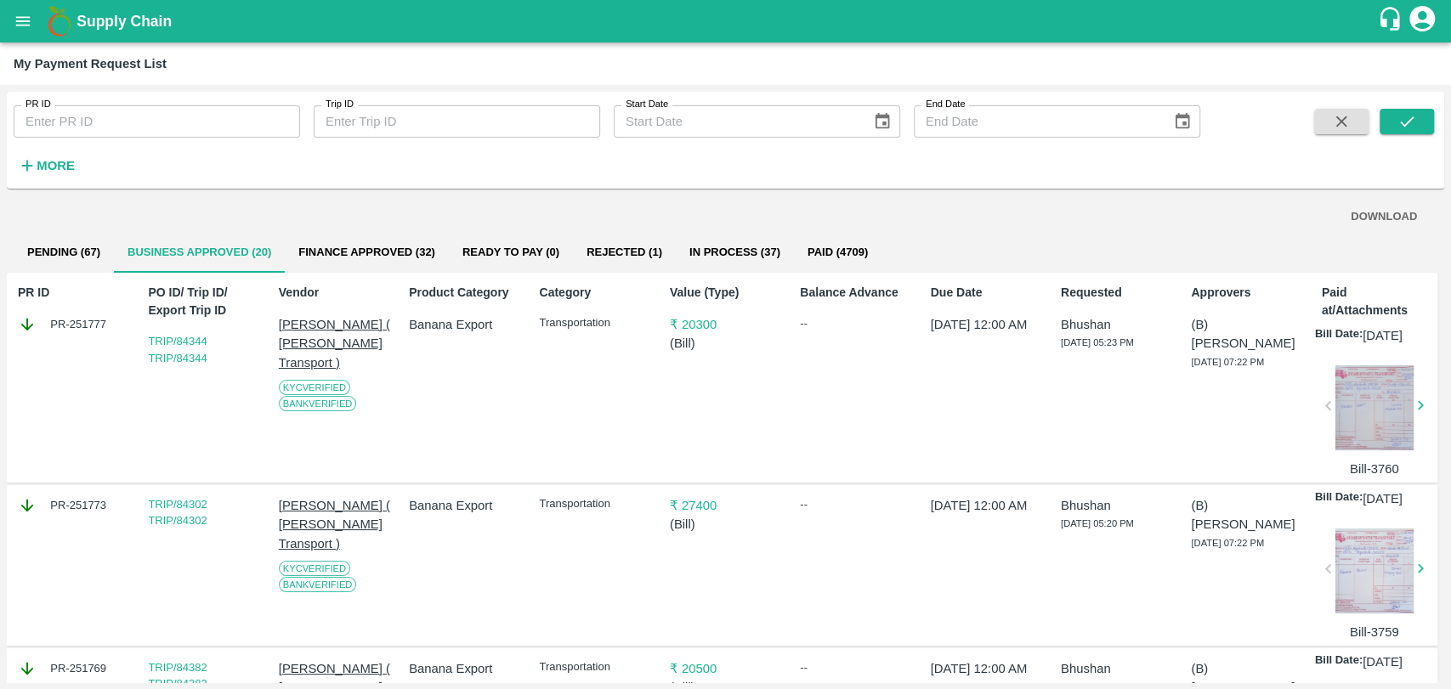
click at [19, 29] on icon "open drawer" at bounding box center [23, 21] width 19 height 19
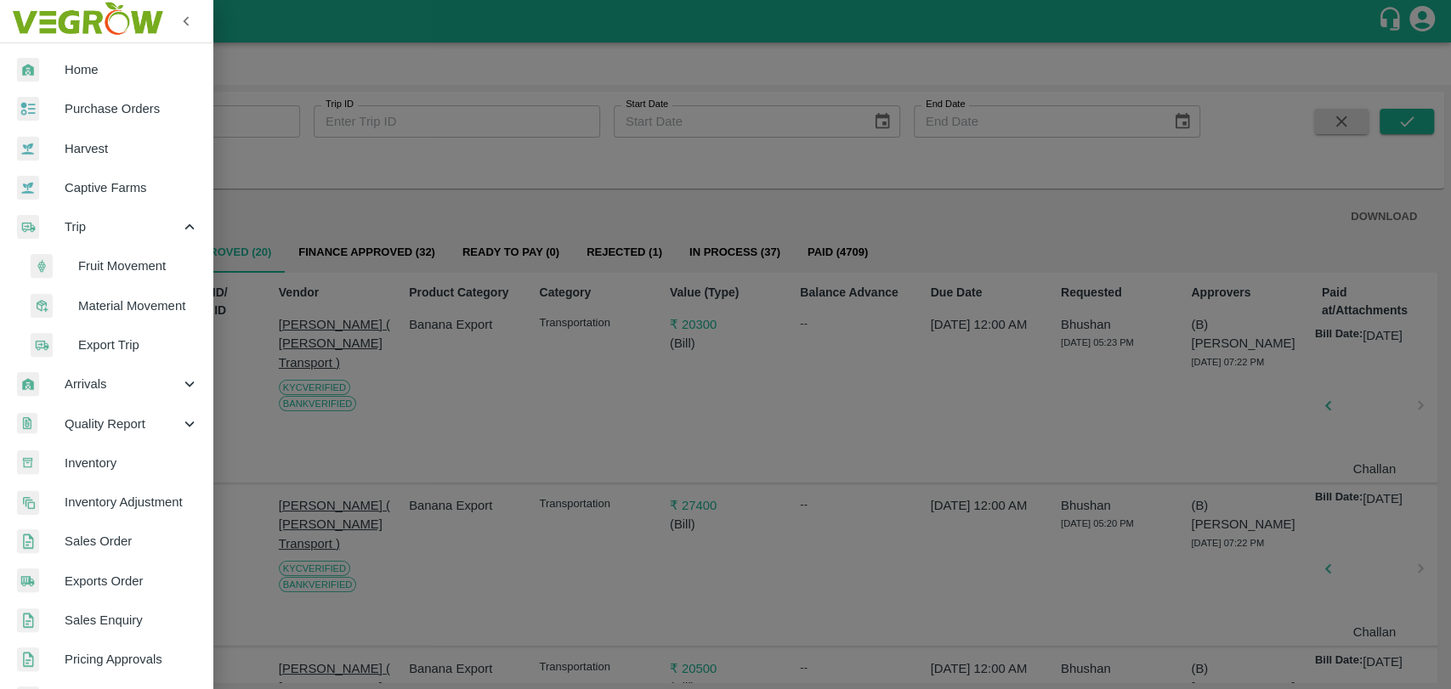
drag, startPoint x: 95, startPoint y: 263, endPoint x: 89, endPoint y: 254, distance: 11.1
click at [95, 263] on span "Fruit Movement" at bounding box center [138, 266] width 121 height 19
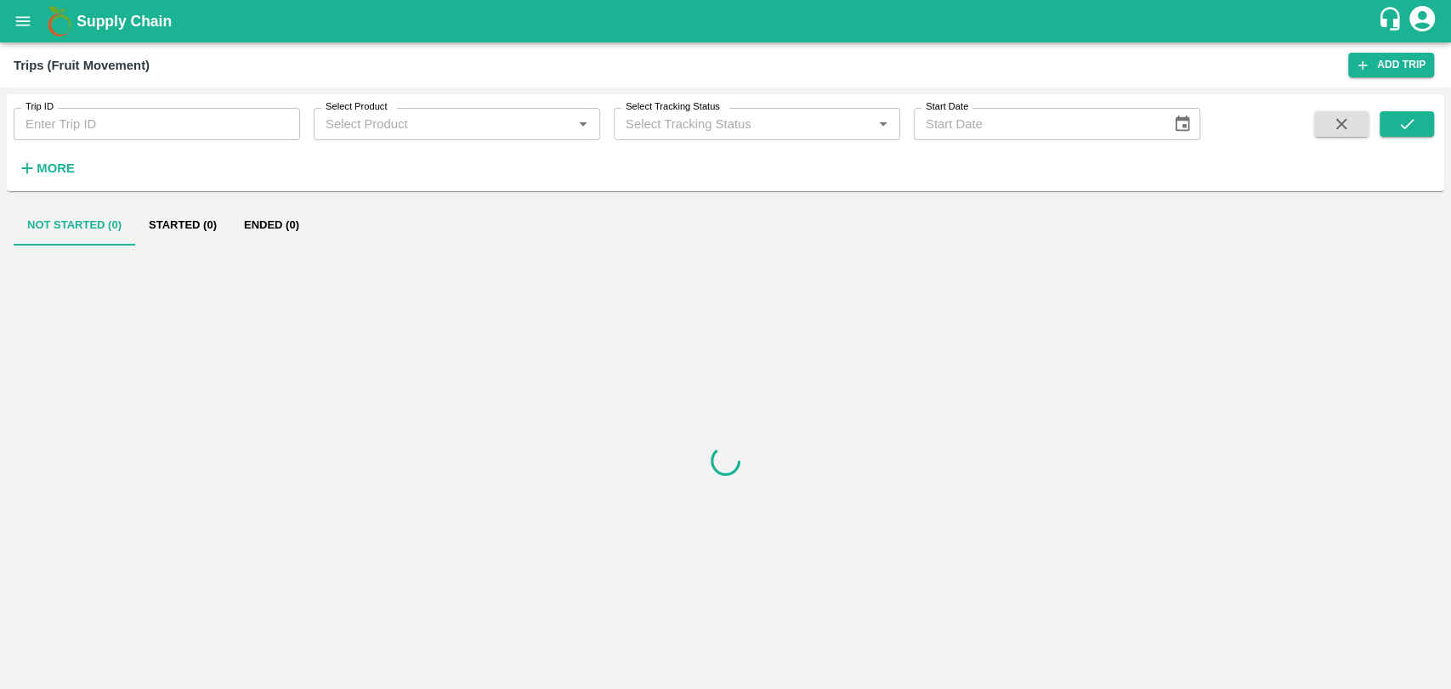
click at [17, 17] on icon "open drawer" at bounding box center [23, 20] width 14 height 9
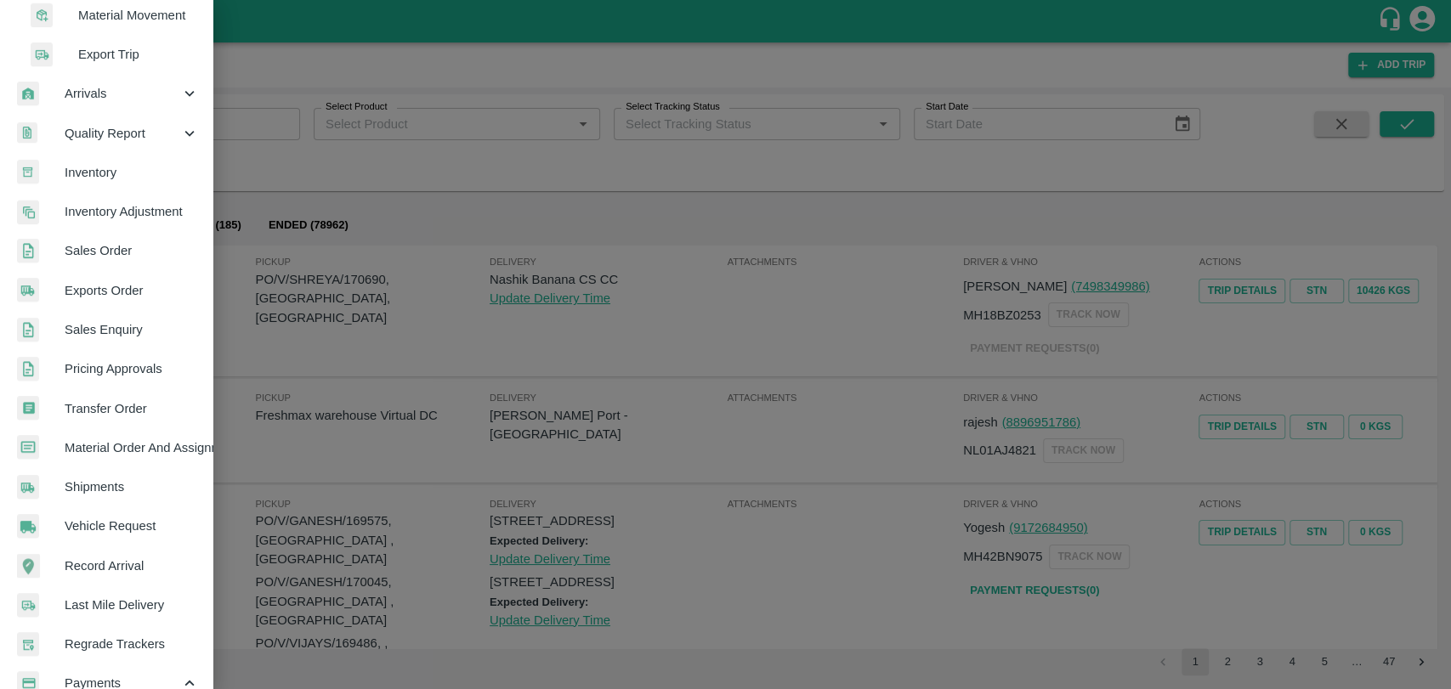
scroll to position [476, 0]
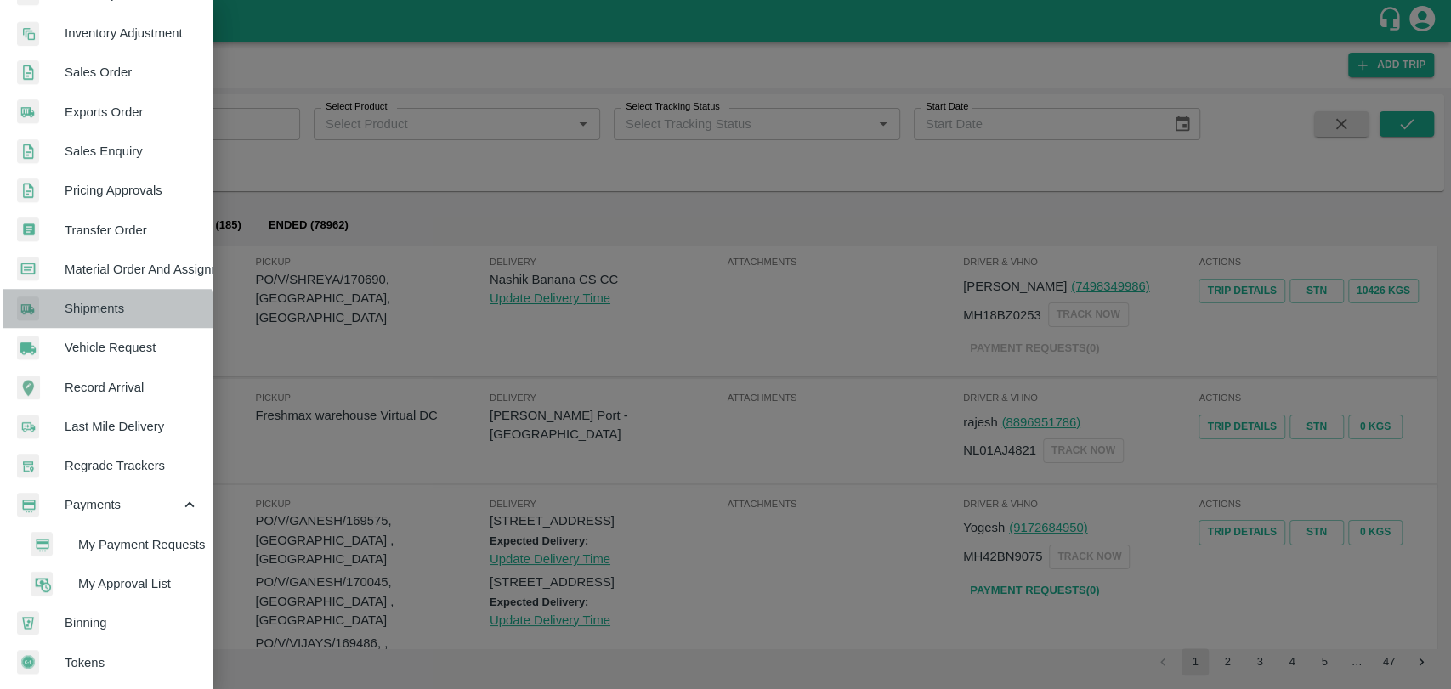
click at [84, 320] on link "Shipments" at bounding box center [106, 308] width 212 height 39
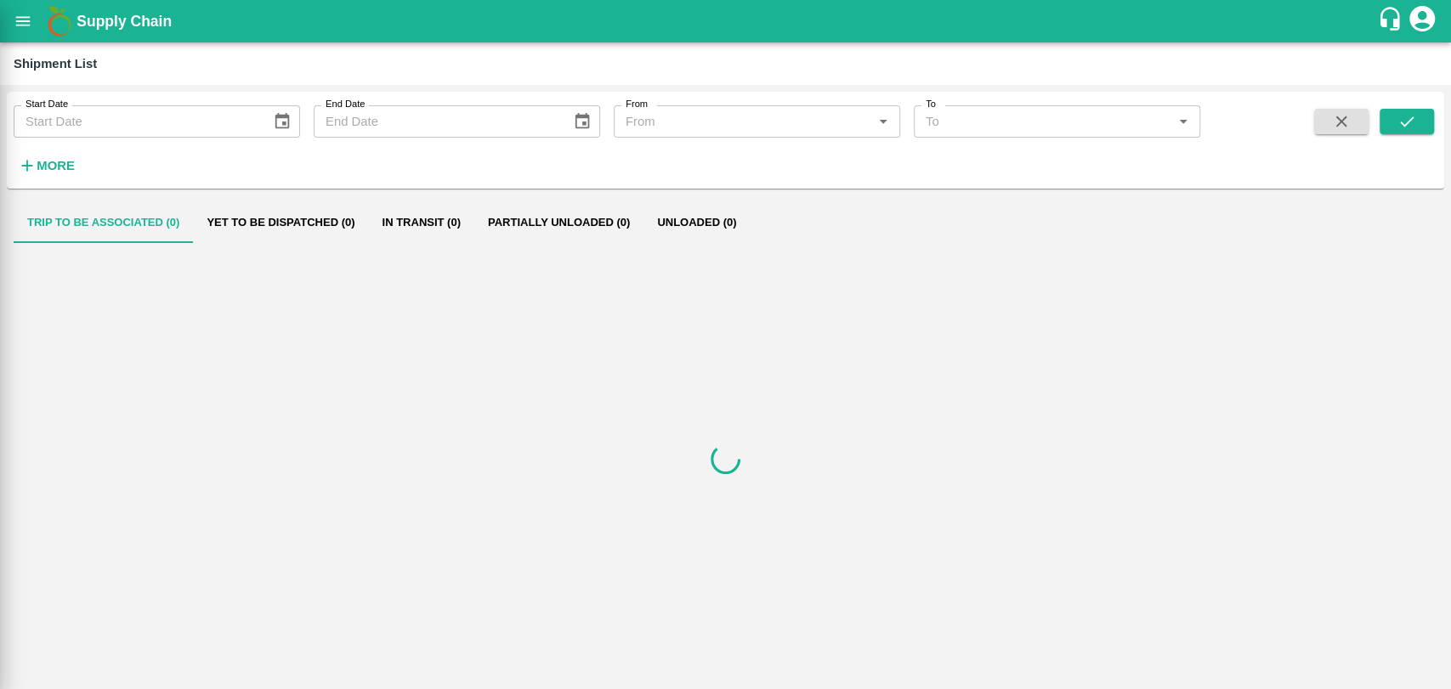
scroll to position [469, 0]
click at [28, 42] on div "Shipment List" at bounding box center [725, 63] width 1451 height 42
click at [27, 27] on icon "open drawer" at bounding box center [23, 21] width 19 height 19
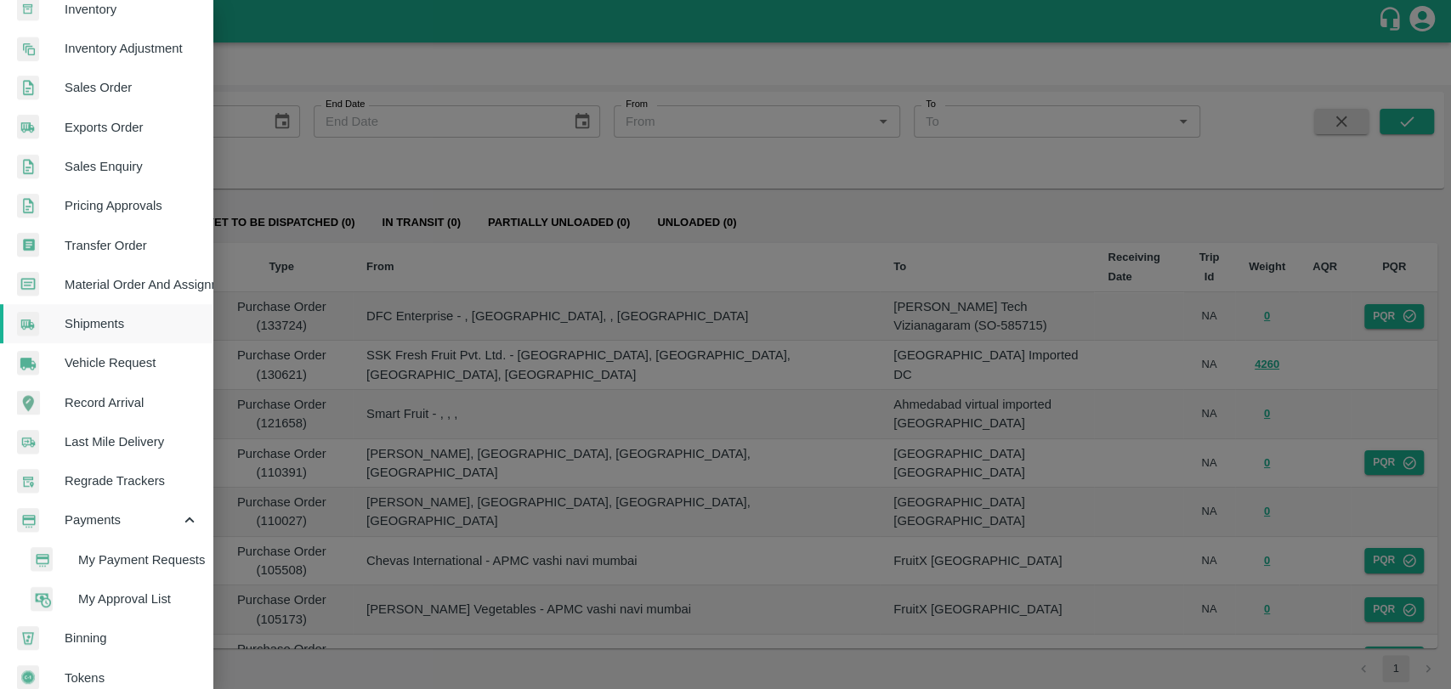
scroll to position [472, 0]
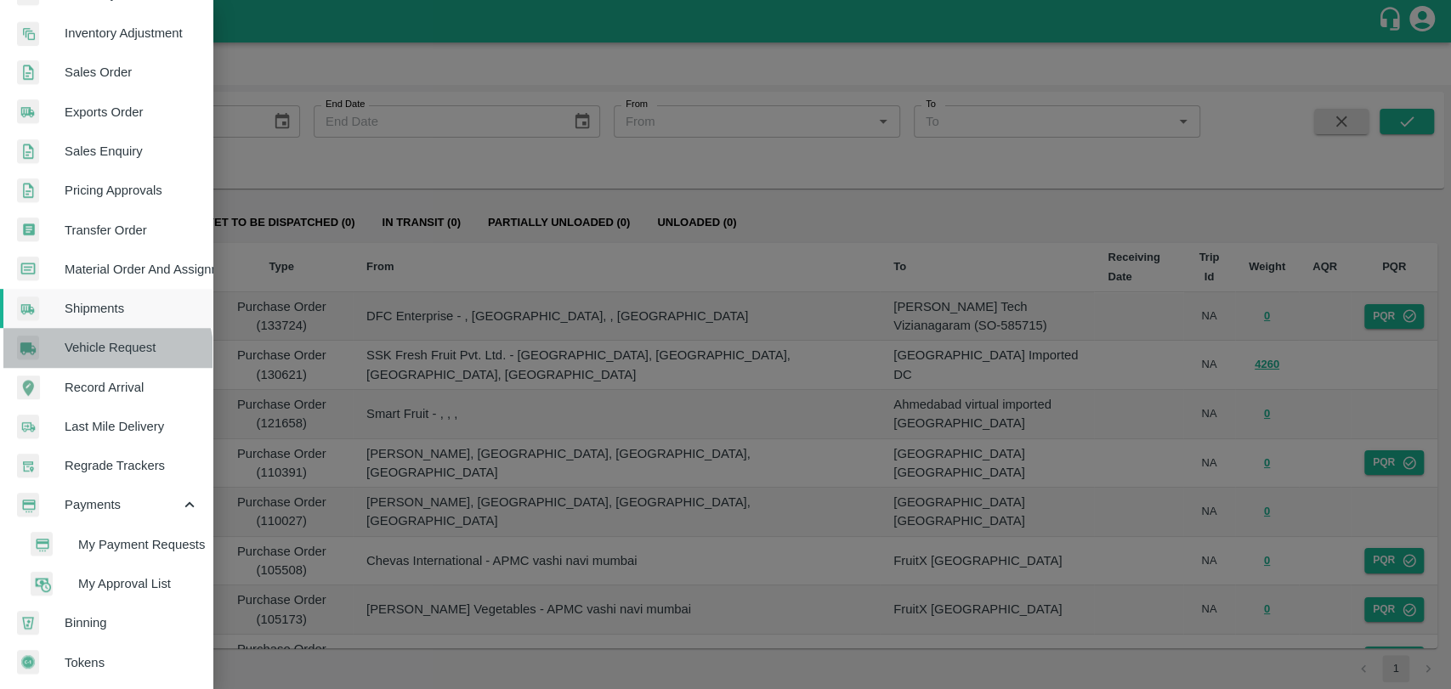
click at [88, 355] on link "Vehicle Request" at bounding box center [106, 347] width 212 height 39
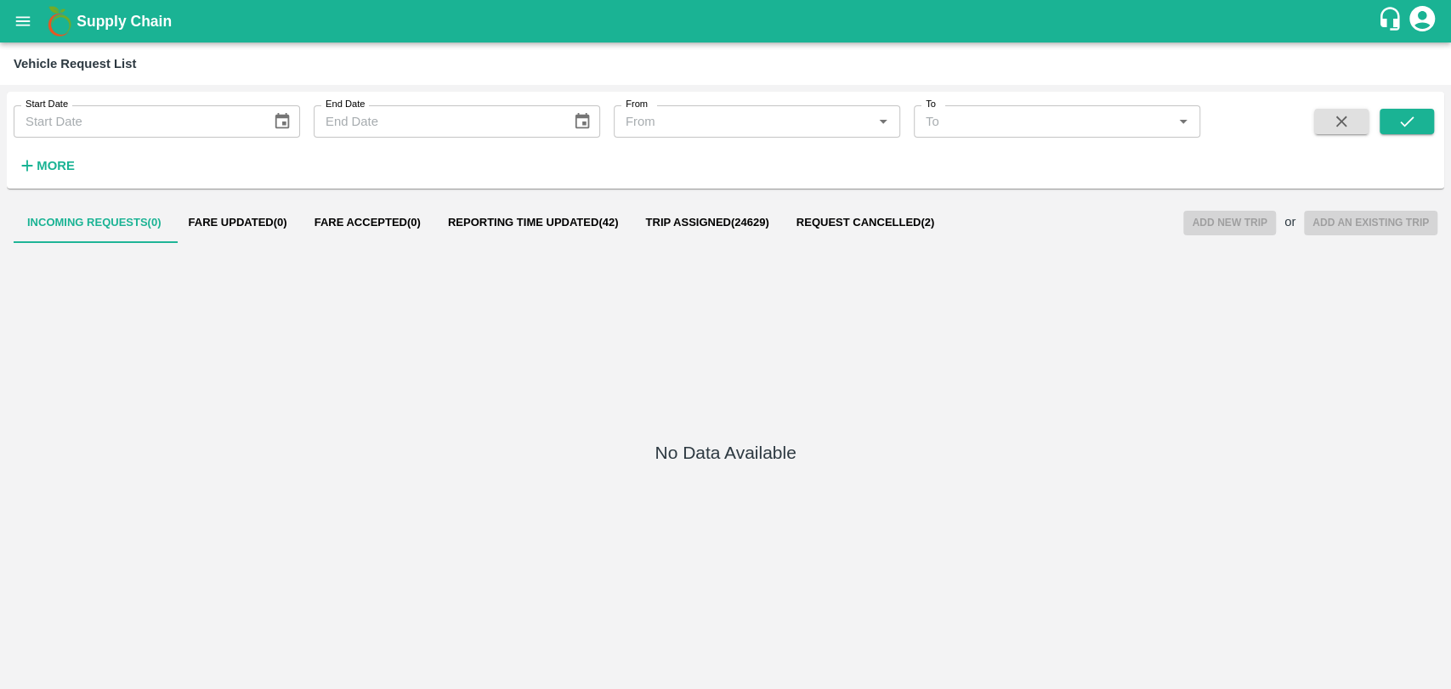
click at [72, 150] on div "More" at bounding box center [39, 159] width 79 height 42
click at [524, 228] on span "Reporting Time Updated ( 42 )" at bounding box center [533, 223] width 171 height 14
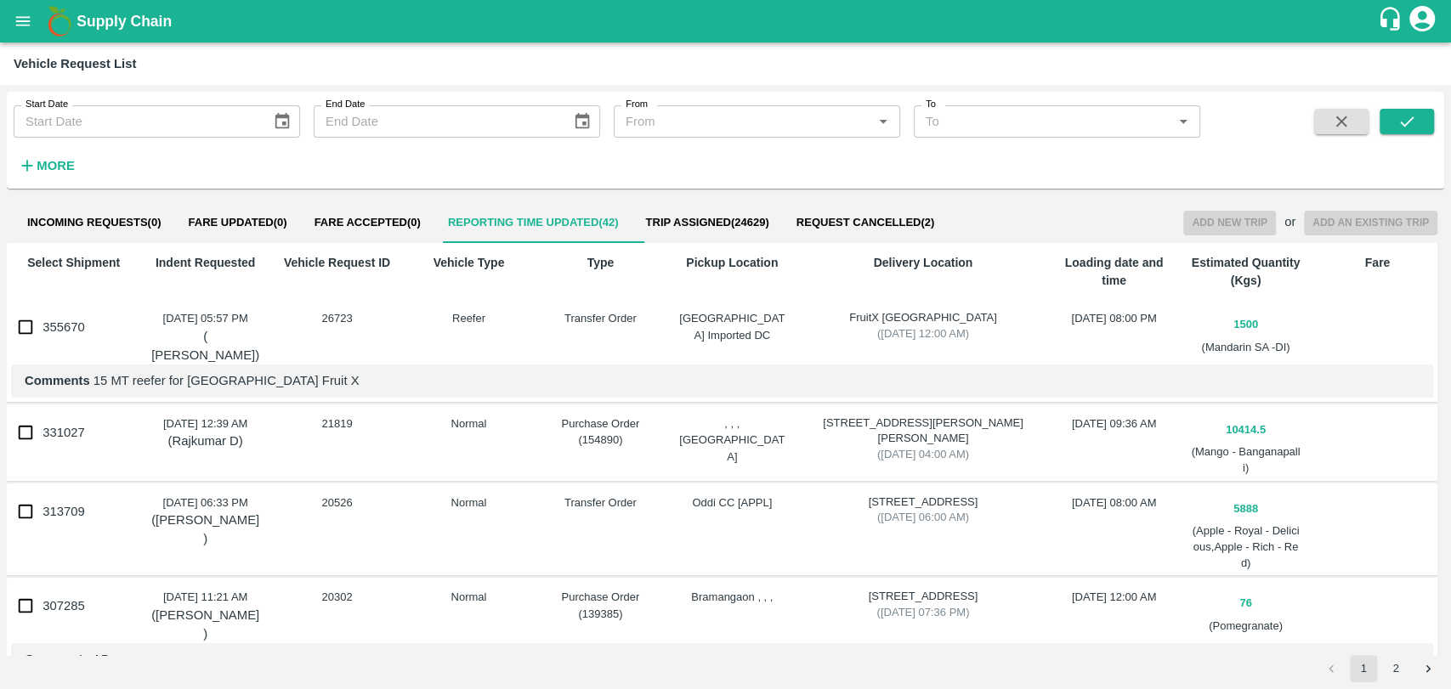
click at [24, 323] on input "355670" at bounding box center [25, 327] width 34 height 34
checkbox input "true"
click at [1207, 214] on button "Add New Trip" at bounding box center [1229, 223] width 92 height 25
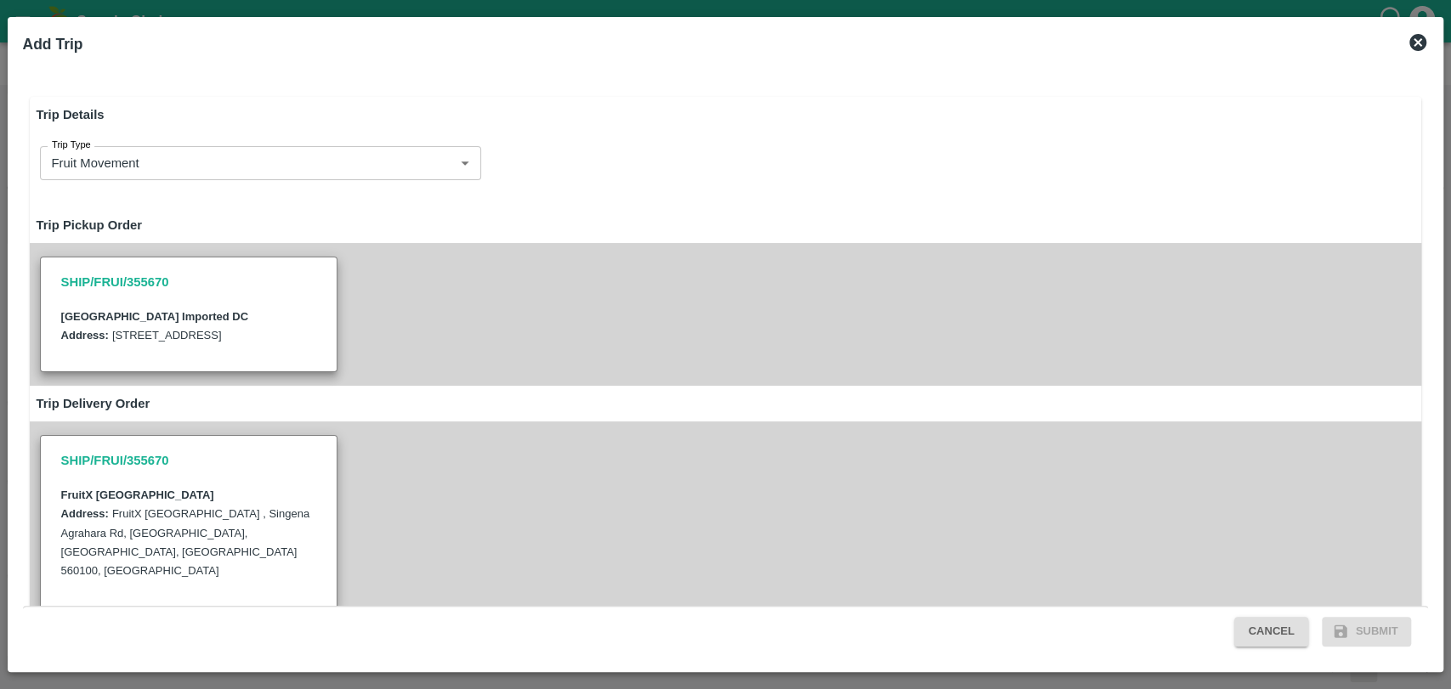
type input "1500"
type input "Reefer"
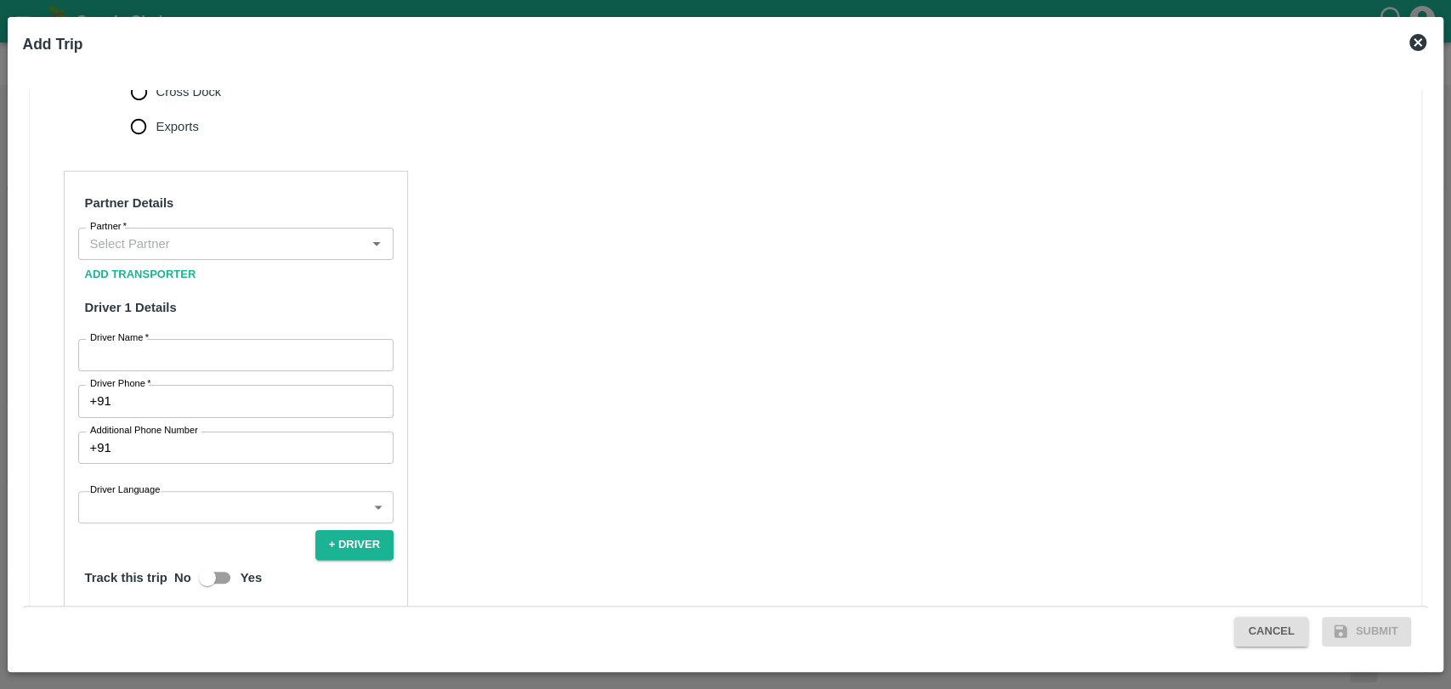
scroll to position [643, 0]
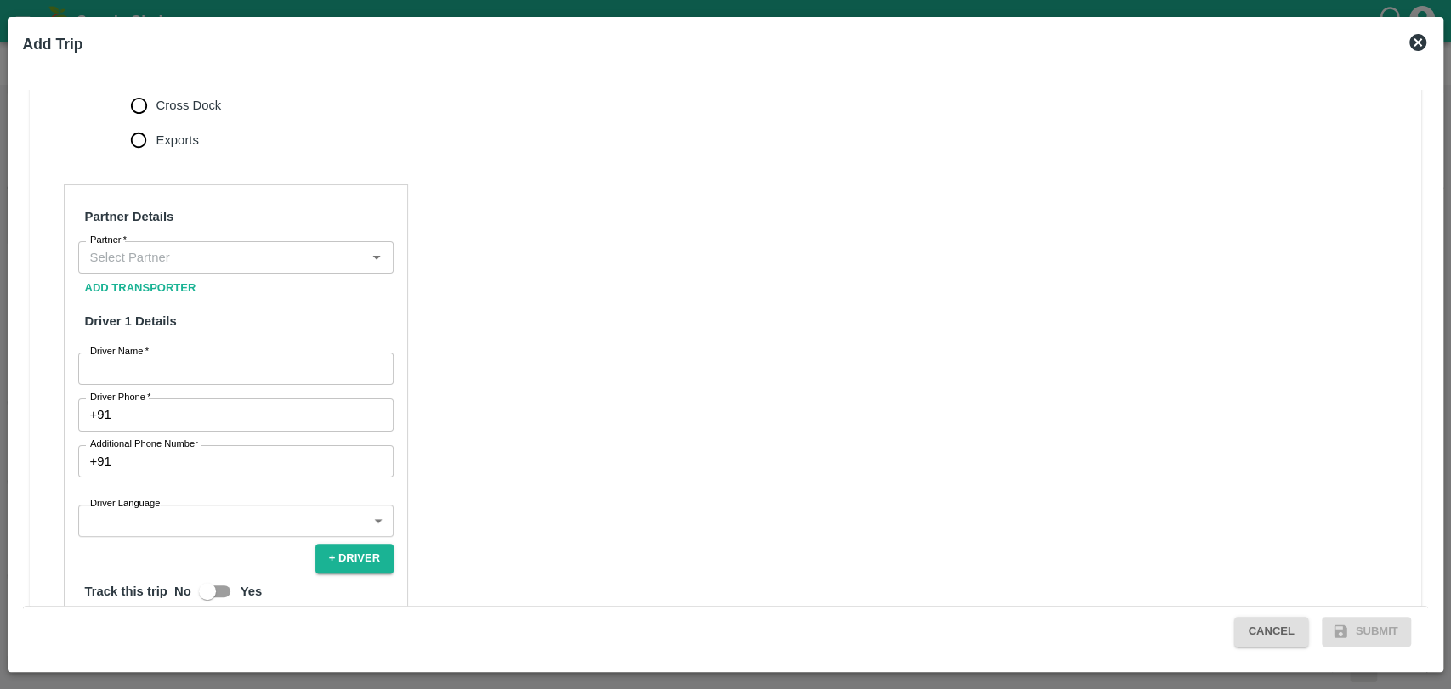
click at [271, 257] on input "Partner   *" at bounding box center [221, 257] width 277 height 22
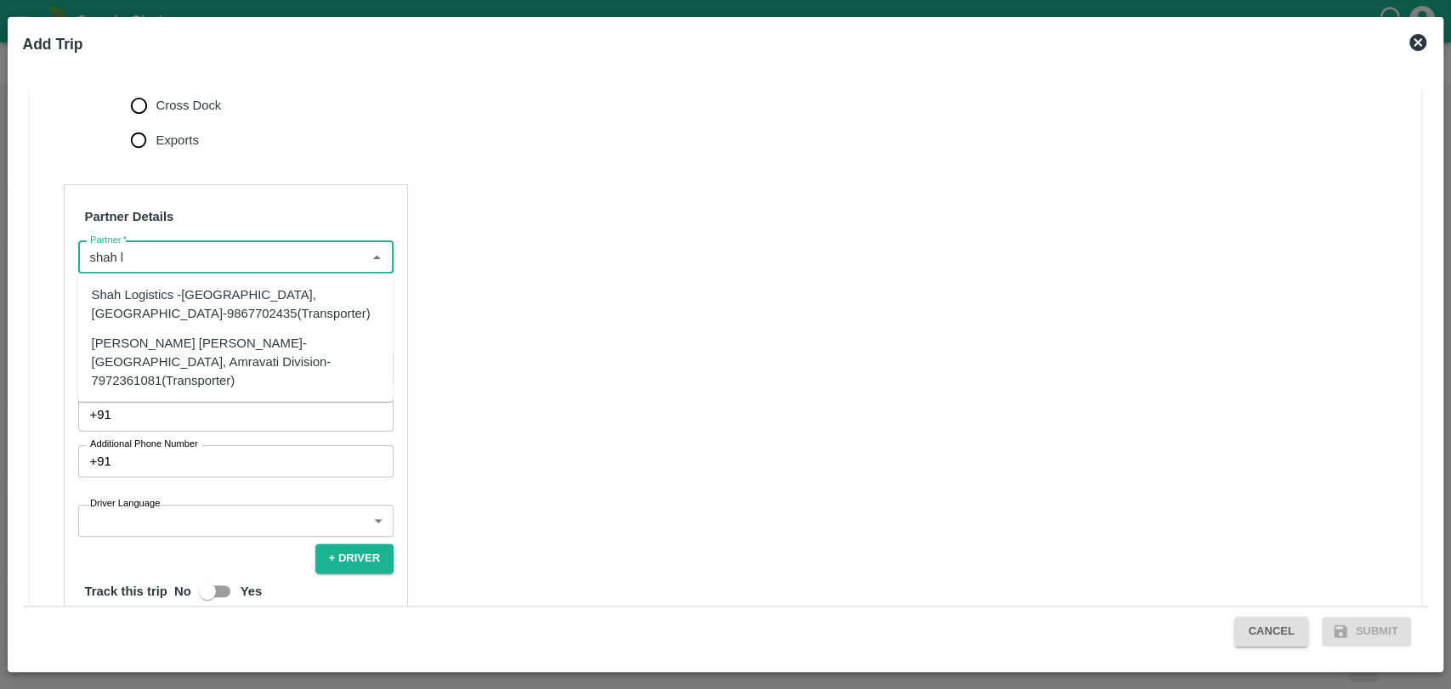
click at [207, 295] on div "Shah Logistics -[GEOGRAPHIC_DATA], [GEOGRAPHIC_DATA]-9867702435(Transporter)" at bounding box center [236, 305] width 288 height 38
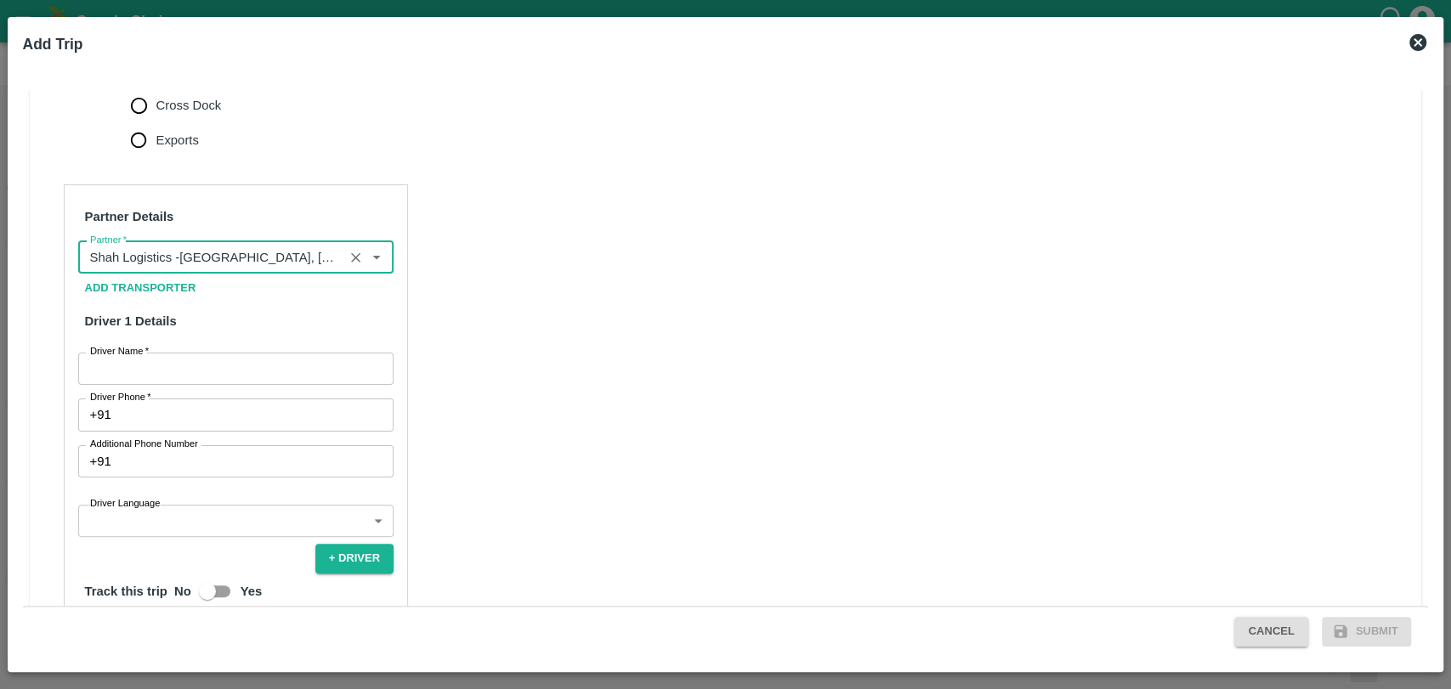
type input "Shah Logistics -[GEOGRAPHIC_DATA], [GEOGRAPHIC_DATA]-9867702435(Transporter)"
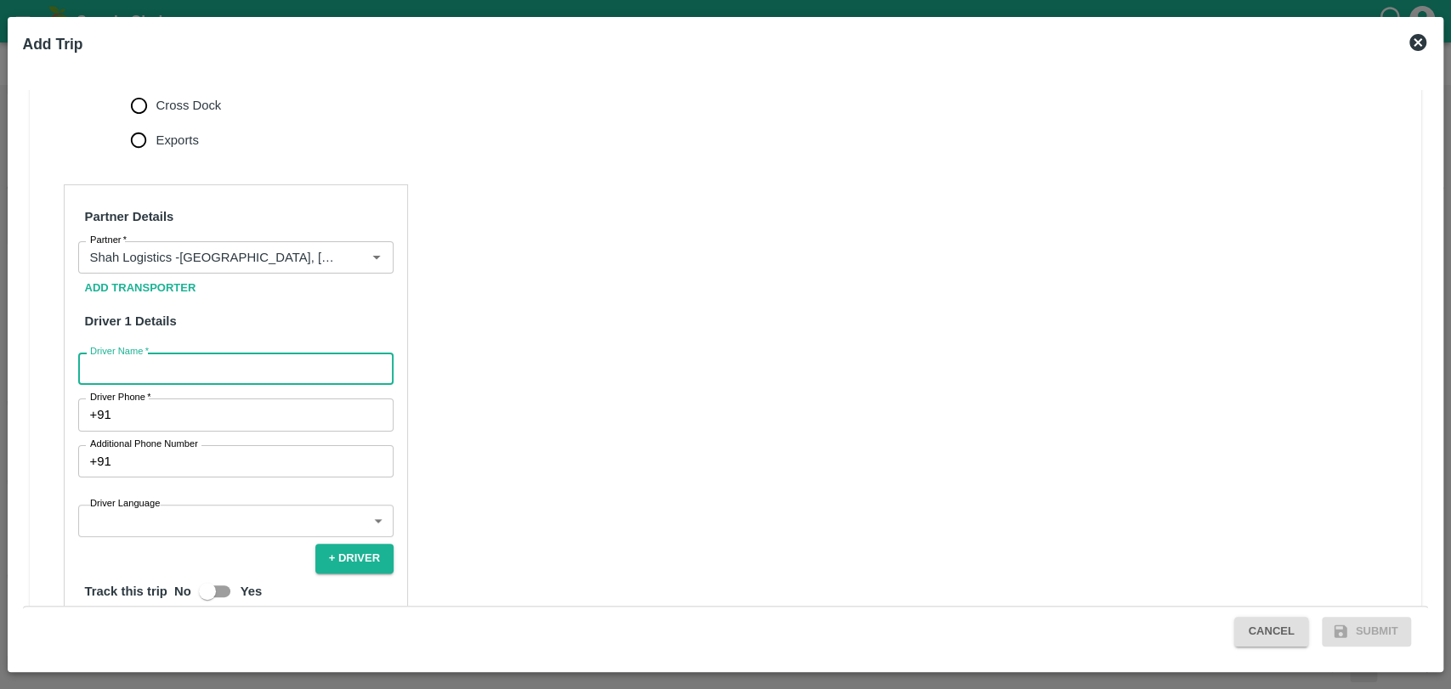
click at [162, 359] on input "Driver Name   *" at bounding box center [235, 369] width 315 height 32
type input "[PERSON_NAME]"
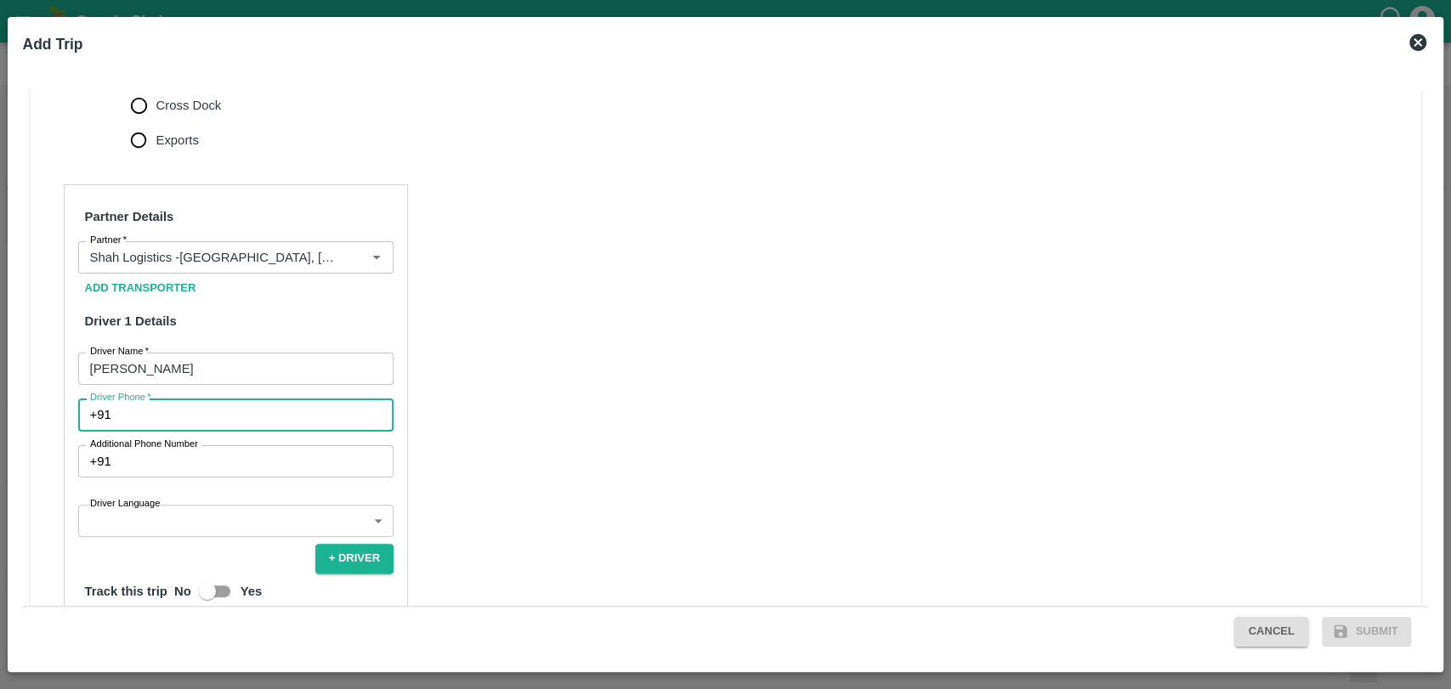
click at [145, 423] on input "Driver Phone   *" at bounding box center [255, 415] width 275 height 32
type input "8956124789"
click at [174, 471] on input "Additional Phone Number" at bounding box center [255, 461] width 275 height 32
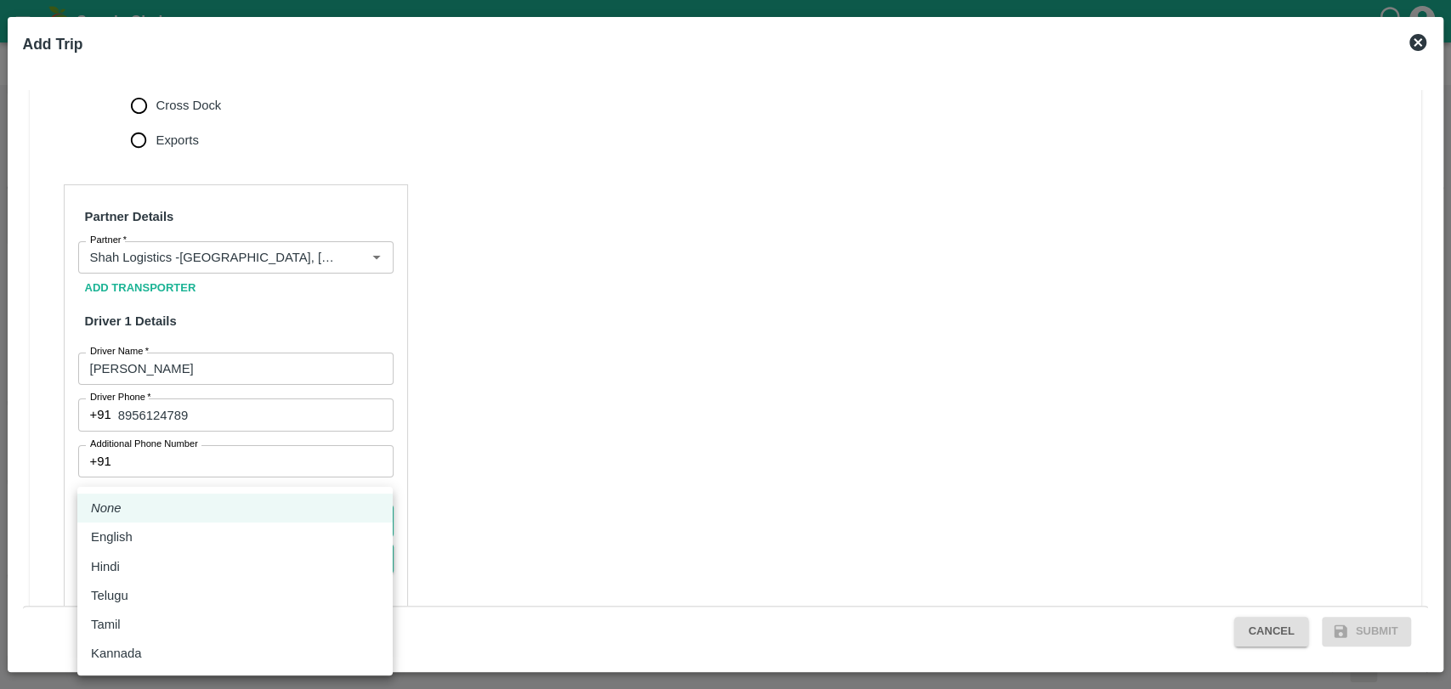
click at [201, 523] on body "Supply Chain Vehicle Request List Start Date Start Date End Date End Date From …" at bounding box center [725, 344] width 1451 height 689
click at [148, 572] on div "Hindi" at bounding box center [235, 567] width 288 height 19
type input "hi"
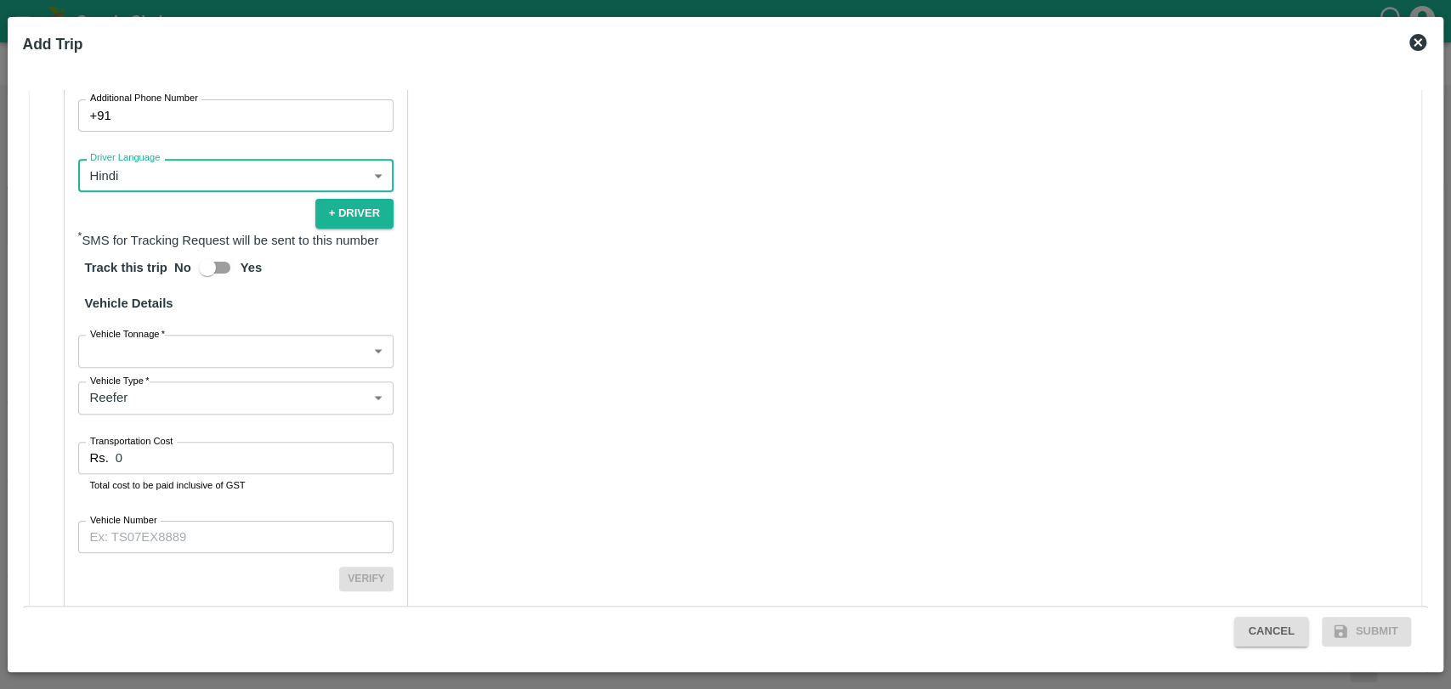
scroll to position [1042, 0]
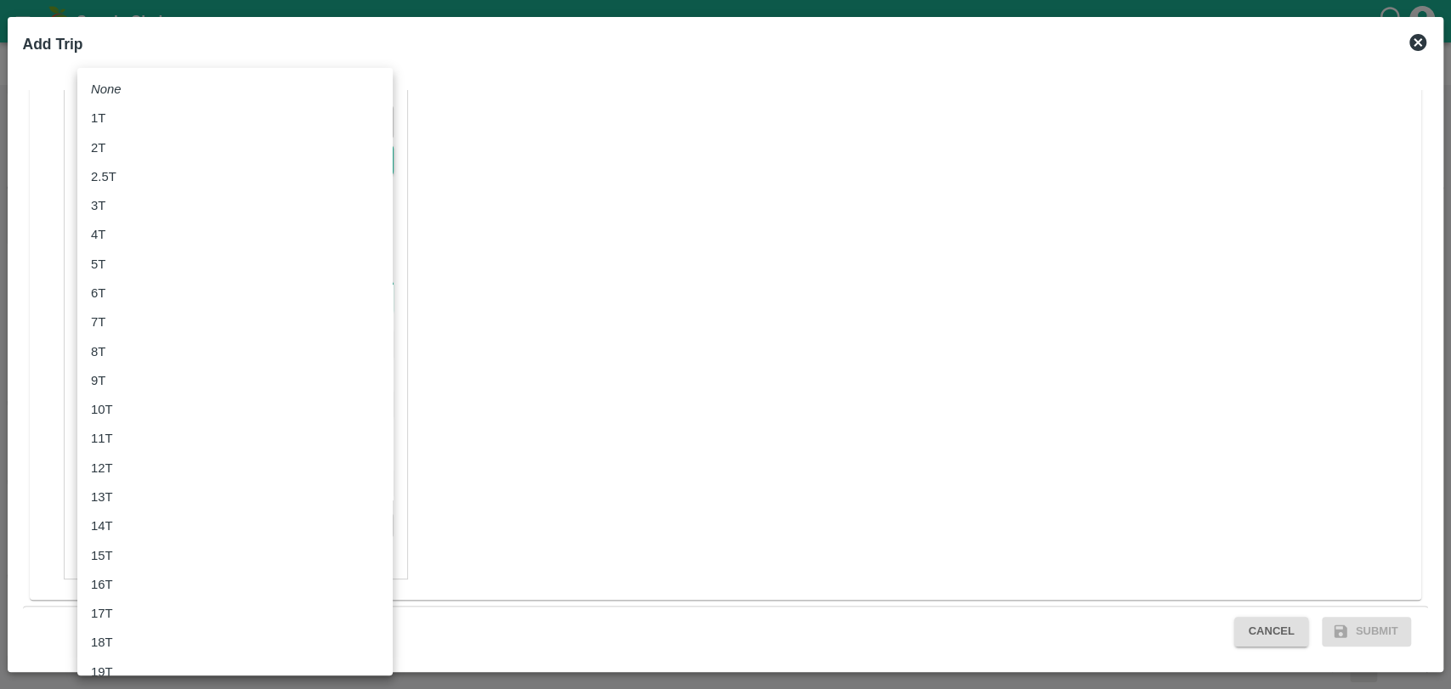
click at [135, 307] on body "Supply Chain Vehicle Request List Start Date Start Date End Date End Date From …" at bounding box center [725, 344] width 1451 height 689
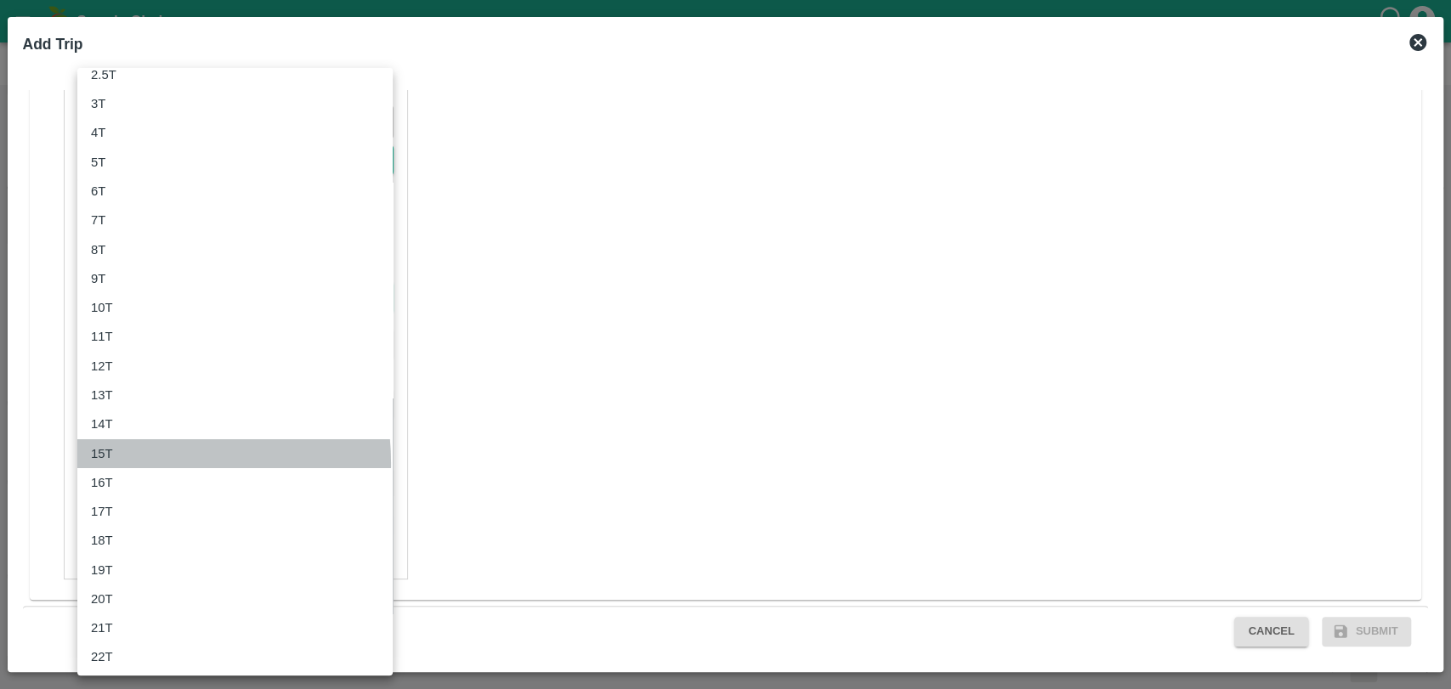
click at [121, 464] on li "15T" at bounding box center [234, 453] width 315 height 29
type input "15000"
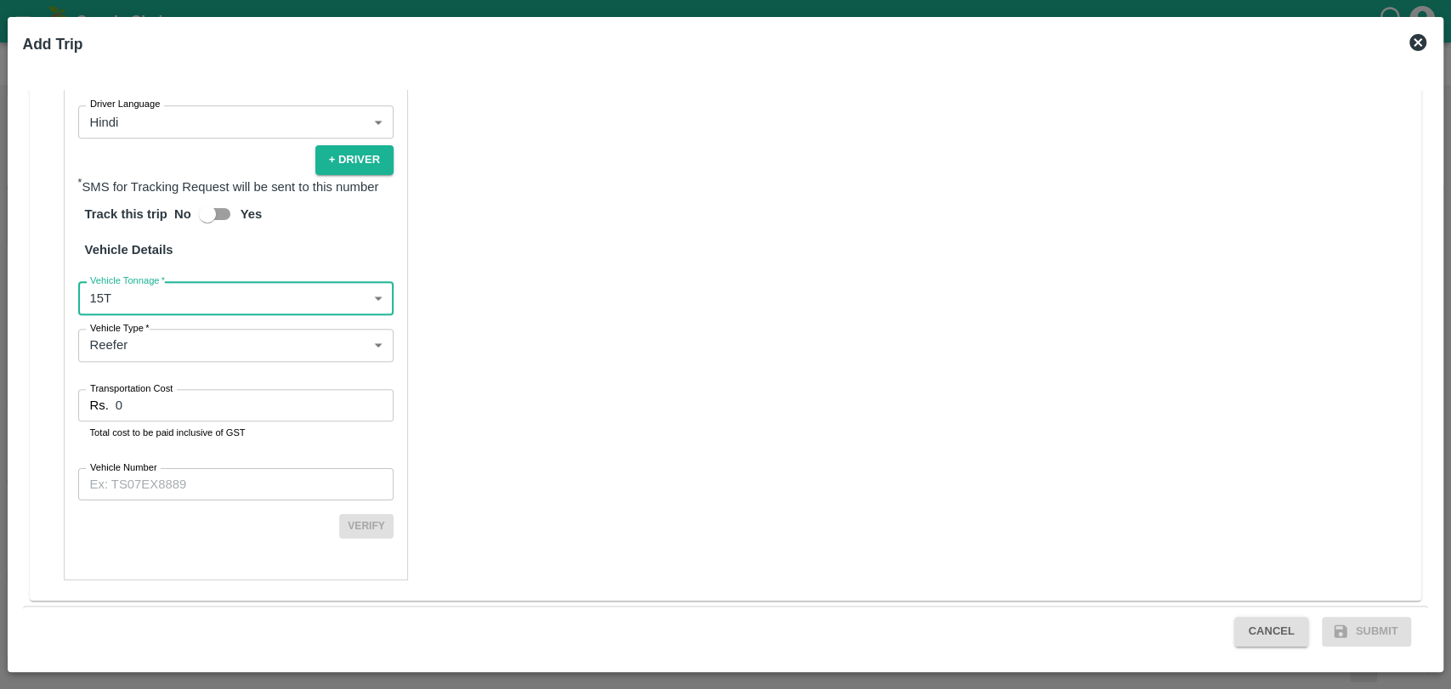
scroll to position [1043, 0]
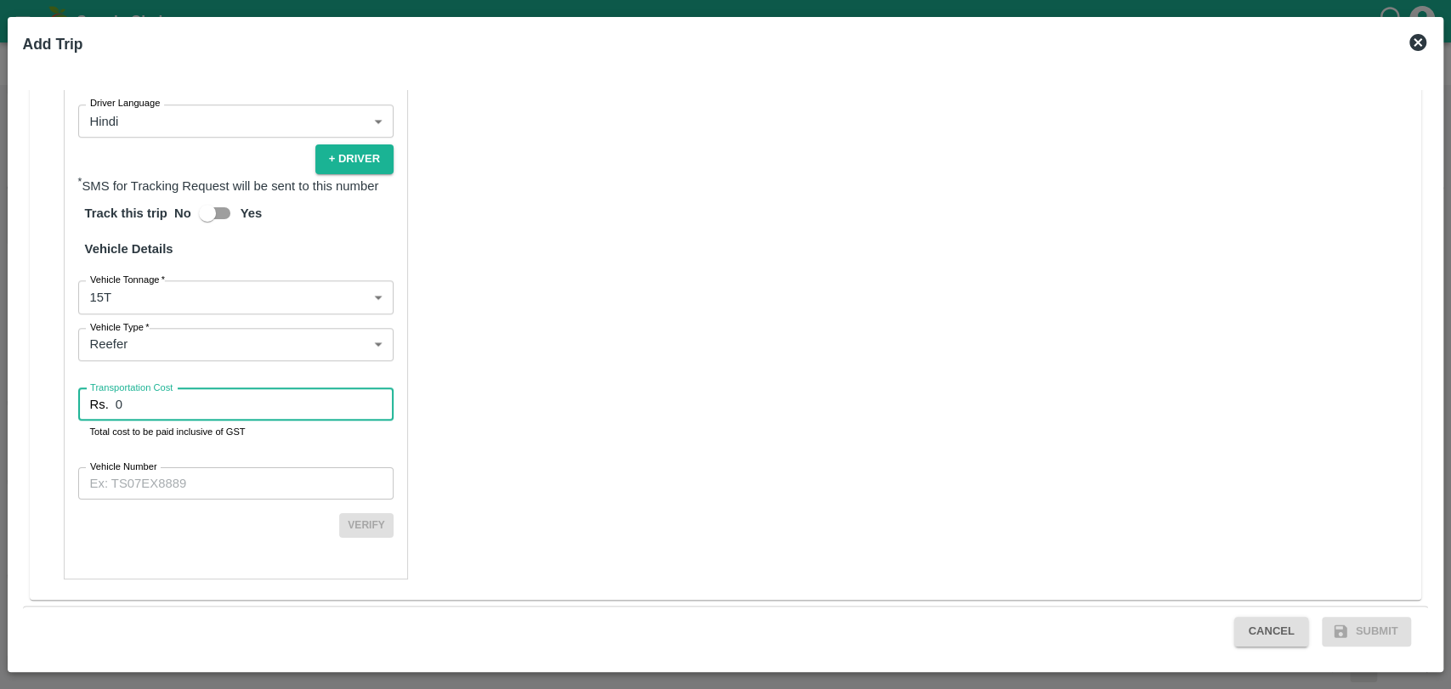
drag, startPoint x: 133, startPoint y: 408, endPoint x: 48, endPoint y: 430, distance: 87.8
click at [48, 430] on div "Partner Details Partner   * Partner Add Transporter Driver 1 Details Driver Nam…" at bounding box center [726, 182] width 1392 height 836
type input "90000"
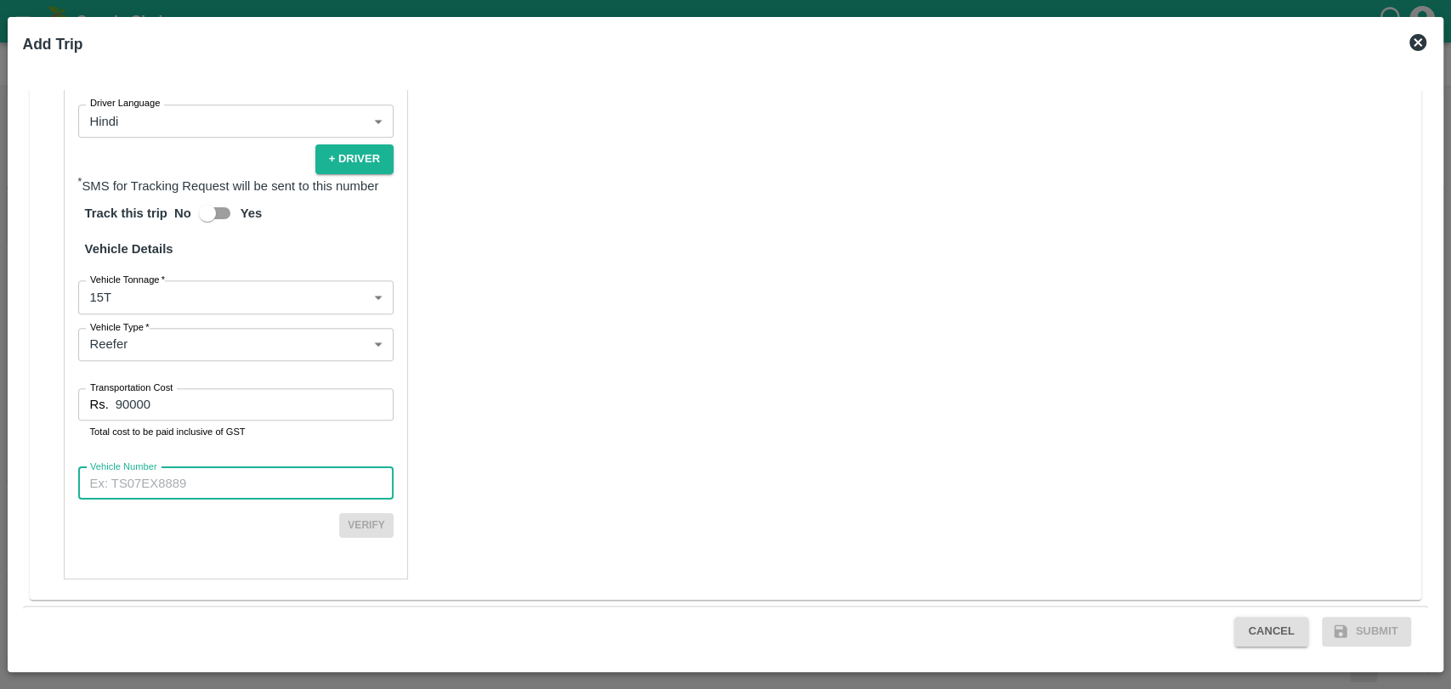
click at [116, 484] on input "Vehicle Number" at bounding box center [235, 483] width 315 height 32
type input "MH43BX6032"
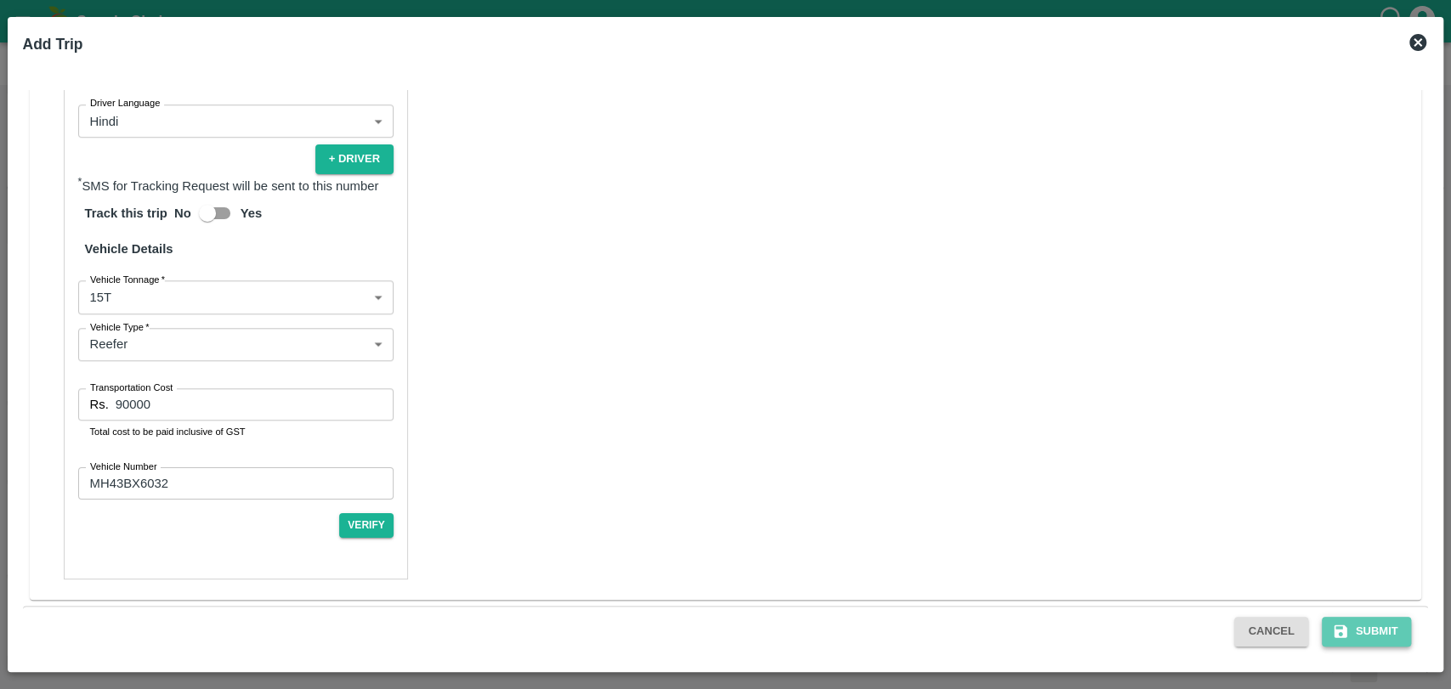
click at [1398, 634] on button "Submit" at bounding box center [1367, 632] width 90 height 30
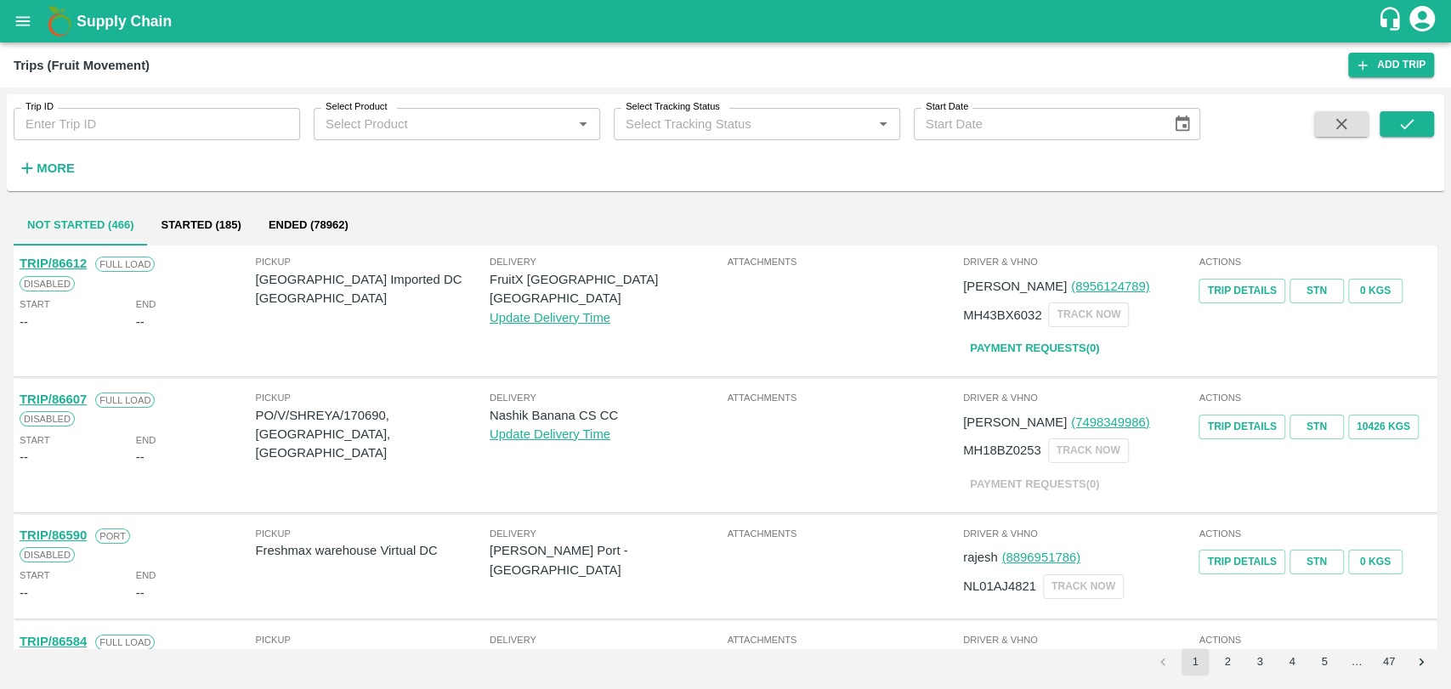
click at [198, 206] on button "Started (185)" at bounding box center [200, 225] width 107 height 41
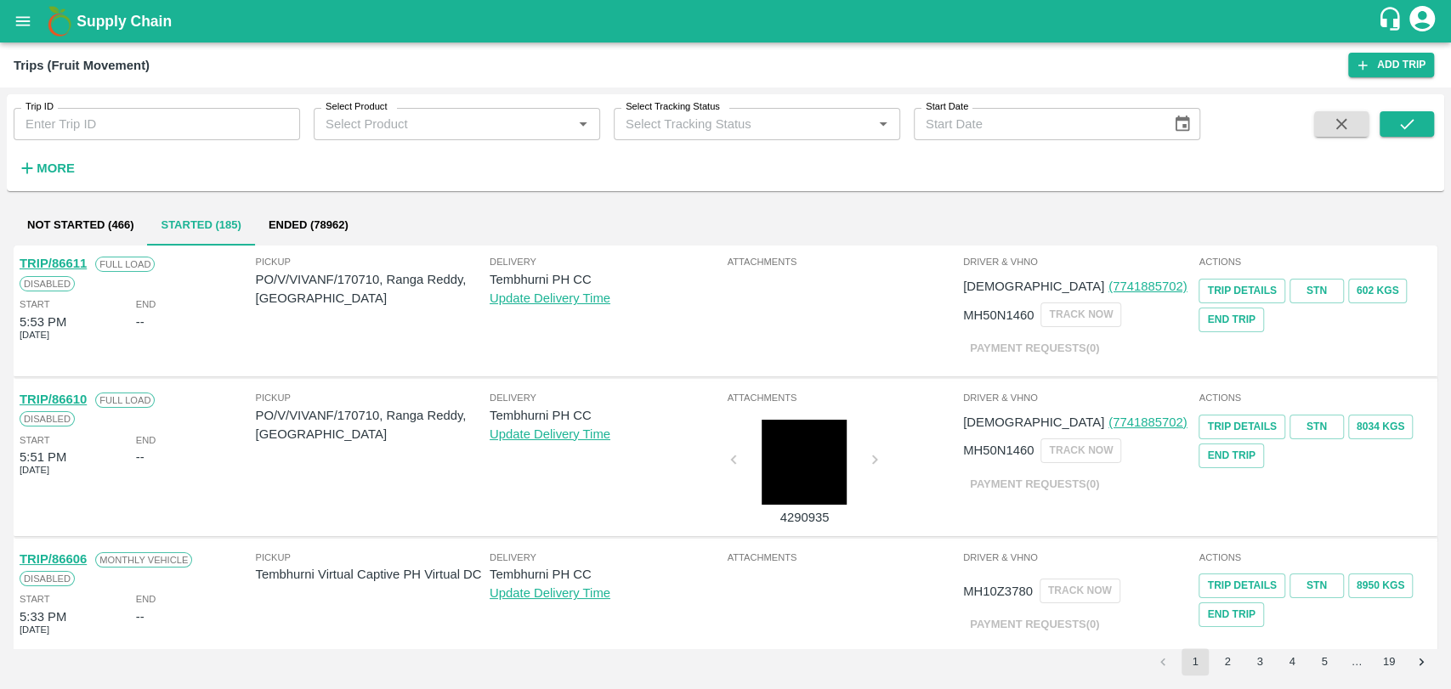
click at [116, 220] on button "Not Started (466)" at bounding box center [80, 225] width 133 height 41
